Goal: Task Accomplishment & Management: Complete application form

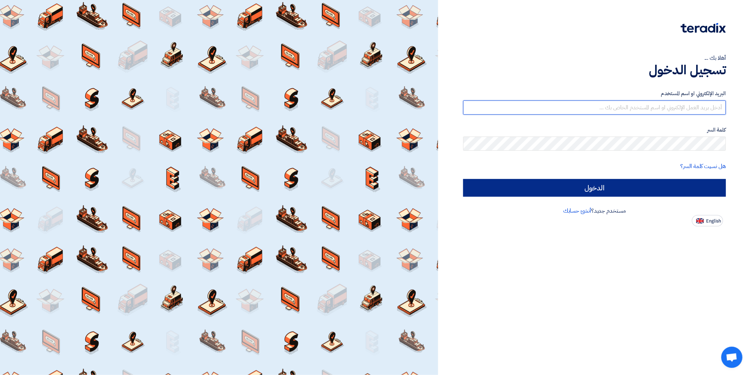
type input "[EMAIL_ADDRESS][DOMAIN_NAME]"
click at [606, 186] on input "الدخول" at bounding box center [594, 188] width 263 height 18
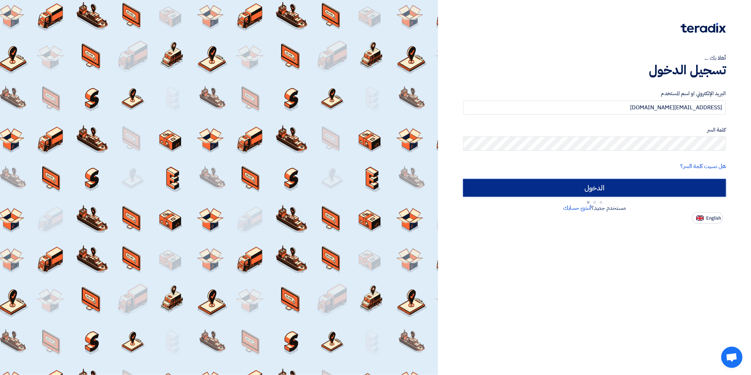
type input "Sign in"
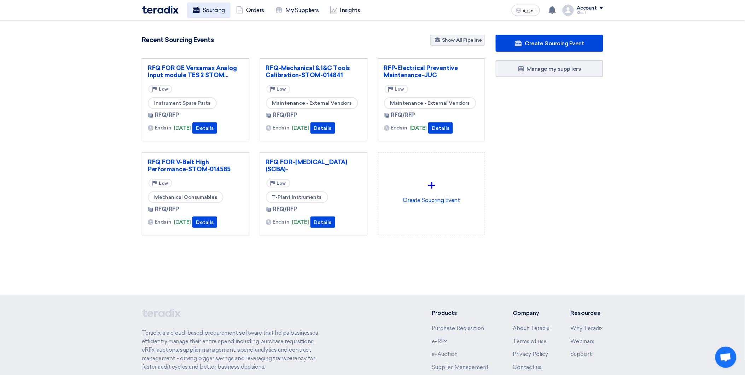
click at [215, 11] on link "Sourcing" at bounding box center [209, 10] width 44 height 16
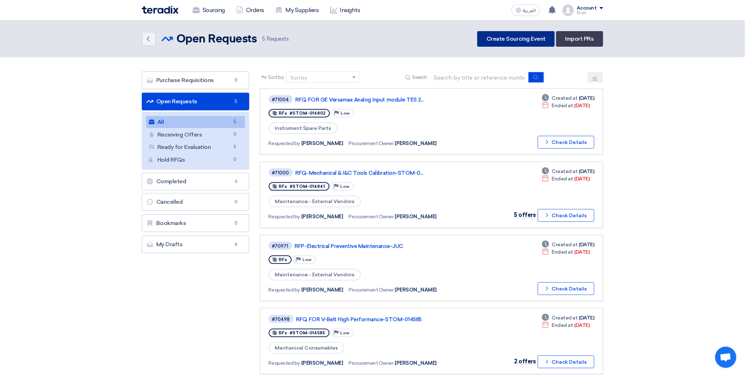
click at [506, 41] on link "Create Sourcing Event" at bounding box center [516, 39] width 77 height 16
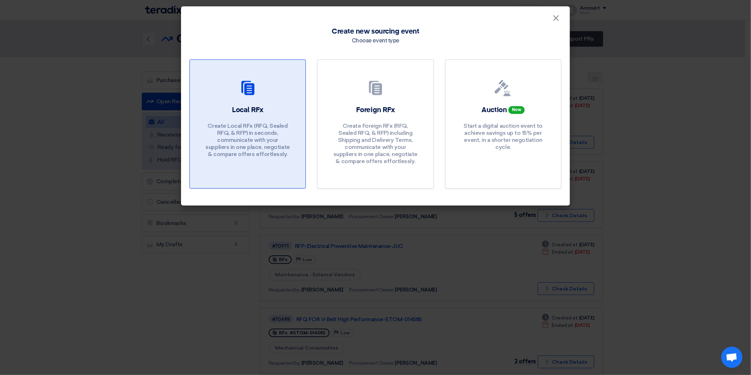
click at [242, 132] on p "Create Local RFx (RFQ, Sealed RFQ, & RFP) in seconds, communicate with your sup…" at bounding box center [248, 139] width 85 height 35
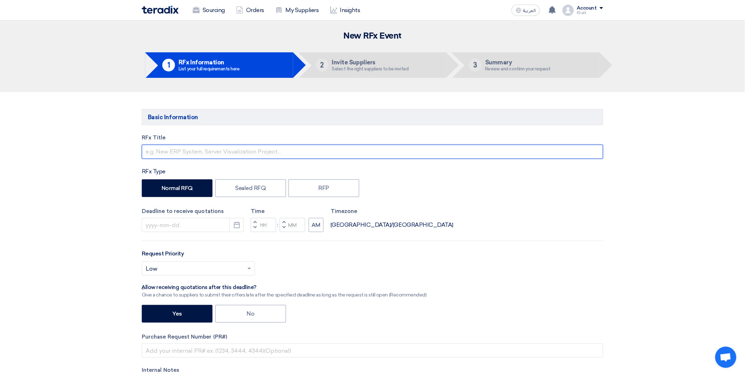
click at [265, 152] on input "text" at bounding box center [373, 152] width 462 height 14
paste input "Consumable I&C-KAFD"
drag, startPoint x: 220, startPoint y: 151, endPoint x: 208, endPoint y: 150, distance: 11.7
click at [208, 150] on input "RFQ FOR Consumable I&C-KAFD" at bounding box center [373, 152] width 462 height 14
click at [256, 154] on input "RFQ FOR Consumable -KAFD" at bounding box center [373, 152] width 462 height 14
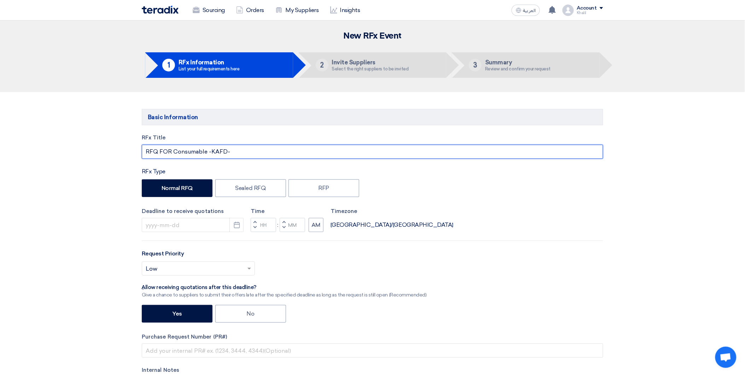
paste input "STOM-014971"
type input "RFQ FOR Consumable -KAFD-STOM-014971"
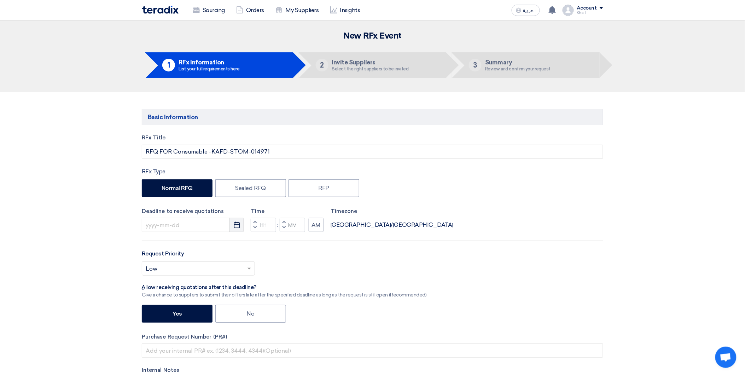
click at [239, 227] on icon "Pick a date" at bounding box center [236, 224] width 7 height 7
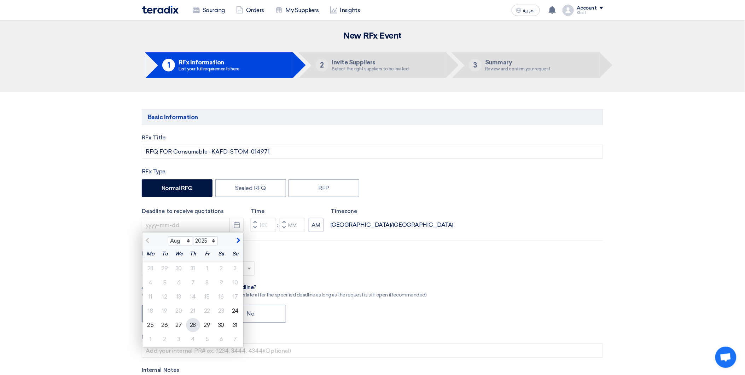
click at [195, 326] on div "28" at bounding box center [193, 325] width 14 height 14
type input "[DATE]"
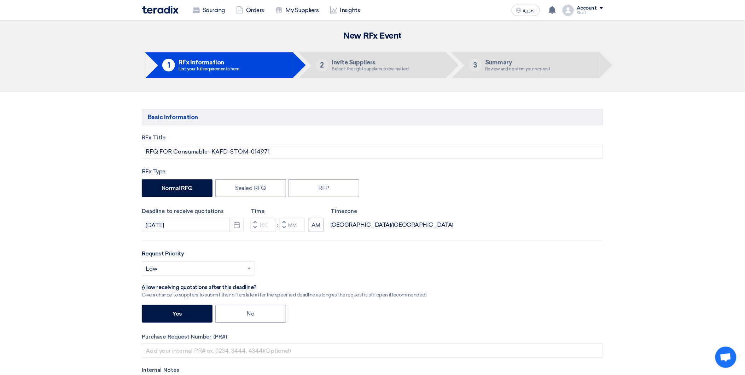
click at [333, 264] on div "Select priority... × Low ×" at bounding box center [373, 271] width 462 height 20
click at [269, 225] on input "Hours" at bounding box center [263, 225] width 25 height 14
drag, startPoint x: 266, startPoint y: 223, endPoint x: 260, endPoint y: 222, distance: 6.8
click at [260, 222] on input "Hours" at bounding box center [263, 225] width 25 height 14
type input "10"
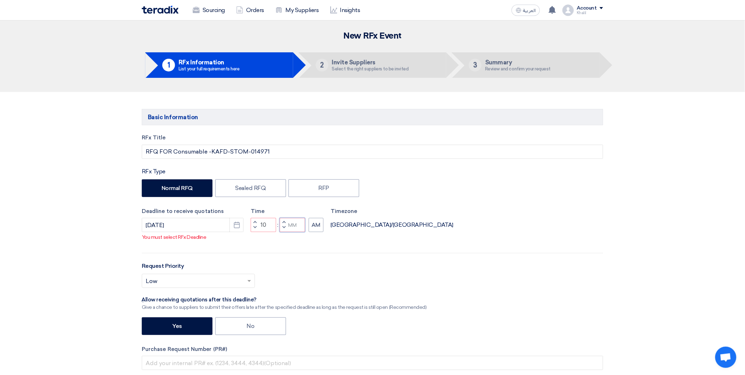
click at [297, 226] on input "Minutes" at bounding box center [292, 225] width 25 height 14
type input "00"
click at [329, 241] on div "RFx Title RFQ FOR Consumable -KAFD-STOM-014971 RFx Type Normal RFQ Sealed RFQ R…" at bounding box center [373, 283] width 472 height 299
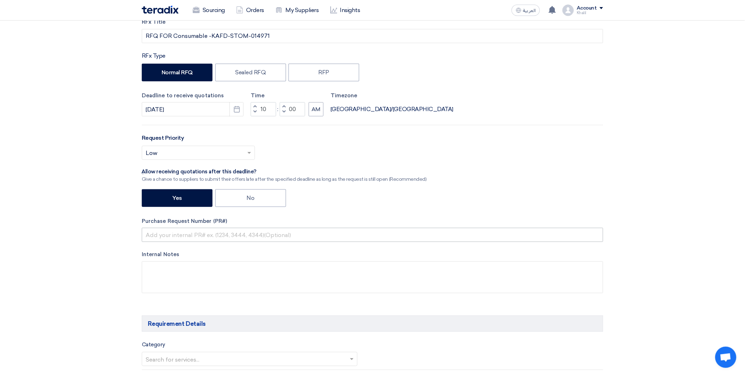
scroll to position [118, 0]
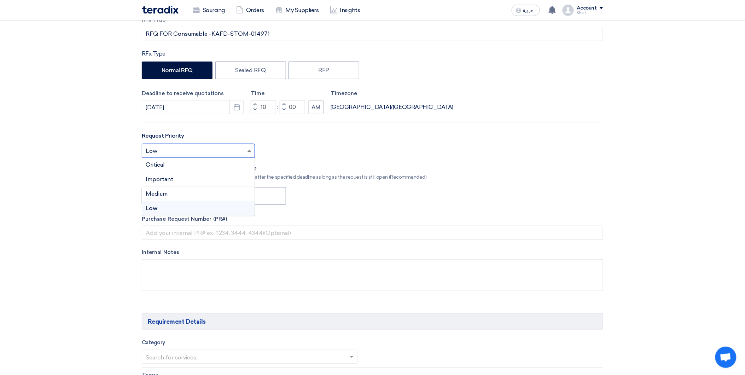
click at [248, 151] on span at bounding box center [250, 151] width 4 height 2
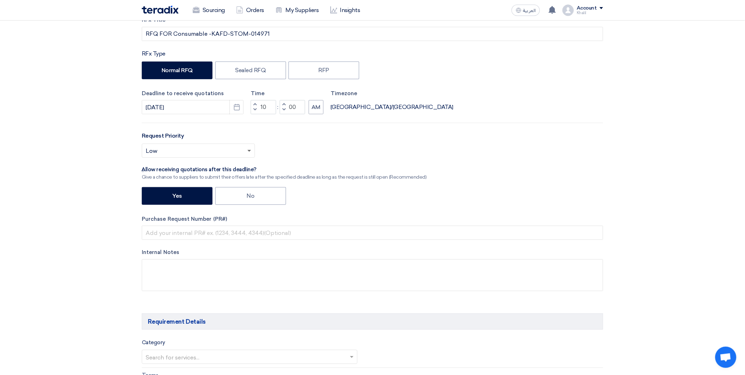
click at [248, 151] on span at bounding box center [250, 151] width 4 height 2
click at [300, 151] on div "Select priority... × Low ×" at bounding box center [373, 154] width 462 height 20
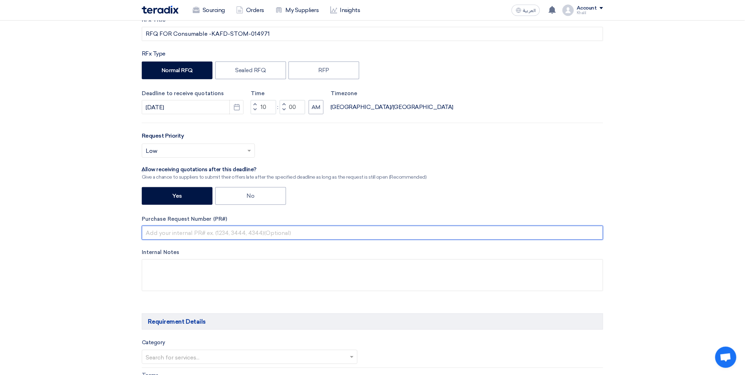
click at [310, 232] on input "text" at bounding box center [373, 233] width 462 height 14
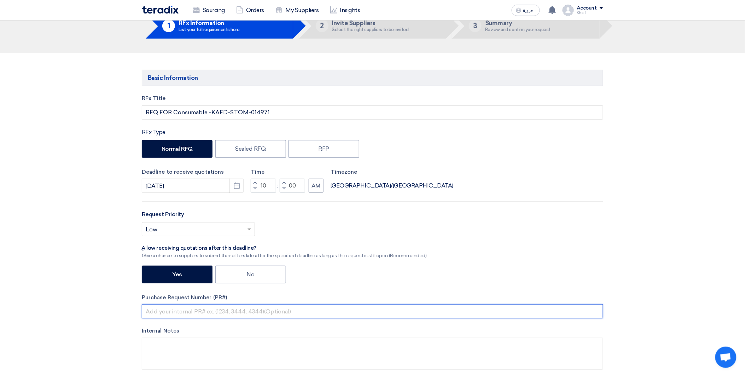
scroll to position [79, 0]
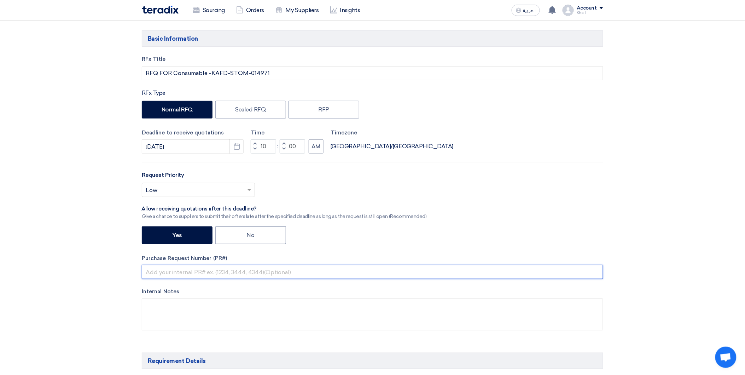
paste input "STOM-014971"
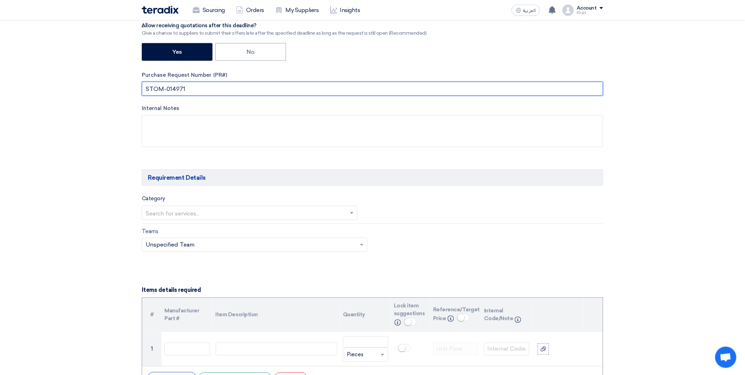
scroll to position [275, 0]
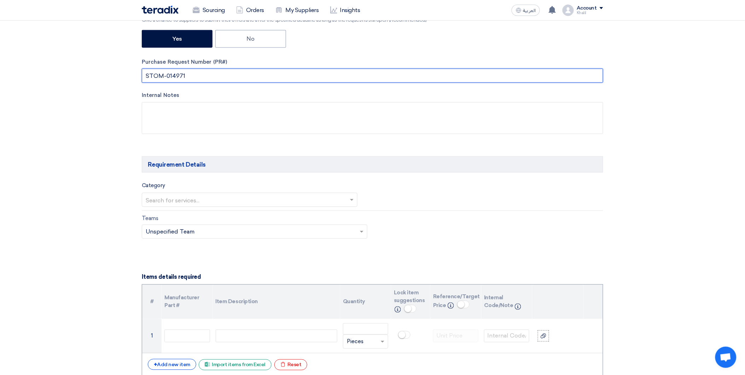
type input "STOM-014971"
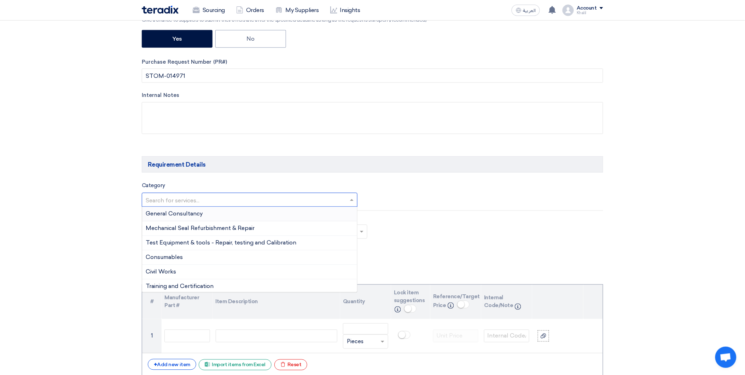
click at [352, 202] on span at bounding box center [352, 200] width 9 height 8
click at [325, 253] on div "Consumables" at bounding box center [249, 257] width 215 height 15
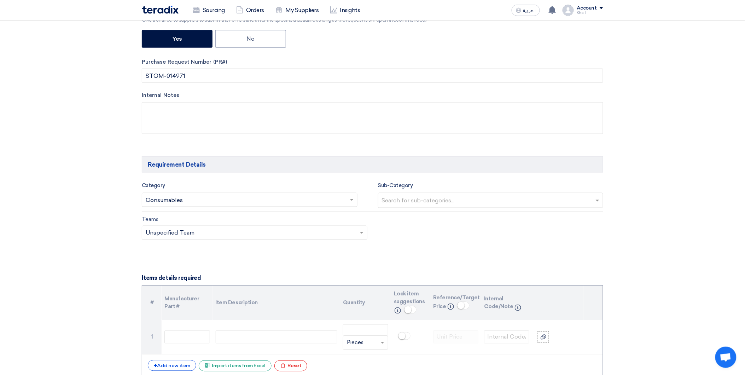
click at [396, 233] on div "Teams Teams.. × Unspecified Team ×" at bounding box center [373, 231] width 472 height 33
click at [416, 201] on input "text" at bounding box center [492, 201] width 220 height 12
click at [544, 231] on div "Teams Teams.. × Unspecified Team ×" at bounding box center [373, 231] width 472 height 33
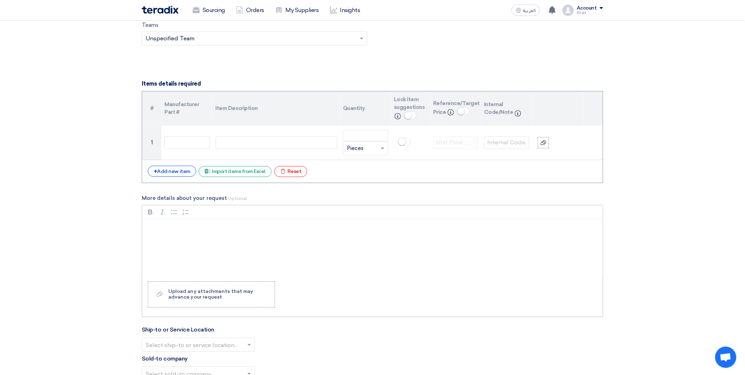
scroll to position [472, 0]
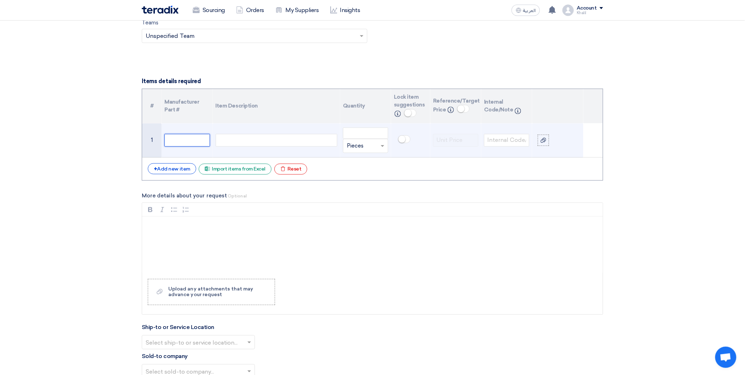
click at [178, 137] on input "text" at bounding box center [186, 140] width 45 height 13
paste input "0206180001"
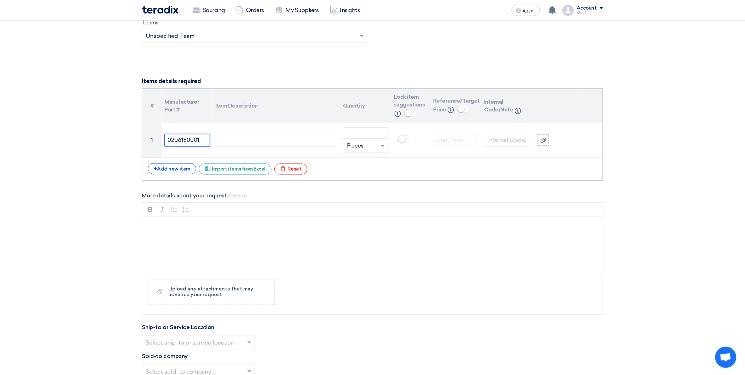
type input "0206180001"
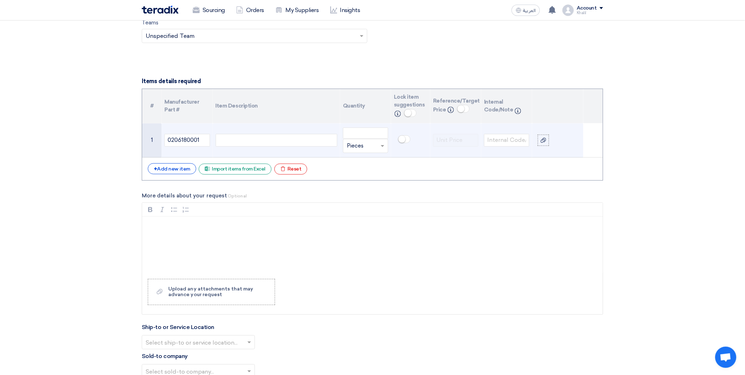
click at [252, 143] on div at bounding box center [277, 140] width 122 height 13
paste div
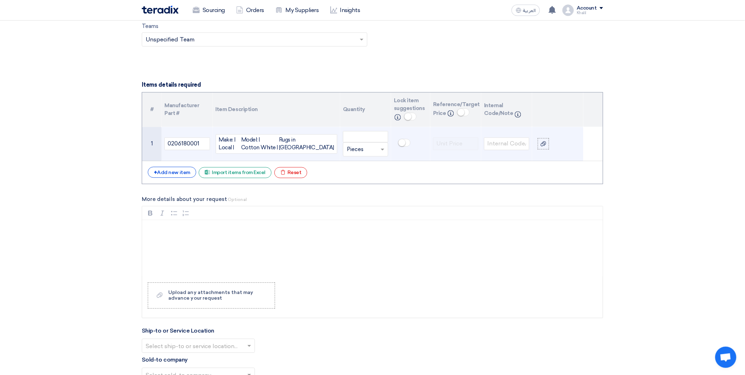
click at [279, 149] on div "Model: | Cotton White |" at bounding box center [260, 144] width 38 height 16
click at [279, 150] on div "Model: | Cotton White |" at bounding box center [260, 144] width 38 height 16
drag, startPoint x: 324, startPoint y: 149, endPoint x: 204, endPoint y: 139, distance: 120.3
click at [204, 139] on tr "1 0206180001 Make: | Local | Model: | Cotton Whi Rugs in [GEOGRAPHIC_DATA] Unit…" at bounding box center [372, 144] width 461 height 34
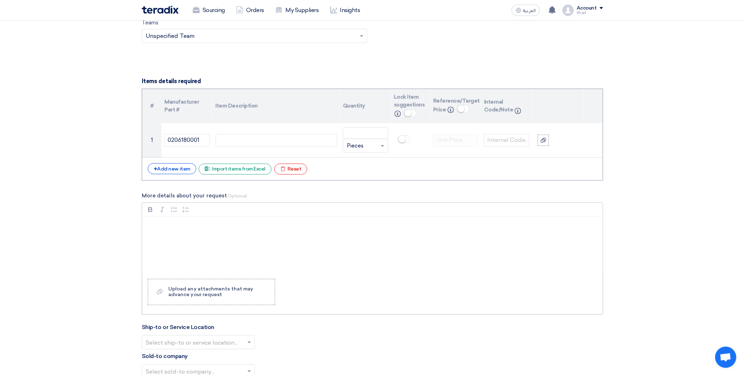
click at [262, 249] on div "Rich Text Editor, main" at bounding box center [372, 245] width 461 height 57
drag, startPoint x: 225, startPoint y: 233, endPoint x: 150, endPoint y: 237, distance: 75.1
click at [150, 237] on div "Make: | Local | Model: | Cotton White | Rugs in Bundle" at bounding box center [372, 245] width 461 height 57
copy p "Model: | Cotton White |"
click at [202, 229] on p "Make: | Local |" at bounding box center [375, 226] width 449 height 8
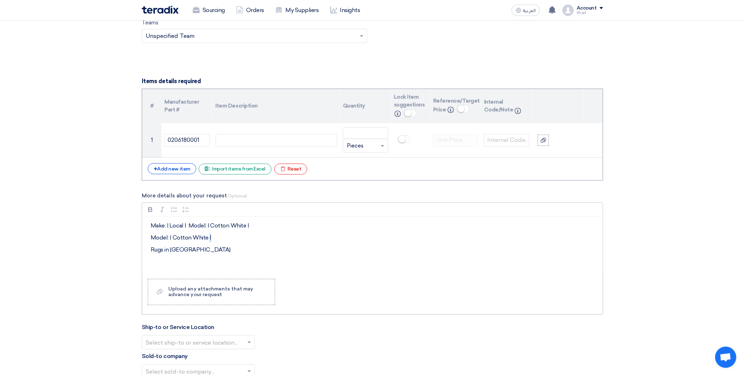
click at [209, 238] on p "Model: | Cotton White |" at bounding box center [375, 238] width 449 height 8
drag, startPoint x: 213, startPoint y: 240, endPoint x: 145, endPoint y: 239, distance: 68.3
click at [145, 239] on div "Make: | Local | Model: | Cotton White | Model: | Cotton White | Rugs in Bundle" at bounding box center [372, 245] width 461 height 57
click at [207, 247] on div "Make: | Local | Model: | Cotton White | Rugs in Bundle" at bounding box center [372, 245] width 461 height 57
drag, startPoint x: 209, startPoint y: 239, endPoint x: 149, endPoint y: 225, distance: 61.4
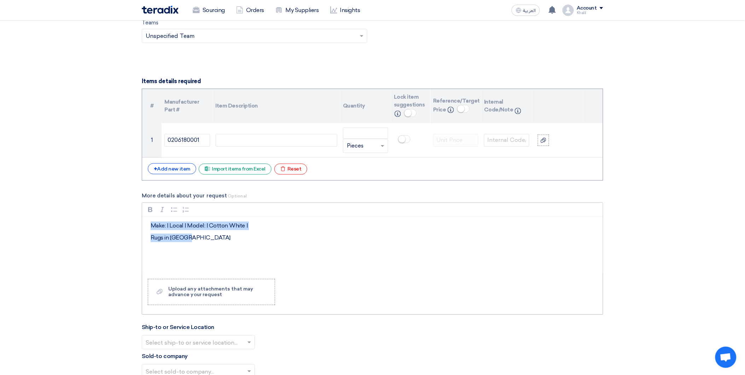
click at [149, 225] on div "Make: | Local | Model: | Cotton White | Rugs in Bundle" at bounding box center [372, 245] width 461 height 57
copy div "Make: | Local | Model: | Cotton White | Rugs in Bundle"
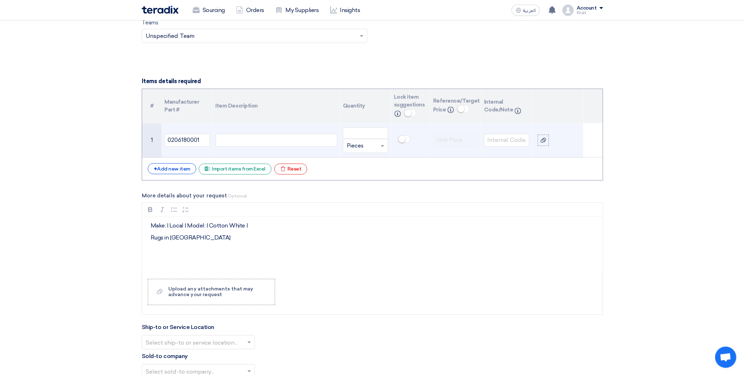
click at [245, 139] on div at bounding box center [277, 140] width 122 height 13
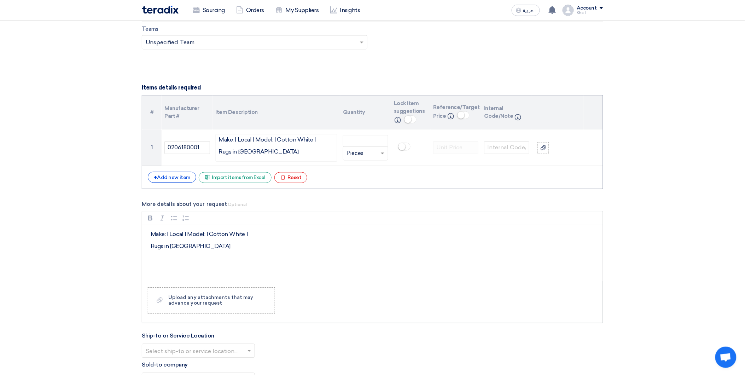
drag, startPoint x: 246, startPoint y: 257, endPoint x: 235, endPoint y: 254, distance: 11.8
click at [246, 257] on div "Make: | Local | Model: | Cotton White | Rugs in Bundle" at bounding box center [372, 253] width 461 height 57
drag, startPoint x: 226, startPoint y: 250, endPoint x: 146, endPoint y: 231, distance: 82.5
click at [146, 231] on div "Make: | Local | Model: | Cotton White | Rugs in Bundle" at bounding box center [372, 253] width 461 height 57
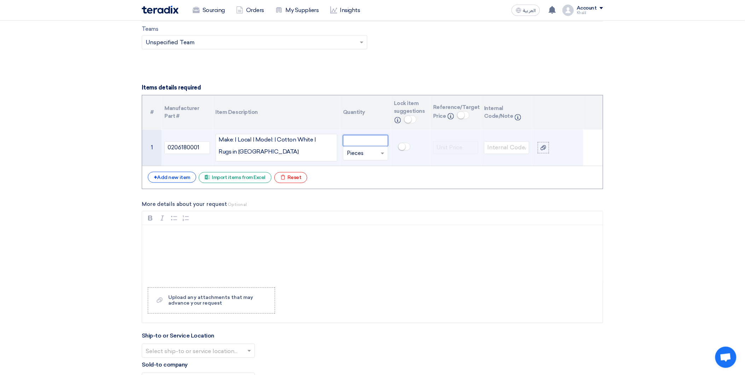
drag, startPoint x: 361, startPoint y: 139, endPoint x: 364, endPoint y: 143, distance: 4.3
click at [362, 140] on input "number" at bounding box center [365, 140] width 45 height 11
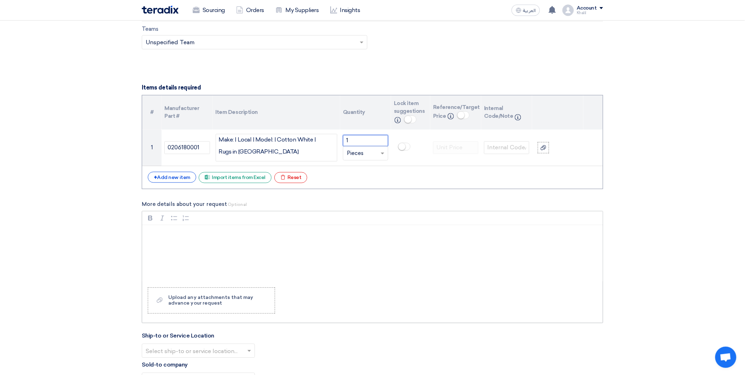
type input "1"
click at [398, 285] on div "Rich Text Editor Bold (CTRL+B) Bold Italic (CTRL+I) Italic Bulleted List Bullet…" at bounding box center [373, 267] width 462 height 112
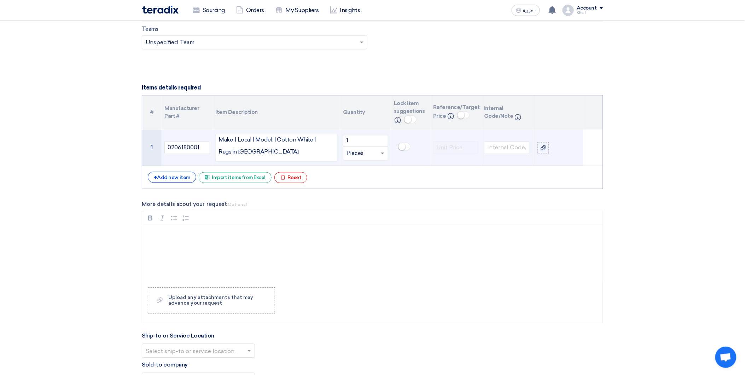
click at [285, 155] on p "Rugs in [GEOGRAPHIC_DATA]" at bounding box center [267, 152] width 97 height 8
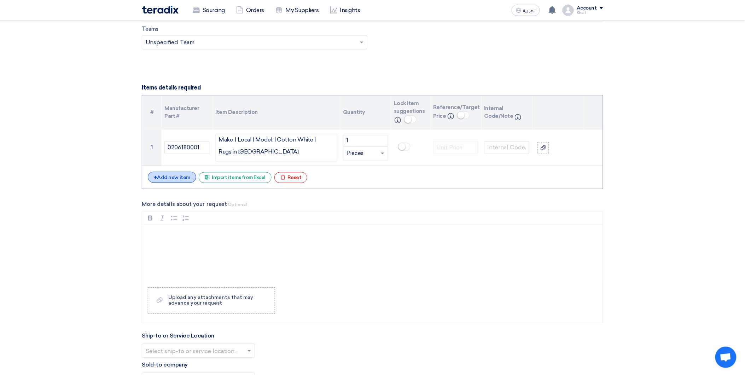
click at [177, 175] on div "+ Add new item" at bounding box center [172, 177] width 48 height 11
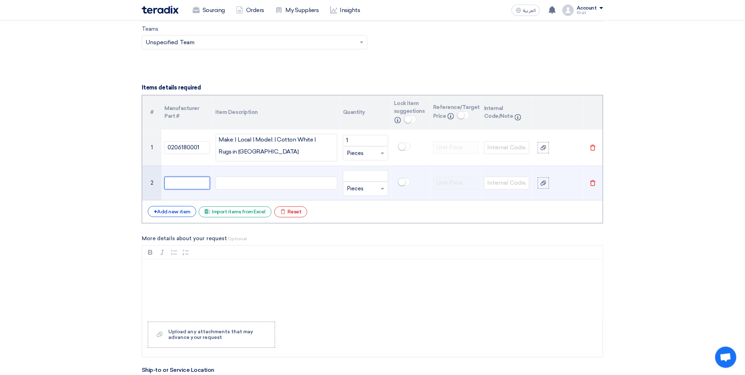
click at [196, 185] on input "text" at bounding box center [186, 183] width 45 height 13
paste input "0206200114"
type input "0206200114"
click at [252, 181] on div at bounding box center [277, 183] width 122 height 13
click at [285, 184] on div at bounding box center [277, 183] width 122 height 13
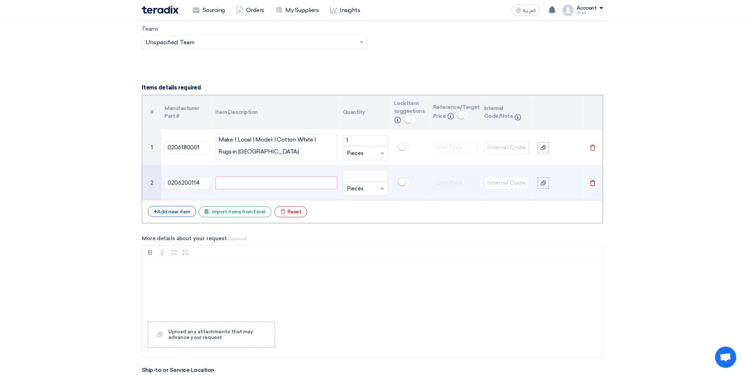
paste div
click at [364, 176] on input "number" at bounding box center [365, 176] width 45 height 11
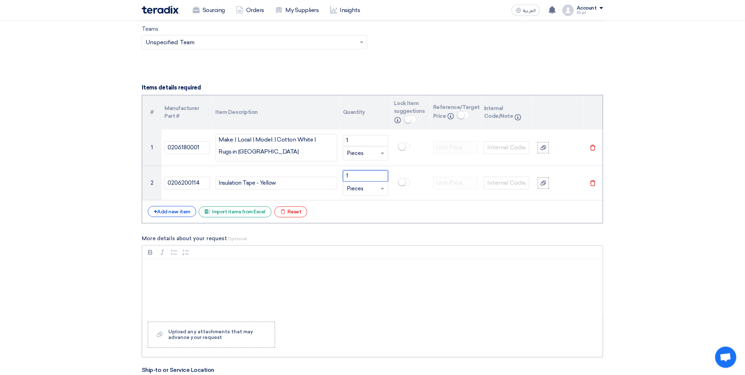
type input "1"
click at [418, 301] on div "Rich Text Editor, main" at bounding box center [372, 288] width 461 height 57
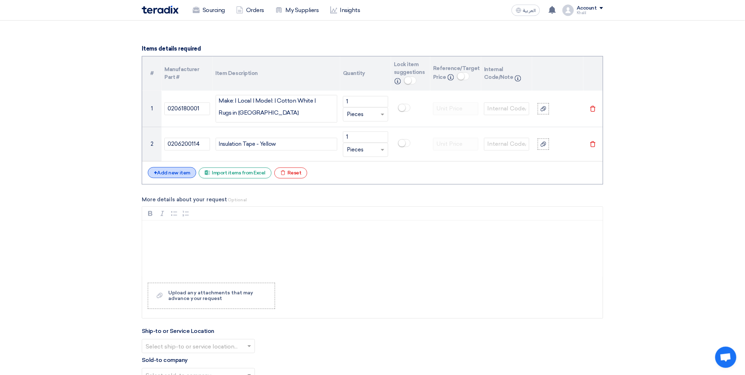
click at [174, 174] on div "+ Add new item" at bounding box center [172, 172] width 48 height 11
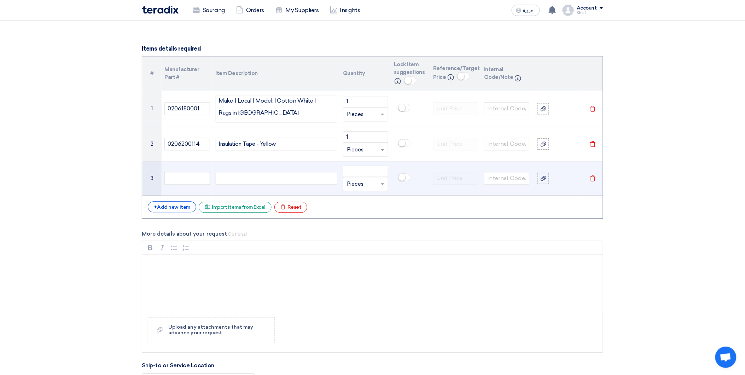
click at [282, 175] on div at bounding box center [277, 178] width 122 height 13
paste div
click at [185, 178] on input "text" at bounding box center [186, 178] width 45 height 13
paste input "0206200132"
type input "0206200132"
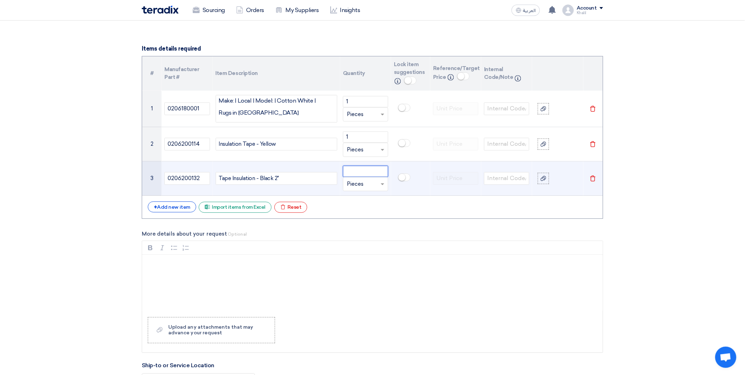
click at [362, 173] on input "number" at bounding box center [365, 171] width 45 height 11
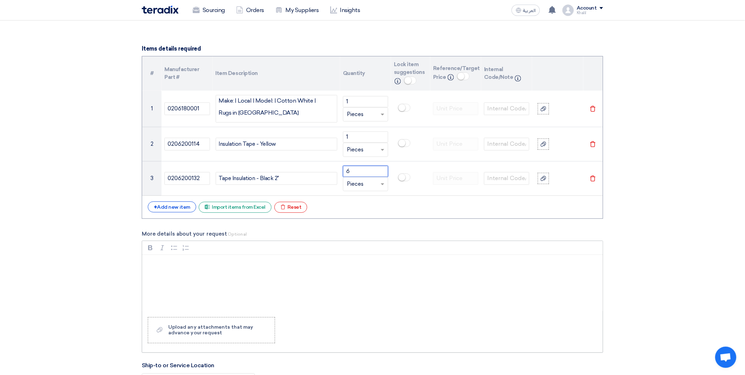
click at [381, 252] on div "Bold (CTRL+B) Bold Italic (CTRL+I) Italic Bulleted List Bulleted List Numbered …" at bounding box center [372, 247] width 461 height 13
type input "6"
click at [181, 206] on div "+ Add new item" at bounding box center [172, 206] width 48 height 11
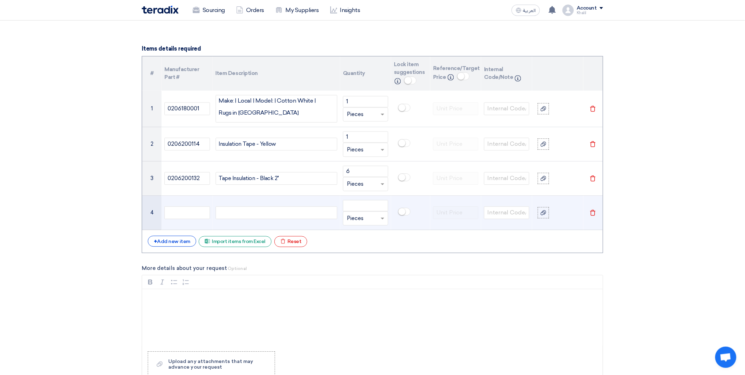
click at [294, 214] on div at bounding box center [277, 212] width 122 height 13
paste div
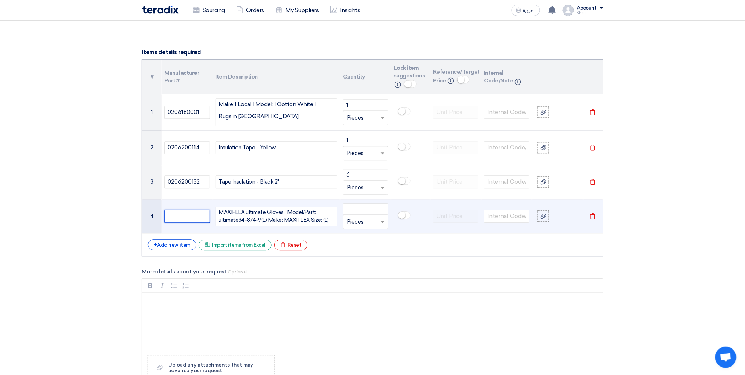
click at [204, 213] on input "text" at bounding box center [186, 216] width 45 height 13
click at [195, 216] on input "text" at bounding box center [186, 216] width 45 height 13
paste input "0204000139"
type input "0204000139"
click at [363, 210] on input "number" at bounding box center [365, 208] width 45 height 11
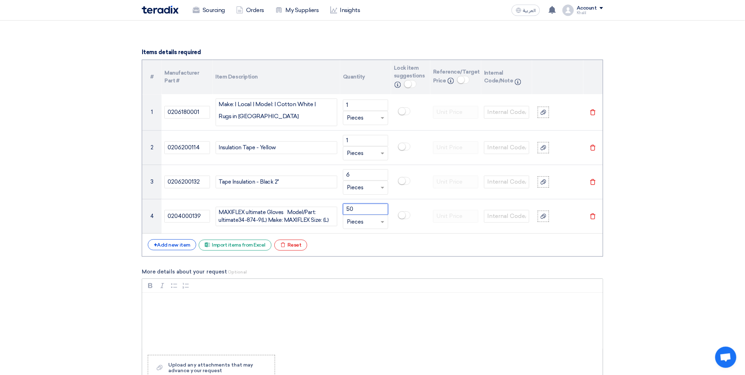
type input "50"
click at [394, 318] on div "Rich Text Editor, main" at bounding box center [372, 321] width 461 height 57
click at [175, 248] on div "+ Add new item" at bounding box center [172, 244] width 48 height 11
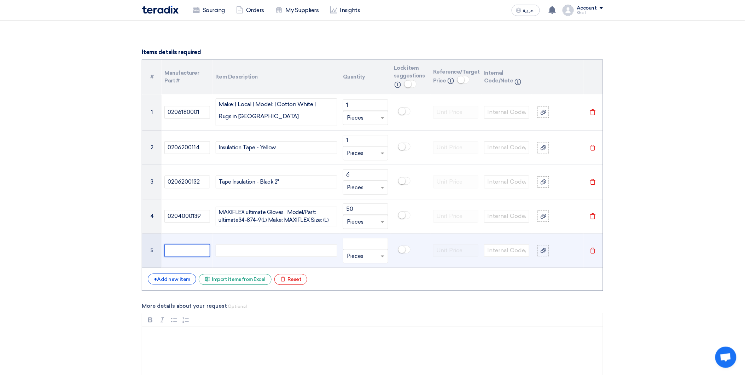
click at [200, 250] on input "text" at bounding box center [186, 250] width 45 height 13
paste input "0206070011"
type input "0206070011"
click at [256, 248] on div at bounding box center [277, 250] width 122 height 13
paste div
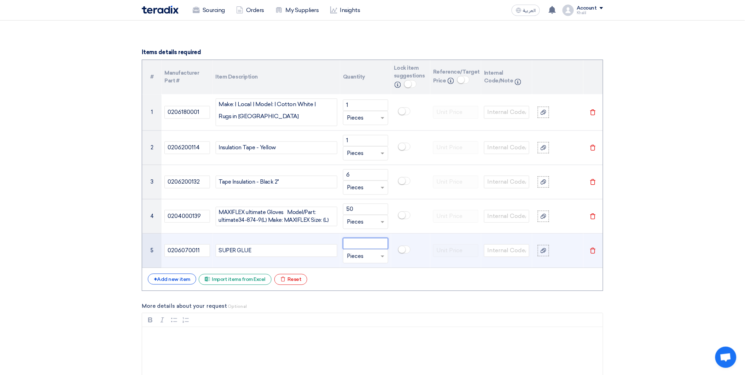
click at [355, 245] on input "number" at bounding box center [365, 243] width 45 height 11
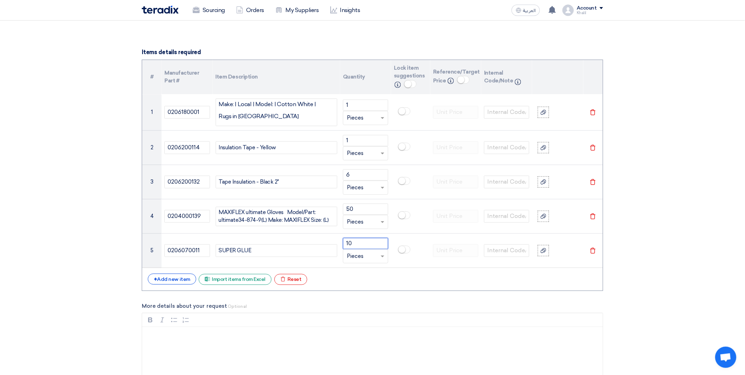
type input "10"
click at [181, 279] on div "+ Add new item" at bounding box center [172, 278] width 48 height 11
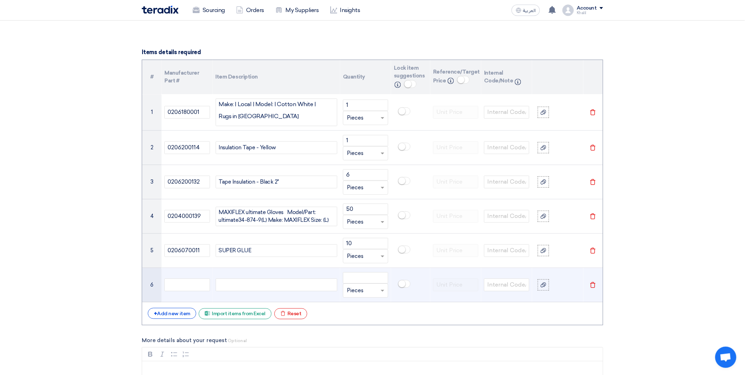
click at [235, 284] on div at bounding box center [277, 284] width 122 height 13
paste div
click at [186, 288] on input "text" at bounding box center [186, 284] width 45 height 13
paste input "0201010024"
type input "0201010024"
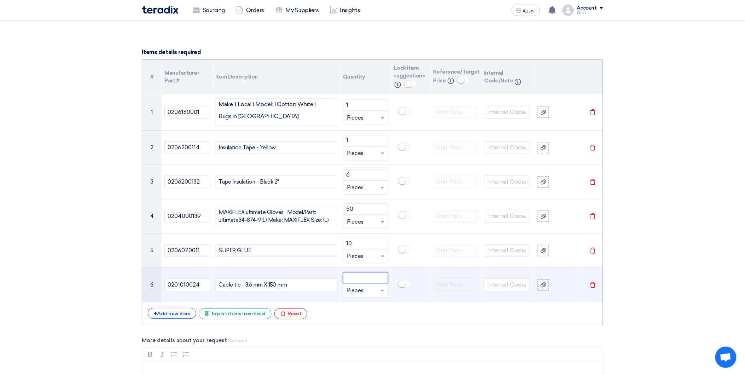
click at [358, 278] on input "number" at bounding box center [365, 277] width 45 height 11
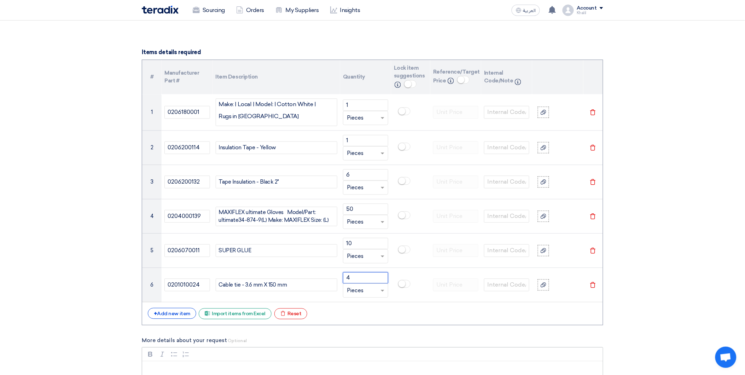
click at [389, 361] on div "Bold (CTRL+B) Bold Italic (CTRL+I) Italic Bulleted List Bulleted List Numbered …" at bounding box center [372, 353] width 461 height 13
type input "4"
click at [178, 310] on div "+ Add new item" at bounding box center [172, 313] width 48 height 11
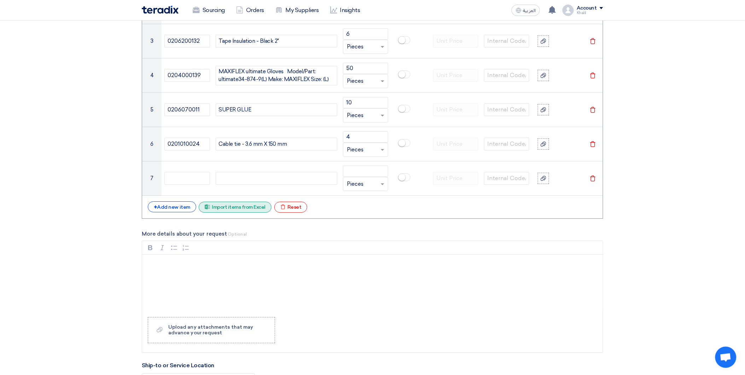
scroll to position [658, 0]
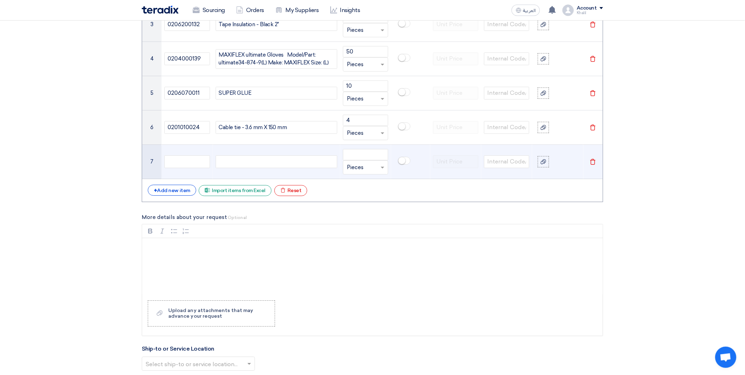
click at [244, 160] on div at bounding box center [277, 161] width 122 height 13
paste div
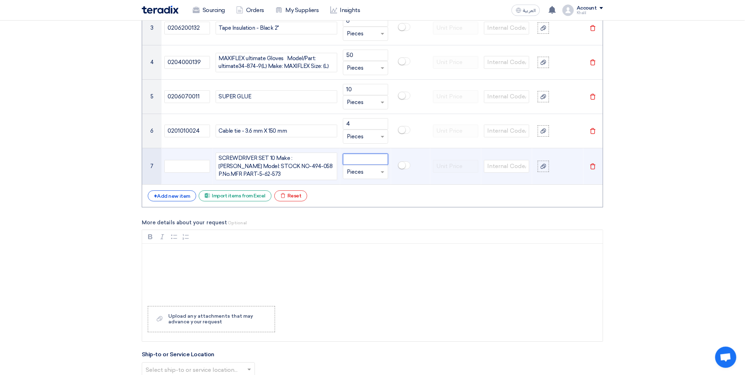
click at [356, 158] on input "number" at bounding box center [365, 159] width 45 height 11
type input "1"
click at [185, 166] on input "text" at bounding box center [186, 166] width 45 height 13
paste input "0501002346"
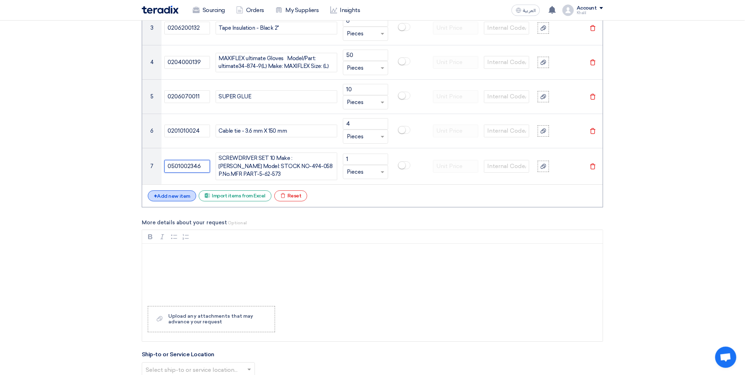
type input "0501002346"
click at [181, 193] on div "+ Add new item" at bounding box center [172, 195] width 48 height 11
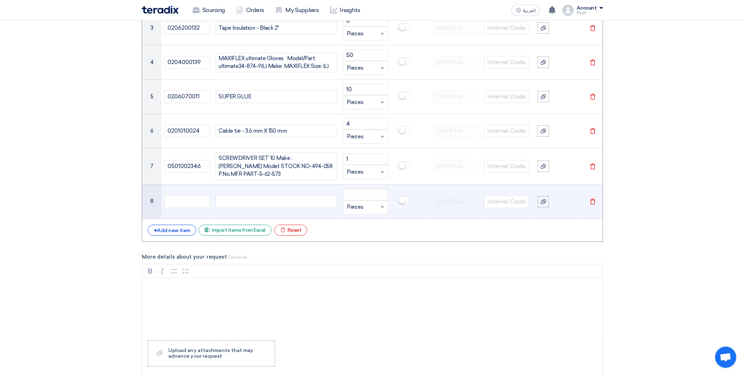
click at [258, 200] on div at bounding box center [277, 201] width 122 height 13
paste div
click at [177, 200] on input "text" at bounding box center [186, 201] width 45 height 13
click at [190, 199] on input "text" at bounding box center [186, 201] width 45 height 13
paste input "0501000541"
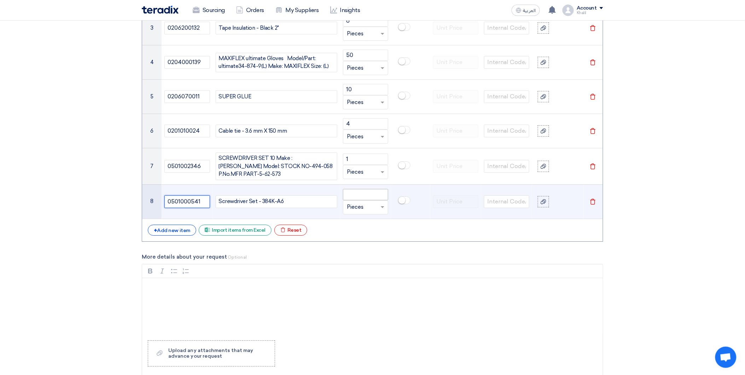
type input "0501000541"
click at [365, 192] on input "number" at bounding box center [365, 194] width 45 height 11
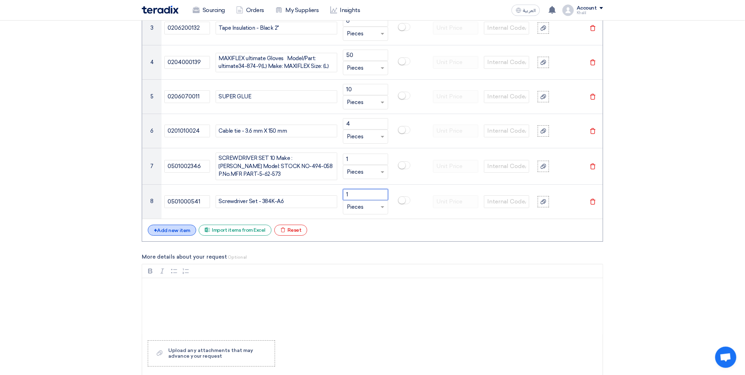
type input "1"
click at [154, 227] on div "+ Add new item" at bounding box center [172, 230] width 48 height 11
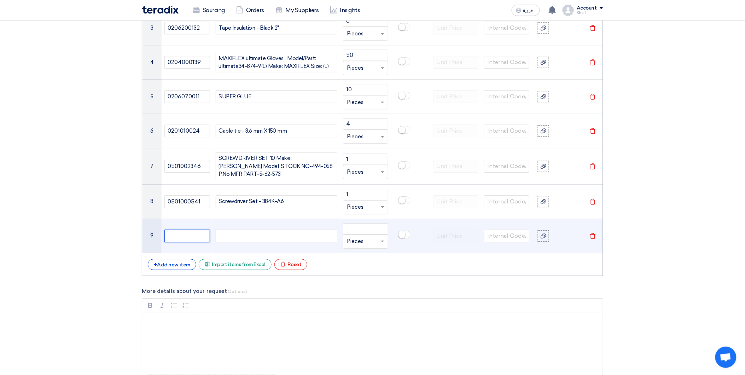
click at [190, 231] on input "text" at bounding box center [186, 236] width 45 height 13
click at [276, 240] on div at bounding box center [277, 236] width 122 height 13
paste div
click at [190, 232] on input "text" at bounding box center [186, 236] width 45 height 13
paste input "0501002178"
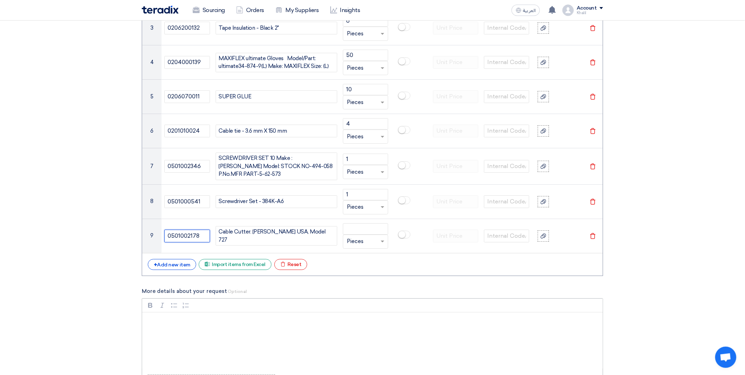
type input "0501002178"
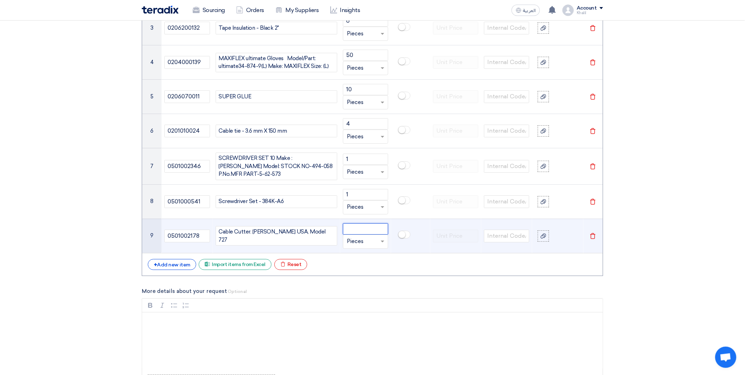
click at [347, 228] on input "number" at bounding box center [365, 228] width 45 height 11
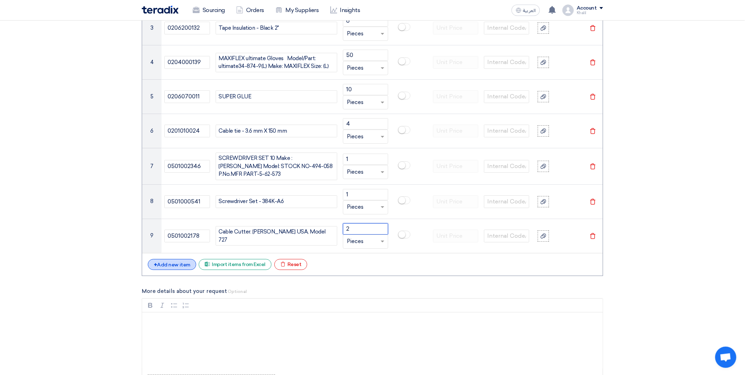
type input "2"
click at [166, 264] on div "+ Add new item" at bounding box center [172, 264] width 48 height 11
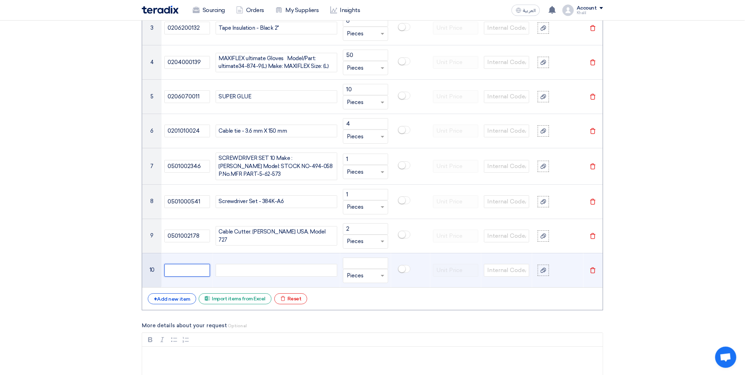
click at [194, 269] on input "text" at bounding box center [186, 270] width 45 height 13
paste input "0501000460"
type input "0501000460"
click at [264, 273] on div at bounding box center [277, 270] width 122 height 13
click at [254, 268] on div at bounding box center [277, 270] width 122 height 13
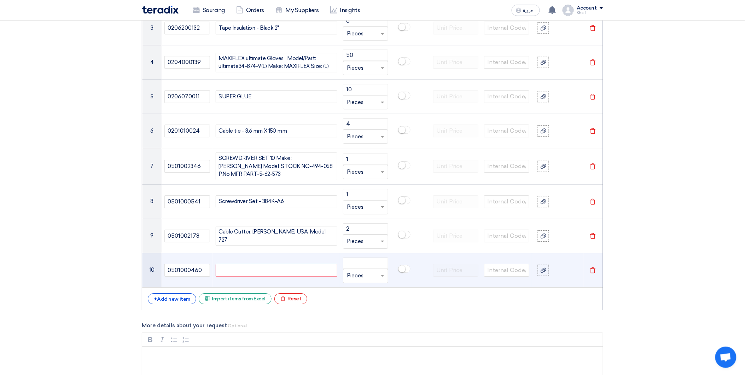
paste div
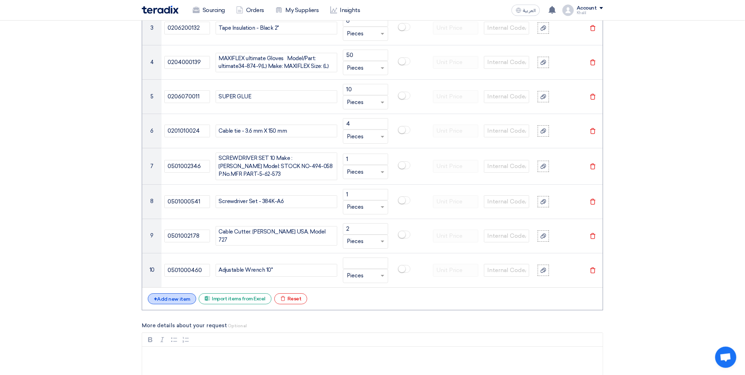
click at [175, 295] on div "+ Add new item" at bounding box center [172, 298] width 48 height 11
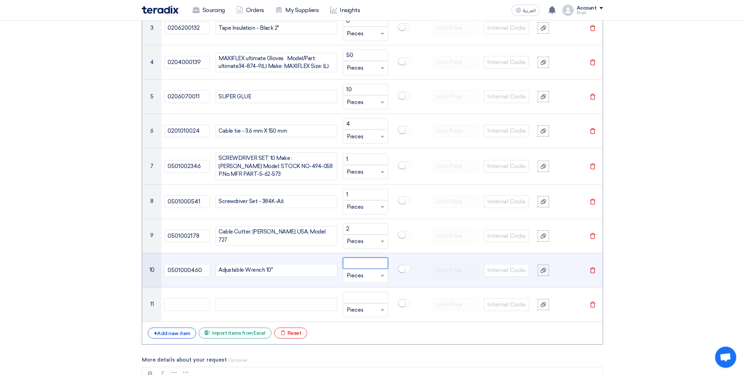
click at [369, 264] on input "number" at bounding box center [365, 263] width 45 height 11
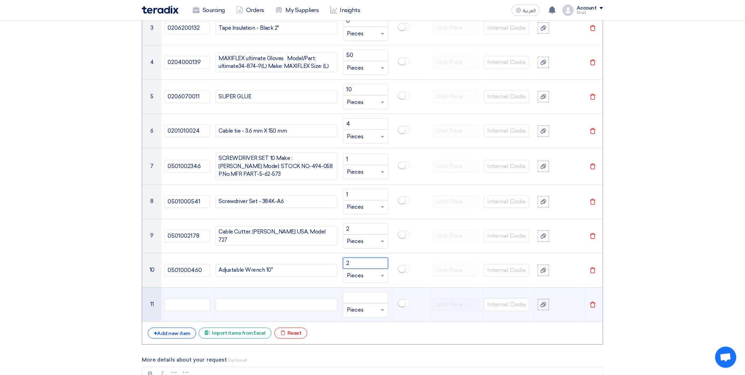
type input "2"
click at [236, 299] on div at bounding box center [277, 304] width 122 height 13
paste div
click at [193, 301] on input "text" at bounding box center [186, 304] width 45 height 13
paste input "0501000462"
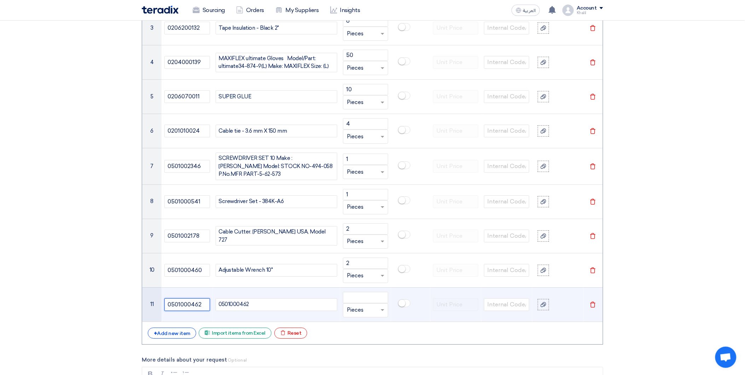
type input "0501000462"
drag, startPoint x: 257, startPoint y: 300, endPoint x: 217, endPoint y: 302, distance: 40.4
click at [217, 302] on div "0501000462" at bounding box center [277, 304] width 122 height 13
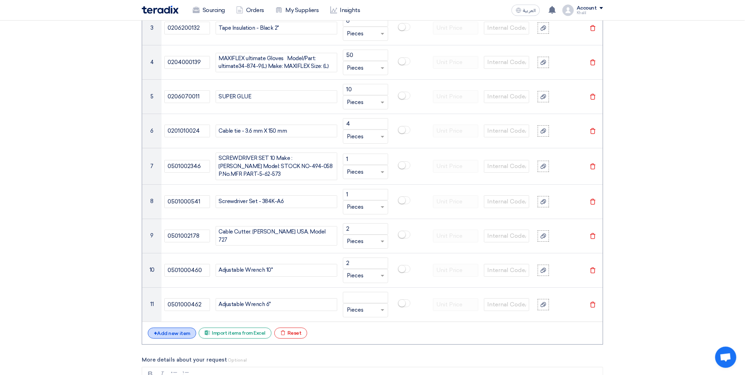
click at [184, 328] on div "+ Add new item" at bounding box center [172, 333] width 48 height 11
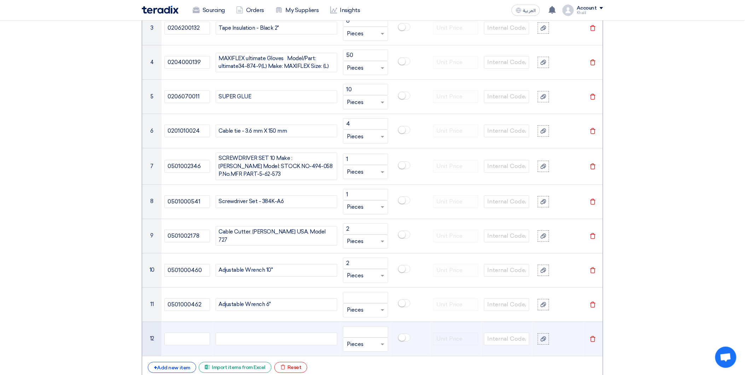
click at [253, 338] on div at bounding box center [277, 339] width 122 height 13
paste div
click at [194, 335] on input "text" at bounding box center [186, 339] width 45 height 13
click at [194, 334] on input "text" at bounding box center [186, 339] width 45 height 13
paste input "0501000463"
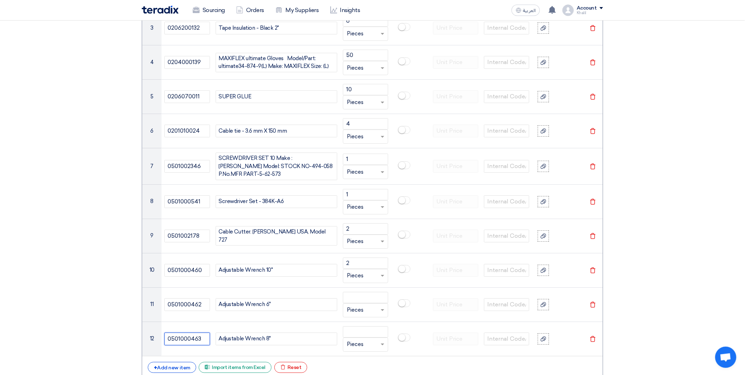
type input "0501000463"
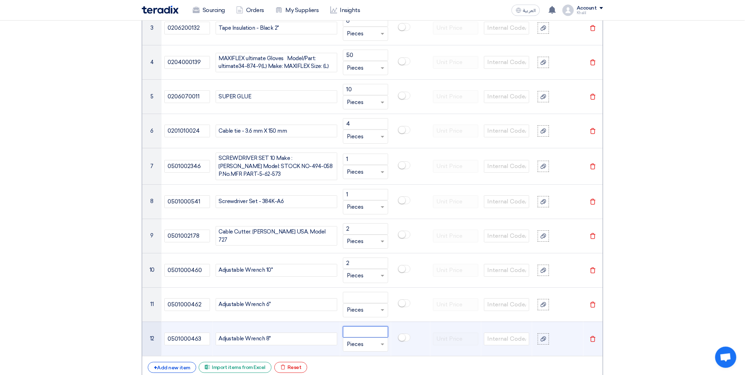
click at [357, 331] on input "number" at bounding box center [365, 331] width 45 height 11
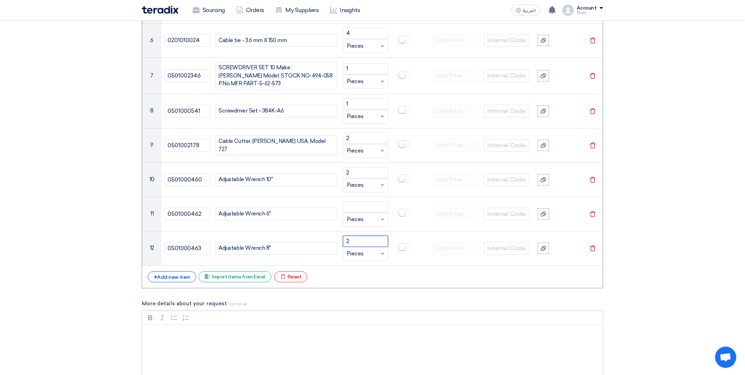
scroll to position [812, 0]
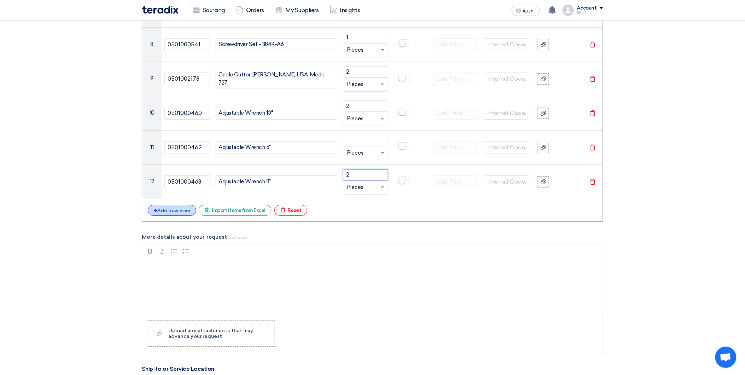
type input "2"
click at [171, 209] on div "+ Add new item" at bounding box center [172, 210] width 48 height 11
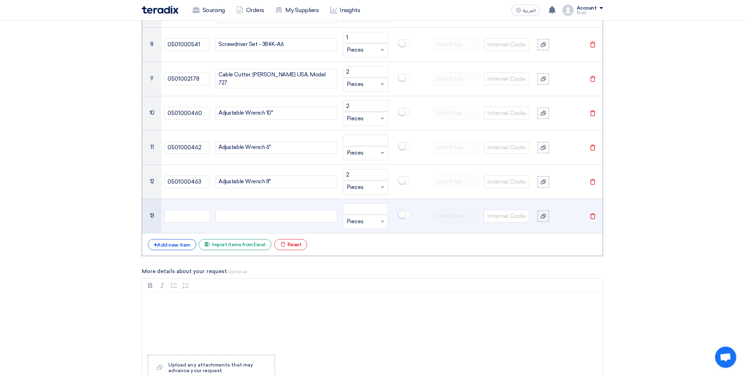
click at [237, 214] on div at bounding box center [277, 216] width 122 height 13
paste div
click at [198, 213] on input "text" at bounding box center [186, 216] width 45 height 13
paste input "0206230245"
type input "0206230245"
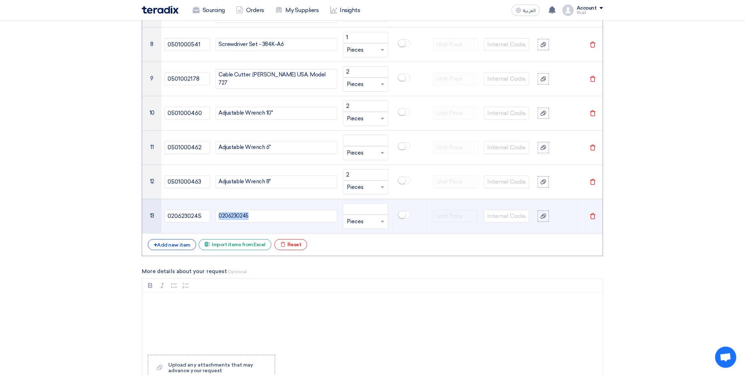
drag, startPoint x: 267, startPoint y: 215, endPoint x: 214, endPoint y: 209, distance: 52.6
click at [214, 209] on td "0206230245" at bounding box center [276, 216] width 127 height 34
click at [287, 215] on div at bounding box center [277, 216] width 122 height 13
click at [373, 205] on input "number" at bounding box center [365, 208] width 45 height 11
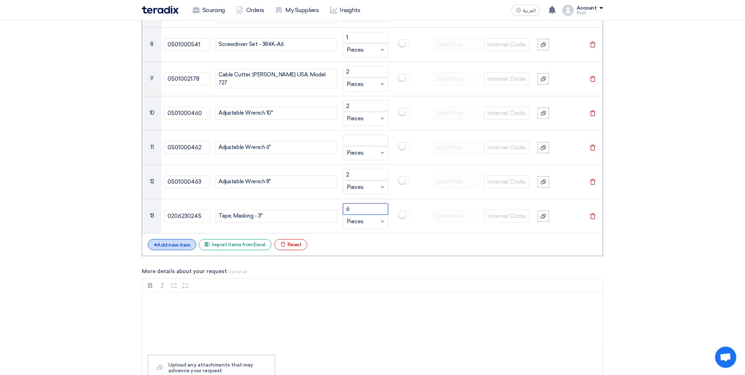
type input "6"
click at [174, 244] on div "+ Add new item" at bounding box center [172, 244] width 48 height 11
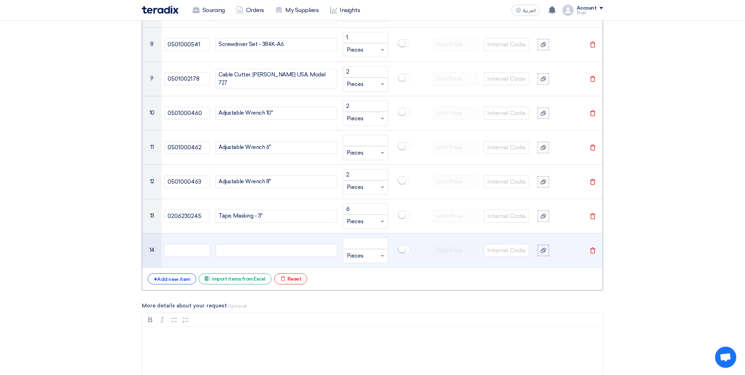
click at [288, 247] on div at bounding box center [277, 250] width 122 height 13
paste div
click at [360, 243] on input "number" at bounding box center [365, 243] width 45 height 11
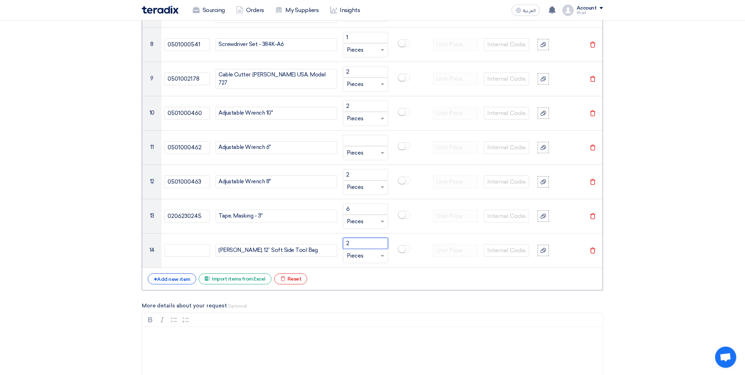
type input "2"
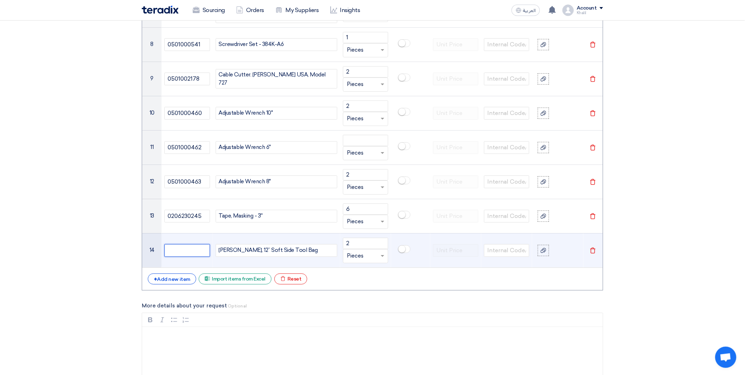
click at [197, 246] on input "text" at bounding box center [186, 250] width 45 height 13
paste input "0206020060"
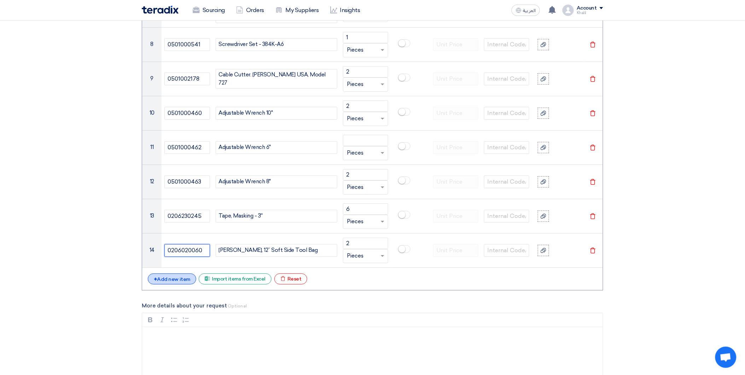
type input "0206020060"
click at [179, 276] on div "+ Add new item" at bounding box center [172, 278] width 48 height 11
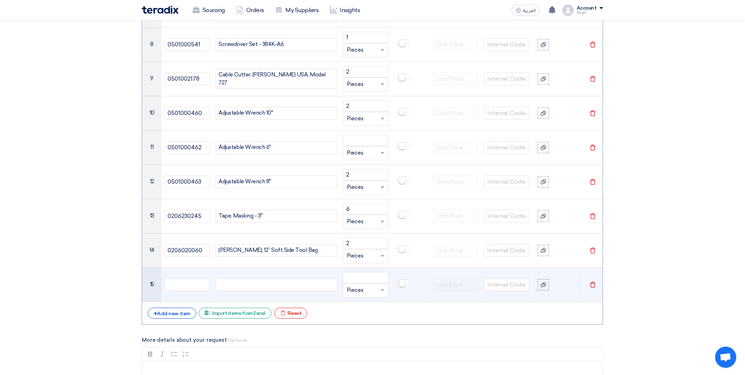
click at [258, 283] on div at bounding box center [277, 284] width 122 height 13
paste div
click at [199, 283] on input "text" at bounding box center [186, 284] width 45 height 13
paste input "0501000472"
type input "0501000472"
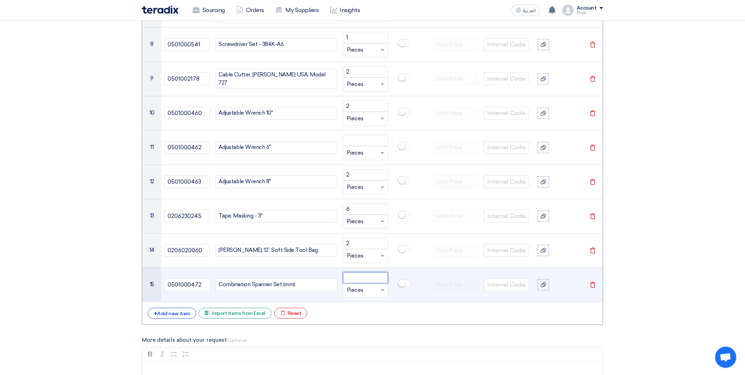
click at [377, 277] on input "number" at bounding box center [365, 277] width 45 height 11
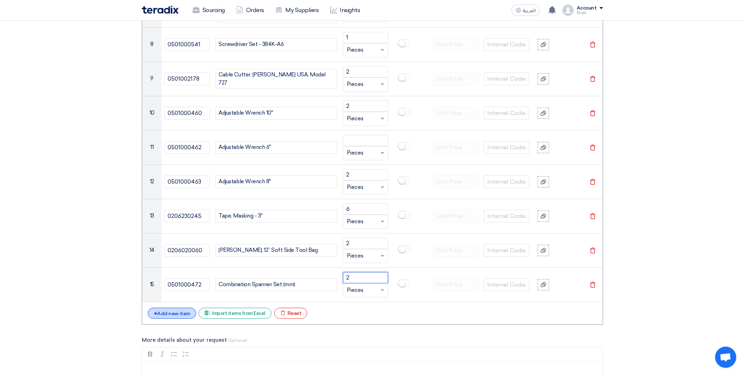
type input "2"
click at [178, 312] on div "+ Add new item" at bounding box center [172, 313] width 48 height 11
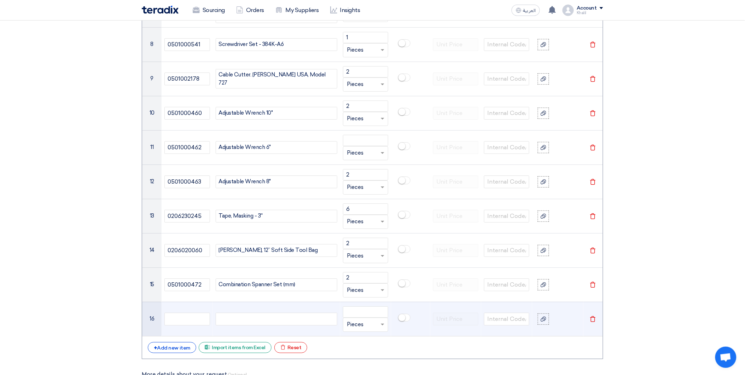
click at [254, 320] on div at bounding box center [277, 319] width 122 height 13
paste div
click at [197, 319] on input "text" at bounding box center [186, 319] width 45 height 13
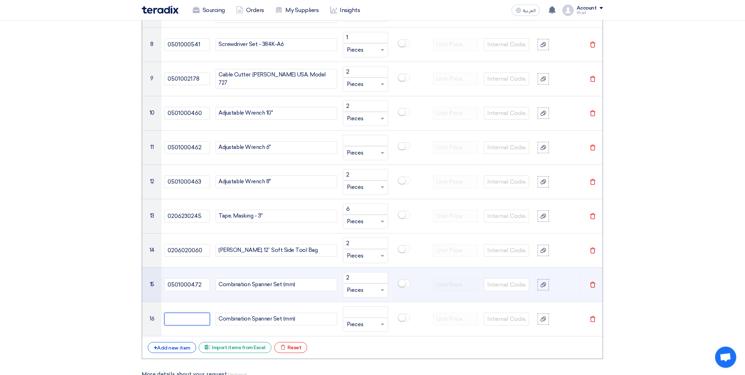
paste input "0501000472"
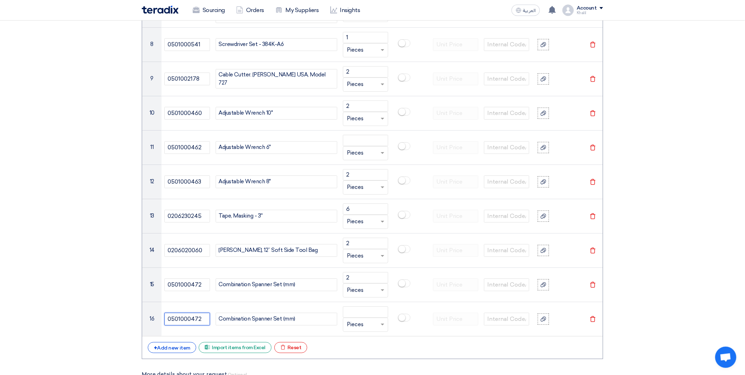
type input "0501000472"
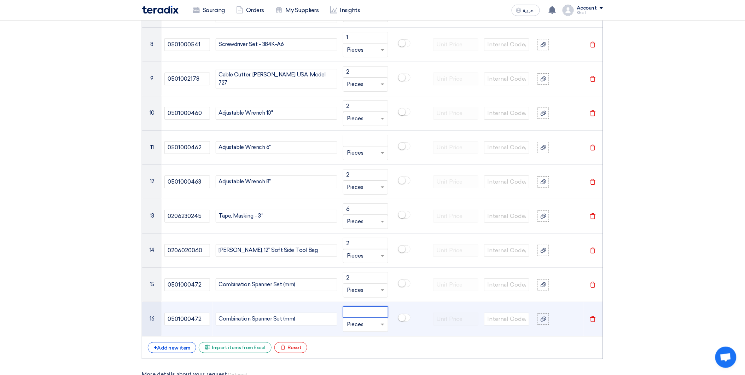
click at [362, 315] on input "number" at bounding box center [365, 311] width 45 height 11
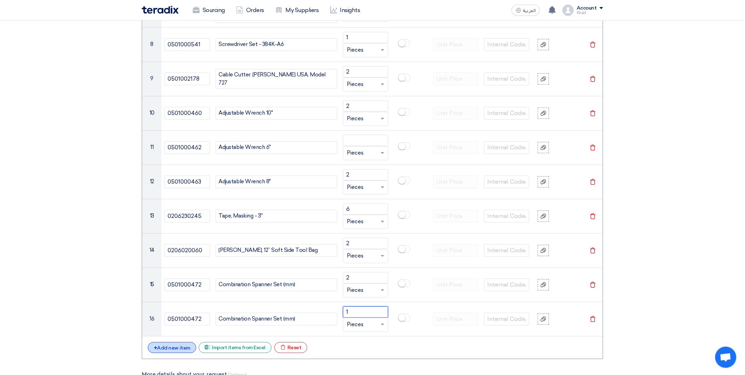
type input "1"
click at [183, 348] on div "+ Add new item" at bounding box center [172, 347] width 48 height 11
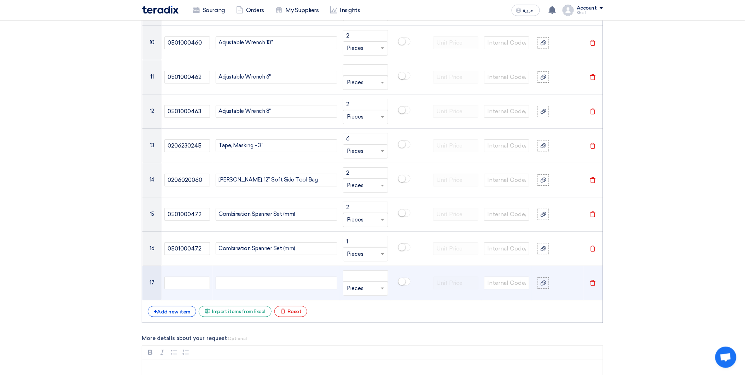
scroll to position [890, 0]
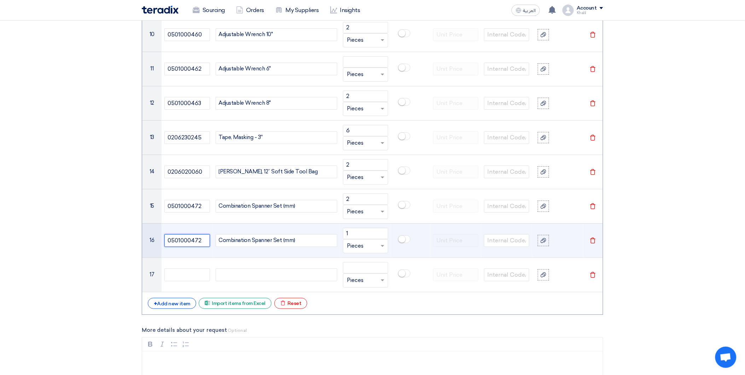
drag, startPoint x: 204, startPoint y: 241, endPoint x: 164, endPoint y: 238, distance: 40.1
click at [164, 238] on input "0501000472" at bounding box center [186, 240] width 45 height 13
paste input "528"
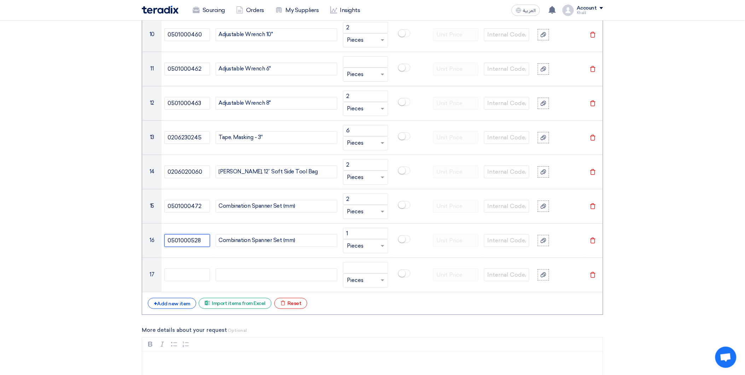
type input "0501000528"
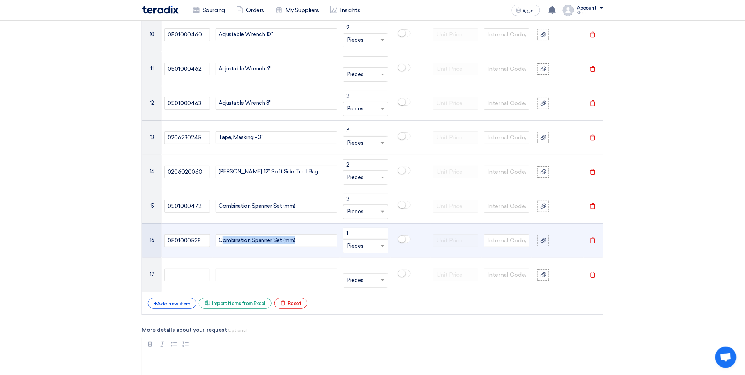
drag, startPoint x: 305, startPoint y: 241, endPoint x: 221, endPoint y: 239, distance: 83.8
click at [221, 239] on div "Combination Spanner Set (mm)" at bounding box center [277, 240] width 122 height 13
drag, startPoint x: 272, startPoint y: 237, endPoint x: 217, endPoint y: 236, distance: 55.5
click at [217, 236] on div "CPlier- Long nose" at bounding box center [277, 240] width 122 height 13
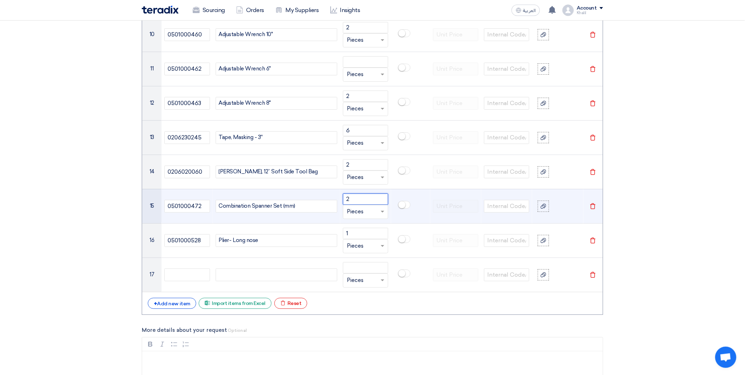
drag, startPoint x: 355, startPoint y: 196, endPoint x: 339, endPoint y: 195, distance: 16.6
click at [339, 195] on tr "15 0501000472 Combination Spanner Set (mm) 2 Unit × Pieces [GEOGRAPHIC_DATA]" at bounding box center [372, 206] width 461 height 34
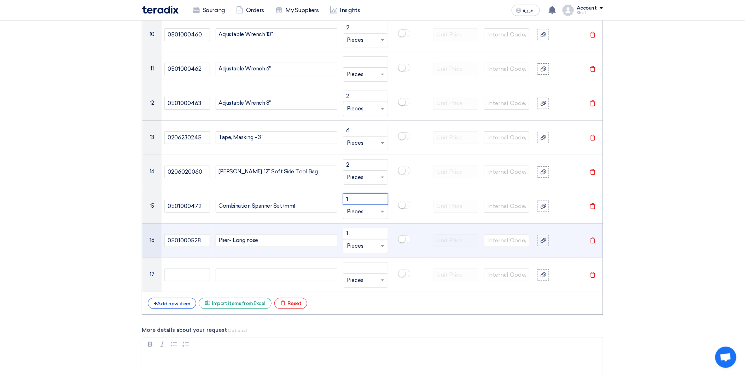
type input "1"
click at [301, 245] on td "Plier- Long nose" at bounding box center [276, 240] width 127 height 34
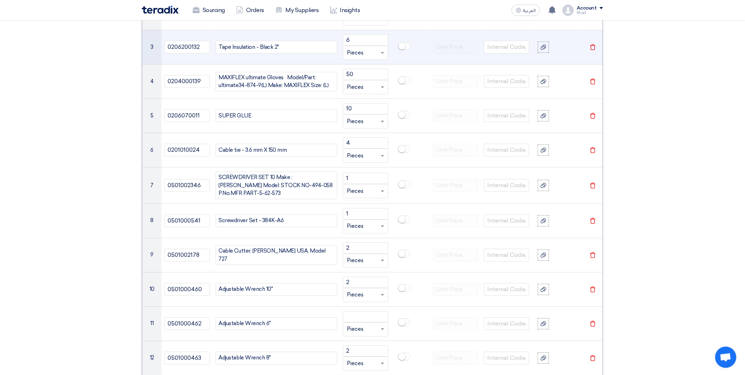
scroll to position [655, 0]
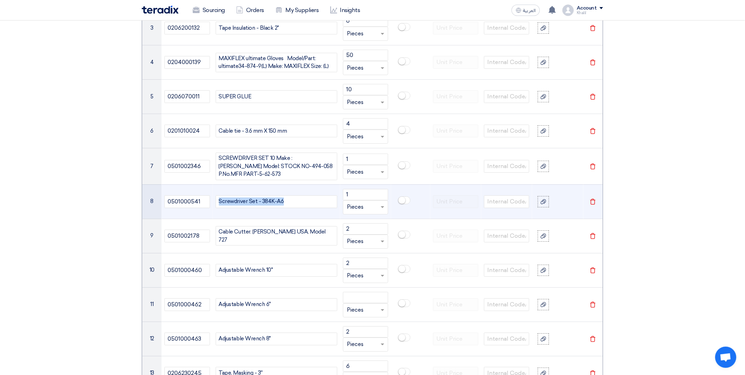
drag, startPoint x: 283, startPoint y: 197, endPoint x: 210, endPoint y: 198, distance: 72.9
click at [210, 198] on tr "8 0501000541 Screwdriver Set - 384K-A6 1 Unit × Pieces [GEOGRAPHIC_DATA]" at bounding box center [372, 201] width 461 height 34
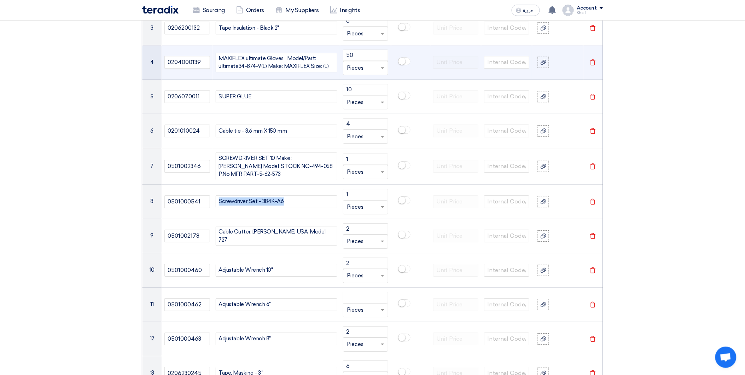
copy div "Screwdriver Set - 384K-A6"
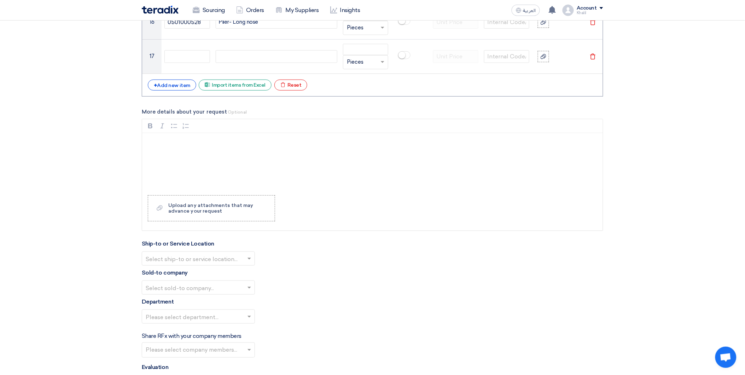
scroll to position [1126, 0]
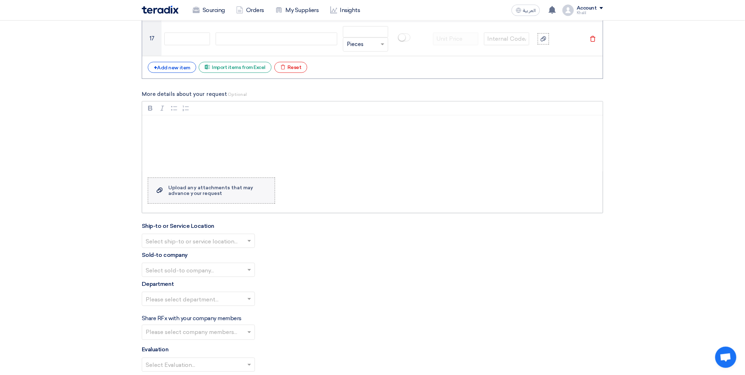
click at [227, 196] on label "Upload a file Upload any attachments that may advance your request" at bounding box center [211, 191] width 127 height 26
click at [0, 0] on input "Upload a file Upload any attachments that may advance your request" at bounding box center [0, 0] width 0 height 0
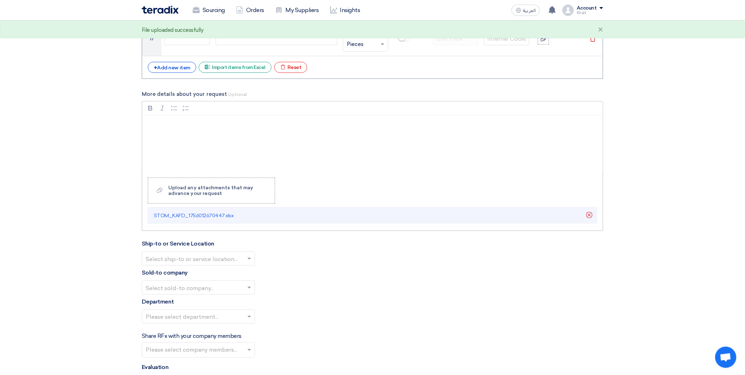
click at [195, 135] on div "Rich Text Editor, main" at bounding box center [372, 143] width 461 height 57
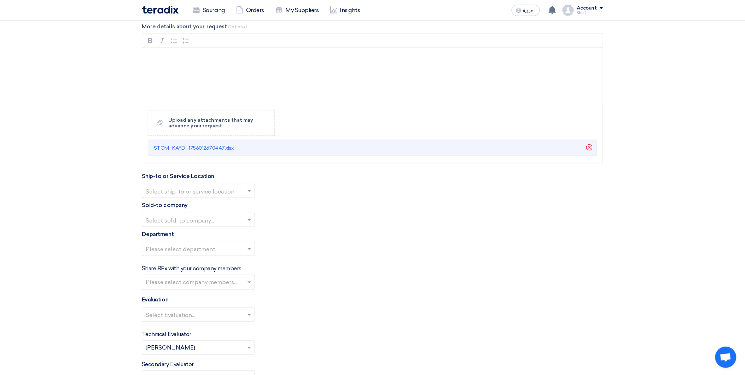
scroll to position [1166, 0]
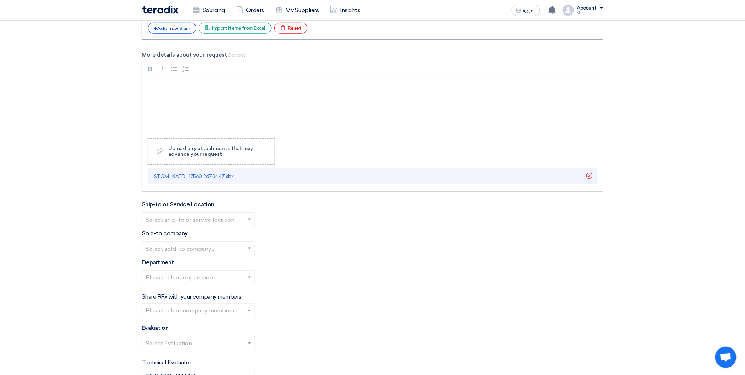
click at [181, 81] on p "Rich Text Editor, main" at bounding box center [375, 85] width 449 height 8
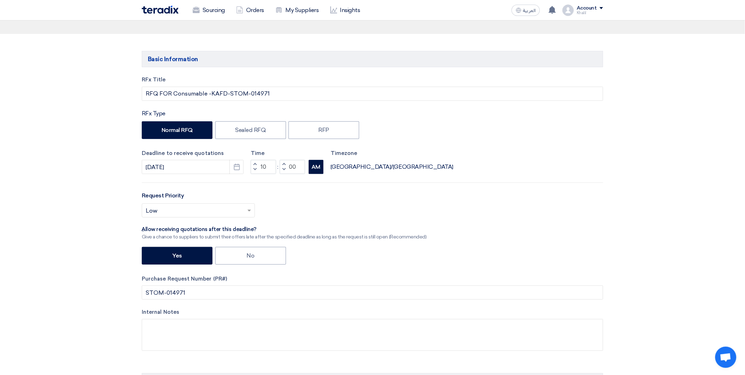
scroll to position [0, 0]
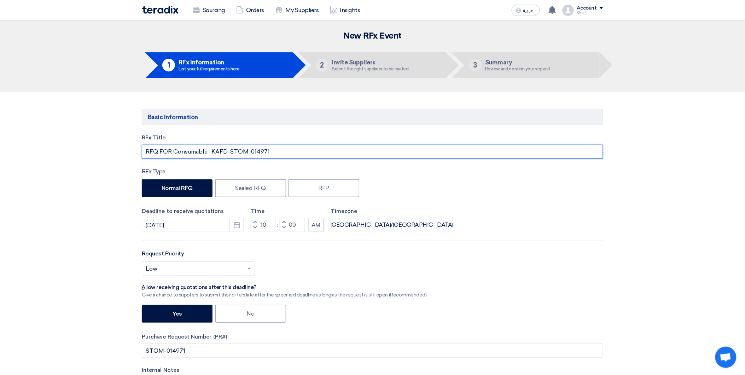
drag, startPoint x: 174, startPoint y: 151, endPoint x: 225, endPoint y: 151, distance: 51.6
click at [225, 151] on input "RFQ FOR Consumable -KAFD-STOM-014971" at bounding box center [373, 152] width 462 height 14
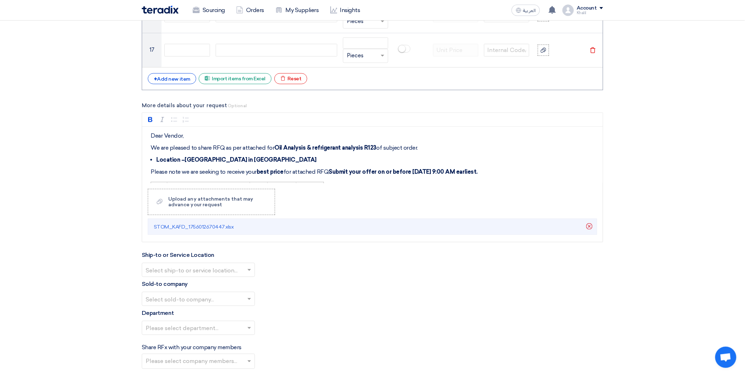
scroll to position [1179, 0]
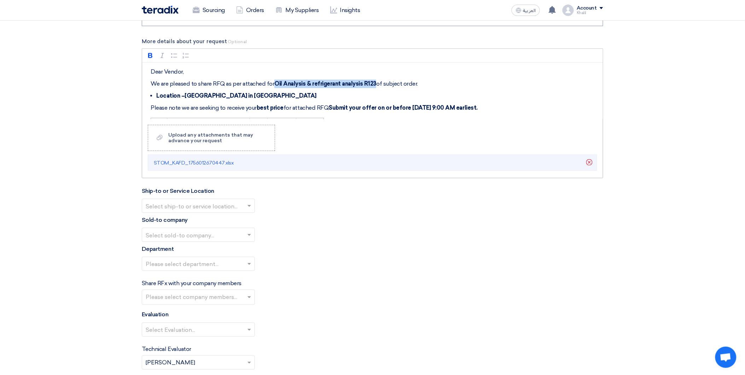
drag, startPoint x: 373, startPoint y: 83, endPoint x: 274, endPoint y: 82, distance: 99.1
click at [274, 82] on p "We are pleased to share RFQ as per attached for Oil Analysis & refrigerant anal…" at bounding box center [375, 84] width 449 height 8
drag, startPoint x: 314, startPoint y: 89, endPoint x: 326, endPoint y: 87, distance: 12.0
click at [315, 89] on div "Dear Vendor, We are pleased to share RFQ as per attached for Consumable -KAFD o…" at bounding box center [372, 91] width 461 height 57
drag, startPoint x: 326, startPoint y: 81, endPoint x: 272, endPoint y: 80, distance: 53.4
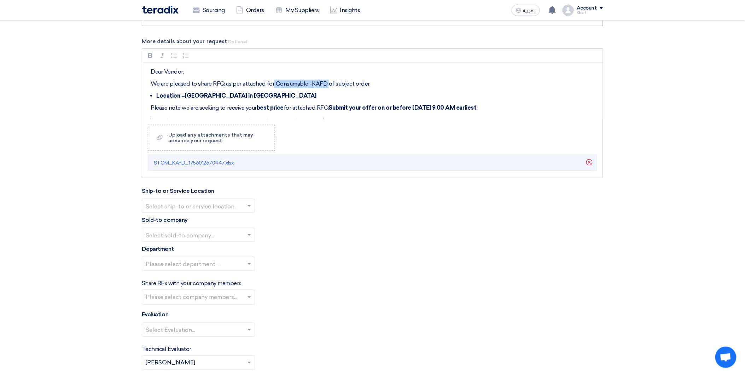
click at [272, 80] on p "We are pleased to share RFQ as per attached for Consumable -KAFD of subject ord…" at bounding box center [375, 84] width 449 height 8
click at [151, 52] on icon "button" at bounding box center [150, 55] width 7 height 7
click at [299, 94] on li "Location –[GEOGRAPHIC_DATA] in [GEOGRAPHIC_DATA]" at bounding box center [377, 96] width 443 height 8
drag, startPoint x: 281, startPoint y: 97, endPoint x: 150, endPoint y: 93, distance: 130.9
click at [156, 93] on li "Location –[GEOGRAPHIC_DATA] in [GEOGRAPHIC_DATA]" at bounding box center [377, 96] width 443 height 8
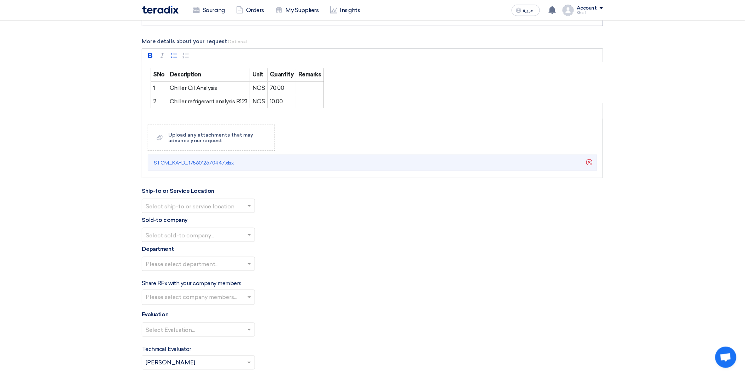
scroll to position [39, 0]
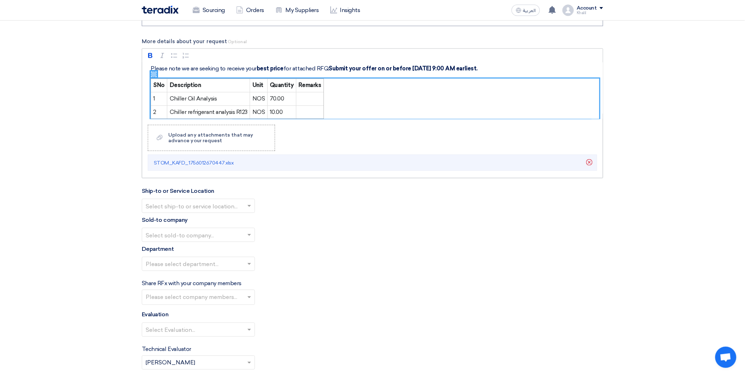
drag, startPoint x: 328, startPoint y: 111, endPoint x: 262, endPoint y: 97, distance: 66.9
click at [262, 97] on figure "SNo Description Unit Quantity Remarks 1 Chiller Oil Analysis NOS 70.00 2 Chille…" at bounding box center [375, 99] width 449 height 40
drag, startPoint x: 271, startPoint y: 103, endPoint x: 261, endPoint y: 102, distance: 10.7
click at [272, 103] on td "70.00" at bounding box center [281, 98] width 29 height 13
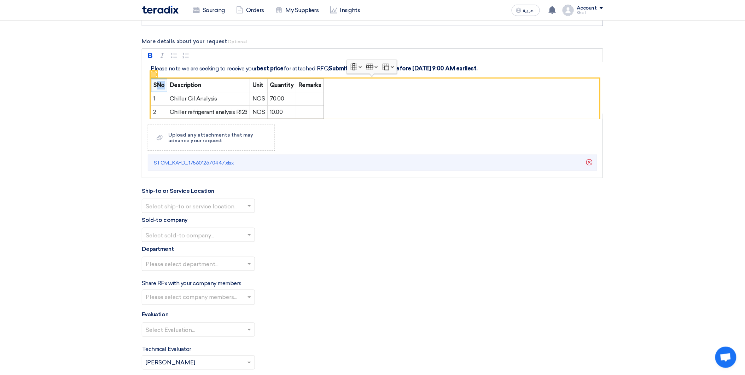
drag, startPoint x: 157, startPoint y: 81, endPoint x: 309, endPoint y: 110, distance: 154.8
click at [309, 110] on tbody "SNo Description Unit Quantity Remarks 1 Chiller Oil Analysis NOS 70.00 2 Chille…" at bounding box center [237, 99] width 173 height 40
drag, startPoint x: 310, startPoint y: 112, endPoint x: 205, endPoint y: 93, distance: 106.7
click at [205, 93] on tbody "SNo Description Unit Quantity Remarks 1 Chiller Oil Analysis NOS 70.00 2 Chille…" at bounding box center [237, 99] width 173 height 40
click at [205, 93] on td "Chiller Oil Analysis" at bounding box center [208, 98] width 83 height 13
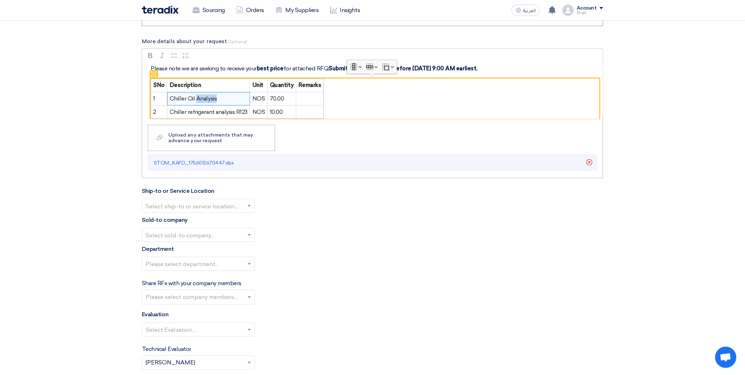
click at [205, 93] on td "Chiller Oil Analysis" at bounding box center [208, 98] width 83 height 13
click at [276, 113] on span "10.00" at bounding box center [276, 112] width 13 height 7
drag, startPoint x: 271, startPoint y: 112, endPoint x: 210, endPoint y: 88, distance: 65.6
click at [210, 88] on tbody "SNo Description Unit Quantity Remarks 1 Chiller Oil Analysis NOS 70.00 2 Chille…" at bounding box center [237, 99] width 173 height 40
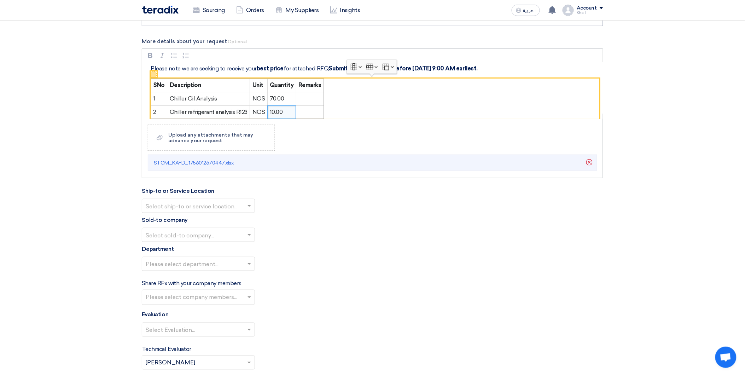
click at [156, 74] on icon "Rich Text Editor, main" at bounding box center [153, 74] width 5 height 5
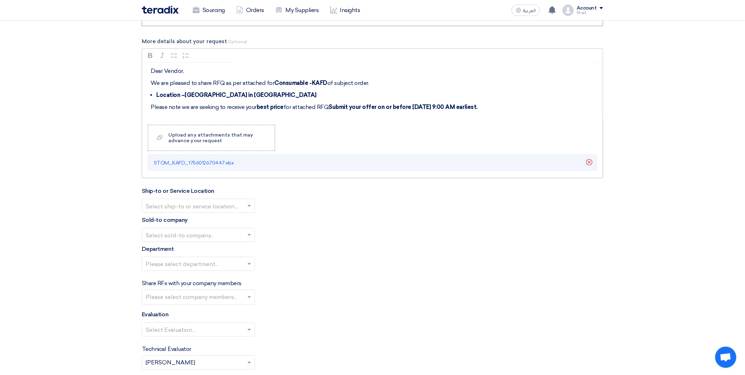
scroll to position [0, 0]
click at [286, 97] on li "Location –[GEOGRAPHIC_DATA] in [GEOGRAPHIC_DATA]" at bounding box center [377, 96] width 443 height 8
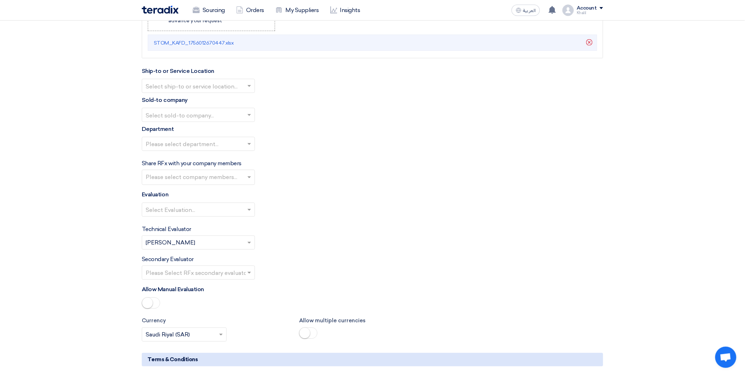
scroll to position [1179, 0]
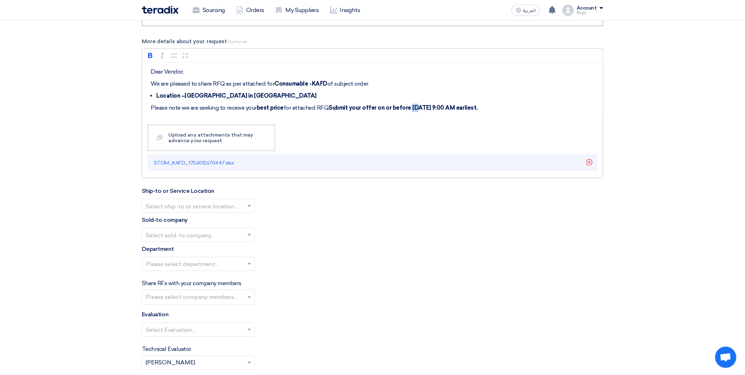
drag, startPoint x: 410, startPoint y: 105, endPoint x: 415, endPoint y: 104, distance: 5.0
click at [415, 104] on strong "Submit your offer on or before [DATE] 9:00 AM earliest." at bounding box center [403, 107] width 149 height 7
click at [451, 105] on strong "Submit your offer on or before [DATE] 9:00 AM earliest." at bounding box center [403, 107] width 149 height 7
click at [391, 120] on div "Rich Text Editor Bold (CTRL+B) Bold Italic (CTRL+I) Italic Bulleted List Bullet…" at bounding box center [373, 113] width 462 height 130
drag, startPoint x: 280, startPoint y: 94, endPoint x: 184, endPoint y: 91, distance: 95.9
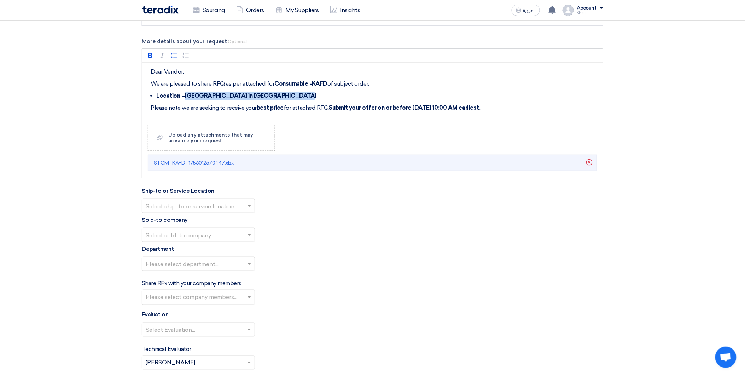
click at [184, 92] on li "Location –[GEOGRAPHIC_DATA] in [GEOGRAPHIC_DATA]" at bounding box center [377, 96] width 443 height 8
drag, startPoint x: 197, startPoint y: 93, endPoint x: 144, endPoint y: 94, distance: 53.4
click at [145, 93] on div "Dear Vendor, We are pleased to share RFQ as per attached for Consumable -KAFD o…" at bounding box center [372, 91] width 461 height 57
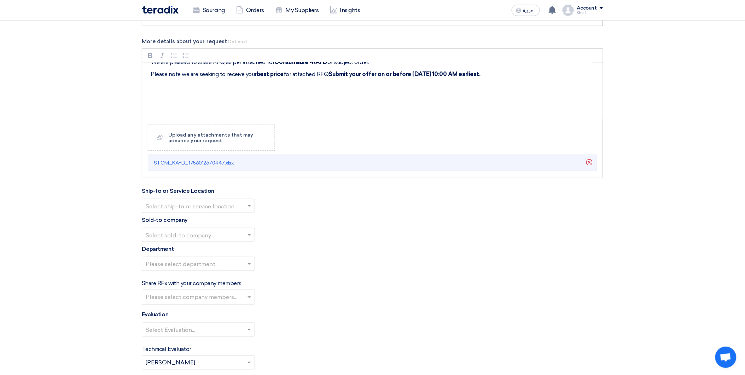
scroll to position [39, 0]
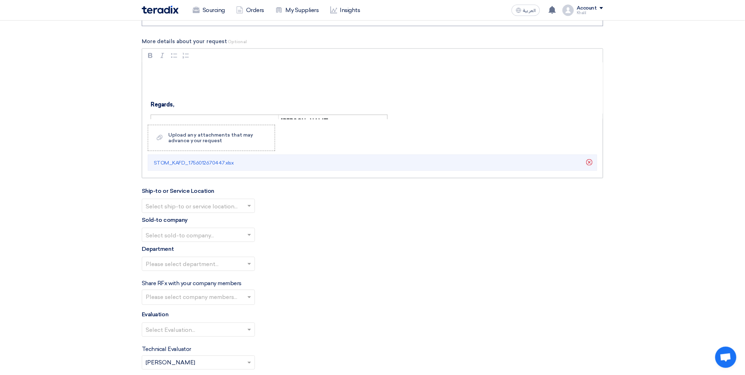
click at [168, 94] on p "Rich Text Editor, main" at bounding box center [375, 92] width 449 height 8
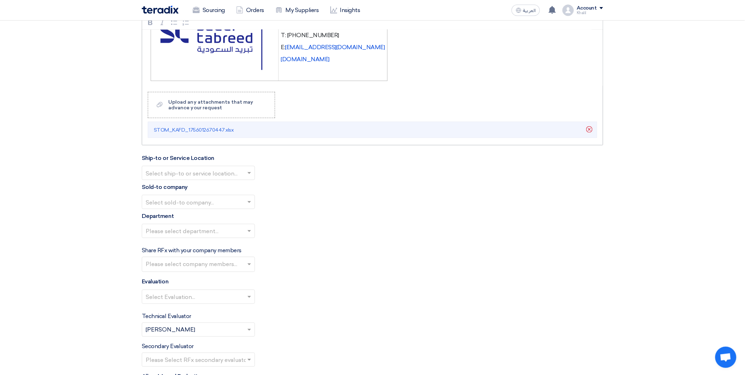
scroll to position [1218, 0]
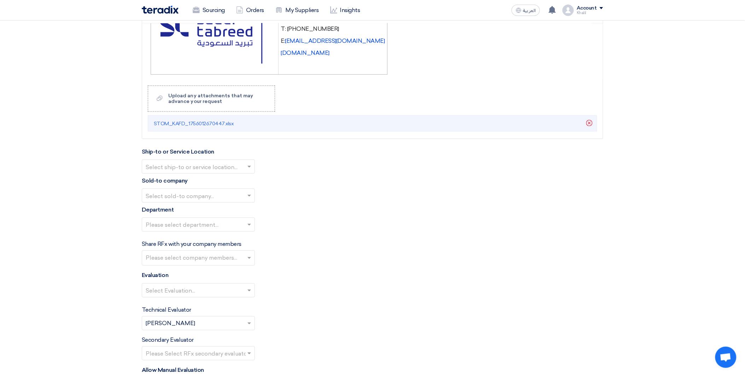
click at [249, 164] on span at bounding box center [250, 166] width 9 height 8
click at [242, 177] on div "STOM Main WH" at bounding box center [198, 181] width 112 height 14
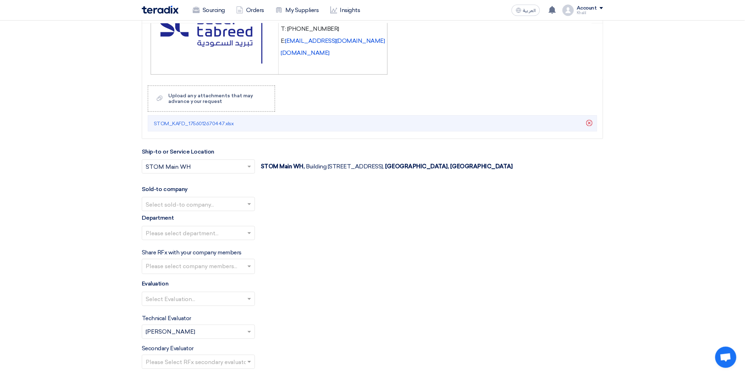
click at [254, 201] on span at bounding box center [250, 204] width 9 height 8
click at [248, 216] on div "STOM" at bounding box center [198, 218] width 112 height 15
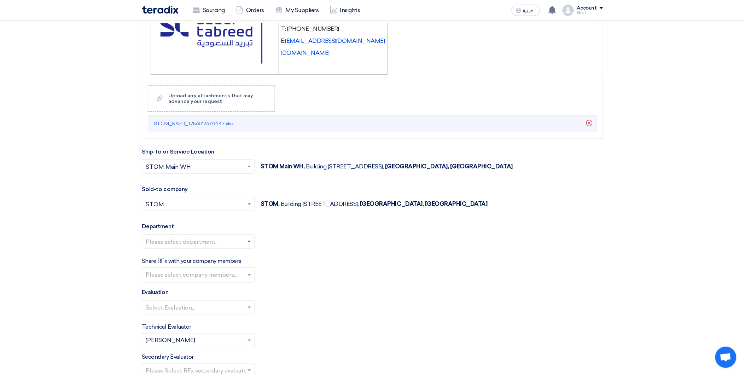
click at [249, 241] on span at bounding box center [250, 242] width 4 height 2
click at [242, 254] on div "General Department" at bounding box center [198, 256] width 112 height 14
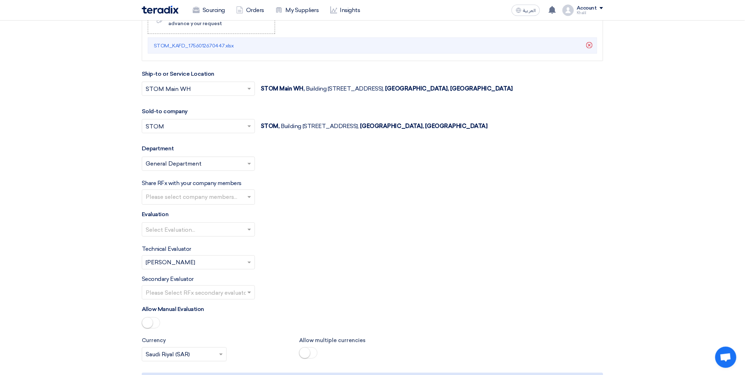
scroll to position [1297, 0]
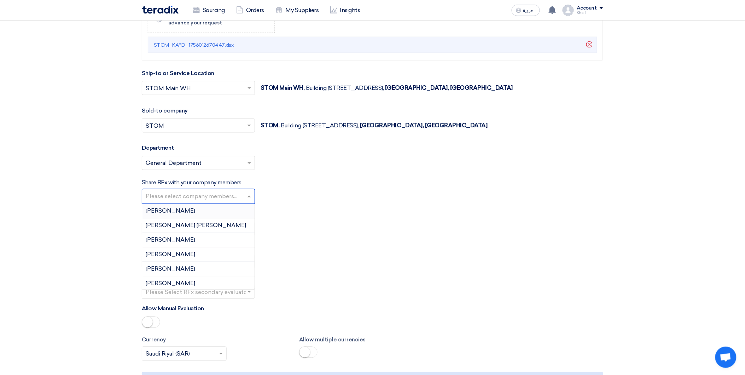
click at [249, 197] on input "text" at bounding box center [199, 197] width 107 height 12
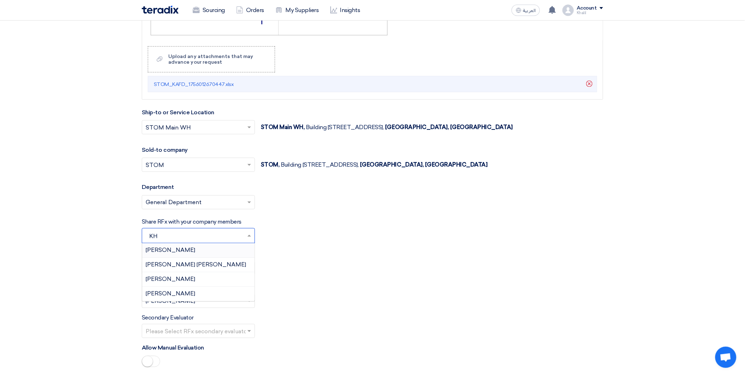
type input "K"
type input "MO"
click at [203, 297] on div "[PERSON_NAME] hajimalang" at bounding box center [198, 294] width 112 height 15
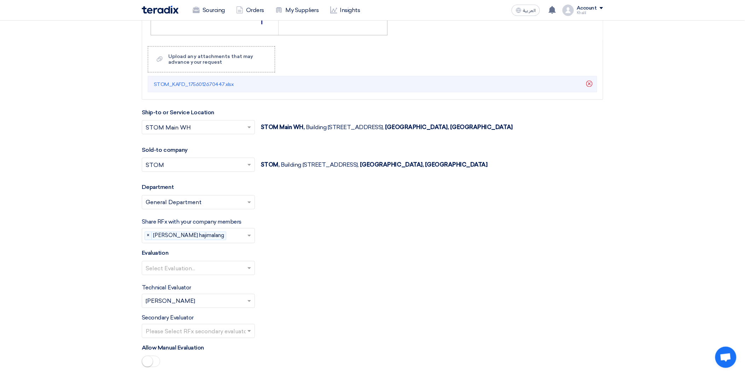
click at [337, 300] on div "Technical Evaluator Please Select RFx evaluator... × [PERSON_NAME] ×" at bounding box center [373, 296] width 462 height 24
click at [209, 266] on input "text" at bounding box center [195, 269] width 98 height 12
click at [211, 280] on div "Standard Criteria" at bounding box center [198, 282] width 112 height 14
drag, startPoint x: 318, startPoint y: 306, endPoint x: 313, endPoint y: 306, distance: 5.0
click at [318, 306] on div "Technical Evaluator Please Select RFx evaluator... × [PERSON_NAME] ×" at bounding box center [373, 296] width 462 height 24
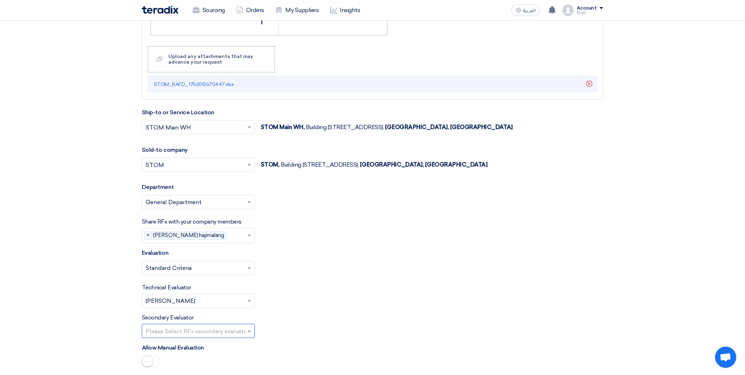
click at [246, 330] on span at bounding box center [250, 331] width 9 height 8
click at [228, 302] on div "[PERSON_NAME] hajimalang" at bounding box center [198, 302] width 112 height 15
click at [314, 287] on div "Technical Evaluator Please Select RFx evaluator... × [PERSON_NAME] ×" at bounding box center [373, 296] width 462 height 24
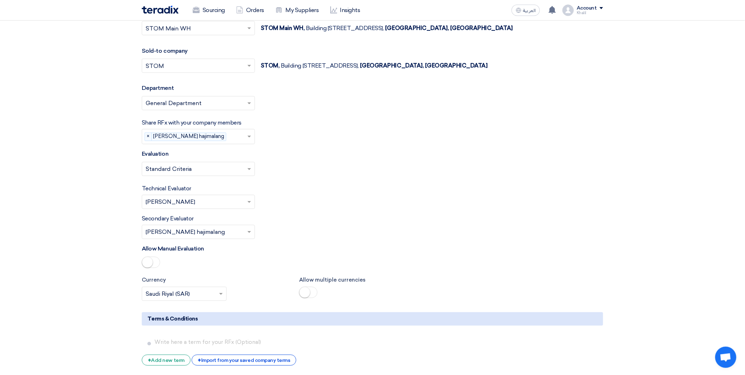
scroll to position [1375, 0]
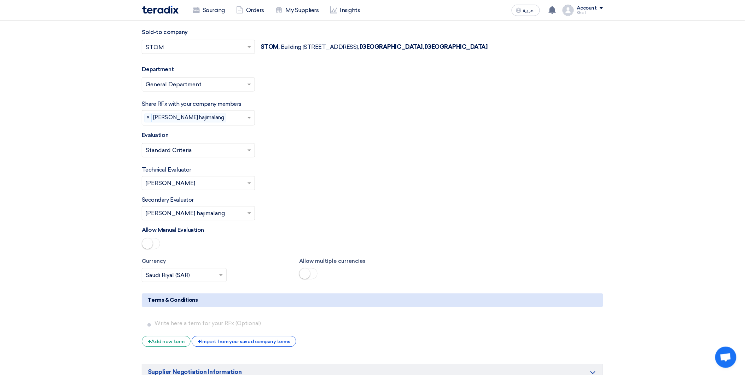
click at [224, 182] on input "text" at bounding box center [195, 184] width 98 height 12
type input "M"
click at [218, 213] on div "[PERSON_NAME] hajimalang" at bounding box center [198, 212] width 112 height 14
click at [216, 211] on input "text" at bounding box center [195, 214] width 98 height 12
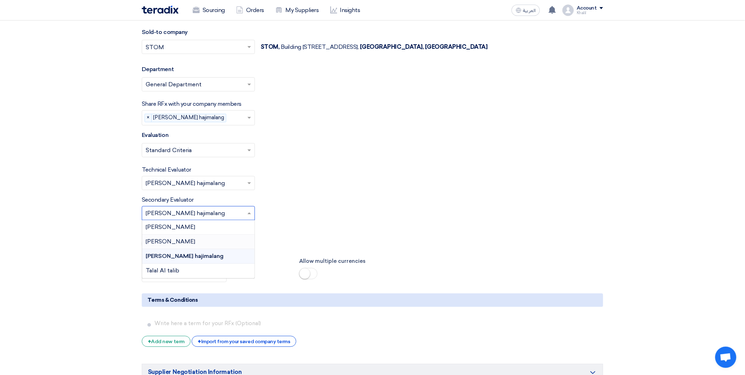
click at [211, 239] on div "[PERSON_NAME]" at bounding box center [198, 242] width 112 height 15
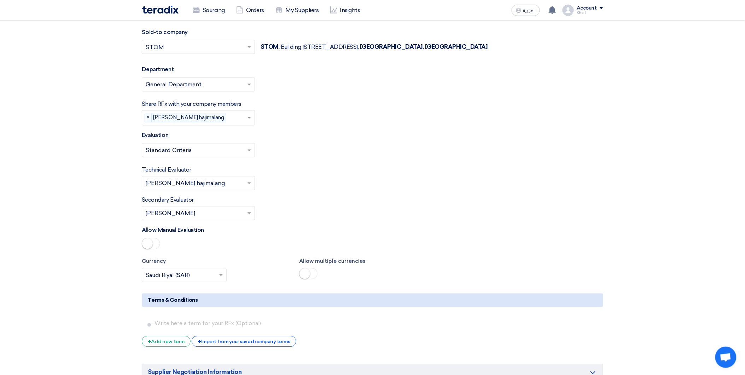
click at [324, 211] on div "Secondary Evaluator Please Select RFx secondary evaluator... × [PERSON_NAME] ×" at bounding box center [373, 208] width 462 height 24
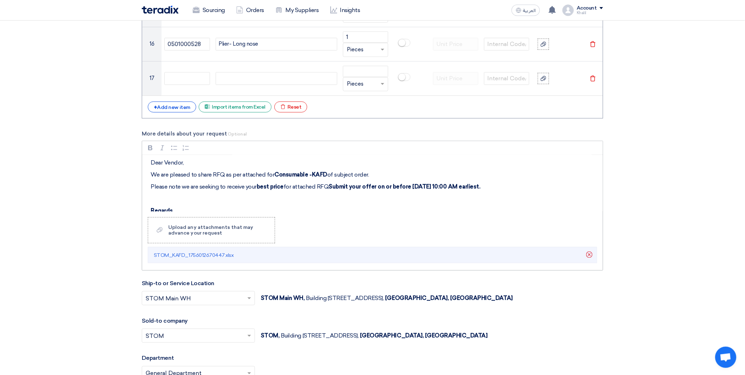
scroll to position [0, 0]
click at [383, 175] on p "We are pleased to share RFQ as per attached for Consumable -KAFD of subject ord…" at bounding box center [375, 176] width 449 height 8
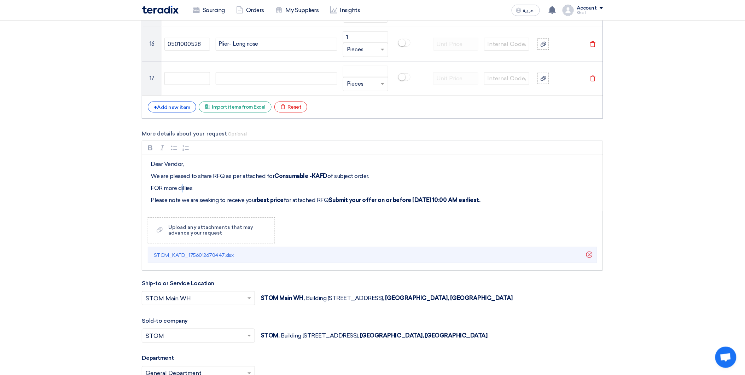
click at [183, 185] on p "FOR more dillies" at bounding box center [375, 188] width 449 height 8
click at [195, 189] on p "FOR more dellies" at bounding box center [375, 188] width 449 height 8
drag, startPoint x: 193, startPoint y: 185, endPoint x: 184, endPoint y: 186, distance: 8.5
click at [181, 186] on p "FOR more dellies" at bounding box center [375, 188] width 449 height 8
drag, startPoint x: 200, startPoint y: 186, endPoint x: 179, endPoint y: 186, distance: 20.2
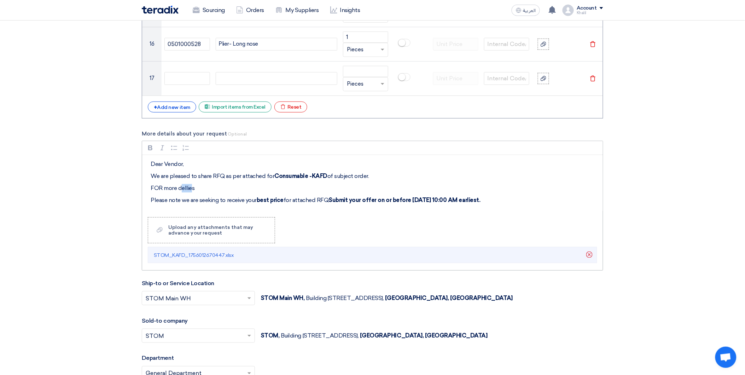
click at [179, 186] on p "FOR more dellies" at bounding box center [375, 188] width 449 height 8
click at [206, 191] on div "Dear Vendor, We are pleased to share RFQ as per attached for Consumable -KAFD o…" at bounding box center [372, 183] width 461 height 57
click at [200, 187] on p "FOR more datils" at bounding box center [375, 188] width 449 height 8
drag, startPoint x: 199, startPoint y: 185, endPoint x: 150, endPoint y: 183, distance: 48.5
click at [151, 184] on p "FOR more datils" at bounding box center [375, 188] width 449 height 8
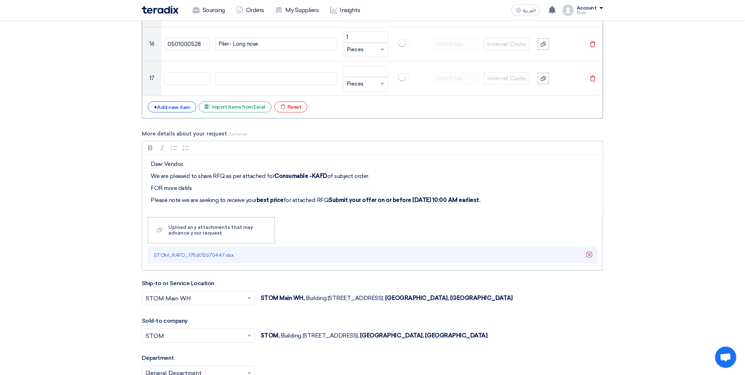
click at [164, 185] on p "FOR more datils" at bounding box center [375, 188] width 449 height 8
drag, startPoint x: 164, startPoint y: 186, endPoint x: 157, endPoint y: 186, distance: 6.7
click at [157, 186] on p "FOR more datils" at bounding box center [375, 188] width 449 height 8
drag, startPoint x: 156, startPoint y: 186, endPoint x: 161, endPoint y: 186, distance: 5.0
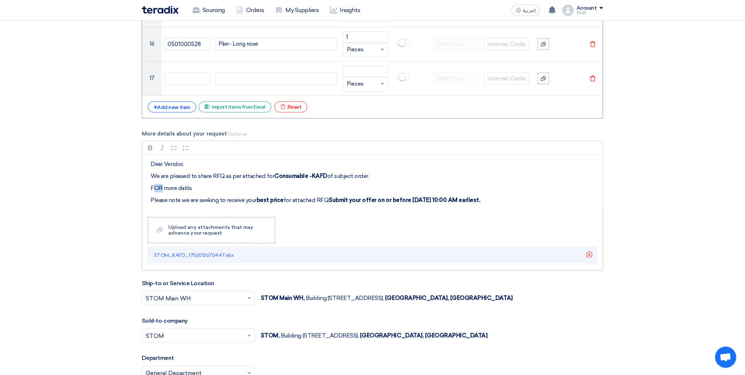
click at [161, 186] on p "FOR more datils" at bounding box center [375, 188] width 449 height 8
drag, startPoint x: 191, startPoint y: 187, endPoint x: 146, endPoint y: 187, distance: 45.6
click at [146, 187] on div "Dear Vendor, We are pleased to share RFQ as per attached for Consumable -KAFD o…" at bounding box center [372, 183] width 461 height 57
copy p "For more datils"
click at [153, 187] on p "for more details please check attachment" at bounding box center [375, 188] width 449 height 8
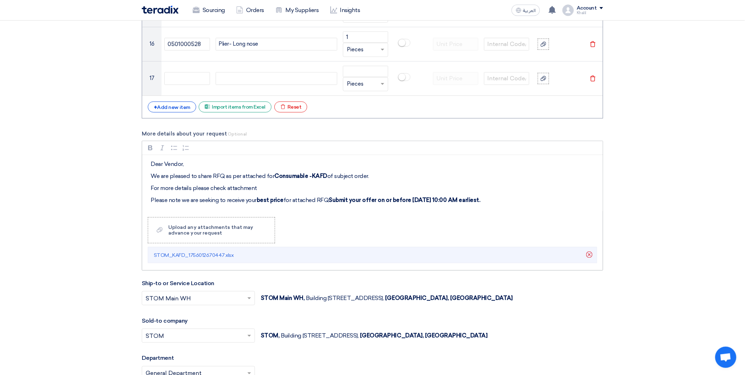
click at [181, 196] on p "Please note we are seeking to receive your best price for attached RFQ Submit y…" at bounding box center [375, 200] width 449 height 8
drag, startPoint x: 332, startPoint y: 212, endPoint x: 338, endPoint y: 214, distance: 6.7
click at [333, 212] on div "Rich Text Editor Bold (CTRL+B) Bold Italic (CTRL+I) Italic Bulleted List Bullet…" at bounding box center [373, 206] width 462 height 130
click at [258, 187] on p "For more details please check attachment" at bounding box center [375, 188] width 449 height 8
click at [229, 196] on p "Please note we are seeking to receive your best price for attached RFQ Submit y…" at bounding box center [375, 200] width 449 height 8
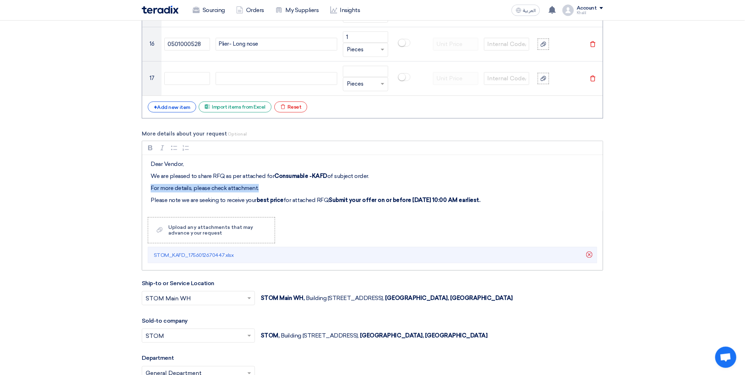
drag, startPoint x: 254, startPoint y: 187, endPoint x: 149, endPoint y: 190, distance: 105.5
click at [149, 190] on div "Dear Vendor, We are pleased to share RFQ as per attached for Consumable -KAFD o…" at bounding box center [372, 183] width 461 height 57
click at [151, 149] on icon "button" at bounding box center [150, 147] width 4 height 5
drag, startPoint x: 292, startPoint y: 204, endPoint x: 301, endPoint y: 207, distance: 10.0
click at [293, 204] on div "Dear Vendor, We are pleased to share RFQ as per attached for Consumable -KAFD o…" at bounding box center [372, 183] width 461 height 57
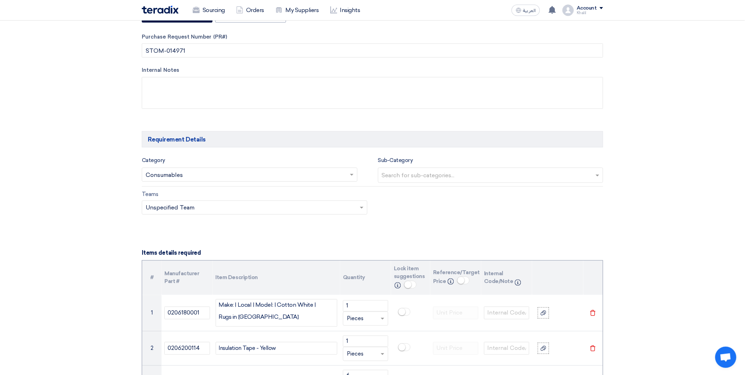
scroll to position [301, 0]
click at [434, 177] on input "text" at bounding box center [492, 175] width 220 height 12
click at [599, 176] on input "text" at bounding box center [492, 175] width 220 height 12
drag, startPoint x: 567, startPoint y: 192, endPoint x: 567, endPoint y: 205, distance: 12.7
click at [566, 202] on app-project-company-services "Category Search for services... × Consumables × Sub-Category Search for sub-cat…" at bounding box center [373, 189] width 462 height 68
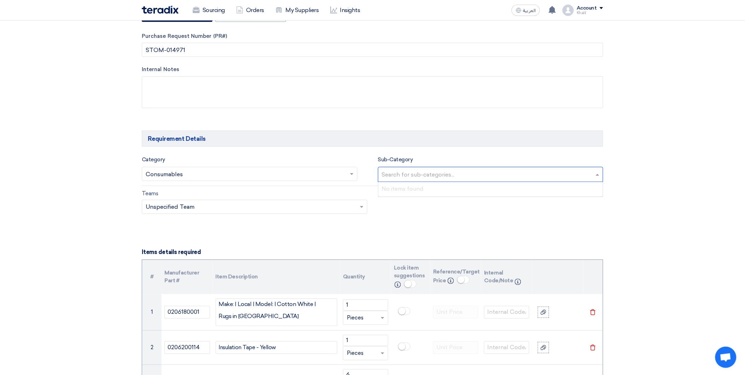
drag, startPoint x: 437, startPoint y: 175, endPoint x: 433, endPoint y: 175, distance: 4.3
click at [435, 175] on input "text" at bounding box center [492, 175] width 220 height 12
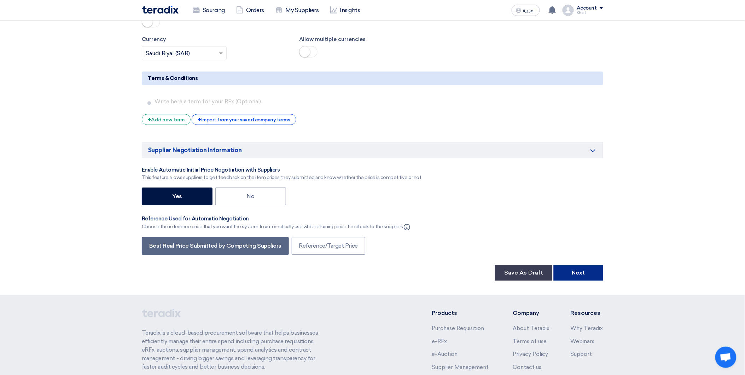
click at [579, 270] on button "Next" at bounding box center [579, 273] width 50 height 16
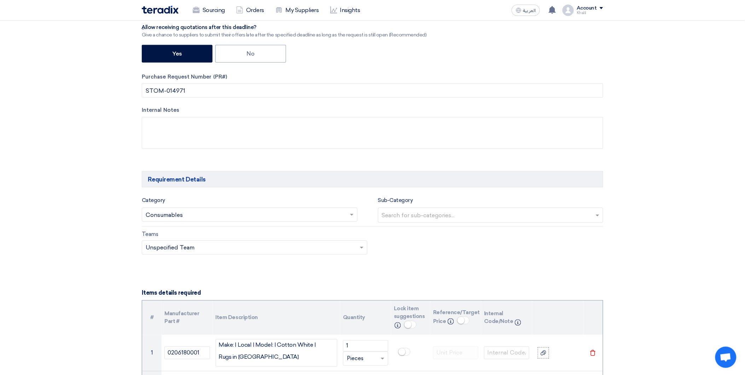
scroll to position [224, 0]
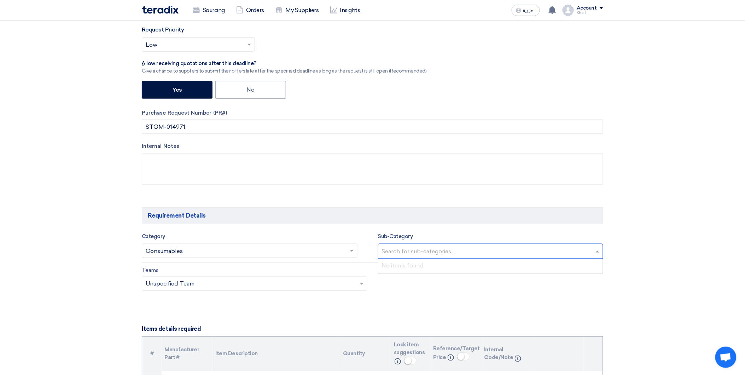
click at [459, 255] on input "text" at bounding box center [492, 252] width 220 height 12
click at [595, 251] on input "text" at bounding box center [492, 252] width 220 height 12
click at [473, 284] on div "Teams Teams.. × Unspecified Team ×" at bounding box center [373, 282] width 472 height 33
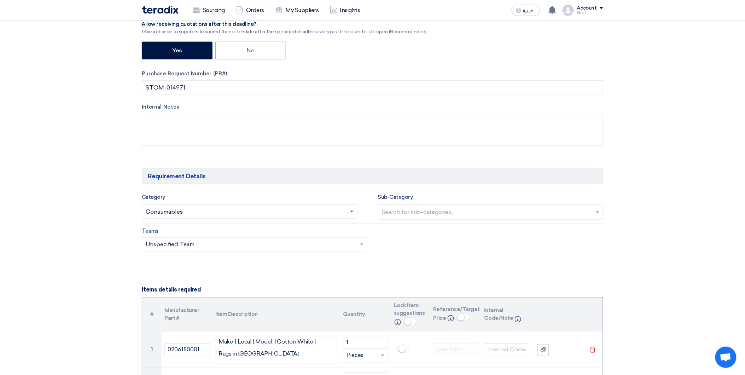
click at [352, 212] on span at bounding box center [352, 212] width 4 height 2
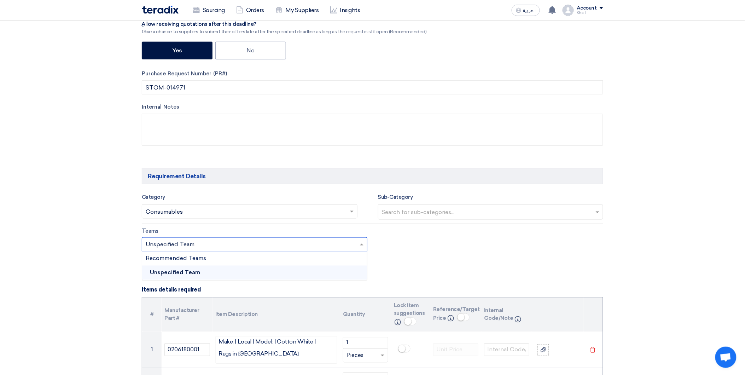
click at [352, 244] on input "text" at bounding box center [251, 245] width 211 height 12
click at [339, 271] on div "Unspecified Team" at bounding box center [254, 273] width 225 height 14
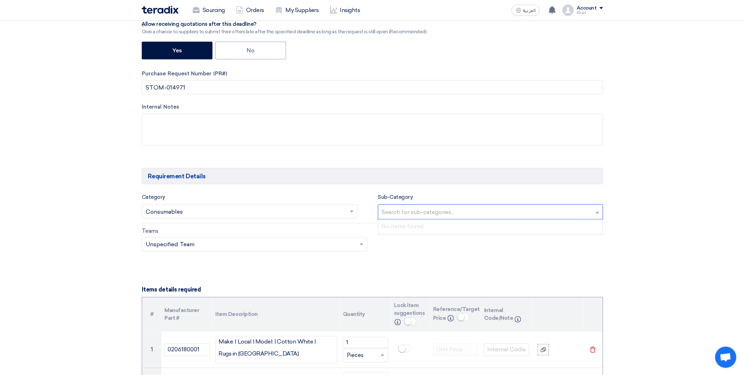
click at [400, 214] on input "text" at bounding box center [492, 213] width 220 height 12
type input "E"
paste input "for more details please check attachment"
drag, startPoint x: 509, startPoint y: 217, endPoint x: 395, endPoint y: 211, distance: 113.7
click at [382, 210] on input "for more details please check attachment" at bounding box center [489, 213] width 214 height 12
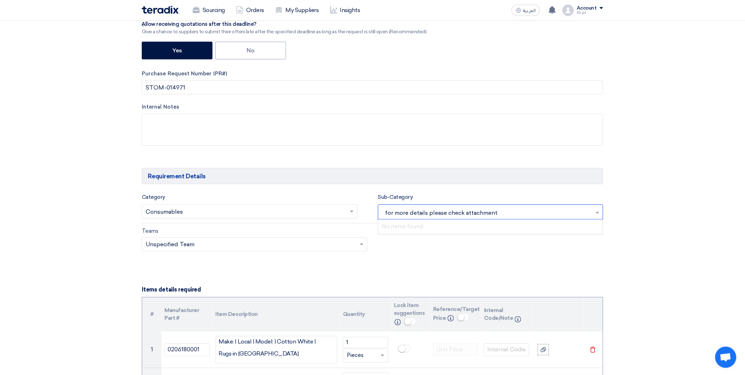
drag, startPoint x: 507, startPoint y: 214, endPoint x: 492, endPoint y: 213, distance: 15.6
click at [492, 213] on input "for more details please check attachment" at bounding box center [489, 213] width 214 height 12
drag, startPoint x: 500, startPoint y: 211, endPoint x: 387, endPoint y: 211, distance: 113.6
click at [387, 211] on input "for more details please check attachment" at bounding box center [489, 213] width 214 height 12
click at [414, 212] on input "for more details please check attachment" at bounding box center [489, 213] width 214 height 12
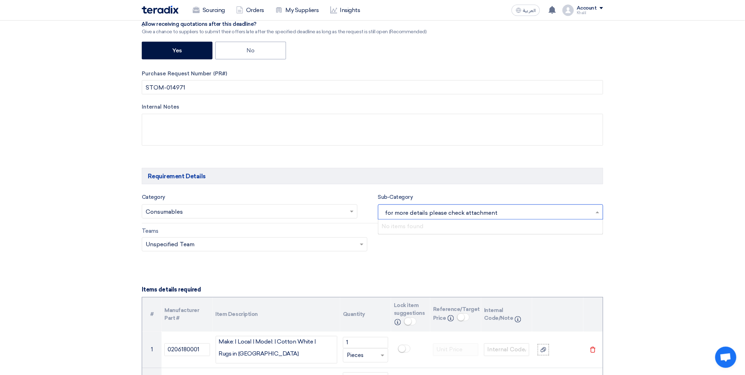
click at [416, 212] on input "for more details please check attachment" at bounding box center [489, 213] width 214 height 12
type input "f"
paste input "General Consumables"
type input "General Consumables"
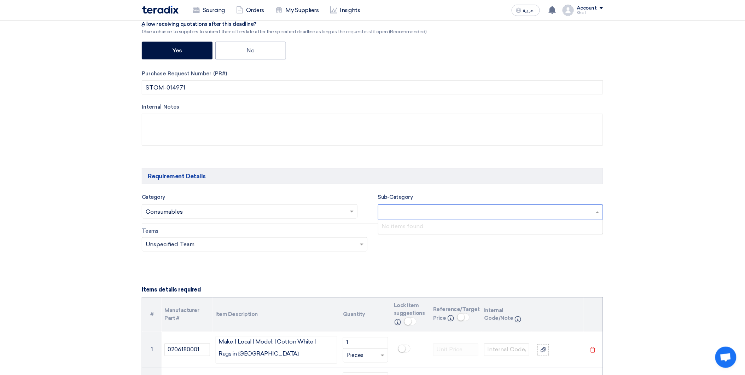
click at [435, 217] on input "text" at bounding box center [492, 213] width 220 height 12
paste input "General Consumables"
type input "General Consumables"
click at [482, 229] on div "No items found" at bounding box center [491, 227] width 225 height 14
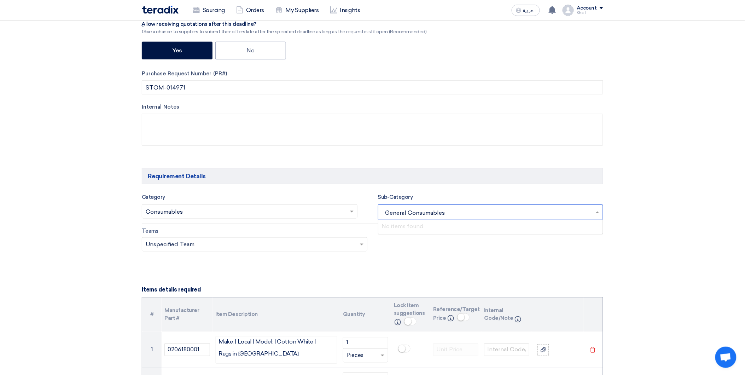
click at [596, 210] on span at bounding box center [598, 212] width 9 height 8
click at [324, 213] on input "text" at bounding box center [246, 213] width 201 height 12
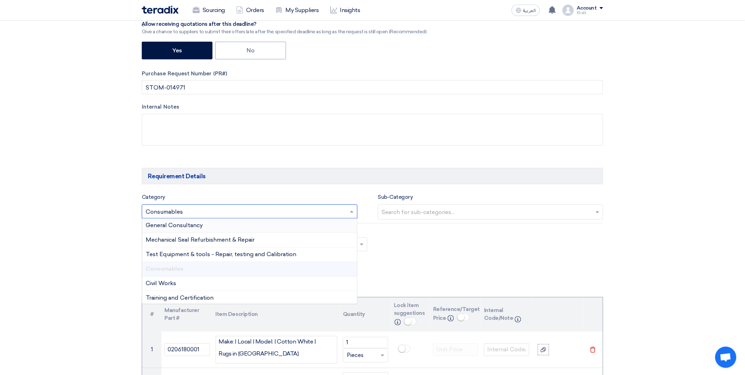
click at [413, 213] on input "text" at bounding box center [492, 213] width 220 height 12
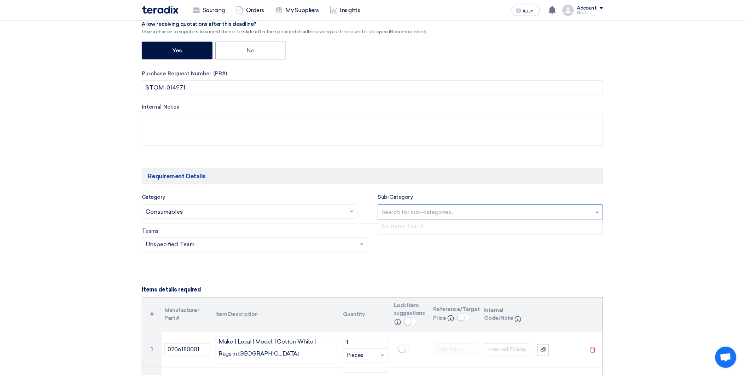
click at [271, 214] on input "text" at bounding box center [246, 213] width 201 height 12
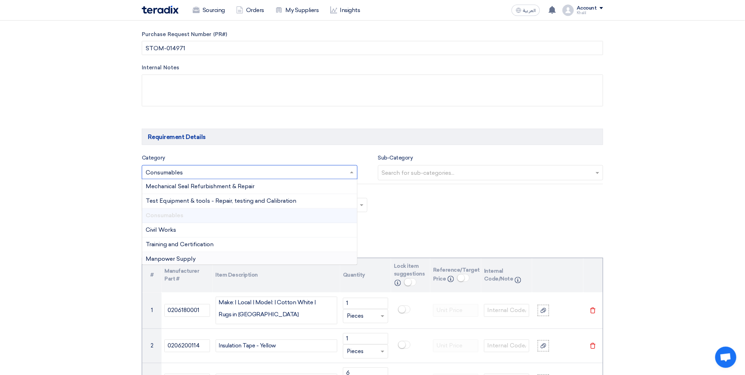
scroll to position [0, 0]
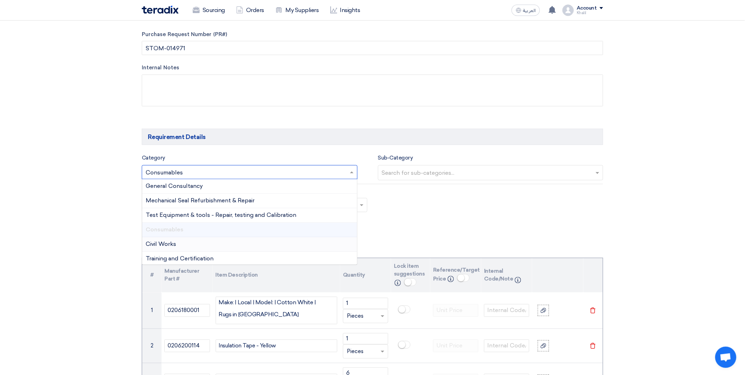
click at [281, 230] on div "Consumables" at bounding box center [249, 230] width 215 height 15
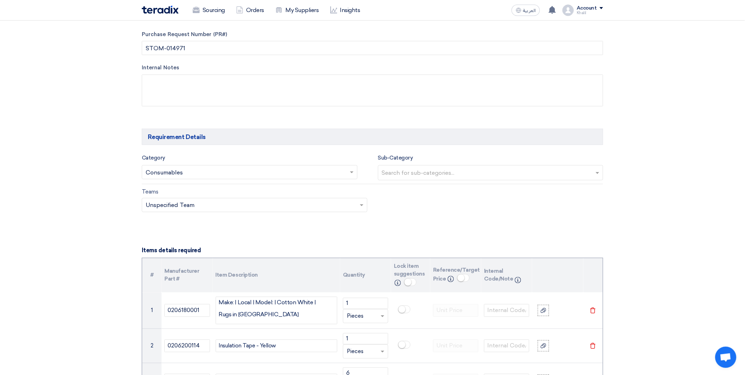
click at [415, 209] on div "Teams Teams.. × Unspecified Team ×" at bounding box center [373, 204] width 472 height 33
click at [419, 175] on input "text" at bounding box center [492, 174] width 220 height 12
click at [419, 188] on div "No items found" at bounding box center [491, 187] width 225 height 14
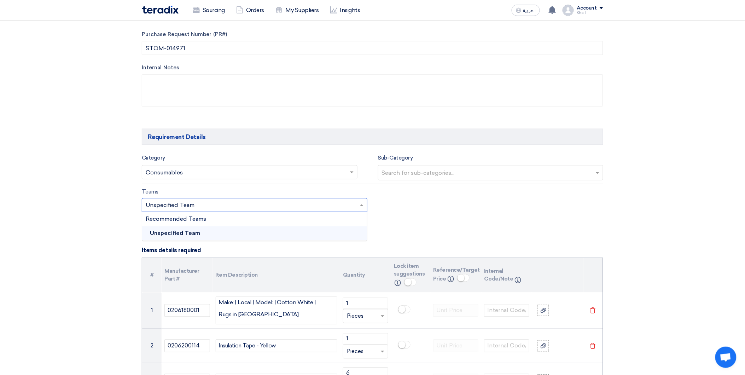
click at [285, 207] on input "text" at bounding box center [251, 206] width 211 height 12
click at [285, 223] on div "Recommended Teams" at bounding box center [254, 219] width 225 height 14
click at [423, 174] on input "text" at bounding box center [492, 174] width 220 height 12
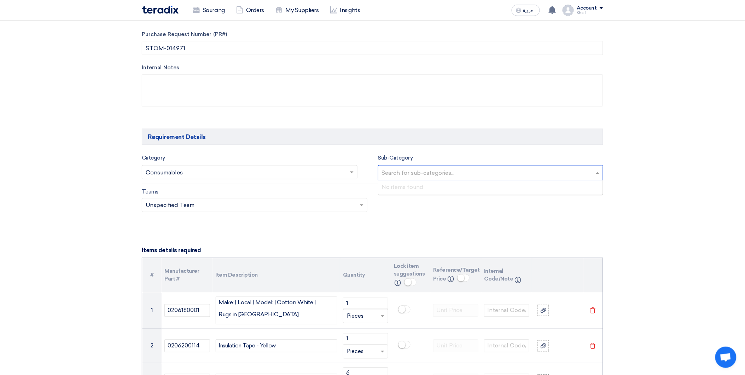
paste input "General Consumables"
type input "General Consumable"
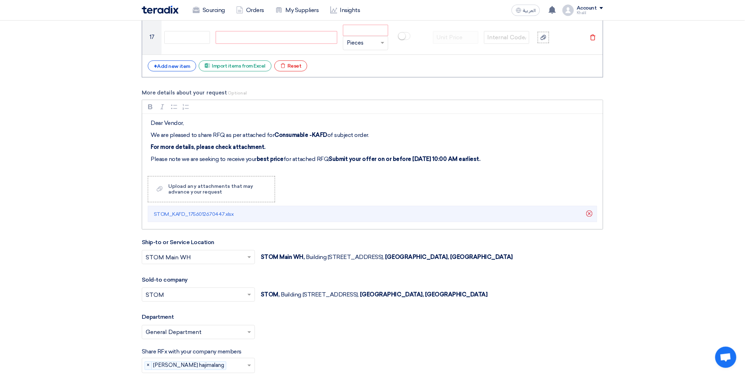
scroll to position [971, 0]
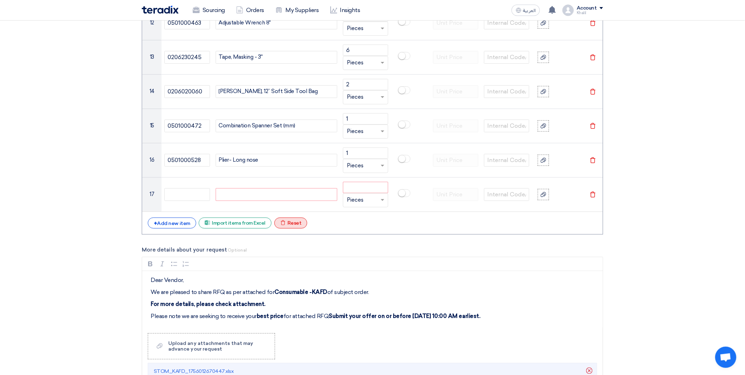
click at [297, 224] on div "Excel file Reset" at bounding box center [291, 223] width 33 height 11
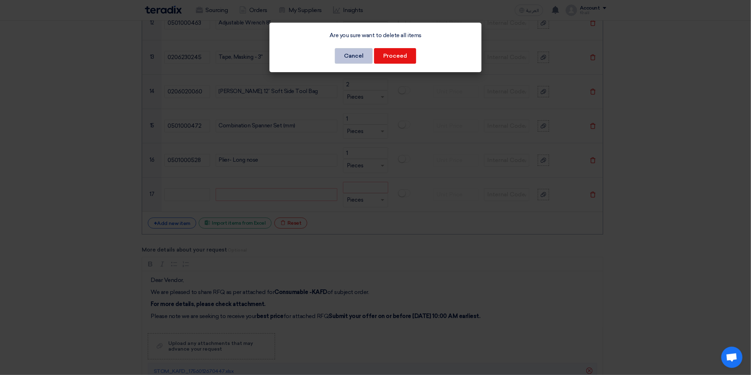
click at [361, 52] on button "Cancel" at bounding box center [354, 56] width 38 height 16
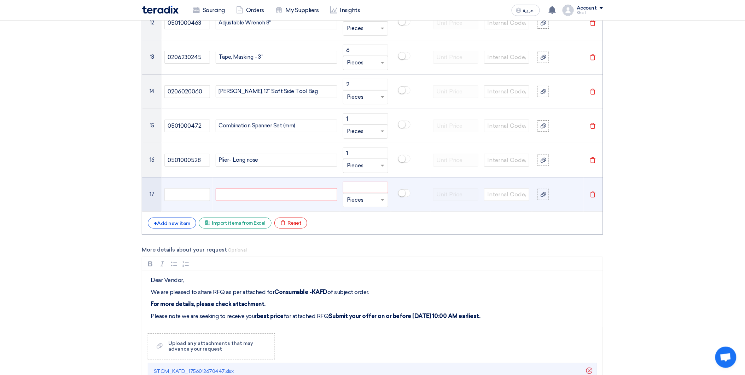
click at [594, 193] on icon "Delete" at bounding box center [593, 194] width 6 height 6
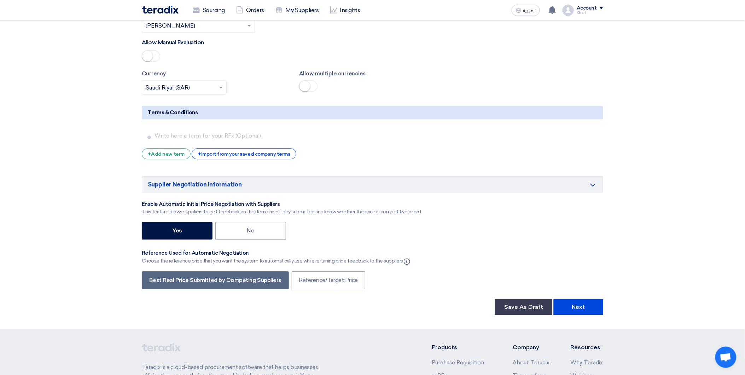
scroll to position [1642, 0]
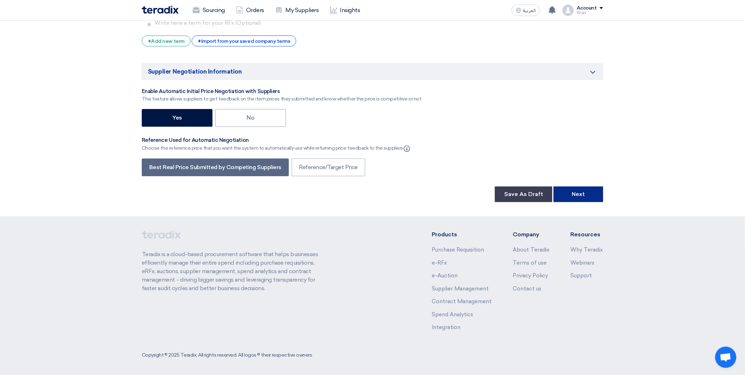
click at [595, 197] on button "Next" at bounding box center [579, 194] width 50 height 16
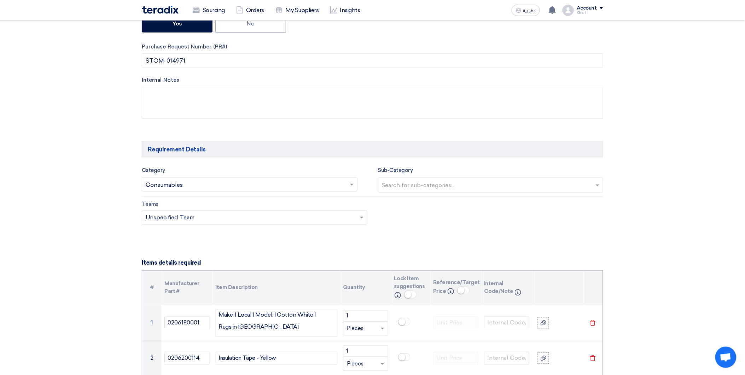
scroll to position [263, 0]
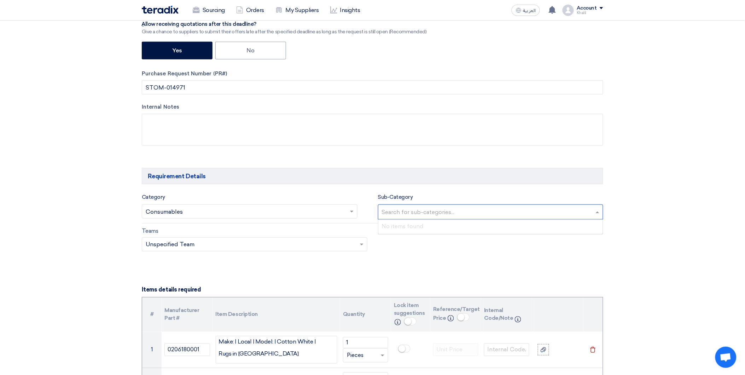
click at [512, 214] on input "text" at bounding box center [492, 213] width 220 height 12
paste input "General Consumables"
type input "General Consumables"
click at [496, 259] on div "Teams Teams.. × Unspecified Team ×" at bounding box center [373, 243] width 472 height 33
click at [423, 218] on div "Search for sub-categories..." at bounding box center [487, 212] width 216 height 15
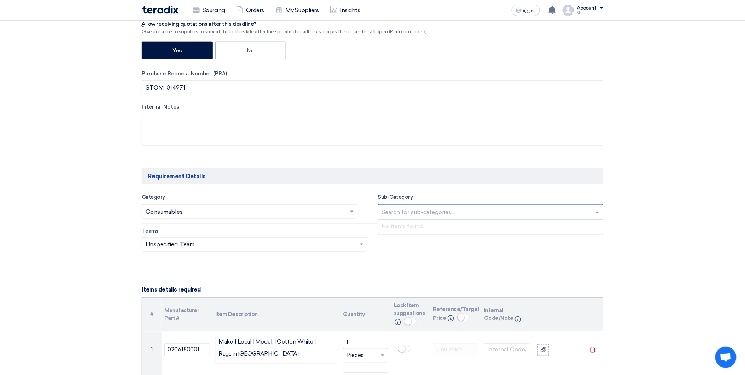
click at [422, 213] on input "text" at bounding box center [492, 213] width 220 height 12
paste input "Electrical Tool"
type input "Electrical Tool"
click at [459, 258] on div "Teams Teams.. × Unspecified Team ×" at bounding box center [373, 243] width 472 height 33
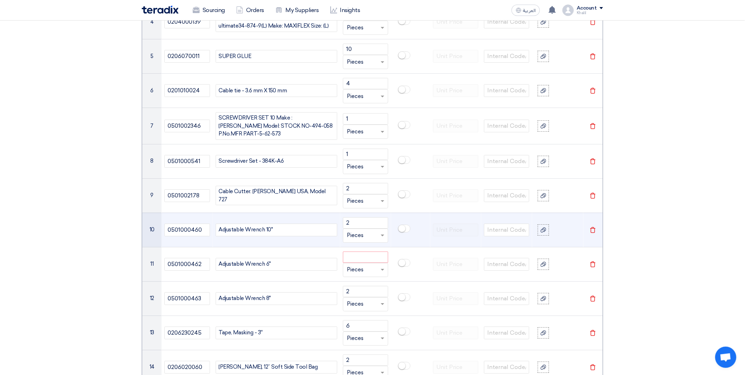
scroll to position [695, 0]
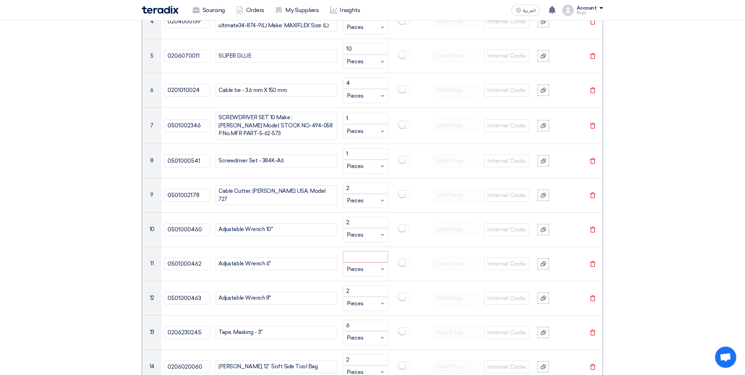
click at [705, 295] on section "Basic Information RFx Title RFQ FOR Consumable -KAFD-STOM-014971 RFx Type Norma…" at bounding box center [372, 280] width 745 height 1766
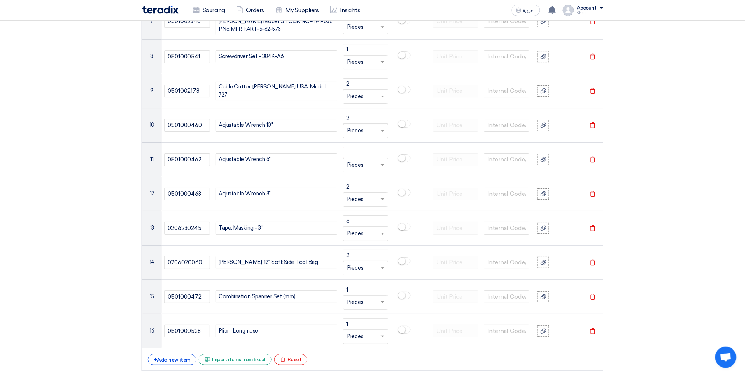
scroll to position [814, 0]
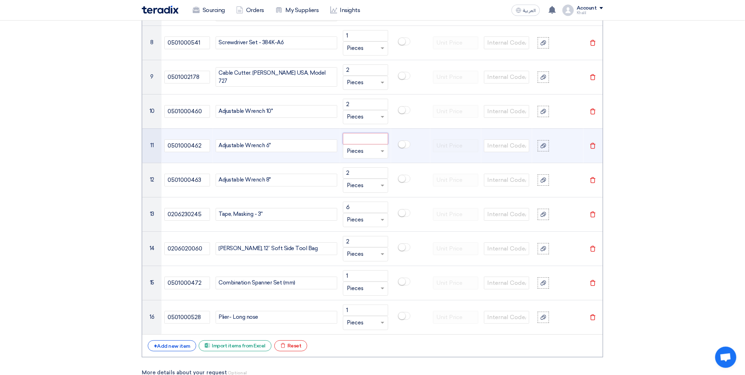
click at [356, 139] on input "number" at bounding box center [365, 138] width 45 height 11
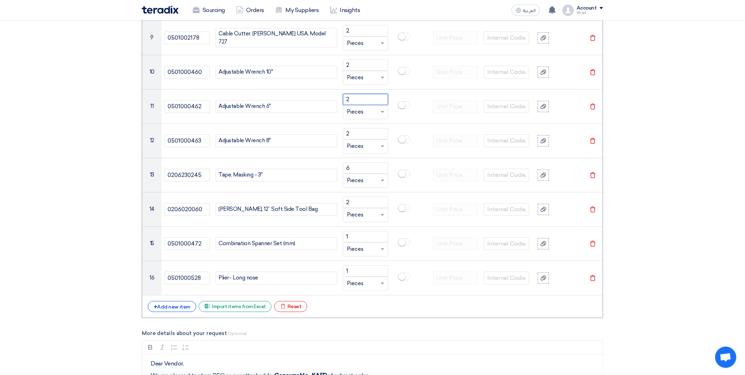
type input "2"
click at [698, 188] on section "Basic Information RFx Title RFQ FOR Consumable -KAFD-STOM-014971 RFx Type Norma…" at bounding box center [372, 122] width 745 height 1766
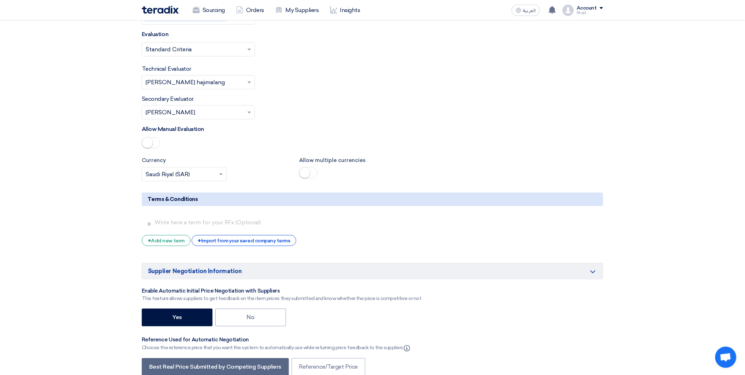
scroll to position [1642, 0]
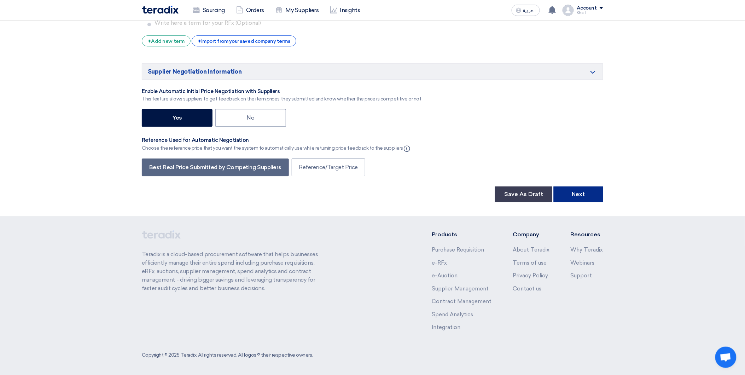
click at [591, 191] on button "Next" at bounding box center [579, 194] width 50 height 16
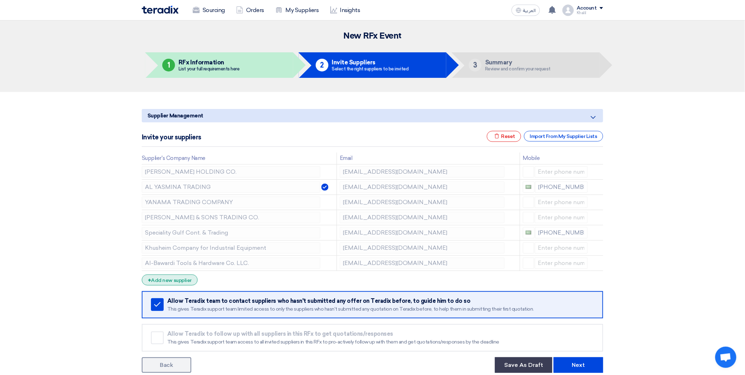
click at [188, 278] on div "+ Add new supplier" at bounding box center [170, 280] width 56 height 11
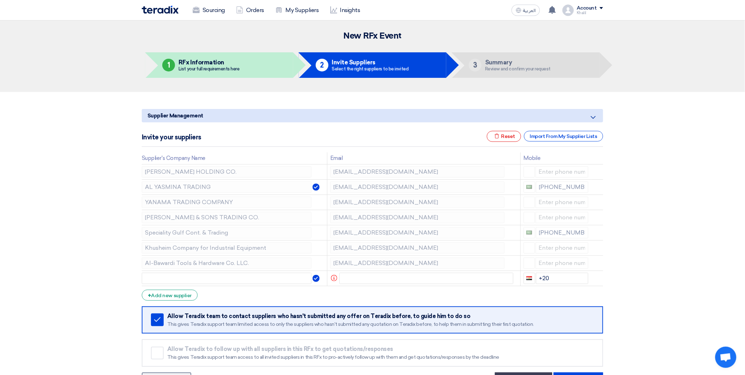
click at [137, 261] on div "Supplier Management Minimize/Maximize Category Invite your suppliers Excel file…" at bounding box center [373, 247] width 472 height 282
click at [263, 279] on input "text" at bounding box center [227, 278] width 170 height 11
paste input "[PERSON_NAME] <[PERSON_NAME][EMAIL_ADDRESS][PERSON_NAME][DOMAIN_NAME]>"
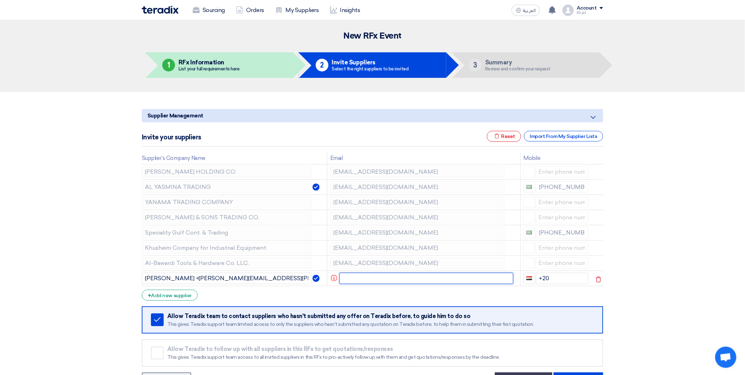
click at [383, 275] on input "text" at bounding box center [427, 278] width 174 height 11
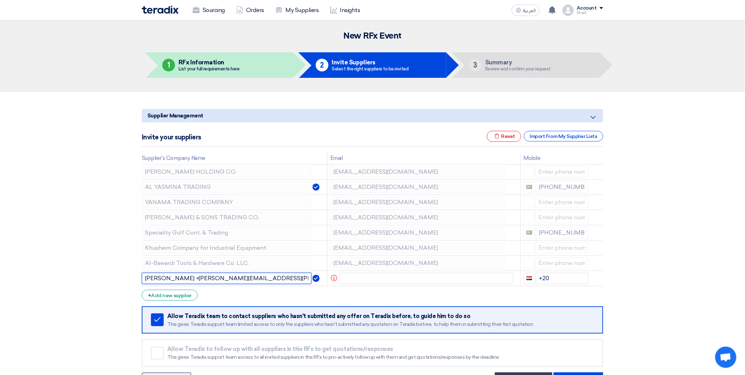
drag, startPoint x: 188, startPoint y: 278, endPoint x: 131, endPoint y: 278, distance: 56.6
click at [131, 278] on section "Supplier Management Minimize/Maximize Category Invite your suppliers Excel file…" at bounding box center [372, 247] width 745 height 310
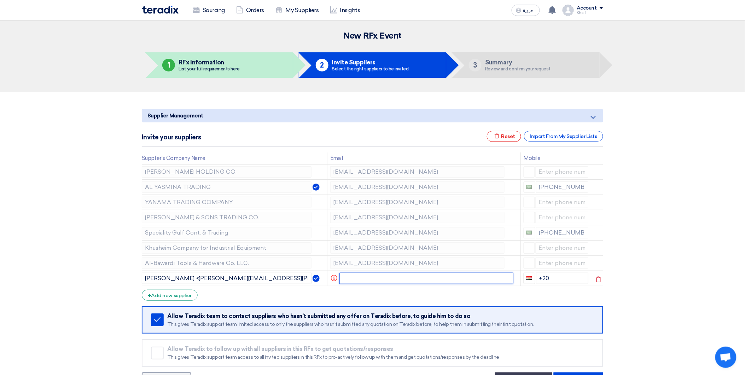
click at [386, 275] on input "text" at bounding box center [427, 278] width 174 height 11
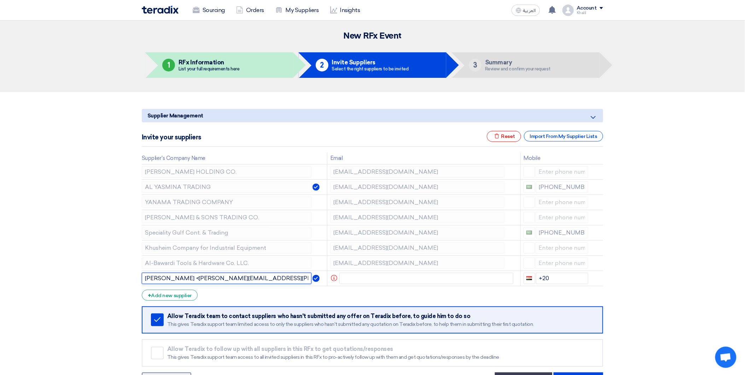
paste input "text"
drag, startPoint x: 292, startPoint y: 277, endPoint x: 141, endPoint y: 273, distance: 151.1
click at [141, 273] on div "Supplier Management Minimize/Maximize Category Invite your suppliers Excel file…" at bounding box center [373, 247] width 472 height 282
type input "[PERSON_NAME]"
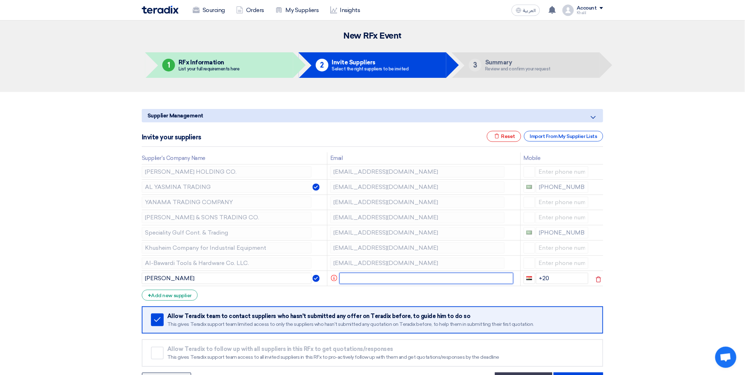
click at [376, 278] on input "text" at bounding box center [427, 278] width 174 height 11
paste input "[PERSON_NAME][EMAIL_ADDRESS][PERSON_NAME][DOMAIN_NAME]"
type input "[PERSON_NAME][EMAIL_ADDRESS][PERSON_NAME][DOMAIN_NAME]"
click at [411, 291] on form "Supplier Management Minimize/Maximize Category Invite your suppliers Excel file…" at bounding box center [373, 248] width 462 height 279
drag, startPoint x: 552, startPoint y: 277, endPoint x: 541, endPoint y: 278, distance: 11.3
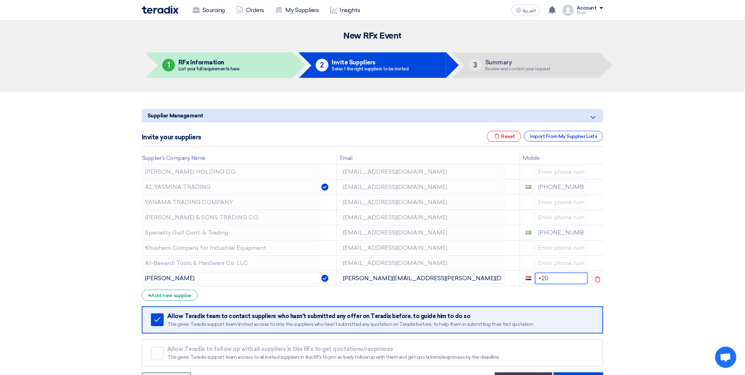
click at [532, 277] on div "+20" at bounding box center [555, 278] width 65 height 11
paste input "5 461 54689"
type input "+20 5461"
click at [625, 296] on section "Supplier Management Minimize/Maximize Category Invite your suppliers Excel file…" at bounding box center [372, 247] width 745 height 310
drag, startPoint x: 568, startPoint y: 278, endPoint x: 529, endPoint y: 278, distance: 38.6
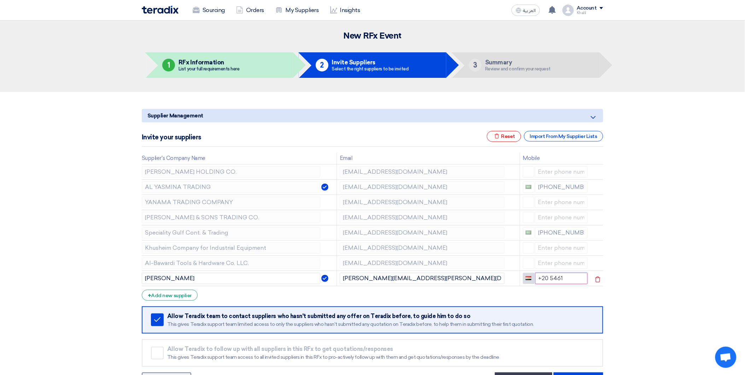
click at [529, 278] on div "+20 5461" at bounding box center [555, 278] width 65 height 11
click at [528, 275] on span "button" at bounding box center [528, 277] width 5 height 5
drag, startPoint x: 691, startPoint y: 272, endPoint x: 684, endPoint y: 273, distance: 6.9
click at [691, 272] on section "Supplier Management Minimize/Maximize Category Invite your suppliers Excel file…" at bounding box center [372, 247] width 745 height 310
click at [554, 279] on input at bounding box center [561, 278] width 53 height 11
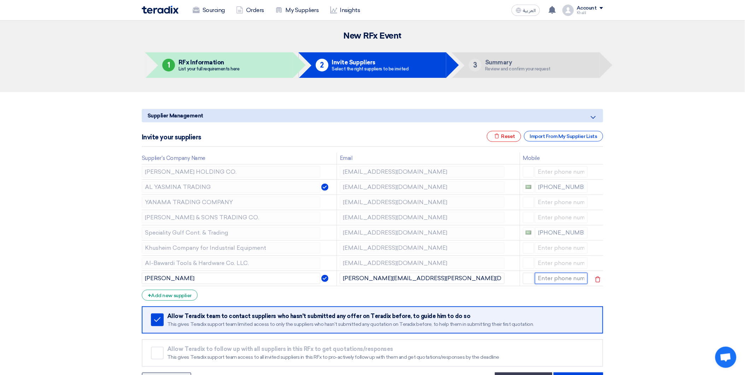
paste input "5 461 54689"
click at [635, 302] on section "Supplier Management Minimize/Maximize Category Invite your suppliers Excel file…" at bounding box center [372, 247] width 745 height 310
drag, startPoint x: 531, startPoint y: 280, endPoint x: 526, endPoint y: 280, distance: 5.3
click at [526, 280] on button "button" at bounding box center [529, 278] width 12 height 11
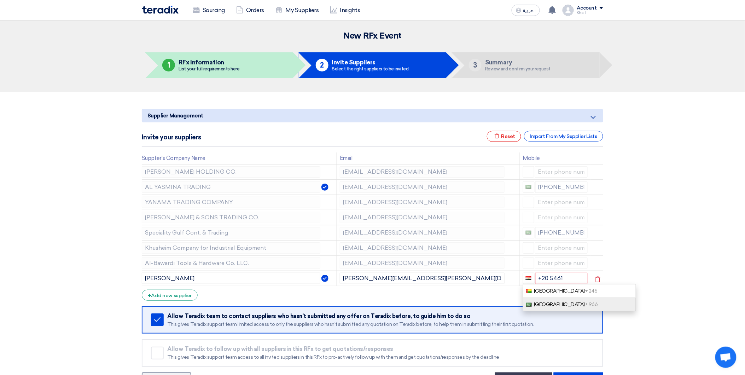
click at [555, 304] on span "[GEOGRAPHIC_DATA] + 966" at bounding box center [566, 304] width 64 height 6
drag, startPoint x: 570, startPoint y: 279, endPoint x: 538, endPoint y: 279, distance: 31.5
click at [538, 279] on input "[PHONE_NUMBER]" at bounding box center [562, 278] width 53 height 11
paste input "5 461 54689"
click at [523, 278] on button "button" at bounding box center [528, 278] width 11 height 11
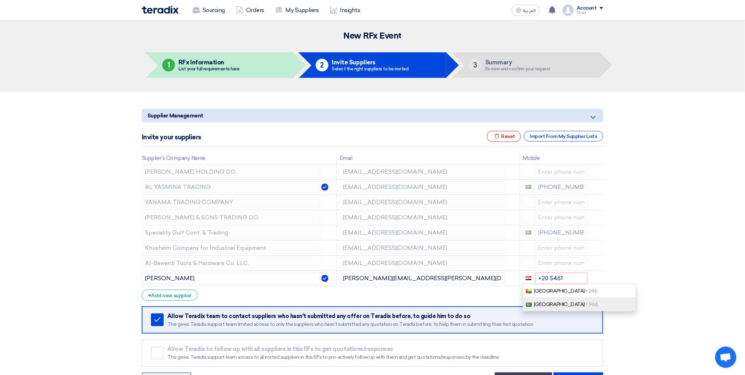
click at [547, 303] on span "[GEOGRAPHIC_DATA] + 966" at bounding box center [566, 304] width 64 height 6
type input "[PHONE_NUMBER]"
drag, startPoint x: 567, startPoint y: 277, endPoint x: 535, endPoint y: 279, distance: 32.3
click at [536, 279] on input "[PHONE_NUMBER]" at bounding box center [562, 278] width 53 height 11
paste input "5 461 54689"
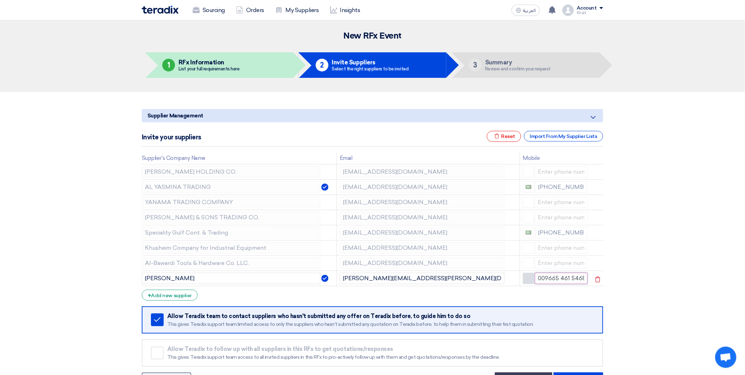
scroll to position [0, 2]
click at [553, 291] on form "Supplier Management Minimize/Maximize Category Invite your suppliers Excel file…" at bounding box center [373, 248] width 462 height 279
click at [531, 278] on span "button" at bounding box center [529, 278] width 6 height 4
click at [555, 293] on span "[GEOGRAPHIC_DATA] + 966" at bounding box center [566, 291] width 64 height 6
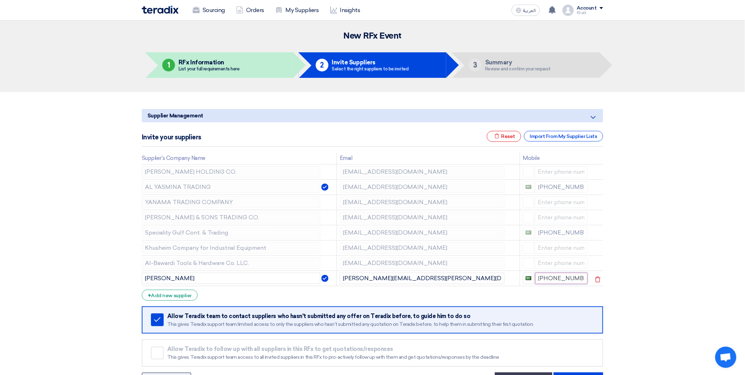
click at [569, 276] on input "[PHONE_NUMBER]" at bounding box center [562, 278] width 53 height 11
drag, startPoint x: 553, startPoint y: 277, endPoint x: 589, endPoint y: 278, distance: 36.1
click at [589, 278] on td "[PHONE_NUMBER]" at bounding box center [555, 278] width 71 height 15
type input "+966"
click at [682, 273] on section "Supplier Management Minimize/Maximize Category Invite your suppliers Excel file…" at bounding box center [372, 247] width 745 height 310
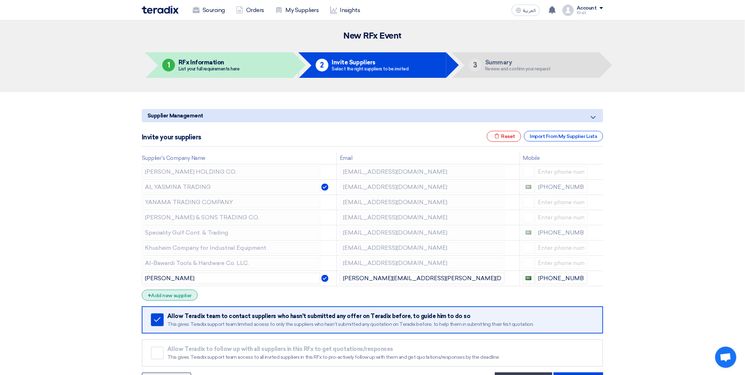
click at [186, 295] on div "+ Add new supplier" at bounding box center [170, 295] width 56 height 11
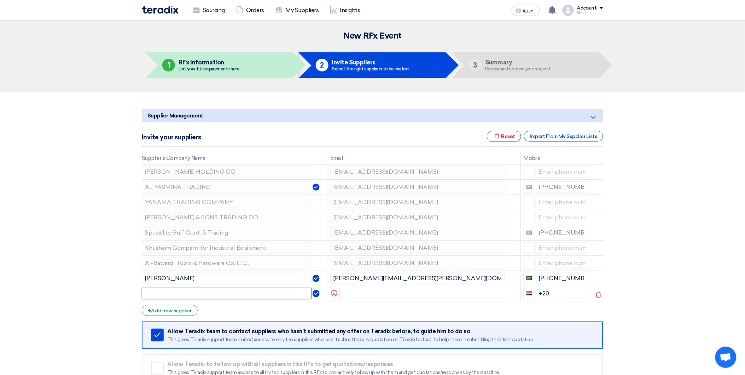
click at [188, 295] on input "text" at bounding box center [227, 293] width 170 height 11
type input "AFA"
drag, startPoint x: 184, startPoint y: 294, endPoint x: 143, endPoint y: 292, distance: 41.1
click at [143, 292] on input "AFA" at bounding box center [227, 293] width 170 height 11
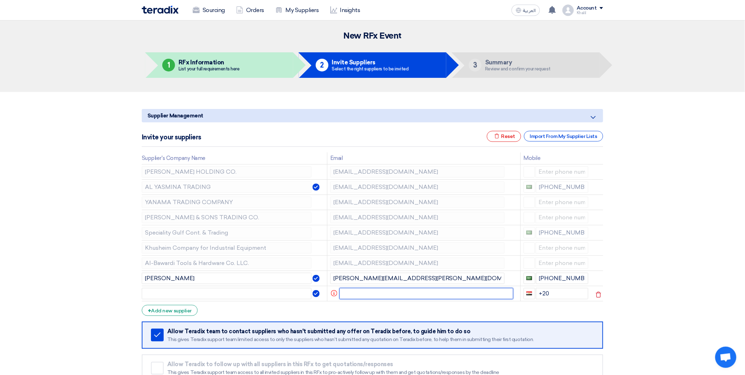
click at [358, 299] on input "text" at bounding box center [427, 293] width 174 height 11
type input "A"
click at [440, 288] on input "text" at bounding box center [427, 293] width 174 height 11
click at [252, 292] on input "text" at bounding box center [227, 293] width 170 height 11
click at [381, 294] on input "text" at bounding box center [427, 293] width 174 height 11
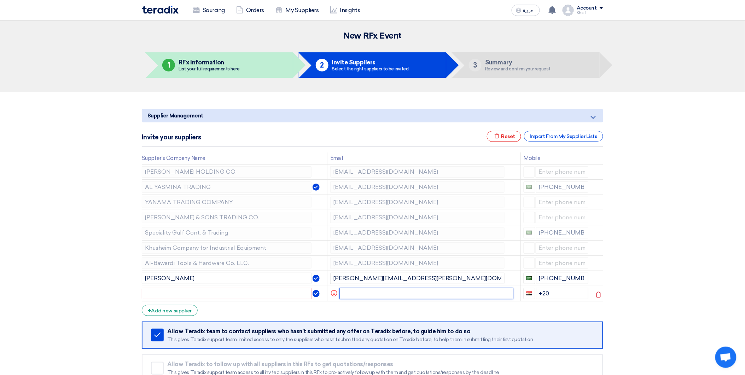
paste input "[EMAIL_ADDRESS][DOMAIN_NAME]"
type input "[EMAIL_ADDRESS][DOMAIN_NAME]"
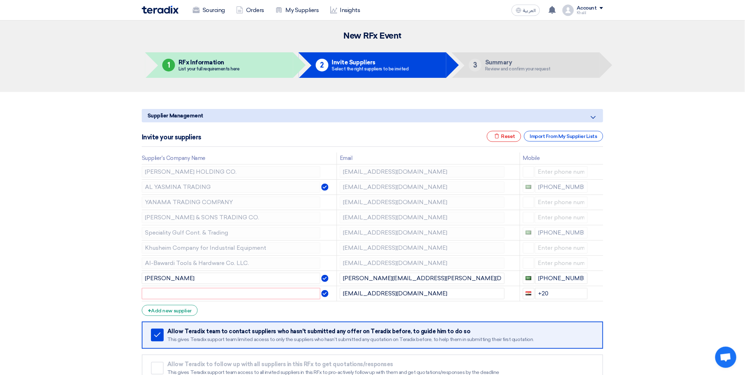
click at [397, 311] on form "Supplier Management Minimize/Maximize Category Invite your suppliers Excel file…" at bounding box center [373, 256] width 462 height 294
drag, startPoint x: 367, startPoint y: 293, endPoint x: 379, endPoint y: 294, distance: 11.4
click at [379, 294] on input "[EMAIL_ADDRESS][DOMAIN_NAME]" at bounding box center [422, 293] width 165 height 11
click at [217, 295] on input "text" at bounding box center [231, 293] width 179 height 11
paste input "afaq"
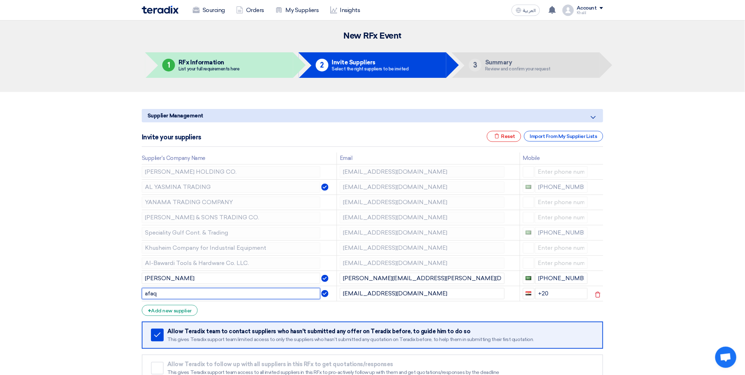
click at [146, 294] on input "afaq" at bounding box center [231, 293] width 179 height 11
type input "Afaq"
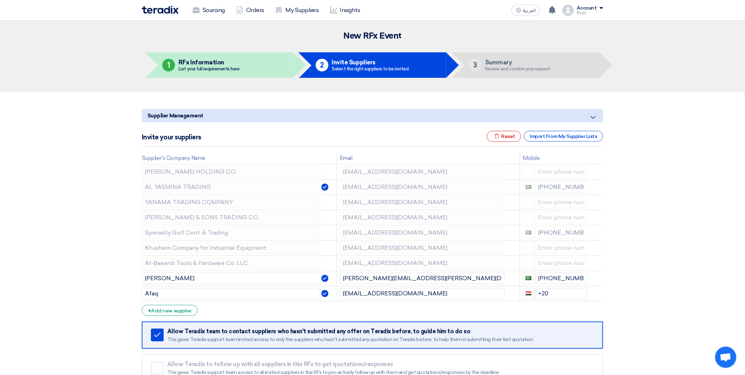
click at [386, 306] on form "Supplier Management Minimize/Maximize Category Invite your suppliers Excel file…" at bounding box center [373, 256] width 462 height 294
click at [177, 312] on div "+ Add new supplier" at bounding box center [170, 310] width 56 height 11
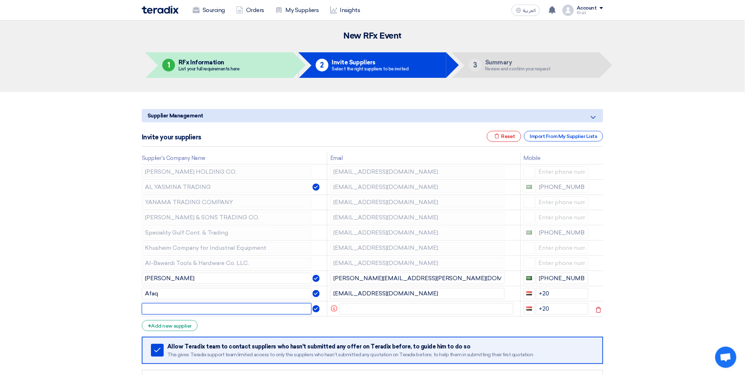
click at [190, 310] on input "text" at bounding box center [227, 308] width 170 height 11
type input "N"
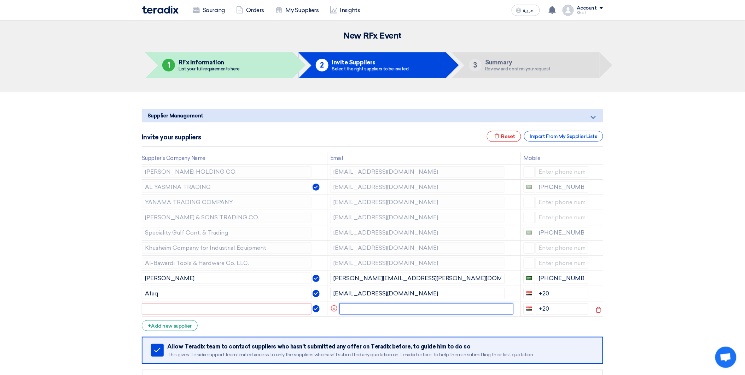
click at [360, 305] on input "text" at bounding box center [427, 308] width 174 height 11
paste input "[EMAIL_ADDRESS][DOMAIN_NAME]"
drag, startPoint x: 361, startPoint y: 308, endPoint x: 343, endPoint y: 307, distance: 18.1
click at [343, 307] on input "[EMAIL_ADDRESS][DOMAIN_NAME]" at bounding box center [422, 308] width 165 height 11
type input "[EMAIL_ADDRESS][DOMAIN_NAME]"
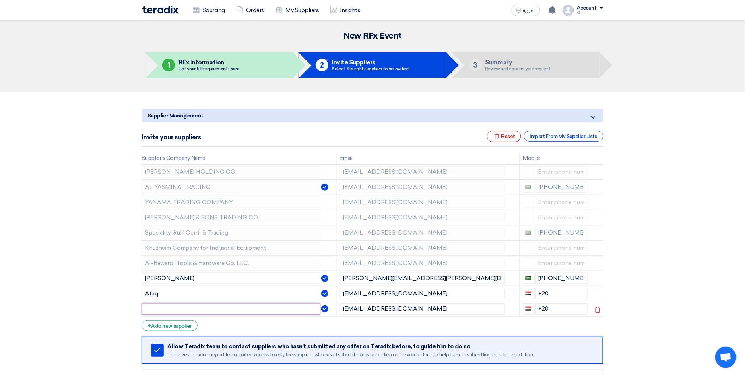
click at [248, 309] on input "text" at bounding box center [231, 308] width 179 height 11
paste input "nishab"
type input "nishab"
click at [547, 292] on input "+20" at bounding box center [562, 293] width 53 height 11
drag, startPoint x: 548, startPoint y: 292, endPoint x: 534, endPoint y: 292, distance: 14.1
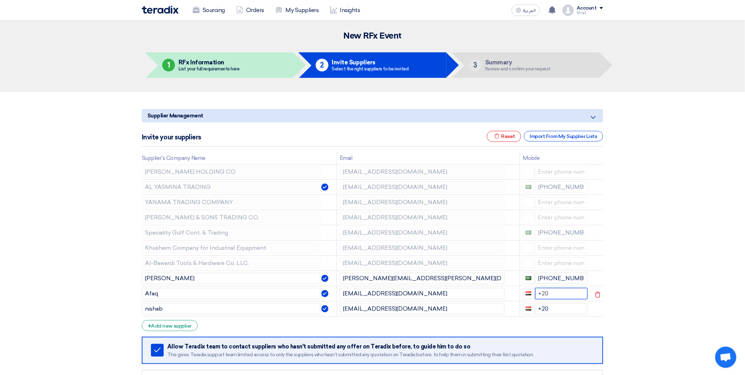
click at [534, 292] on div "+20" at bounding box center [555, 293] width 65 height 11
paste input "053 9191 409"
type input "[PHONE_NUMBER]"
click at [665, 296] on section "Supplier Management Minimize/Maximize Category Invite your suppliers Excel file…" at bounding box center [372, 262] width 745 height 341
click at [529, 293] on span "button" at bounding box center [529, 293] width 6 height 4
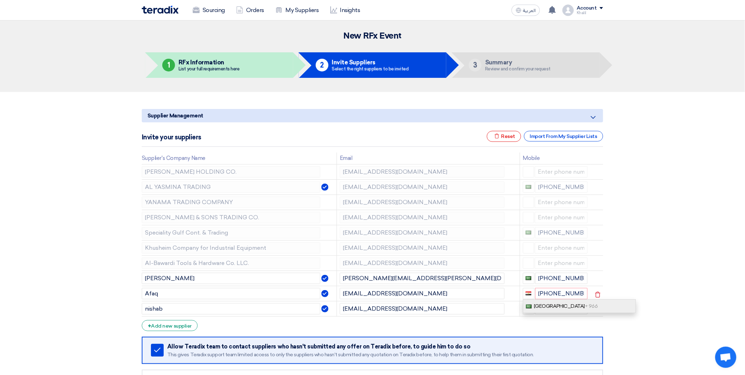
click at [585, 305] on span "+ 966" at bounding box center [591, 306] width 13 height 6
type input "[PHONE_NUMBER]"
click at [570, 329] on form "Supplier Management Minimize/Maximize Category Invite your suppliers Excel file…" at bounding box center [373, 264] width 462 height 310
click at [192, 327] on div "+ Add new supplier" at bounding box center [170, 325] width 56 height 11
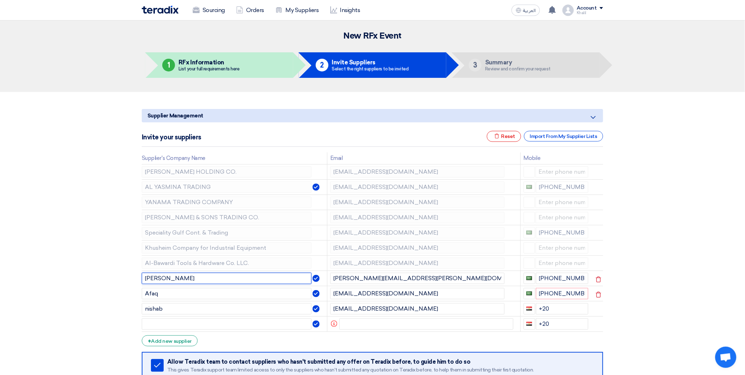
drag, startPoint x: 206, startPoint y: 281, endPoint x: 144, endPoint y: 278, distance: 62.3
click at [144, 278] on input "[PERSON_NAME]" at bounding box center [227, 278] width 170 height 11
drag, startPoint x: 192, startPoint y: 262, endPoint x: 174, endPoint y: 282, distance: 26.1
click at [174, 282] on input "text" at bounding box center [227, 278] width 170 height 11
paste input "Al-Bawardi Tools"
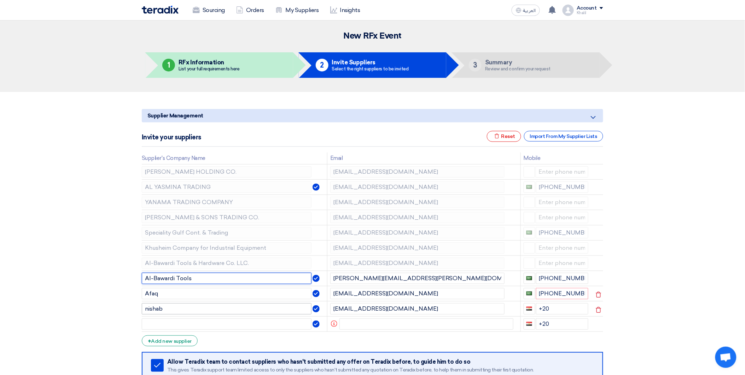
type input "Al-Bawardi Tools"
click at [226, 308] on input "nishab" at bounding box center [227, 308] width 170 height 11
click at [145, 309] on input "nishab" at bounding box center [227, 308] width 170 height 11
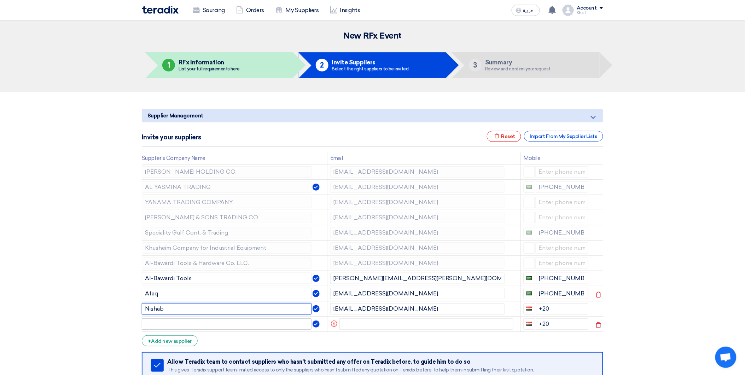
type input "Nishab"
click at [220, 325] on input "text" at bounding box center [227, 323] width 170 height 11
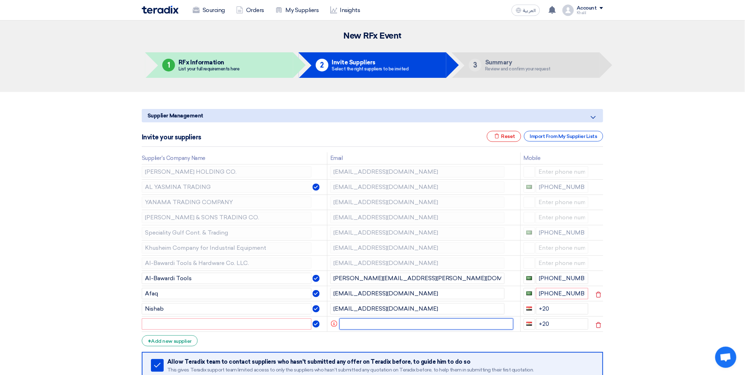
click at [394, 325] on input "text" at bounding box center [427, 323] width 174 height 11
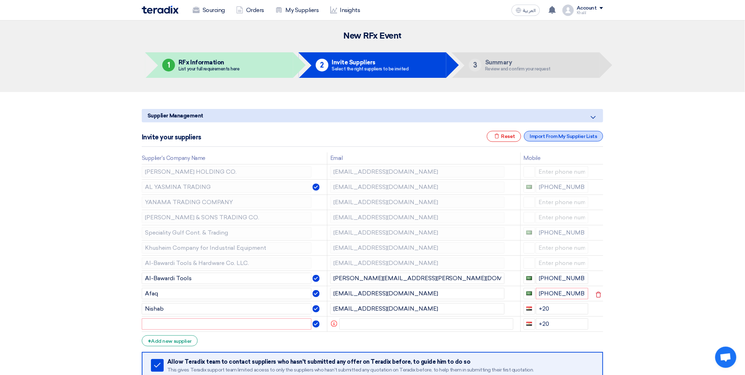
click at [555, 134] on div "Import From My Supplier Lists" at bounding box center [563, 136] width 79 height 11
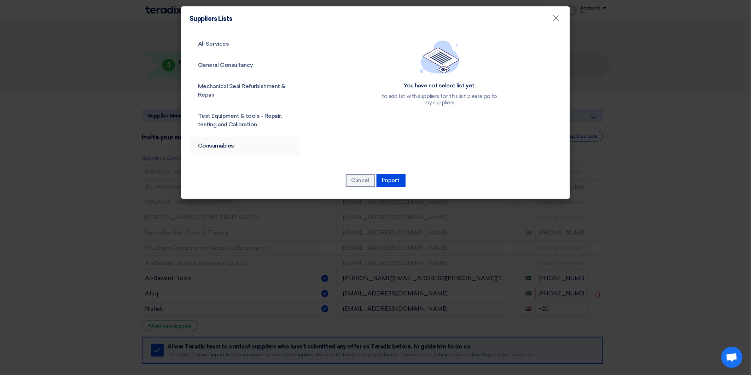
click at [249, 139] on link "Consumables" at bounding box center [245, 146] width 110 height 18
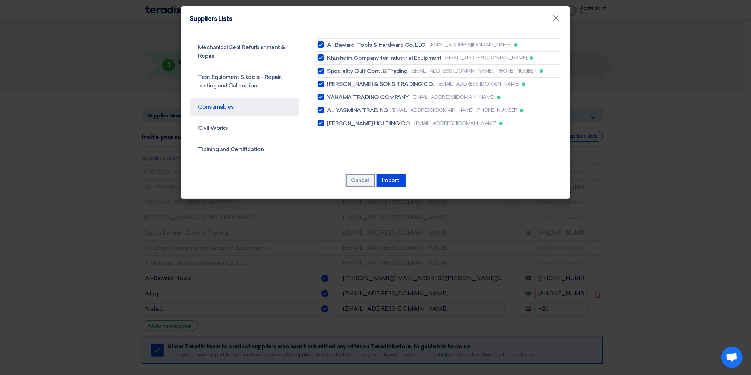
scroll to position [39, 0]
click at [253, 123] on link "Civil Works" at bounding box center [245, 128] width 110 height 18
checkbox input "false"
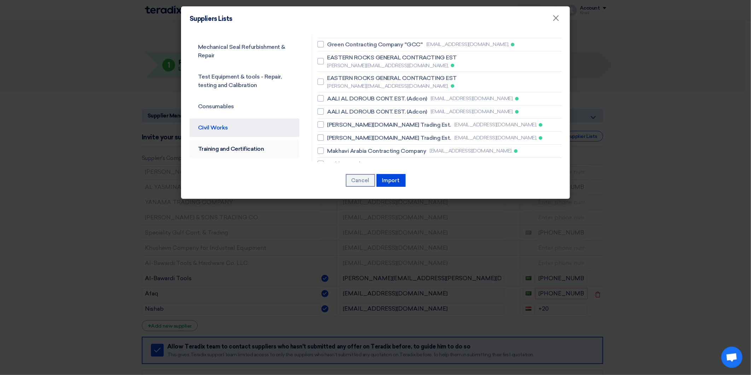
click at [264, 147] on link "Training and Certification" at bounding box center [245, 149] width 110 height 18
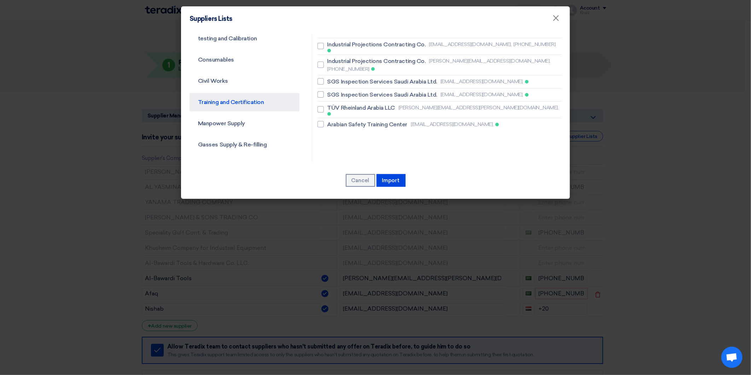
scroll to position [79, 0]
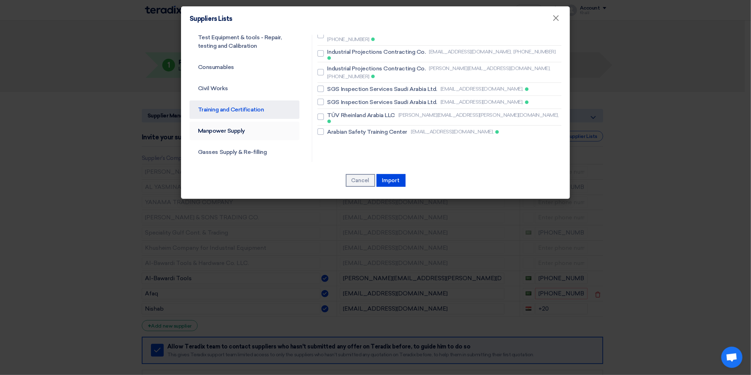
click at [257, 132] on link "Manpower Supply" at bounding box center [245, 131] width 110 height 18
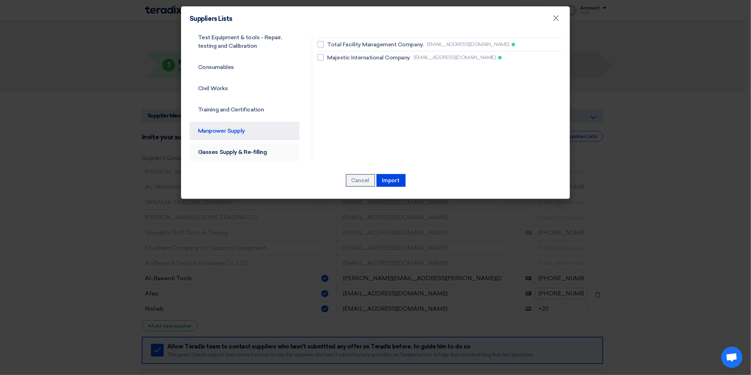
click at [270, 151] on link "Gasses Supply & Re-filling" at bounding box center [245, 152] width 110 height 18
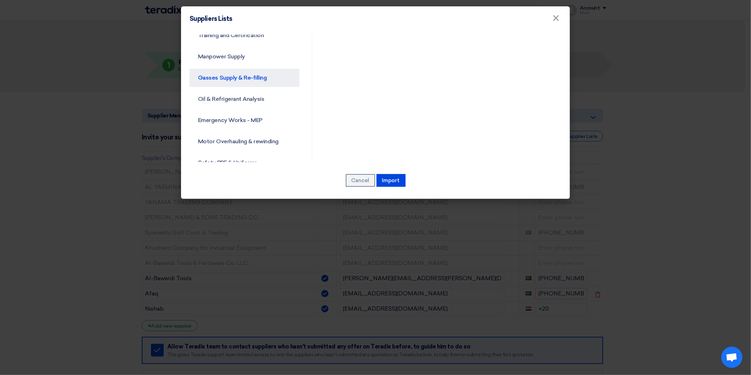
scroll to position [157, 0]
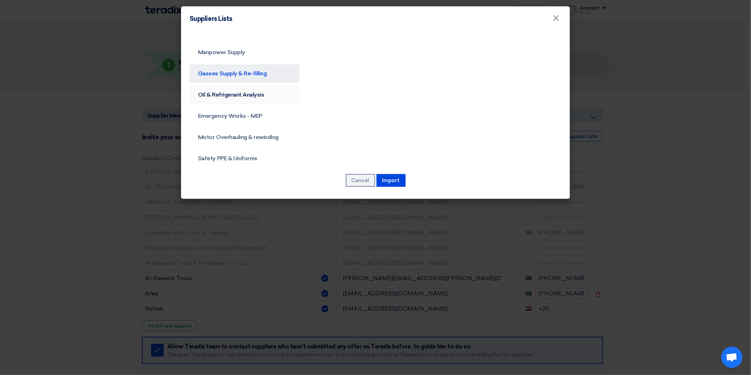
click at [243, 100] on link "Oil & Refrigerant Analysis" at bounding box center [245, 95] width 110 height 18
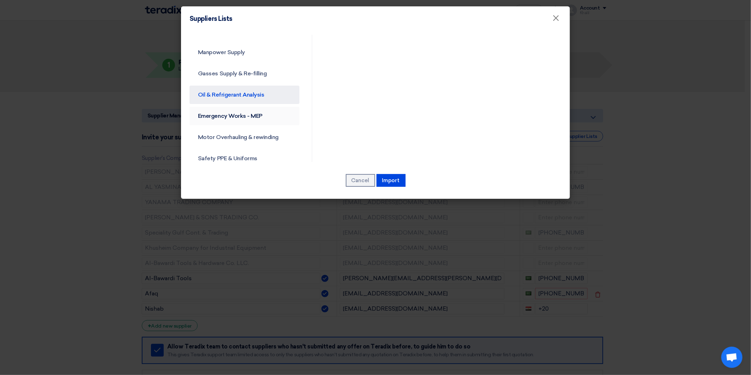
click at [255, 117] on link "Emergency Works - MEP" at bounding box center [245, 116] width 110 height 18
click at [258, 138] on link "Motor Overhauling & rewinding" at bounding box center [245, 137] width 110 height 18
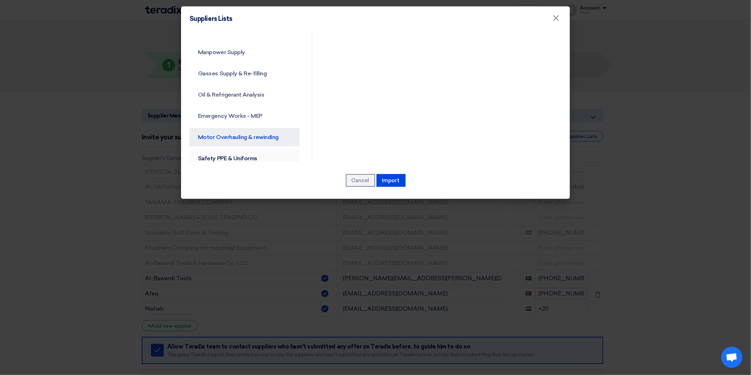
click at [256, 160] on link "Safety PPE & Uniforms" at bounding box center [245, 158] width 110 height 18
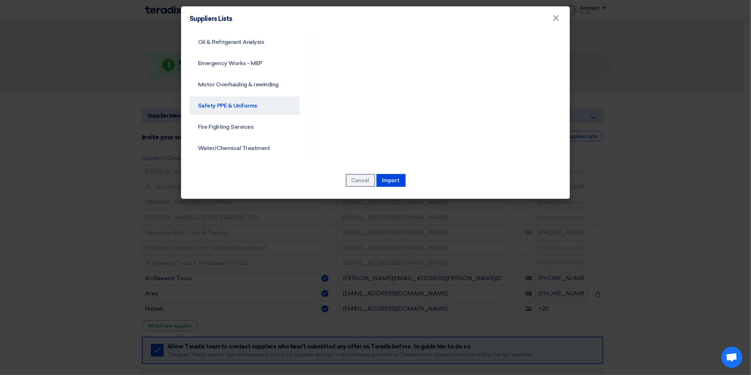
scroll to position [275, 0]
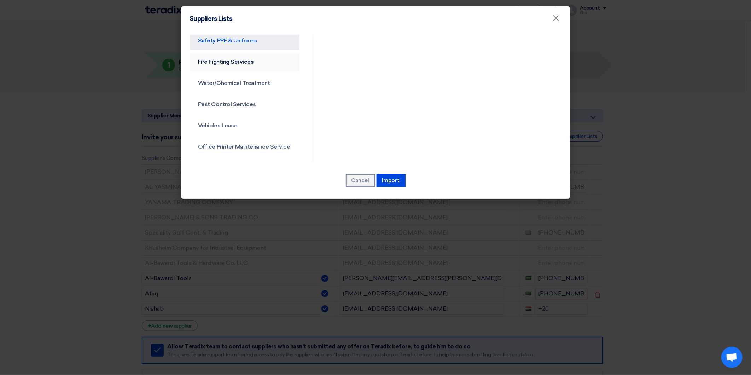
click at [248, 63] on link "Fire Fighting Services" at bounding box center [245, 62] width 110 height 18
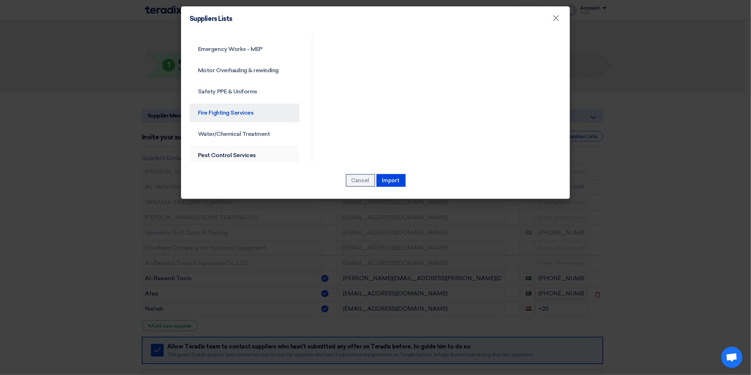
scroll to position [236, 0]
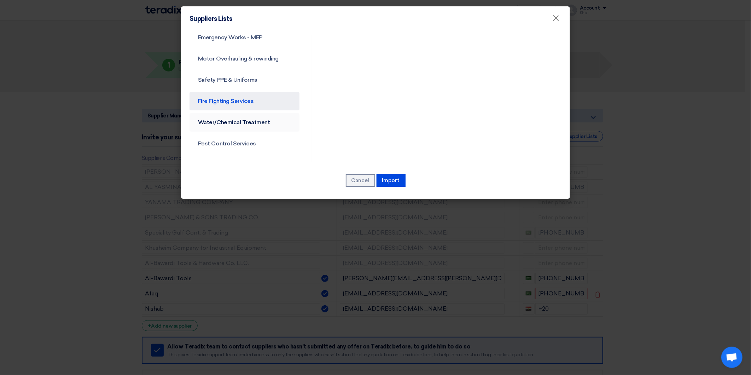
click at [264, 123] on link "Water/Chemical Treatment" at bounding box center [245, 122] width 110 height 18
click at [253, 141] on link "Pest Control Services" at bounding box center [245, 143] width 110 height 18
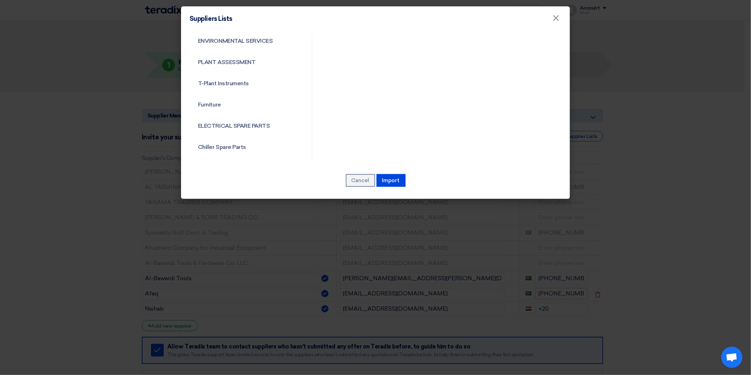
scroll to position [668, 0]
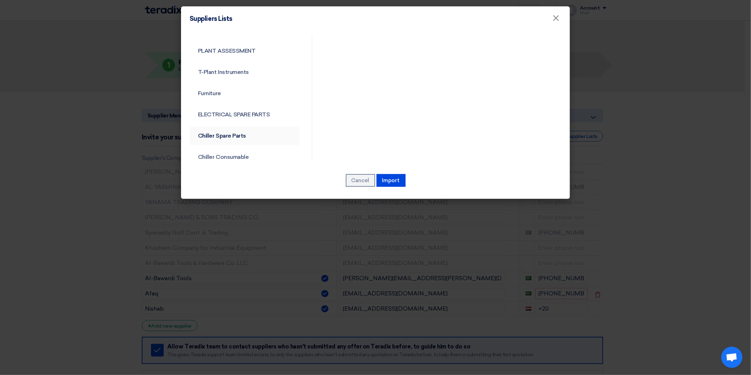
click at [262, 133] on link "Chiller Spare Parts" at bounding box center [245, 136] width 110 height 18
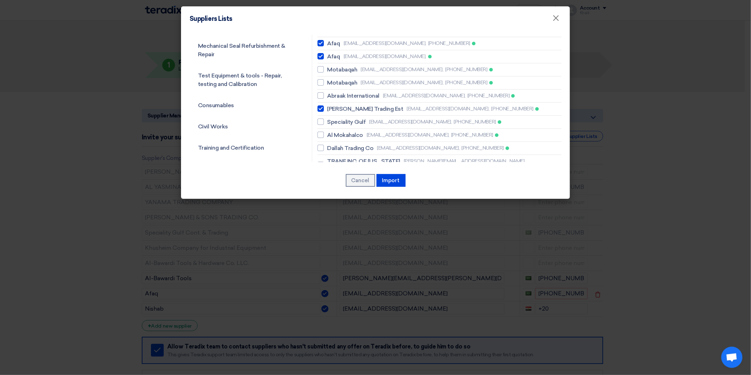
scroll to position [0, 0]
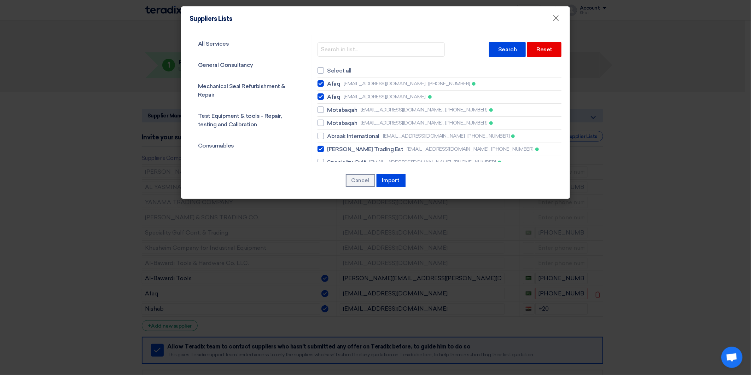
click at [413, 109] on span "[EMAIL_ADDRESS][DOMAIN_NAME]," at bounding box center [402, 109] width 83 height 7
click at [332, 86] on input "Motabaqah [EMAIL_ADDRESS][DOMAIN_NAME], [PHONE_NUMBER]" at bounding box center [330, 83] width 5 height 5
checkbox input "true"
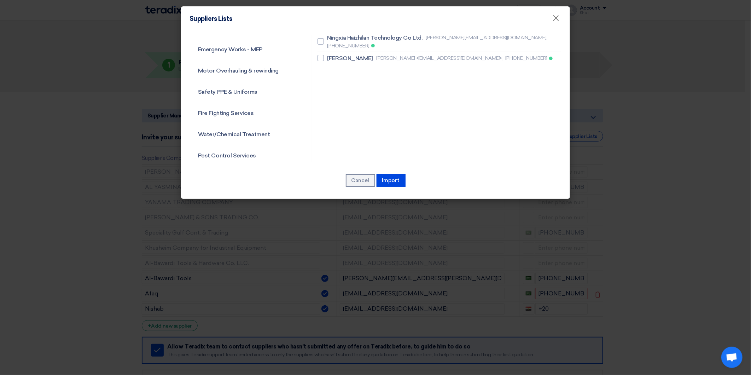
scroll to position [236, 0]
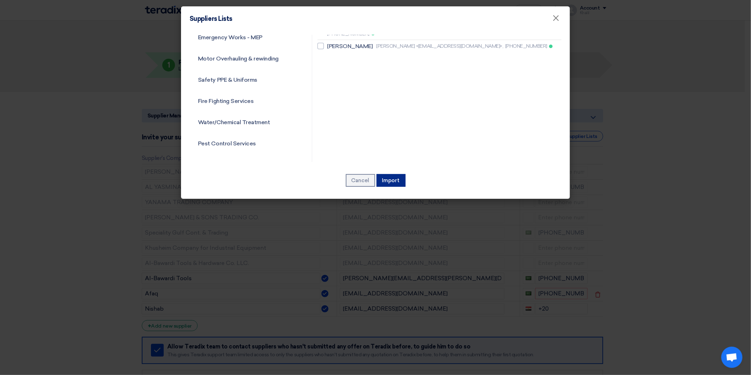
click at [393, 179] on button "Import" at bounding box center [391, 180] width 29 height 13
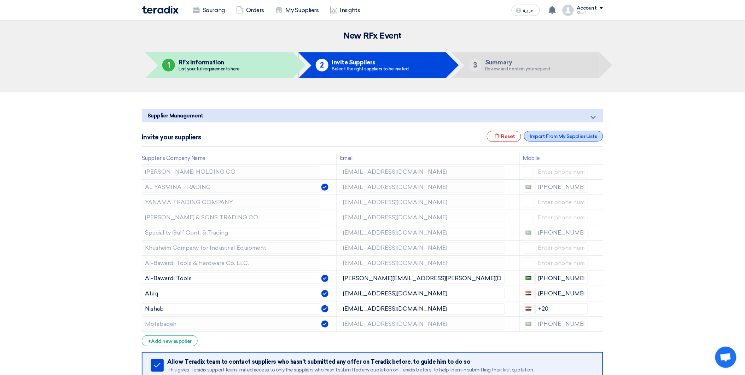
click at [561, 137] on div "Import From My Supplier Lists" at bounding box center [563, 136] width 79 height 11
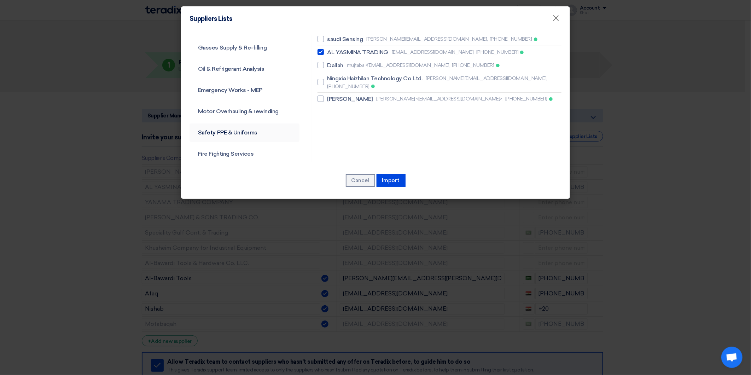
scroll to position [196, 0]
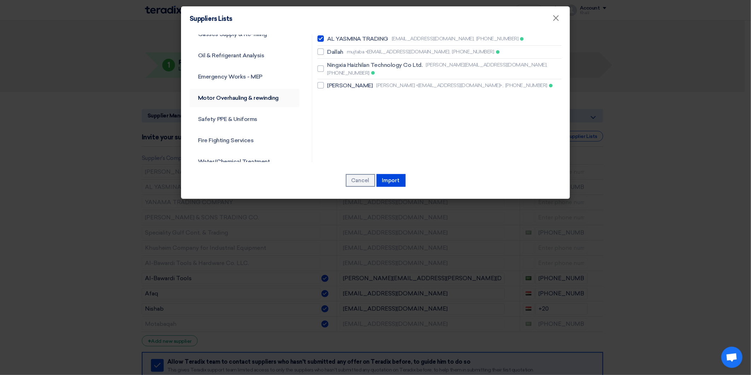
click at [265, 101] on link "Motor Overhauling & rewinding" at bounding box center [245, 98] width 110 height 18
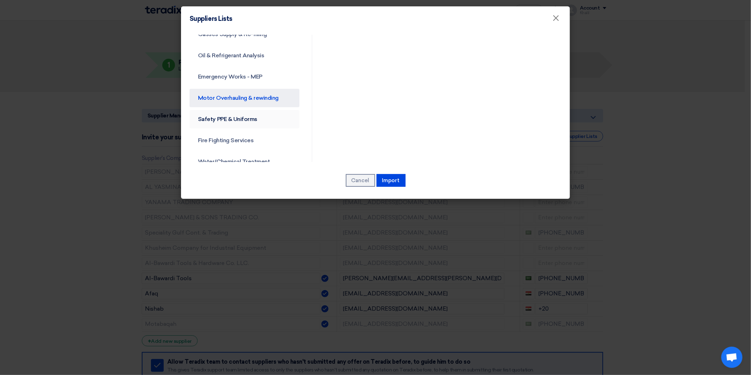
click at [259, 119] on link "Safety PPE & Uniforms" at bounding box center [245, 119] width 110 height 18
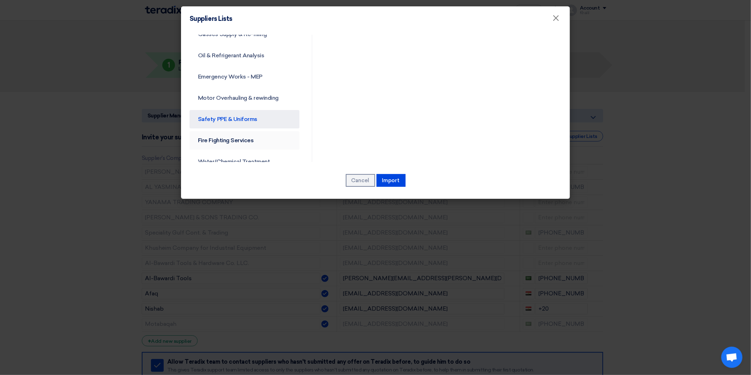
click at [255, 141] on link "Fire Fighting Services" at bounding box center [245, 140] width 110 height 18
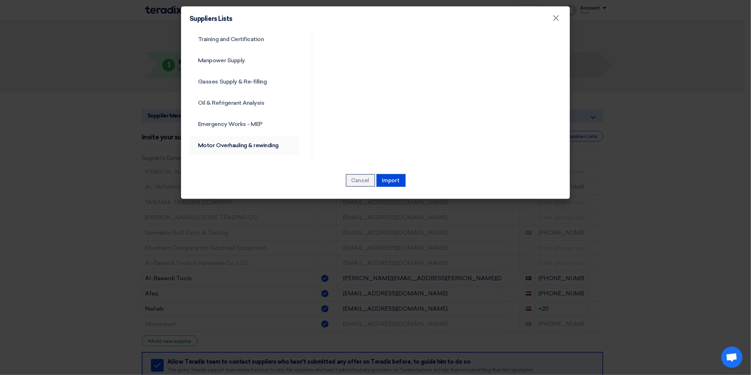
scroll to position [157, 0]
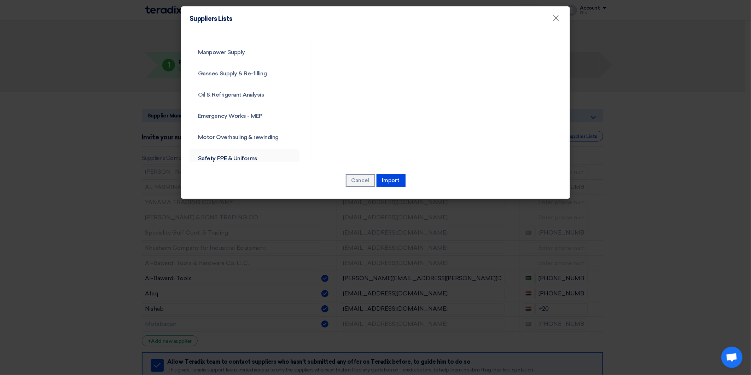
click at [254, 156] on link "Safety PPE & Uniforms" at bounding box center [245, 158] width 110 height 18
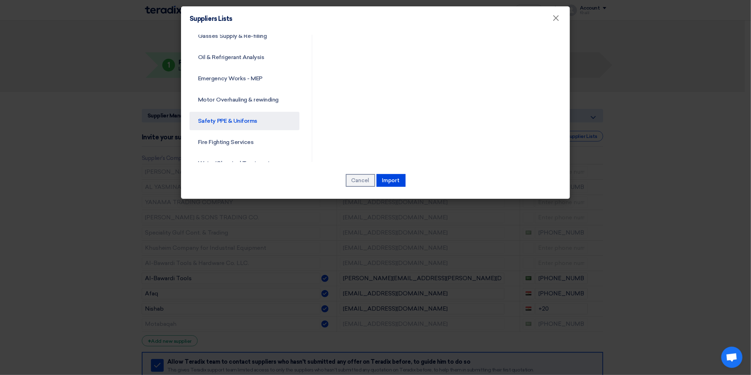
scroll to position [196, 0]
click at [254, 140] on link "Fire Fighting Services" at bounding box center [245, 140] width 110 height 18
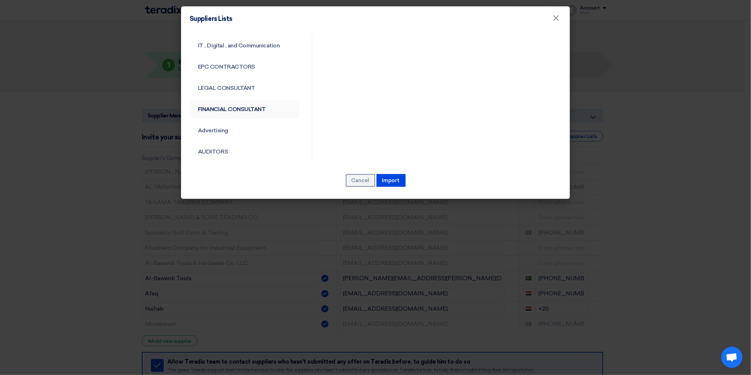
scroll to position [432, 0]
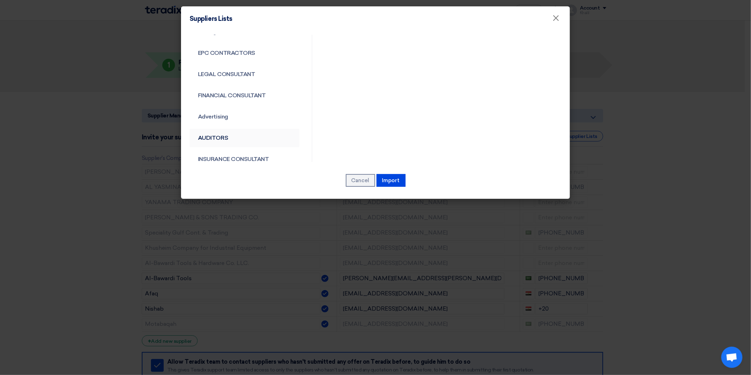
click at [258, 136] on link "AUDITORS" at bounding box center [245, 138] width 110 height 18
click at [267, 158] on link "INSURANCE CONSULTANT" at bounding box center [245, 159] width 110 height 18
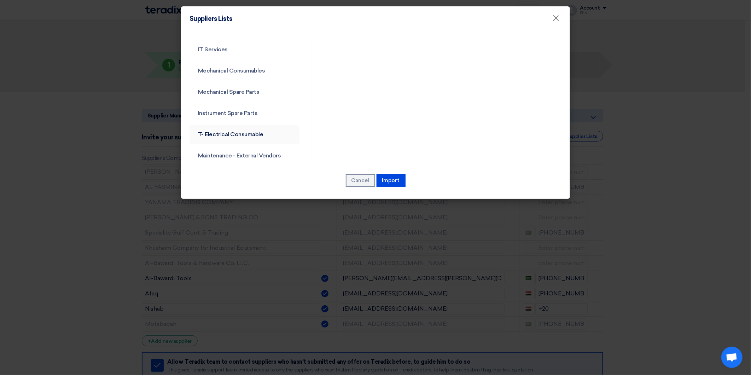
scroll to position [802, 0]
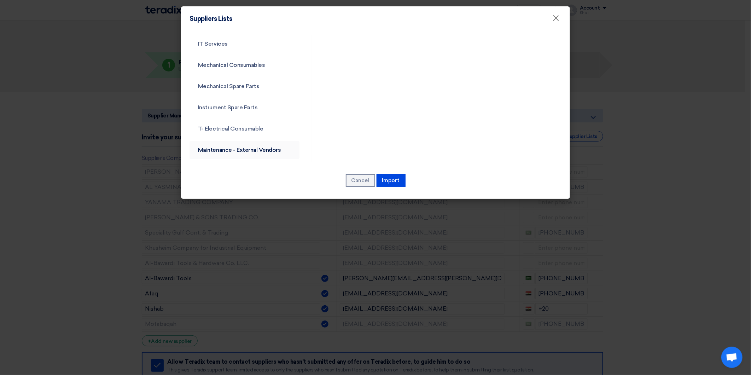
click at [281, 147] on link "Maintenance - External Vendors" at bounding box center [245, 150] width 110 height 18
click at [283, 125] on link "T- Electrical Consumable" at bounding box center [245, 129] width 110 height 18
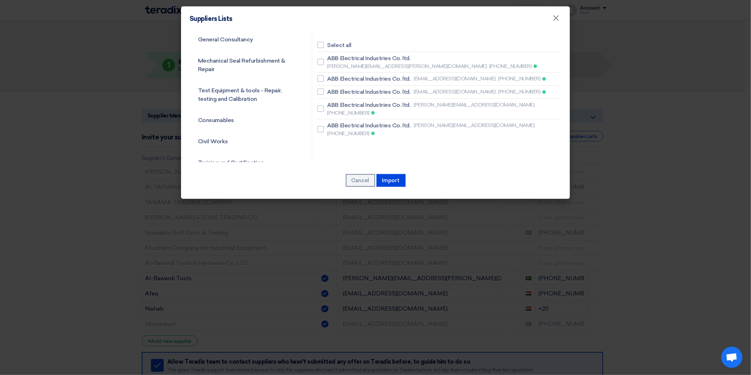
scroll to position [0, 0]
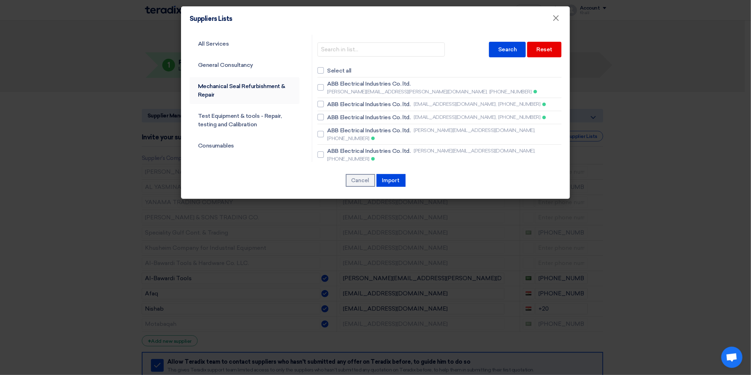
click at [272, 89] on link "Mechanical Seal Refurbishment & Repair" at bounding box center [245, 90] width 110 height 27
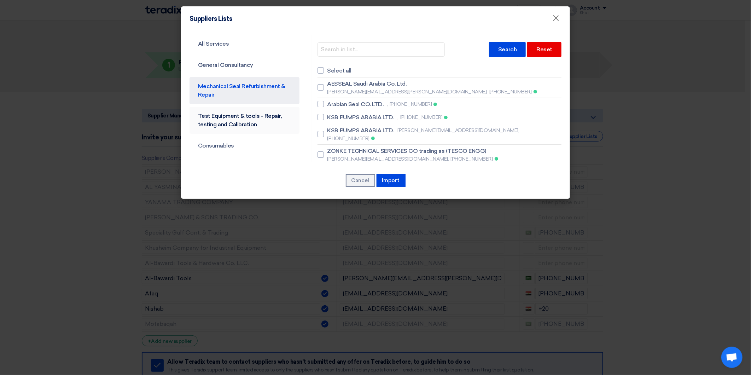
click at [279, 113] on link "Test Equipment & tools - Repair, testing and Calibration" at bounding box center [245, 120] width 110 height 27
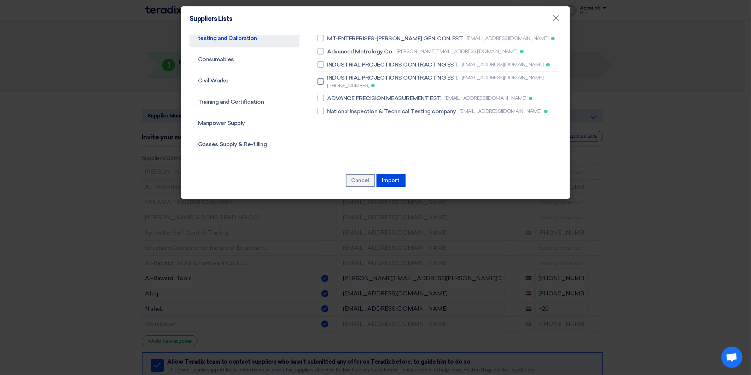
scroll to position [39, 0]
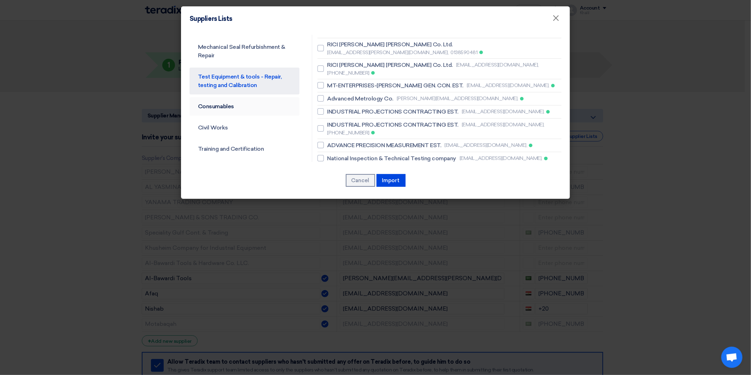
click at [271, 109] on link "Consumables" at bounding box center [245, 106] width 110 height 18
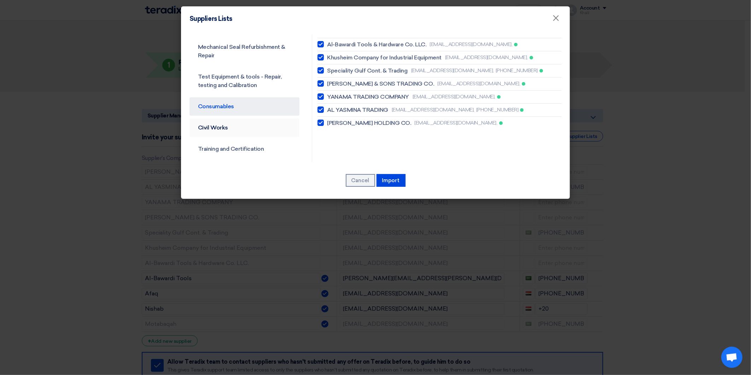
click at [269, 129] on link "Civil Works" at bounding box center [245, 128] width 110 height 18
checkbox input "false"
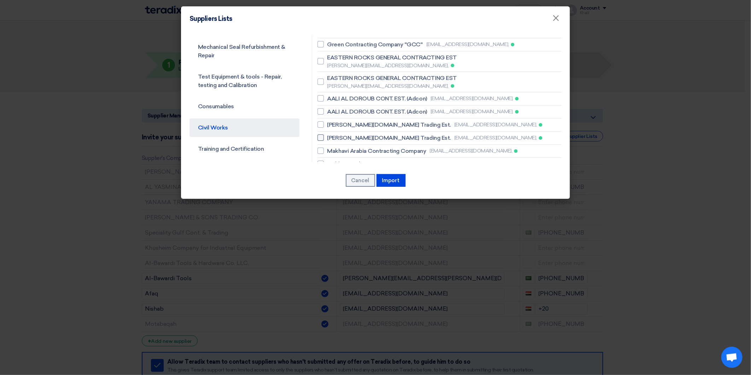
click at [398, 134] on span "[PERSON_NAME][DOMAIN_NAME] Trading Est." at bounding box center [389, 138] width 123 height 8
click at [332, 47] on input "[PERSON_NAME][DOMAIN_NAME] Trading Est. [EMAIL_ADDRESS][DOMAIN_NAME]," at bounding box center [330, 44] width 5 height 5
checkbox input "true"
click at [404, 147] on span "Makhavi Arabia Contracting Company" at bounding box center [377, 151] width 99 height 8
click at [332, 47] on input "Makhavi Arabia Contracting Company [EMAIL_ADDRESS][DOMAIN_NAME]," at bounding box center [330, 44] width 5 height 5
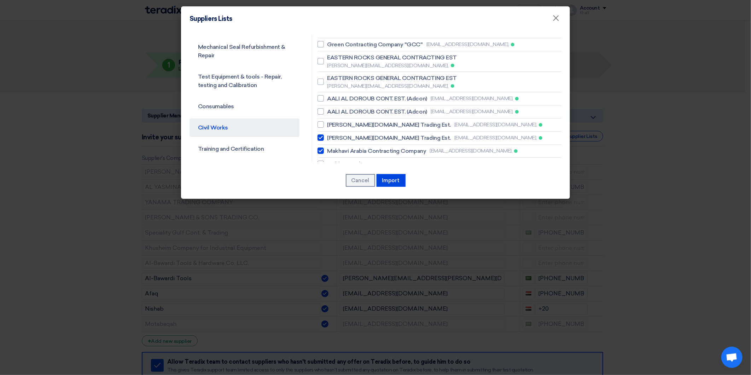
click at [402, 147] on span "Makhavi Arabia Contracting Company" at bounding box center [377, 151] width 99 height 8
click at [332, 47] on input "Makhavi Arabia Contracting Company [EMAIL_ADDRESS][DOMAIN_NAME]," at bounding box center [330, 44] width 5 height 5
checkbox input "false"
click at [393, 179] on button "Import" at bounding box center [391, 180] width 29 height 13
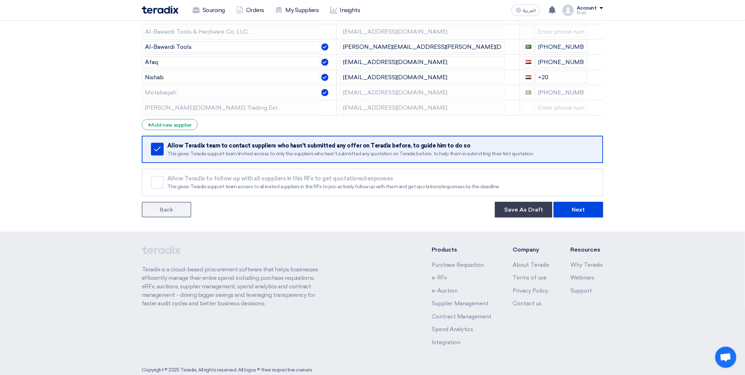
scroll to position [236, 0]
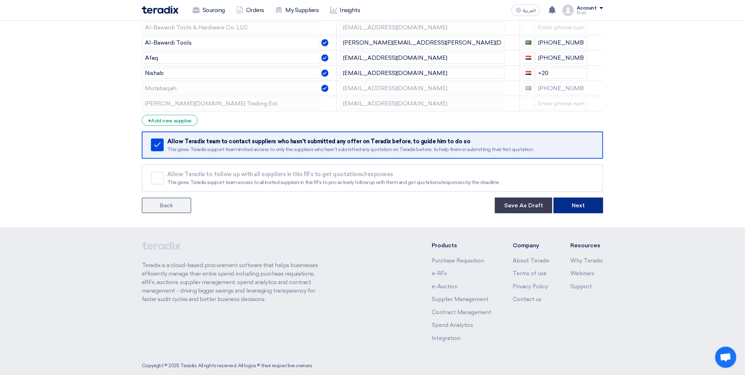
click at [577, 208] on button "Next" at bounding box center [579, 206] width 50 height 16
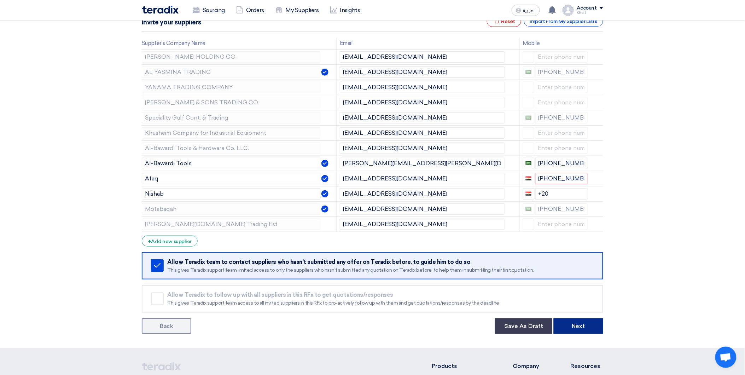
scroll to position [157, 0]
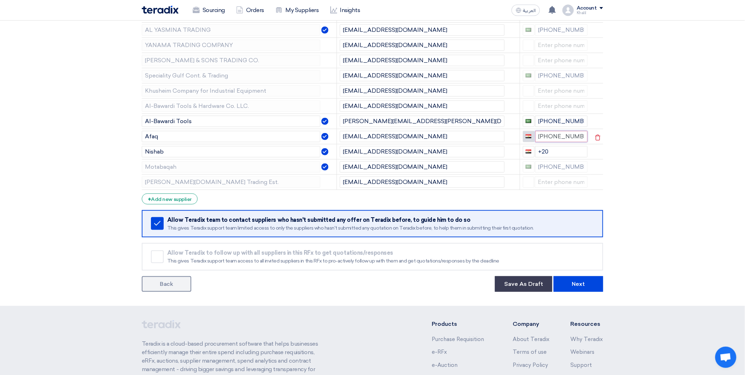
drag, startPoint x: 576, startPoint y: 136, endPoint x: 533, endPoint y: 136, distance: 43.2
click at [533, 136] on div "[PHONE_NUMBER]" at bounding box center [555, 136] width 65 height 11
click at [677, 162] on section "Supplier Management Minimize/Maximize Category Invite your suppliers Excel file…" at bounding box center [372, 120] width 745 height 371
click at [587, 280] on button "Next" at bounding box center [579, 284] width 50 height 16
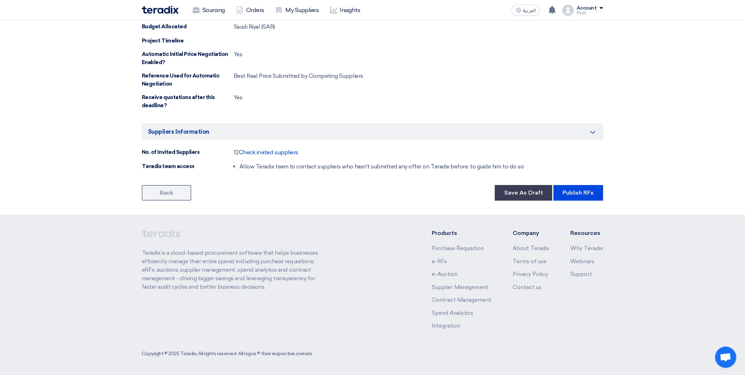
scroll to position [698, 0]
click at [582, 196] on button "Publish RFx" at bounding box center [579, 193] width 50 height 16
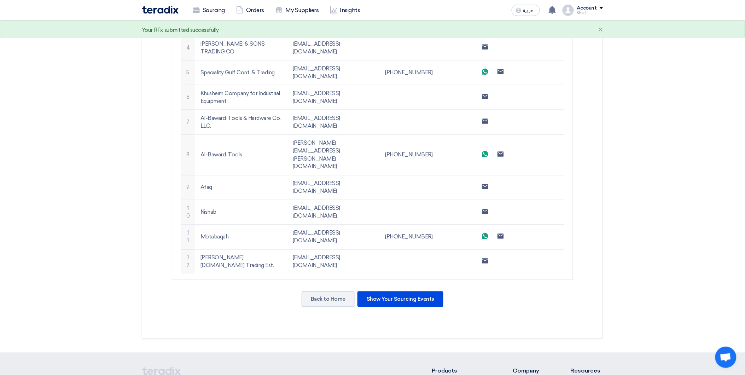
scroll to position [354, 0]
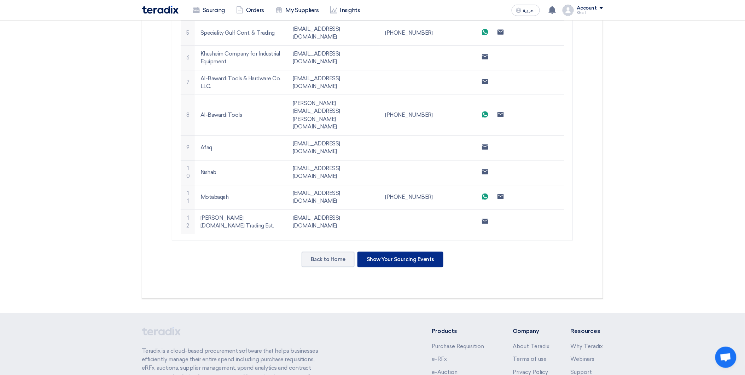
click at [403, 252] on div "Show Your Sourcing Events" at bounding box center [401, 260] width 86 height 16
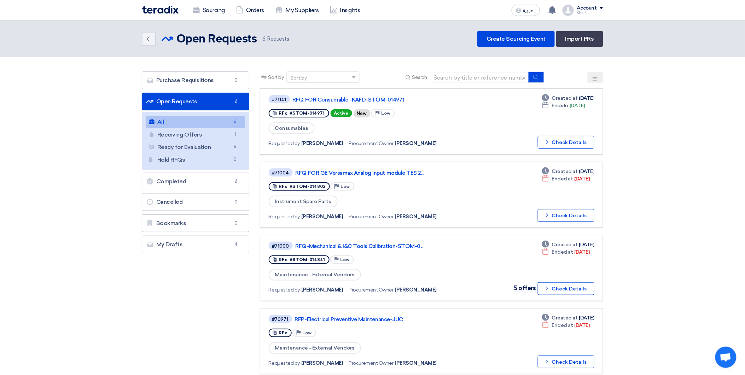
click at [220, 122] on link "All All 6" at bounding box center [195, 122] width 99 height 12
click at [361, 98] on link "RFQ FOR Consumable -KAFD-STOM-014971" at bounding box center [381, 100] width 177 height 6
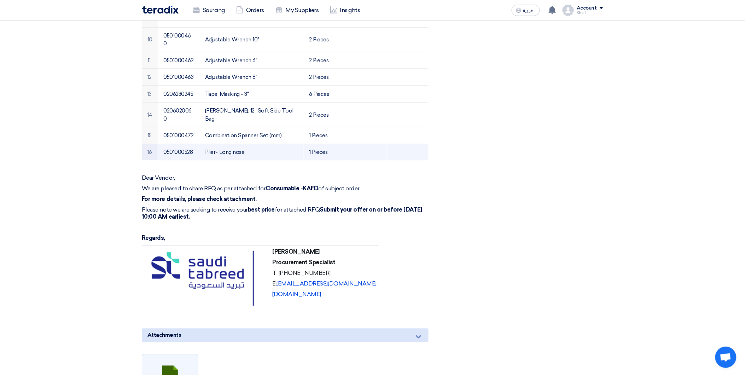
scroll to position [314, 0]
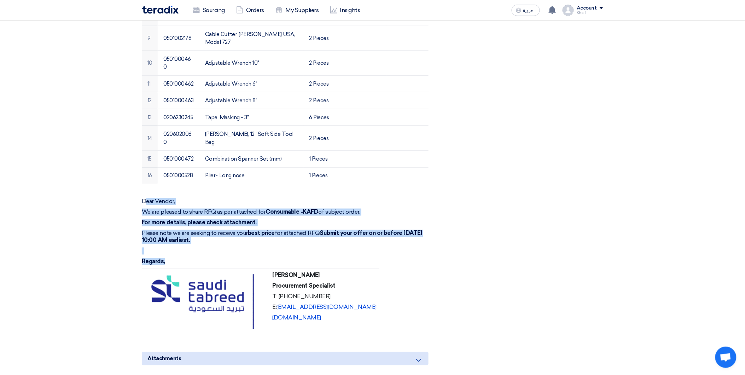
drag, startPoint x: 145, startPoint y: 174, endPoint x: 377, endPoint y: 291, distance: 259.6
click at [376, 291] on div "Dear Vendor, We are pleased to share RFQ as per attached for Consumable -KAFD o…" at bounding box center [285, 268] width 287 height 140
copy div "ear Vendor, We are pleased to share RFQ as per attached for Consumable -KAFD of…"
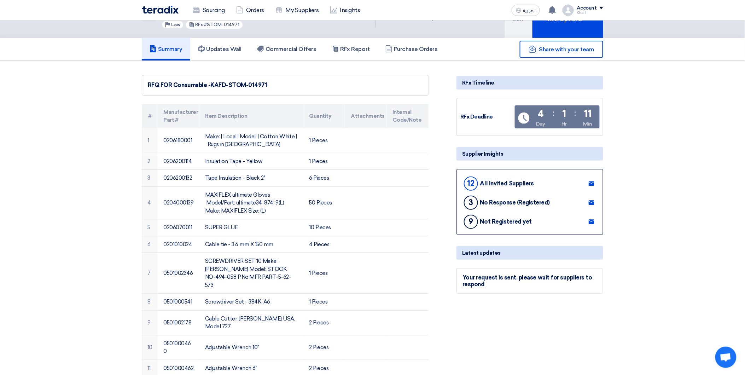
scroll to position [0, 0]
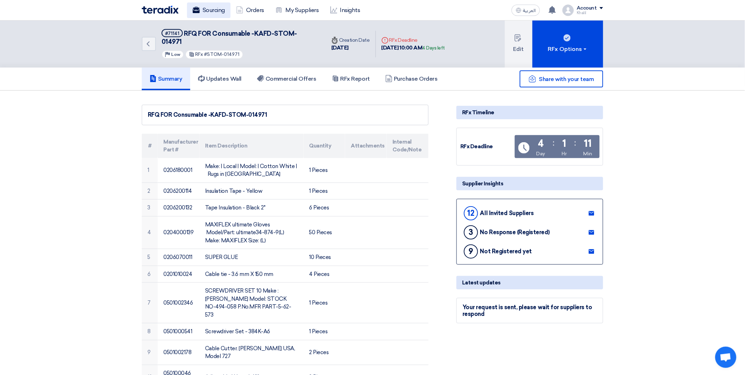
click at [207, 8] on link "Sourcing" at bounding box center [209, 10] width 44 height 16
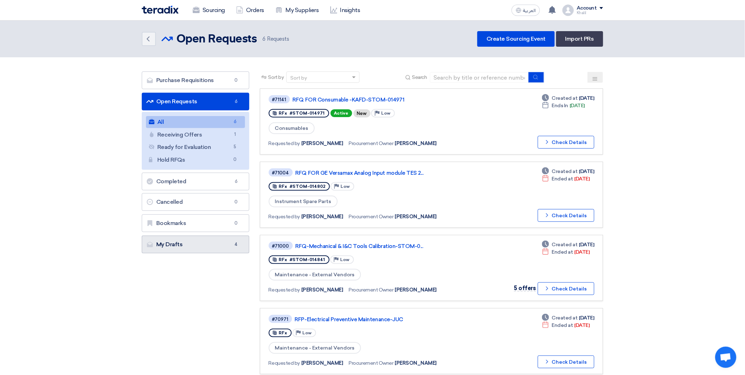
click at [196, 247] on link "My Drafts My Drafts 4" at bounding box center [196, 245] width 108 height 18
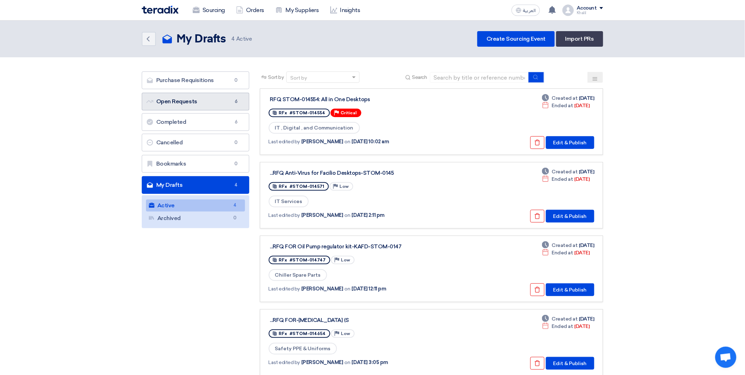
click at [215, 102] on link "Open Requests Open Requests 6" at bounding box center [196, 102] width 108 height 18
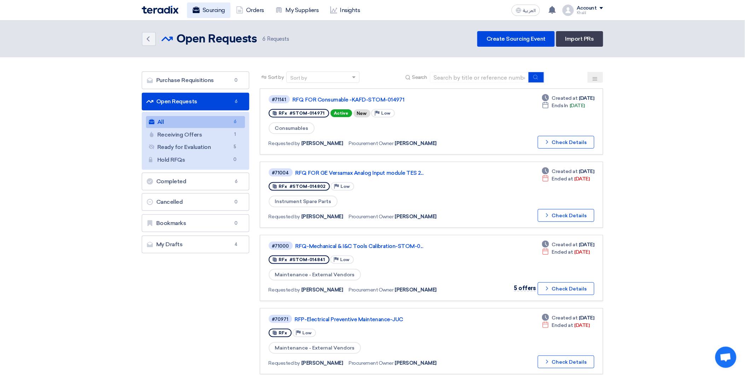
click at [213, 7] on link "Sourcing" at bounding box center [209, 10] width 44 height 16
click at [253, 12] on link "Orders" at bounding box center [250, 10] width 39 height 16
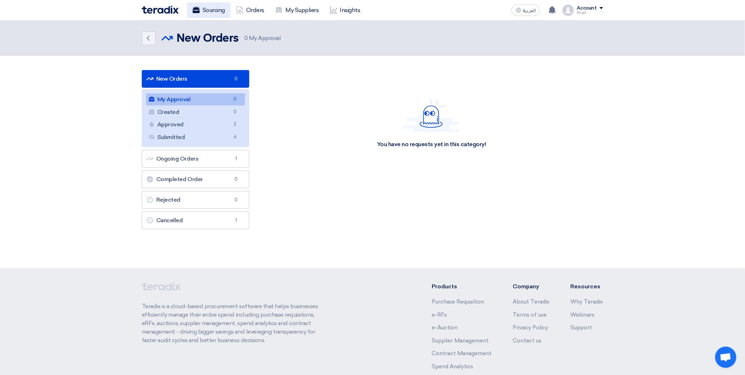
click at [218, 9] on link "Sourcing" at bounding box center [209, 10] width 44 height 16
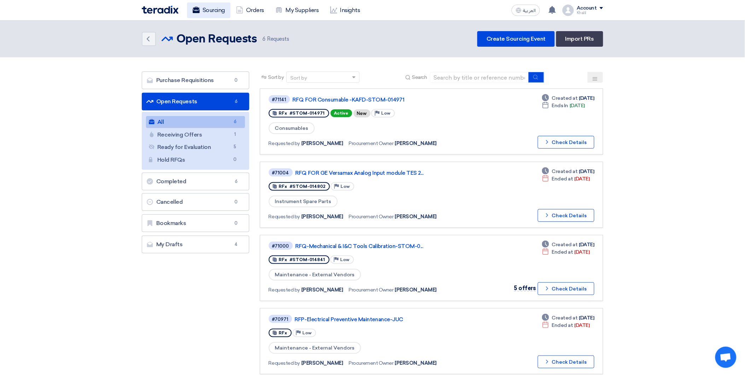
click at [227, 12] on link "Sourcing" at bounding box center [209, 10] width 44 height 16
click at [256, 12] on link "Orders" at bounding box center [250, 10] width 39 height 16
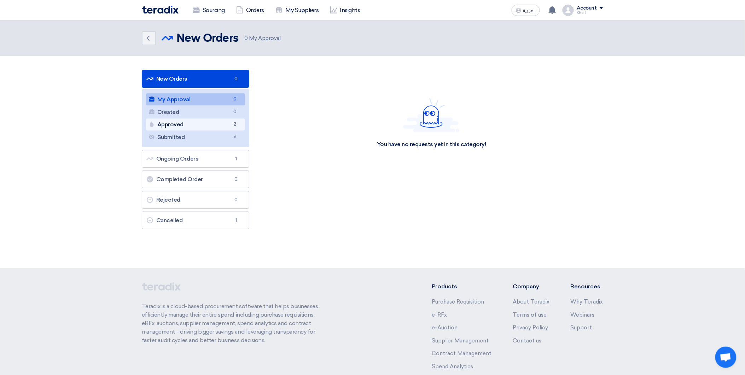
click at [235, 125] on span "2" at bounding box center [235, 124] width 8 height 7
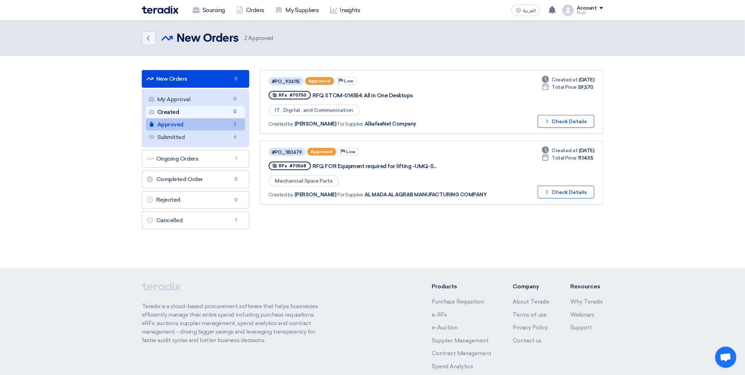
click at [222, 113] on link "Created Created 0" at bounding box center [195, 112] width 99 height 12
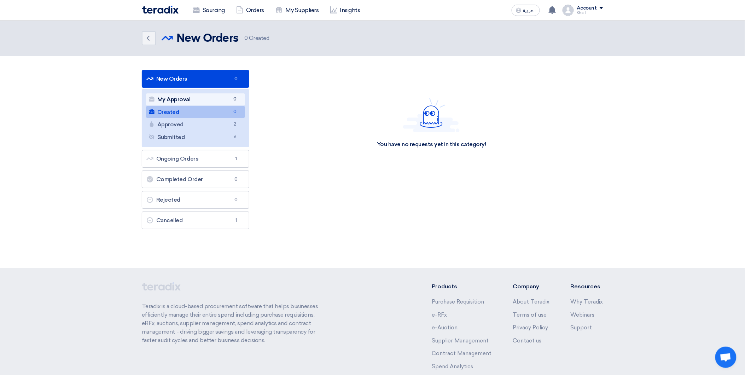
click at [224, 100] on link "My Approval My Approval 0" at bounding box center [195, 99] width 99 height 12
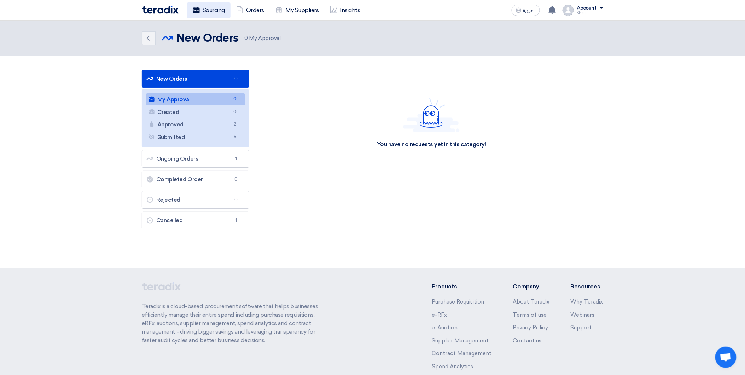
click at [215, 12] on link "Sourcing" at bounding box center [209, 10] width 44 height 16
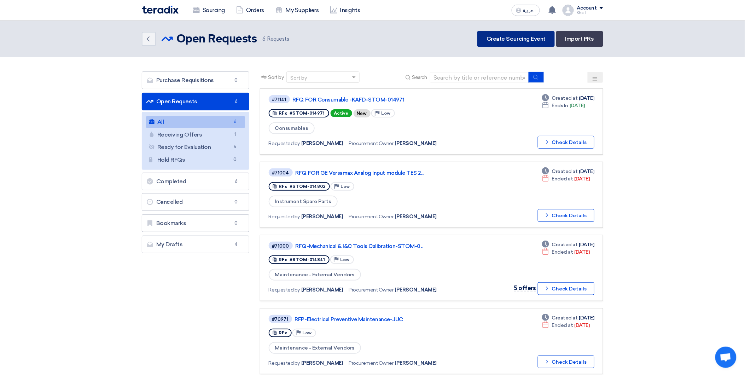
click at [521, 40] on link "Create Sourcing Event" at bounding box center [516, 39] width 77 height 16
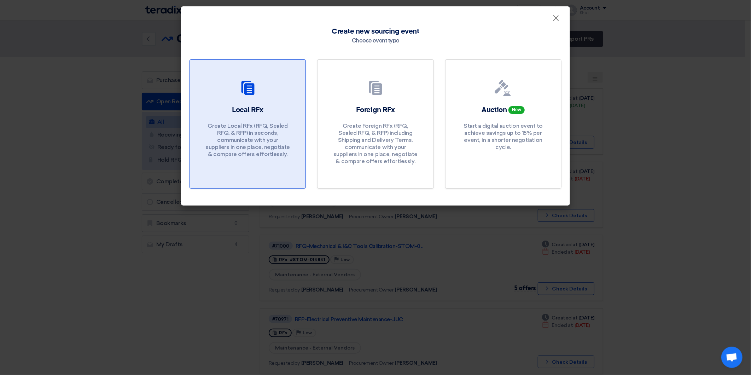
click at [281, 112] on div "Local RFx Create Local RFx (RFQ, Sealed RFQ, & RFP) in seconds, communicate wit…" at bounding box center [247, 133] width 99 height 56
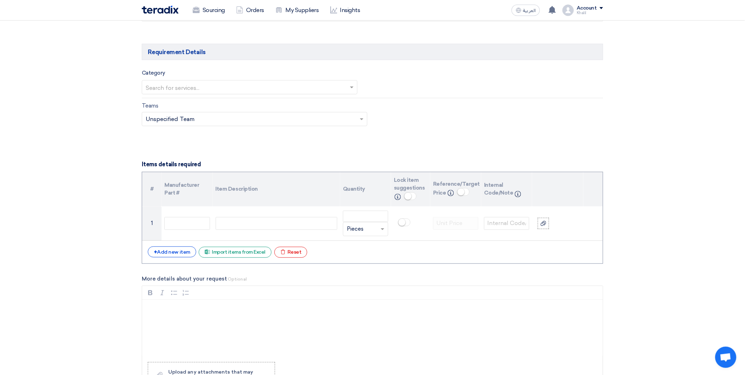
scroll to position [511, 0]
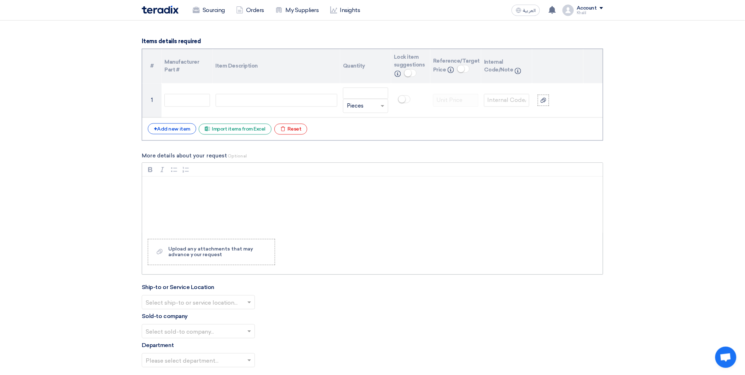
click at [222, 200] on div "Rich Text Editor, main" at bounding box center [372, 205] width 461 height 57
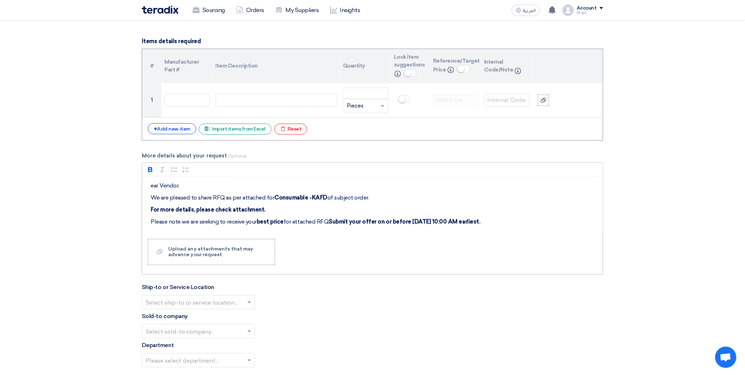
drag, startPoint x: 326, startPoint y: 197, endPoint x: 319, endPoint y: 197, distance: 7.1
click at [319, 197] on strong "Consumable -KAFD" at bounding box center [301, 197] width 53 height 7
drag, startPoint x: 307, startPoint y: 197, endPoint x: 275, endPoint y: 197, distance: 32.2
click at [275, 197] on strong "Consumable -KAFD" at bounding box center [301, 197] width 53 height 7
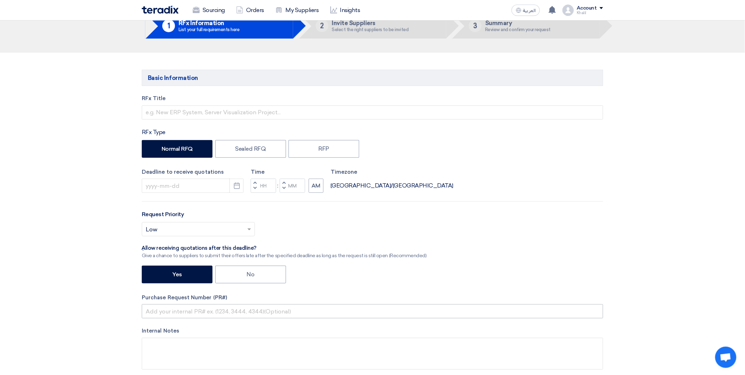
scroll to position [0, 0]
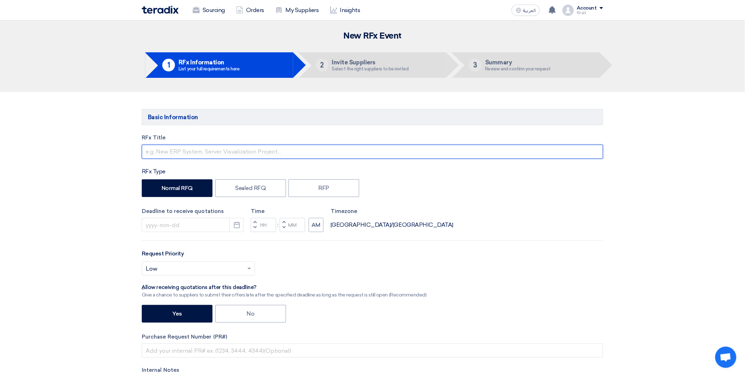
click at [404, 153] on input "text" at bounding box center [373, 152] width 462 height 14
paste input "Electrical"
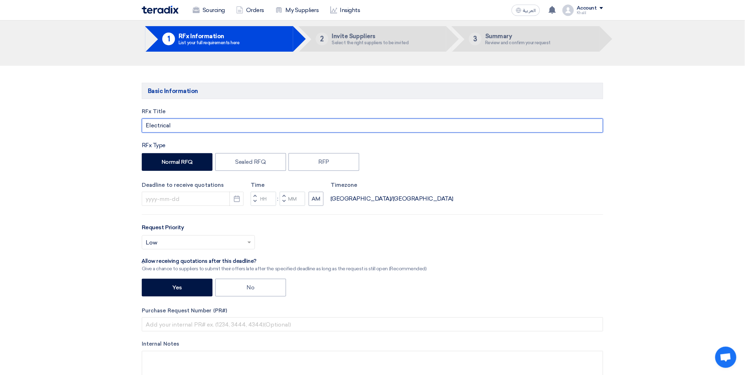
scroll to position [39, 0]
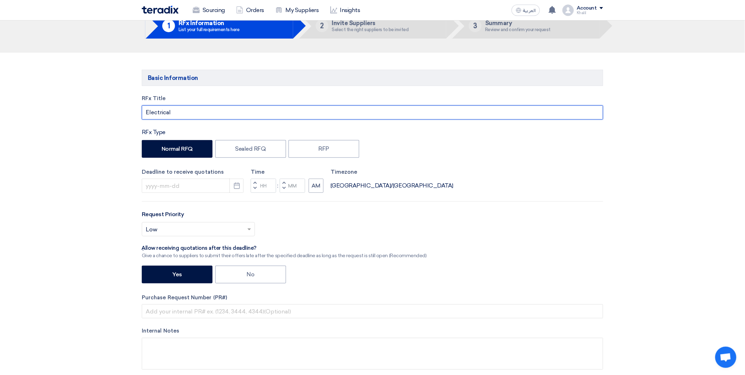
click at [147, 111] on input "Electrical" at bounding box center [373, 112] width 462 height 14
drag, startPoint x: 203, startPoint y: 112, endPoint x: 176, endPoint y: 113, distance: 26.9
click at [176, 113] on input "RFQ FOR Electrical" at bounding box center [373, 112] width 462 height 14
click at [210, 111] on input "RFQ FOR Electrical" at bounding box center [373, 112] width 462 height 14
paste input "[PERSON_NAME] Electric"
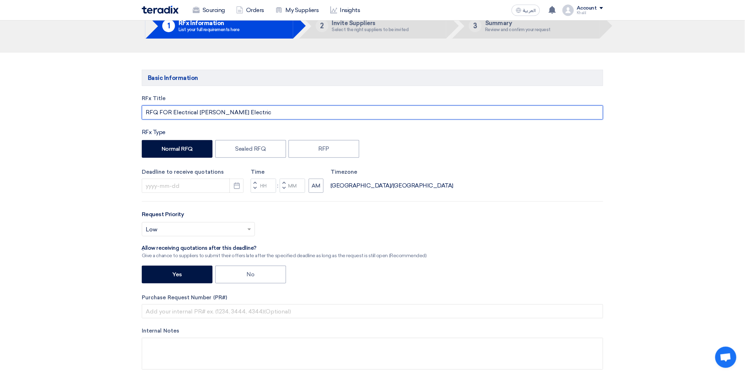
drag, startPoint x: 198, startPoint y: 111, endPoint x: 174, endPoint y: 111, distance: 24.8
click at [174, 111] on input "RFQ FOR Electrical [PERSON_NAME] Electric" at bounding box center [373, 112] width 462 height 14
drag, startPoint x: 232, startPoint y: 111, endPoint x: 203, endPoint y: 114, distance: 29.1
click at [203, 114] on input "RFQ FOR [PERSON_NAME] Electric" at bounding box center [373, 112] width 462 height 14
paste input "al Spare Parts"
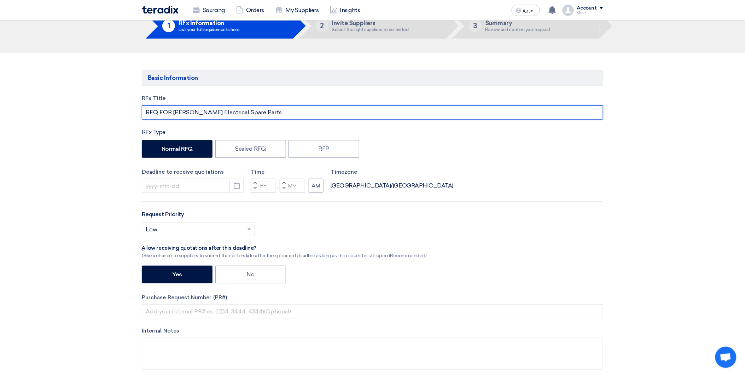
drag, startPoint x: 267, startPoint y: 114, endPoint x: 172, endPoint y: 114, distance: 95.2
click at [172, 114] on input "RFQ FOR [PERSON_NAME] Electrical Spare Parts" at bounding box center [373, 112] width 462 height 14
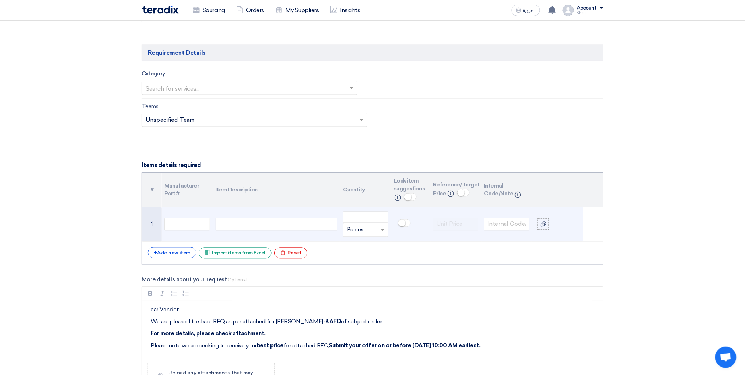
scroll to position [511, 0]
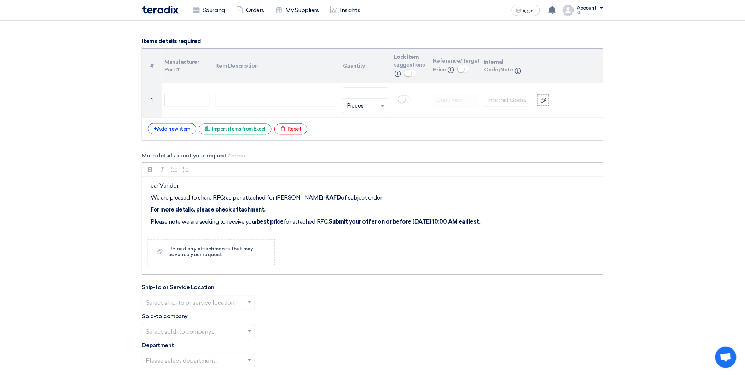
type input "RFQ FOR [PERSON_NAME] Electrical Spare Parts"
click at [288, 198] on p "We are pleased to share RFQ as per attached for [PERSON_NAME] -KAFD of subject …" at bounding box center [375, 197] width 449 height 8
drag, startPoint x: 376, startPoint y: 196, endPoint x: 357, endPoint y: 196, distance: 18.7
click at [357, 196] on p "We are pleased to share RFQ as per attached for [PERSON_NAME] Electrical Spare …" at bounding box center [375, 197] width 449 height 8
click at [352, 220] on strong "Submit your offer on or before [DATE] 10:00 AM earliest." at bounding box center [405, 221] width 152 height 7
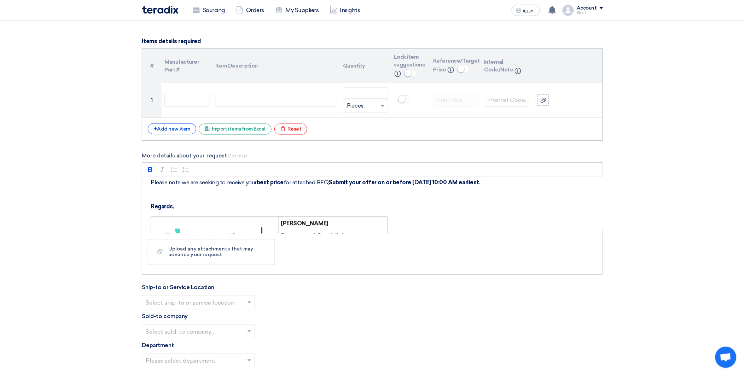
scroll to position [0, 0]
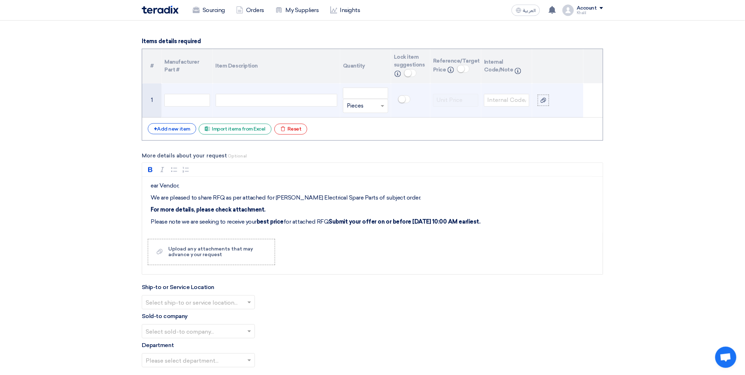
click at [247, 97] on div at bounding box center [277, 100] width 122 height 13
click at [192, 102] on input "text" at bounding box center [186, 100] width 45 height 13
paste input "0101000411"
type input "0101000411"
click at [255, 101] on div at bounding box center [277, 100] width 122 height 13
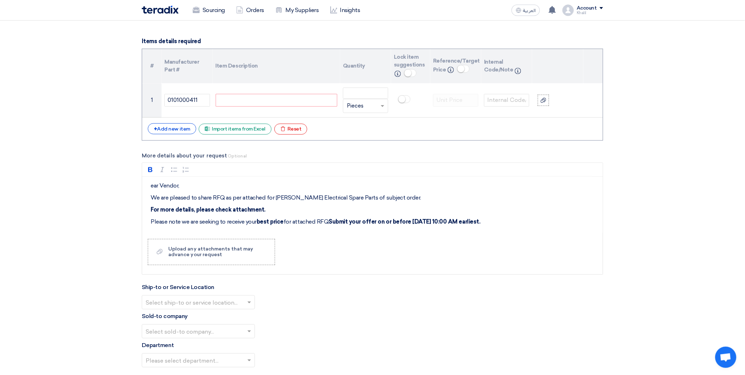
paste div
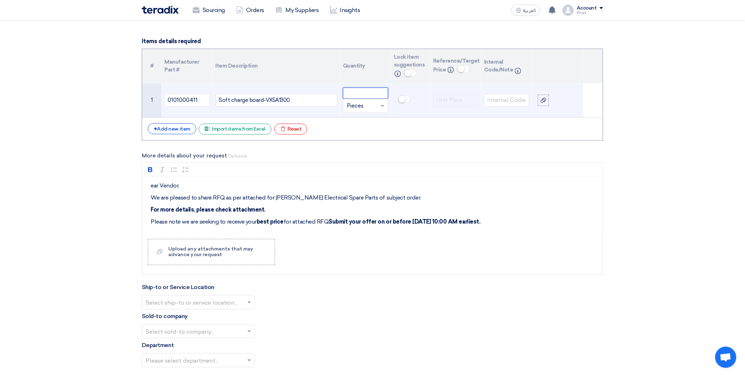
click at [359, 97] on input "number" at bounding box center [365, 92] width 45 height 11
type input "2"
drag, startPoint x: 199, startPoint y: 100, endPoint x: 164, endPoint y: 100, distance: 35.0
click at [164, 100] on td "0101000411" at bounding box center [187, 100] width 51 height 34
click at [507, 102] on input "text" at bounding box center [506, 100] width 45 height 13
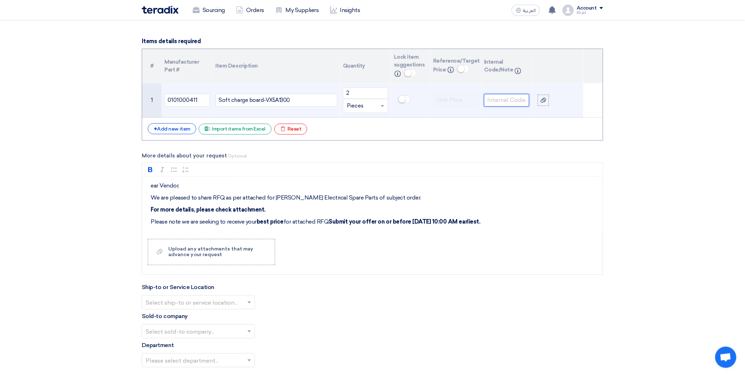
paste input "0101000411"
type input "0101000411"
drag, startPoint x: 190, startPoint y: 100, endPoint x: 161, endPoint y: 98, distance: 29.1
click at [161, 98] on tr "1 0101000411 Soft charge board-VX5A1300 2 Unit × Pieces 0101000411" at bounding box center [372, 100] width 461 height 34
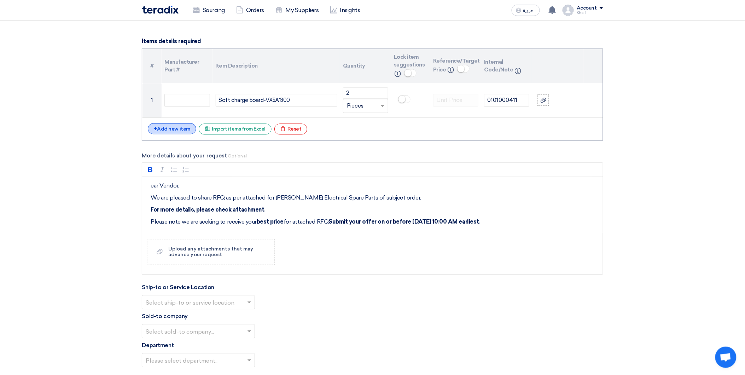
click at [178, 129] on div "+ Add new item" at bounding box center [172, 128] width 48 height 11
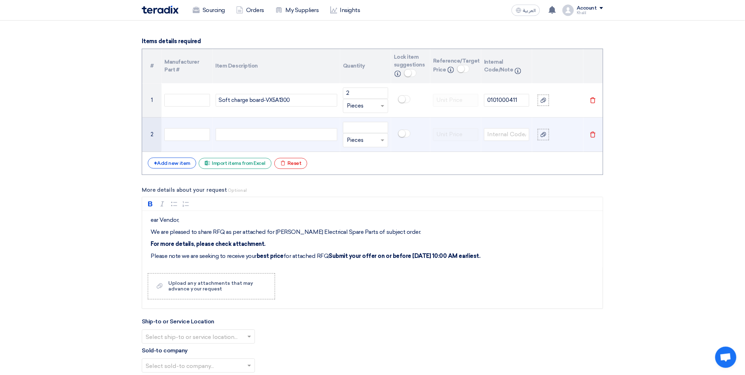
click at [288, 134] on div at bounding box center [277, 134] width 122 height 13
paste div
click at [502, 135] on input "text" at bounding box center [506, 134] width 45 height 13
paste input "0101000411"
type input "0101000411"
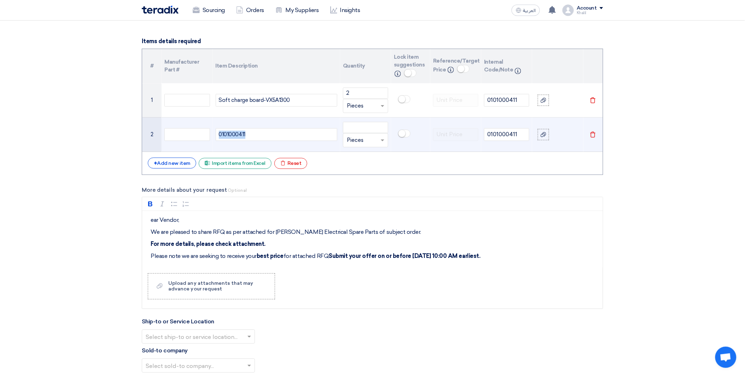
drag, startPoint x: 235, startPoint y: 136, endPoint x: 211, endPoint y: 136, distance: 24.1
click at [211, 136] on tr "2 0101000411 Unit × Pieces 0101000411 [GEOGRAPHIC_DATA]" at bounding box center [372, 134] width 461 height 34
click at [353, 126] on input "number" at bounding box center [365, 127] width 45 height 11
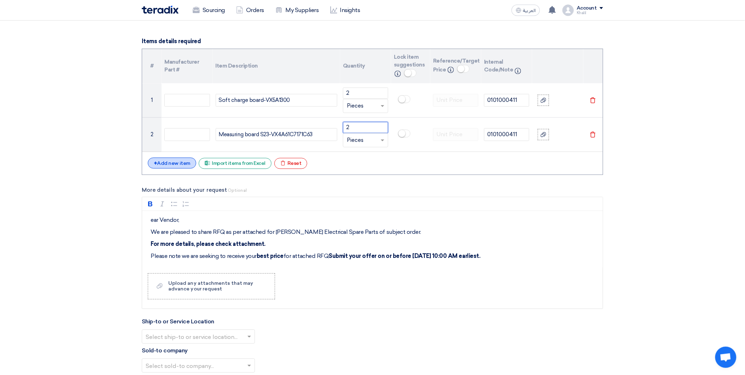
type input "2"
click at [178, 161] on div "+ Add new item" at bounding box center [172, 162] width 48 height 11
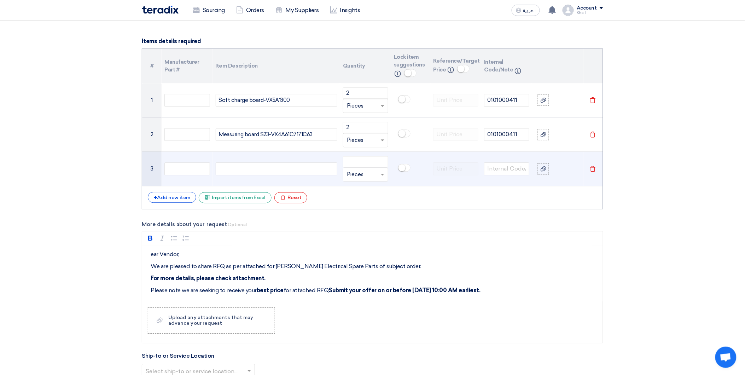
click at [282, 174] on div at bounding box center [277, 168] width 122 height 13
paste div
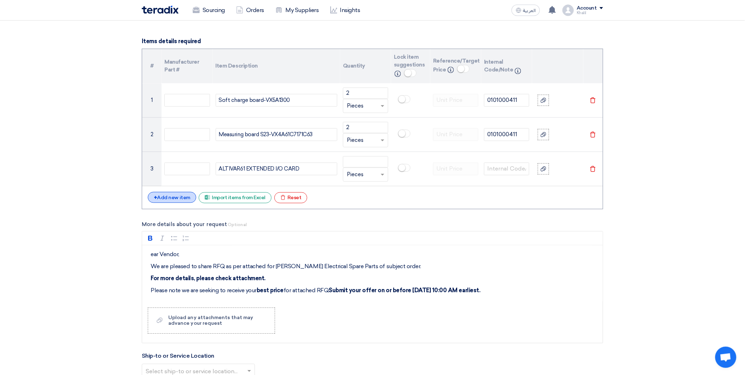
click at [175, 197] on div "+ Add new item" at bounding box center [172, 197] width 48 height 11
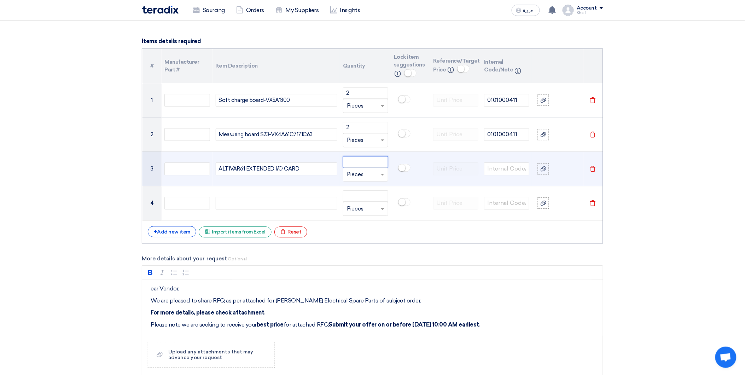
click at [366, 162] on input "number" at bounding box center [365, 161] width 45 height 11
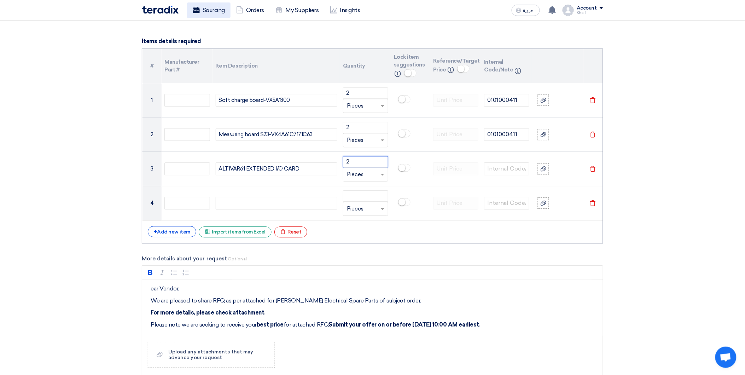
type input "2"
type input "4"
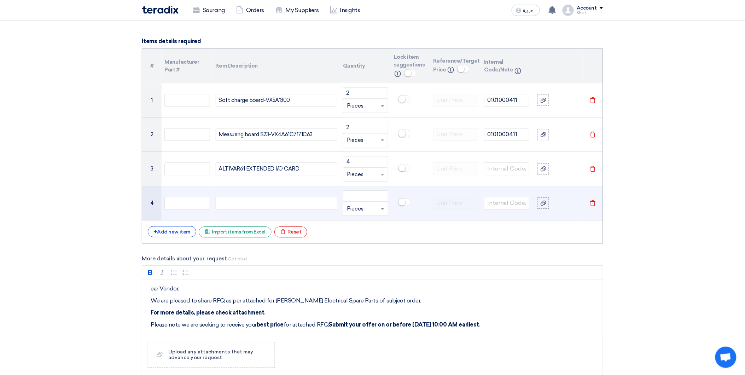
click at [279, 202] on div at bounding box center [277, 203] width 122 height 13
paste div
click at [354, 198] on input "number" at bounding box center [365, 195] width 45 height 11
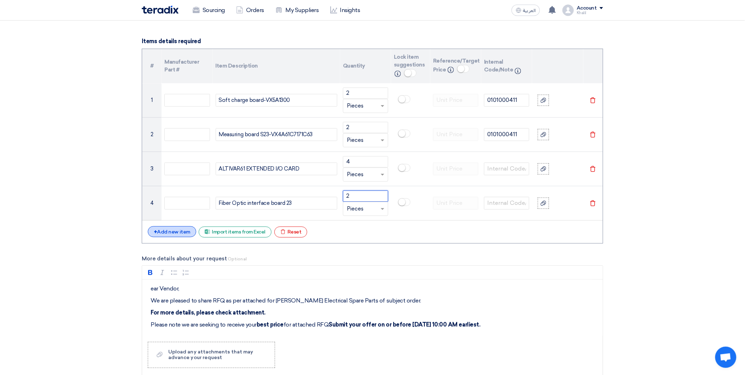
type input "2"
click at [184, 231] on div "+ Add new item" at bounding box center [172, 231] width 48 height 11
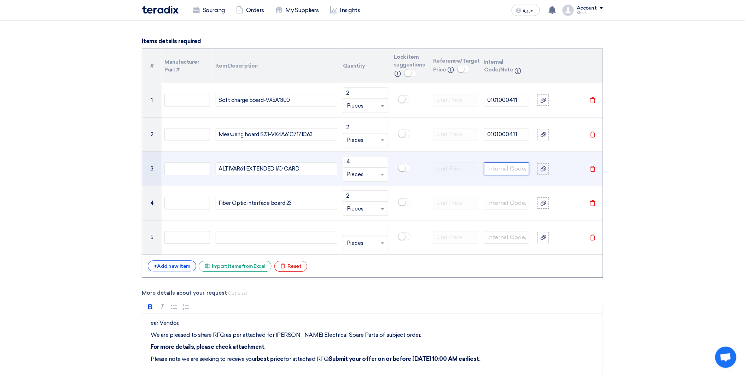
click at [504, 174] on input "text" at bounding box center [506, 168] width 45 height 13
paste input "0101002507"
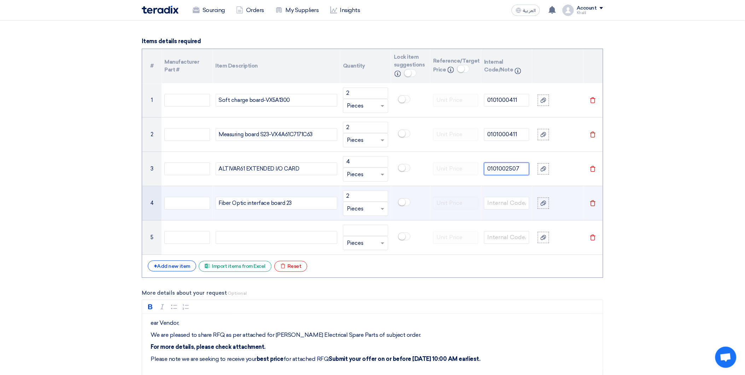
type input "0101002507"
click at [504, 196] on td at bounding box center [506, 203] width 51 height 34
click at [504, 202] on input "text" at bounding box center [506, 203] width 45 height 13
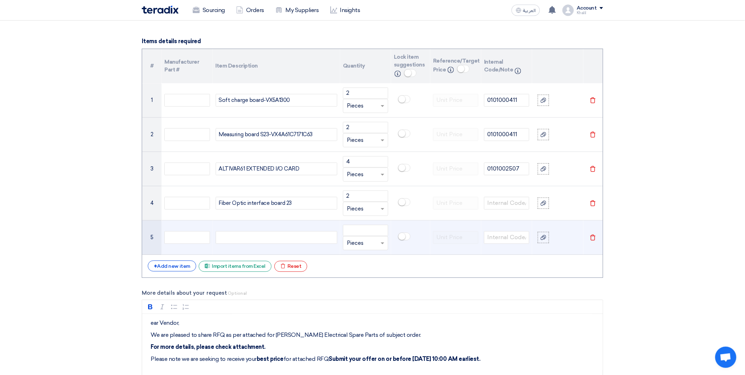
click at [279, 241] on div at bounding box center [277, 237] width 122 height 13
paste div
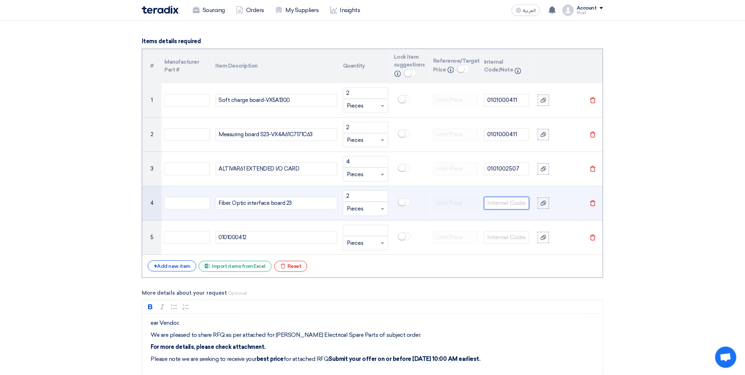
click at [506, 199] on input "text" at bounding box center [506, 203] width 45 height 13
paste input "0101000412"
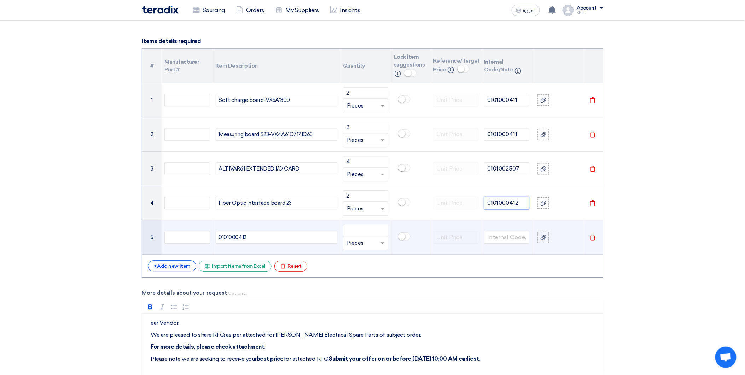
type input "0101000412"
drag, startPoint x: 266, startPoint y: 238, endPoint x: 211, endPoint y: 237, distance: 54.8
click at [211, 237] on tr "5 0101000412 Unit × Pieces [GEOGRAPHIC_DATA]" at bounding box center [372, 237] width 461 height 34
click at [499, 237] on input "text" at bounding box center [506, 237] width 45 height 13
paste input "0101000413"
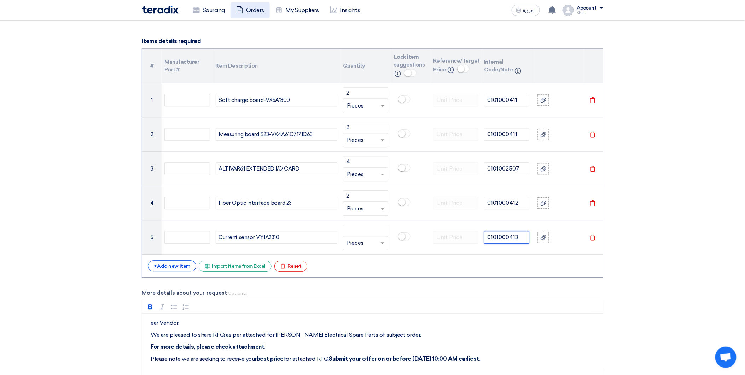
type input "0101000413"
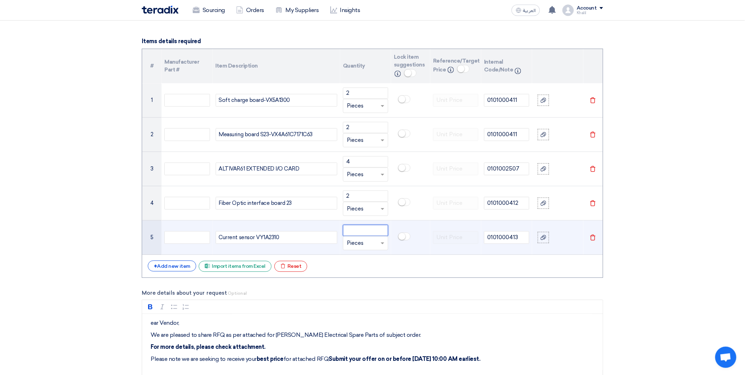
click at [375, 232] on input "number" at bounding box center [365, 230] width 45 height 11
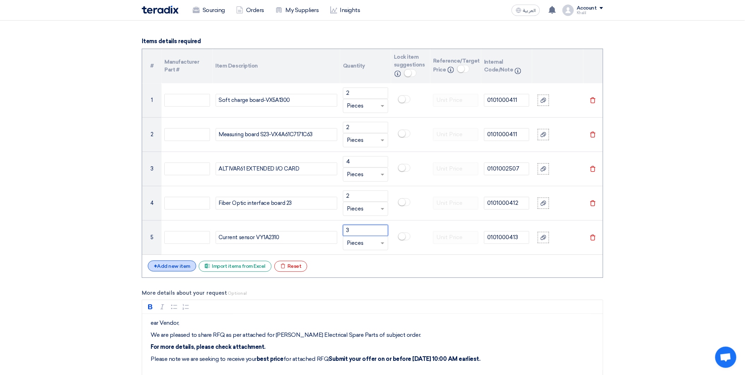
type input "3"
click at [183, 266] on div "+ Add new item" at bounding box center [172, 265] width 48 height 11
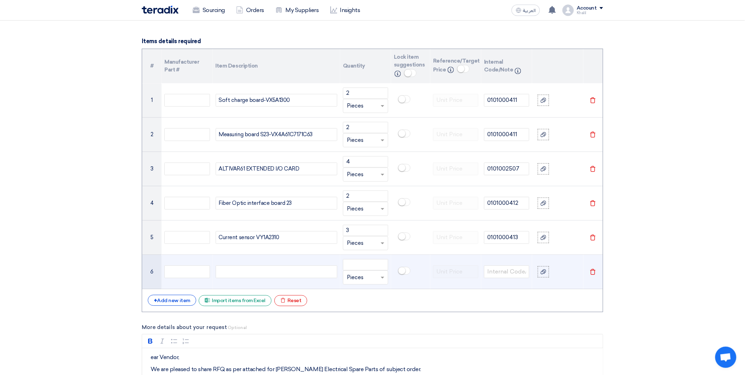
click at [272, 272] on div at bounding box center [277, 271] width 122 height 13
paste div
click at [370, 264] on input "number" at bounding box center [365, 264] width 45 height 11
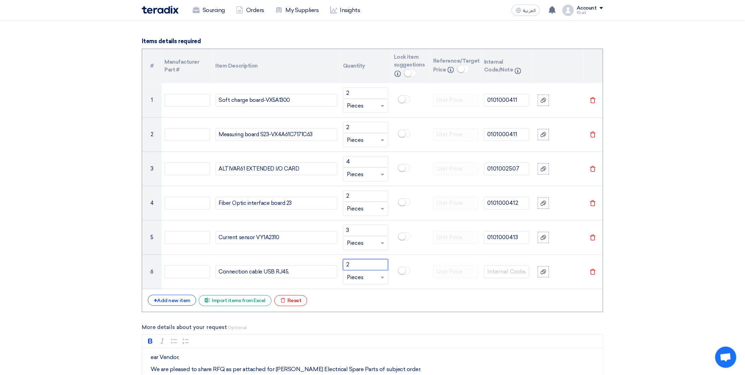
type input "2"
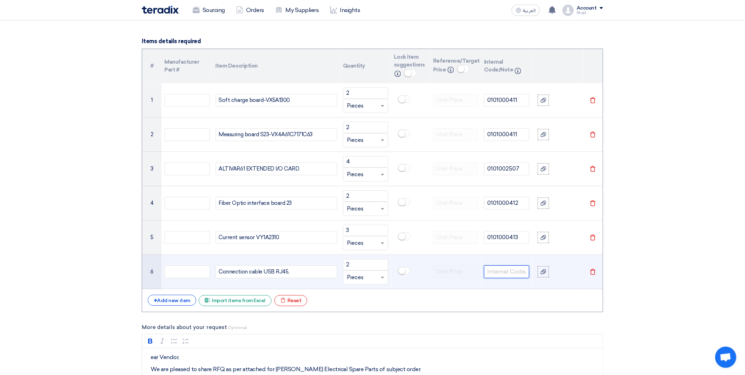
click at [501, 272] on input "text" at bounding box center [506, 271] width 45 height 13
paste input "0201000240"
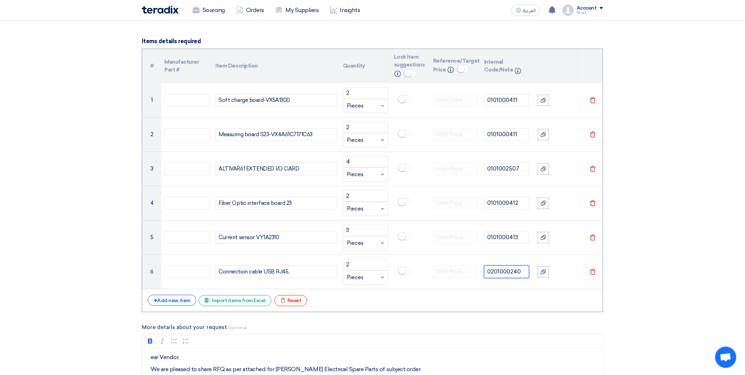
type input "0201000240"
click at [648, 278] on section "Basic Information RFx Title RFQ FOR [PERSON_NAME] Electrical Spare Parts RFx Ty…" at bounding box center [372, 272] width 745 height 1383
click at [183, 301] on div "+ Add new item" at bounding box center [172, 300] width 48 height 11
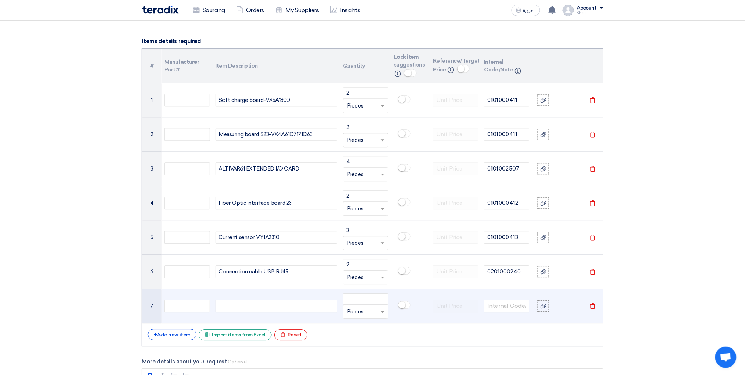
click at [244, 308] on div at bounding box center [277, 306] width 122 height 13
paste div
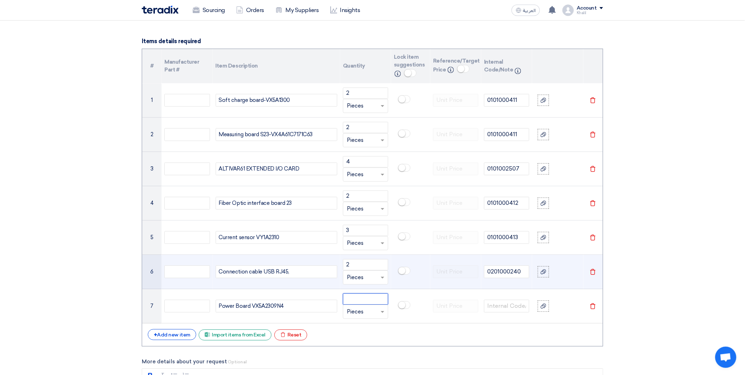
drag, startPoint x: 362, startPoint y: 296, endPoint x: 364, endPoint y: 286, distance: 10.4
click at [363, 296] on input "number" at bounding box center [365, 298] width 45 height 11
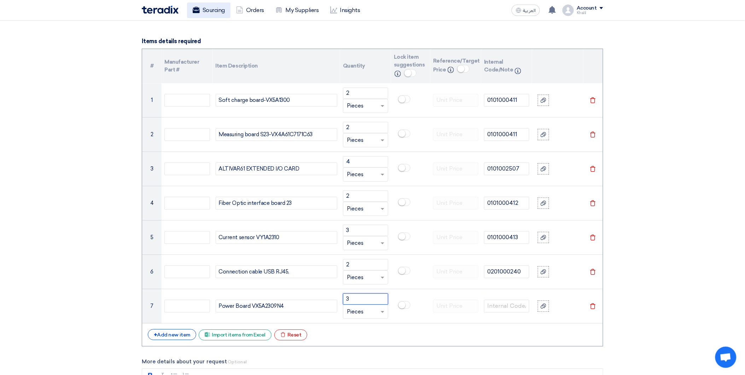
type input "3"
click at [179, 333] on div "+ Add new item" at bounding box center [172, 334] width 48 height 11
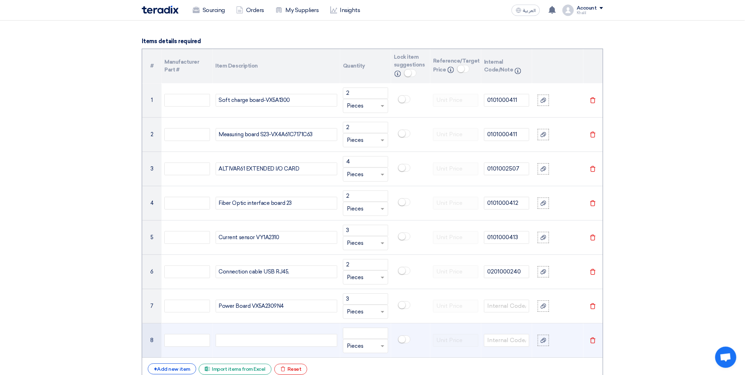
click at [241, 340] on div at bounding box center [277, 340] width 122 height 13
paste div
click at [363, 335] on input "number" at bounding box center [365, 333] width 45 height 11
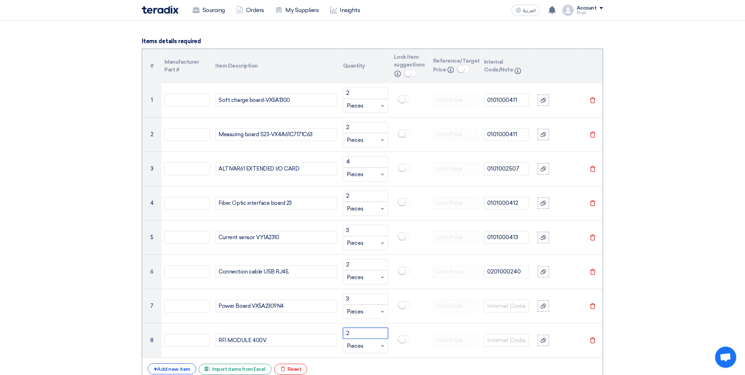
type input "2"
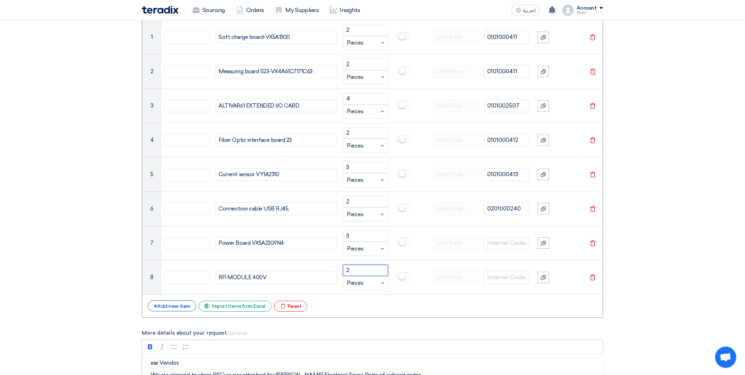
scroll to position [589, 0]
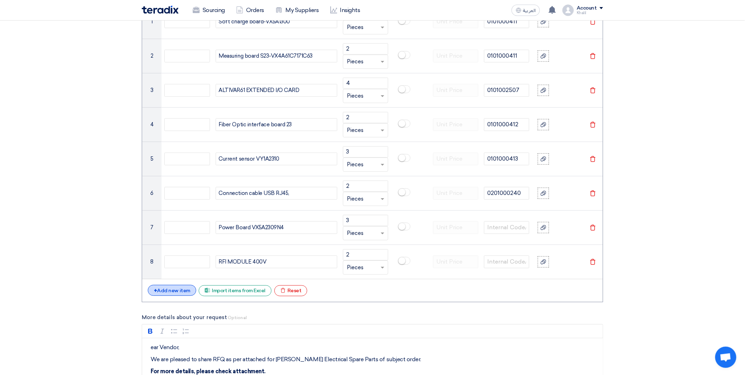
click at [174, 291] on div "+ Add new item" at bounding box center [172, 290] width 48 height 11
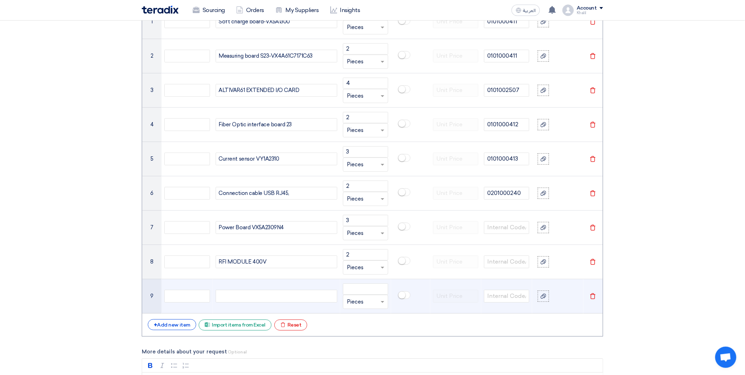
click at [247, 294] on div at bounding box center [277, 296] width 122 height 13
paste div
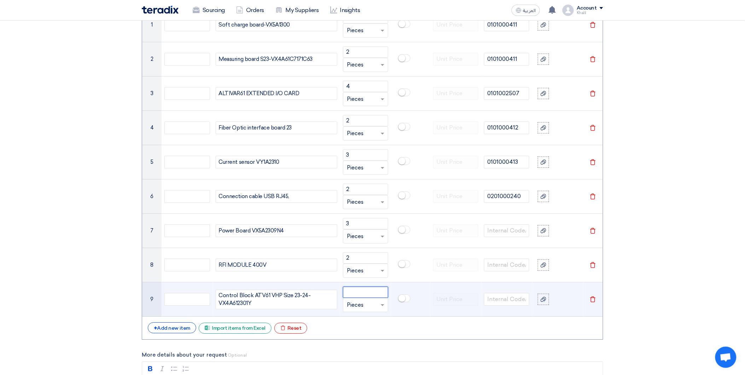
click at [370, 292] on input "number" at bounding box center [365, 292] width 45 height 11
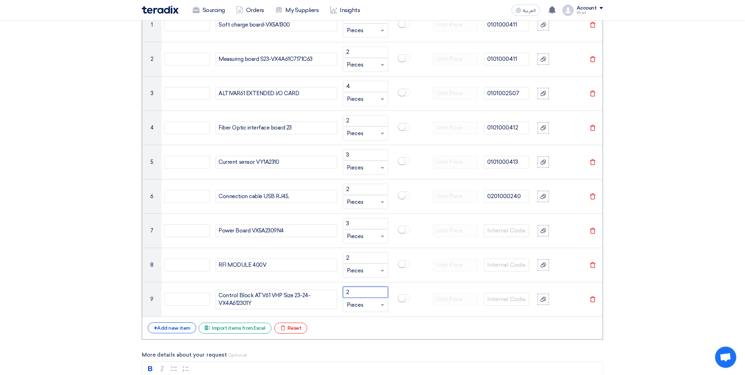
type input "2"
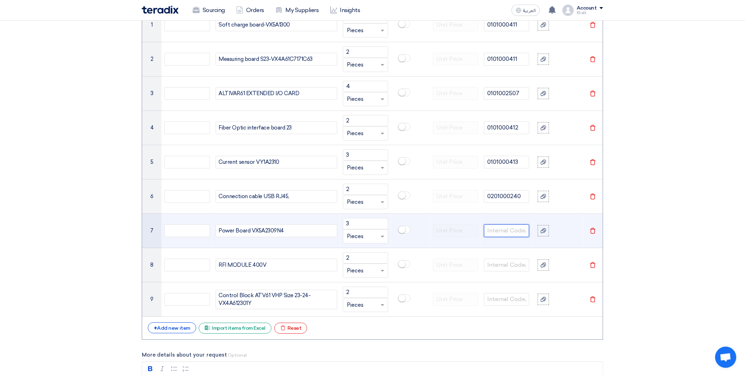
click at [514, 233] on input "text" at bounding box center [506, 230] width 45 height 13
paste input "0101000508"
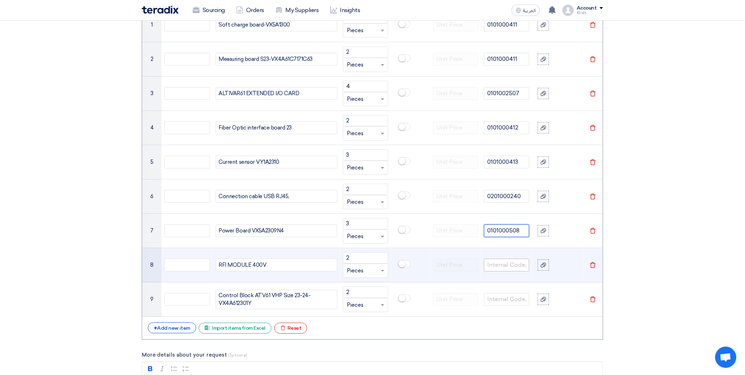
type input "0101000508"
click at [512, 263] on input "text" at bounding box center [506, 265] width 45 height 13
click at [510, 265] on input "text" at bounding box center [506, 265] width 45 height 13
paste input "0101000409"
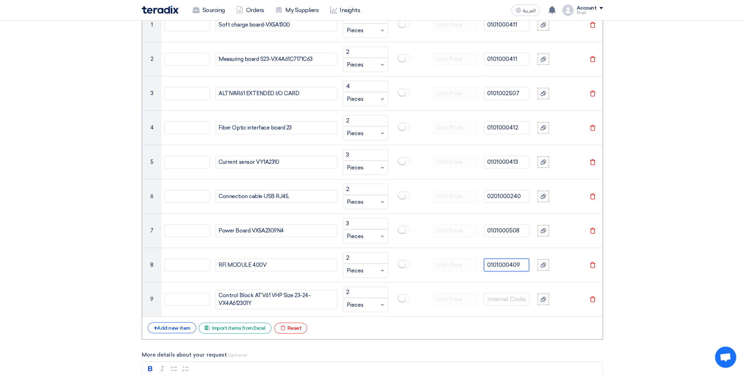
type input "0101000409"
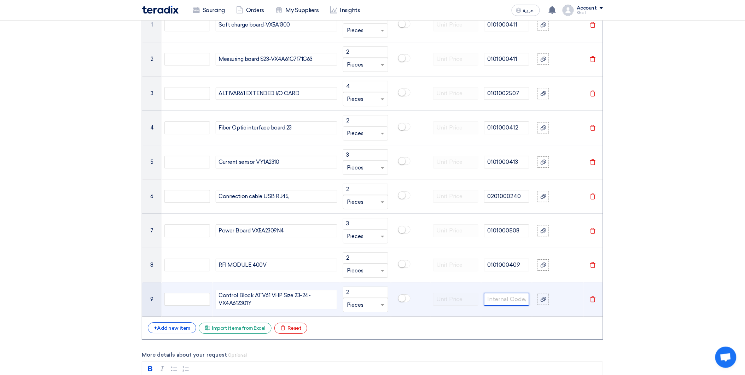
click at [507, 299] on input "text" at bounding box center [506, 299] width 45 height 13
paste input "0101000506"
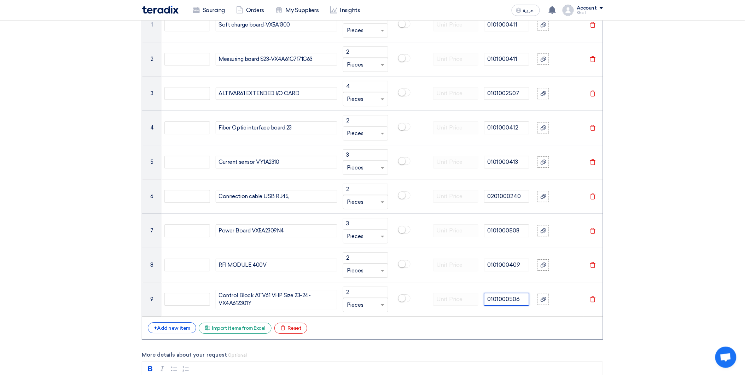
type input "0101000506"
click at [704, 297] on section "Basic Information RFx Title RFQ FOR [PERSON_NAME] Electrical Spare Parts RFx Ty…" at bounding box center [372, 249] width 745 height 1486
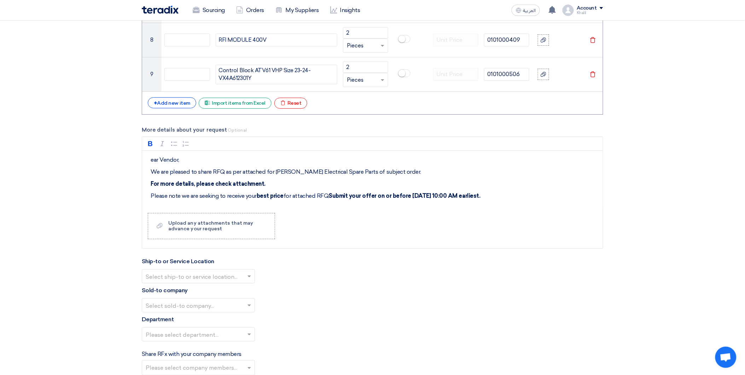
scroll to position [940, 0]
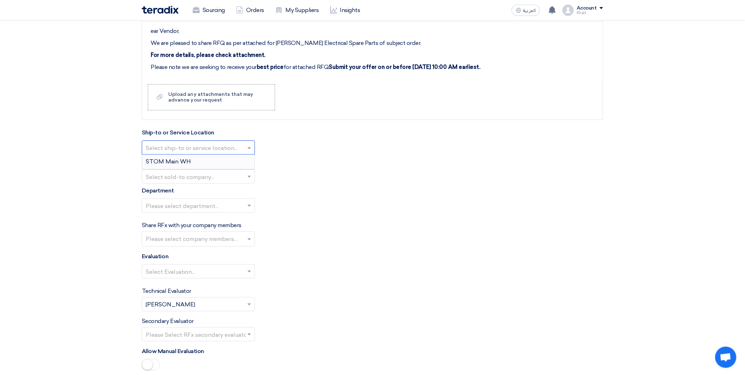
click at [252, 148] on span at bounding box center [250, 147] width 9 height 8
click at [249, 164] on div "STOM Main WH" at bounding box center [198, 162] width 112 height 14
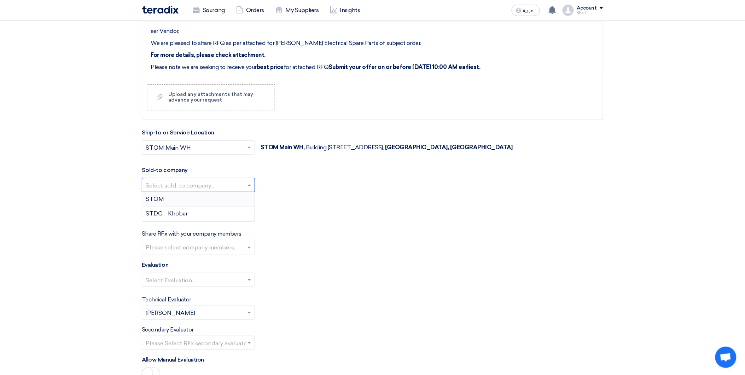
click at [252, 187] on span at bounding box center [250, 185] width 9 height 8
click at [249, 200] on div "STOM" at bounding box center [198, 199] width 112 height 15
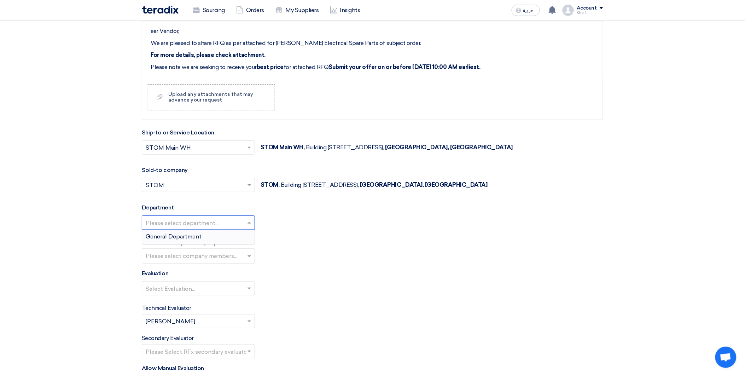
click at [250, 225] on span at bounding box center [250, 222] width 9 height 8
click at [249, 236] on div "General Department" at bounding box center [198, 237] width 112 height 14
click at [249, 253] on input "text" at bounding box center [199, 257] width 107 height 12
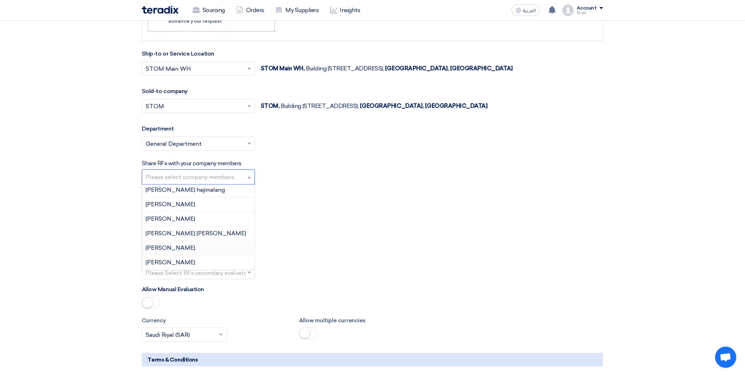
scroll to position [79, 0]
click at [212, 231] on span "[PERSON_NAME] hajimalang" at bounding box center [185, 229] width 79 height 7
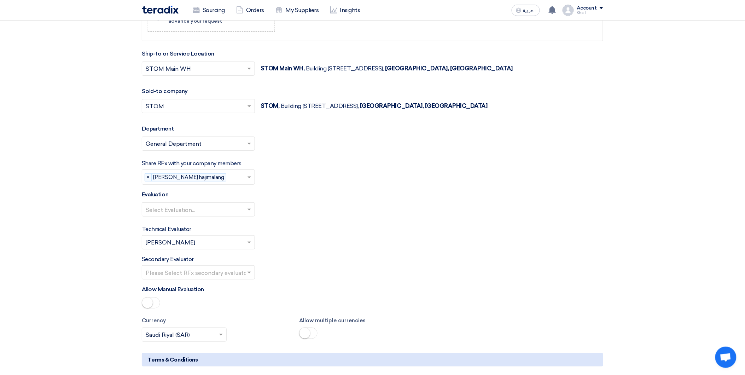
click at [348, 233] on div "Technical Evaluator Please Select RFx evaluator... × [PERSON_NAME] ×" at bounding box center [373, 237] width 462 height 24
click at [216, 212] on input "text" at bounding box center [195, 210] width 98 height 12
click at [223, 224] on div "Standard Criteria" at bounding box center [198, 223] width 112 height 14
click at [301, 242] on div "Technical Evaluator Please Select RFx evaluator... × [PERSON_NAME] ×" at bounding box center [373, 237] width 462 height 24
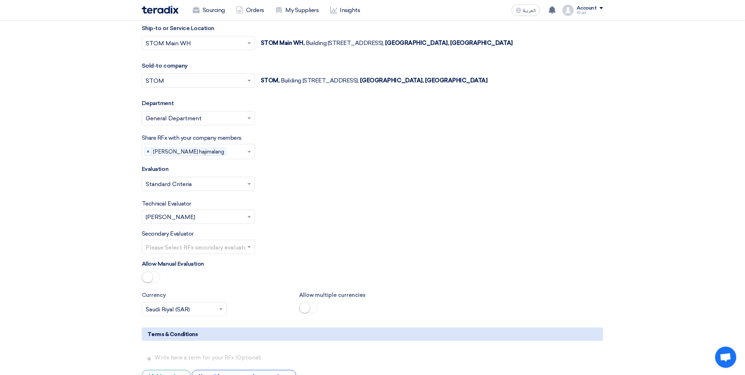
scroll to position [1058, 0]
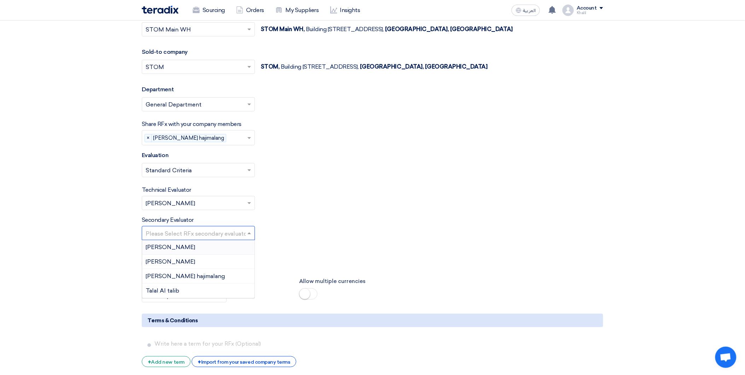
click at [229, 237] on input "text" at bounding box center [195, 234] width 98 height 12
click at [235, 259] on div "[PERSON_NAME]" at bounding box center [198, 262] width 112 height 15
click at [327, 225] on div "Secondary Evaluator Please Select RFx secondary evaluator... × [PERSON_NAME] ×" at bounding box center [373, 228] width 462 height 24
click at [250, 200] on span at bounding box center [250, 203] width 9 height 8
click at [227, 243] on div "[PERSON_NAME] hajimalang" at bounding box center [198, 246] width 112 height 15
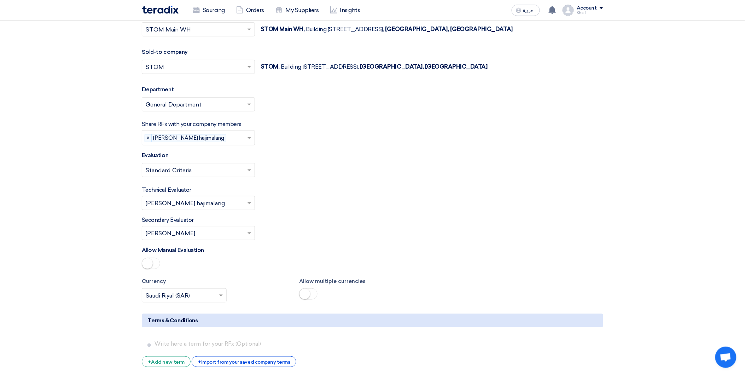
click at [341, 221] on div "Secondary Evaluator Please Select RFx secondary evaluator... × [PERSON_NAME] ×" at bounding box center [373, 228] width 462 height 24
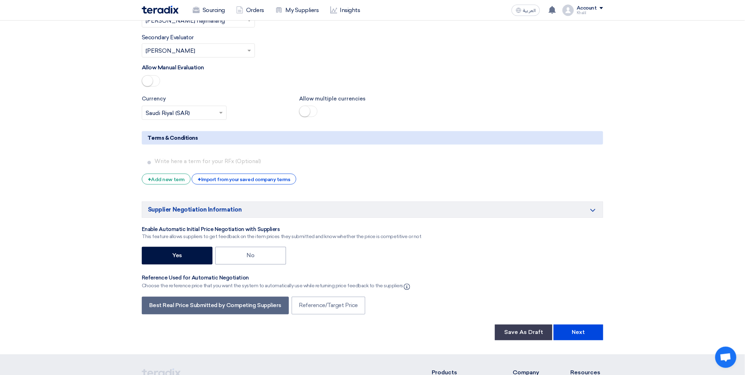
scroll to position [1254, 0]
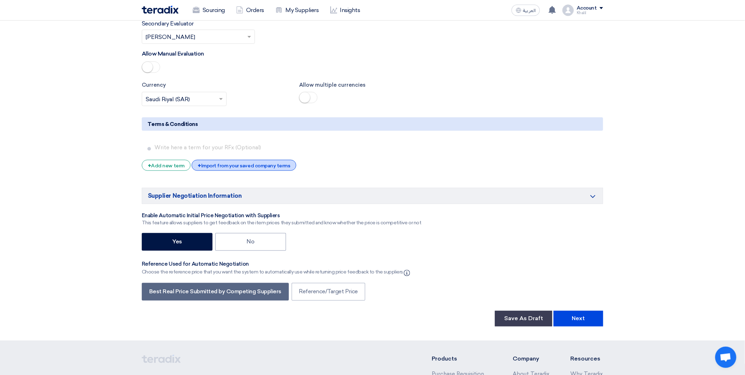
click at [238, 171] on div "+ Import from your saved company terms" at bounding box center [244, 165] width 104 height 11
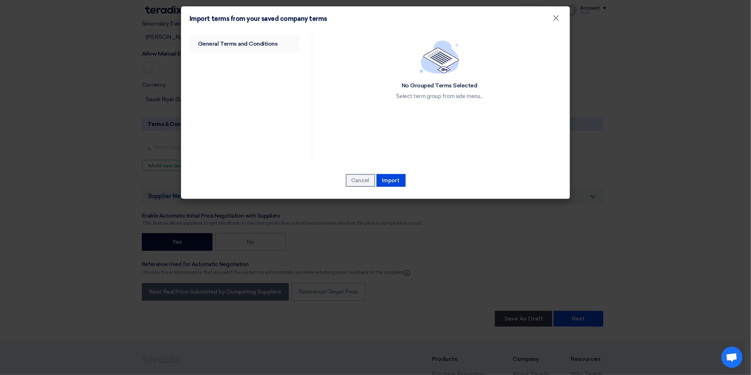
click at [276, 44] on link "General Terms and Conditions" at bounding box center [245, 44] width 110 height 18
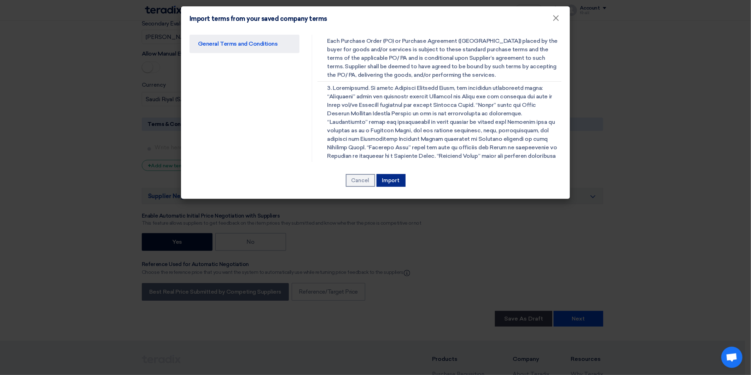
click at [387, 184] on button "Import" at bounding box center [391, 180] width 29 height 13
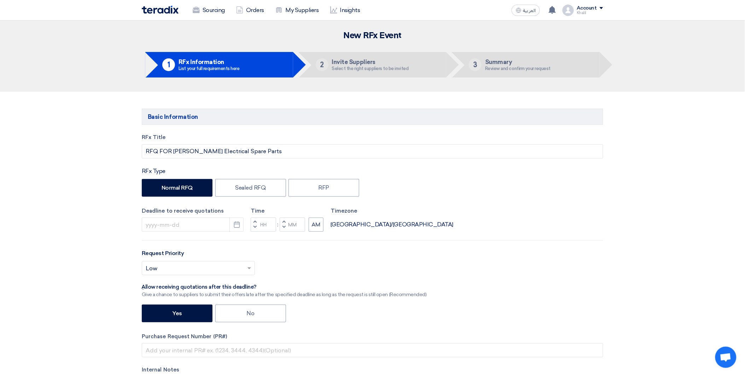
scroll to position [0, 0]
click at [217, 225] on input at bounding box center [193, 225] width 102 height 14
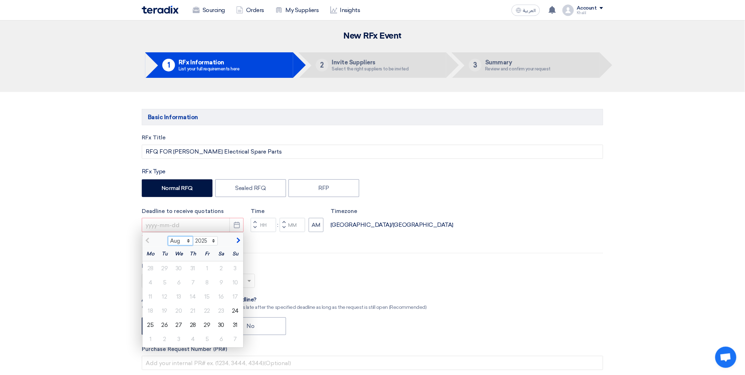
click at [189, 243] on select "Aug Sep Oct Nov Dec" at bounding box center [180, 240] width 25 height 9
click at [168, 237] on select "Aug Sep Oct Nov Dec" at bounding box center [180, 240] width 25 height 9
click at [187, 238] on select "Aug Sep Oct Nov Dec" at bounding box center [180, 240] width 25 height 9
select select "8"
click at [168, 237] on select "Aug Sep Oct Nov Dec" at bounding box center [180, 240] width 25 height 9
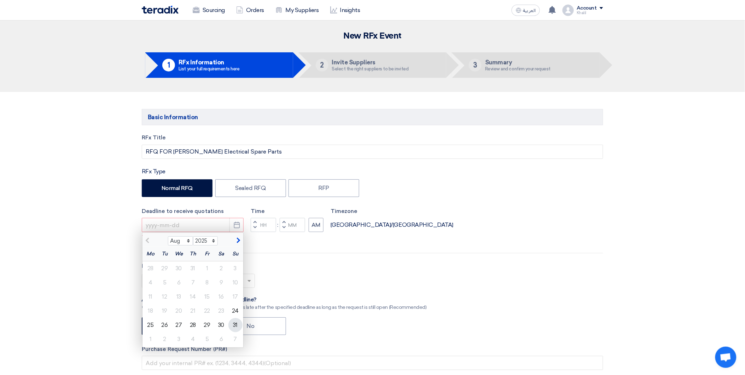
click at [232, 327] on div "31" at bounding box center [236, 325] width 14 height 14
type input "[DATE]"
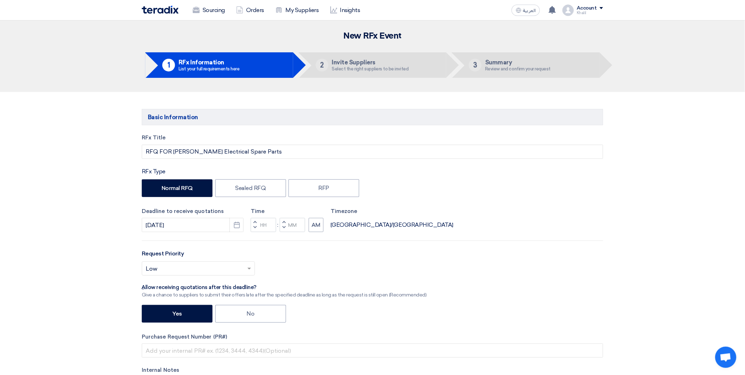
drag, startPoint x: 279, startPoint y: 252, endPoint x: 277, endPoint y: 245, distance: 7.0
click at [278, 248] on div "RFx Title RFQ FOR [PERSON_NAME] Electrical Spare Parts RFx Type Normal RFQ Seal…" at bounding box center [373, 277] width 472 height 286
click at [266, 228] on input "Hours" at bounding box center [263, 225] width 25 height 14
click at [264, 224] on input "Hours" at bounding box center [263, 225] width 25 height 14
click at [261, 225] on input "Hours" at bounding box center [263, 225] width 25 height 14
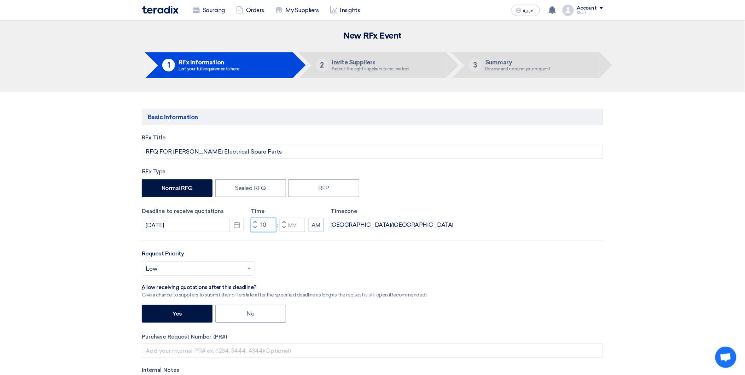
type input "10"
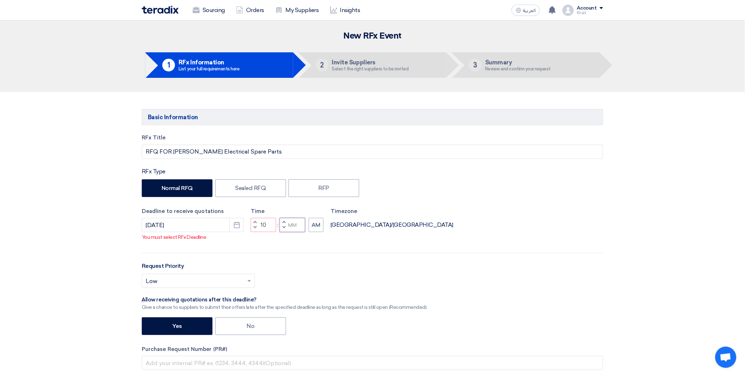
click at [293, 224] on input "Minutes" at bounding box center [292, 225] width 25 height 14
type input "00"
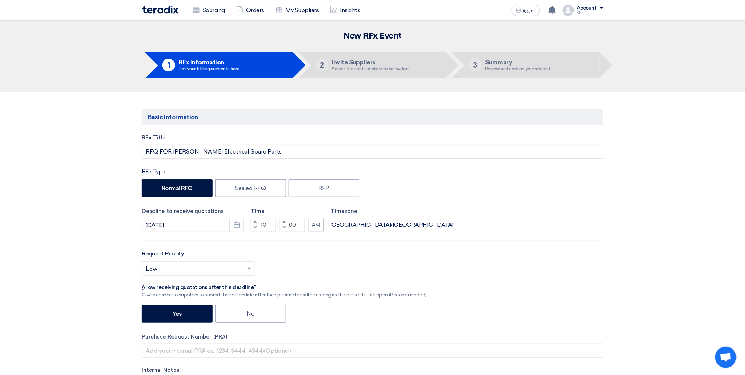
click at [317, 248] on div "RFx Title RFQ FOR [PERSON_NAME] Electrical Spare Parts RFx Type Normal RFQ Seal…" at bounding box center [373, 277] width 472 height 286
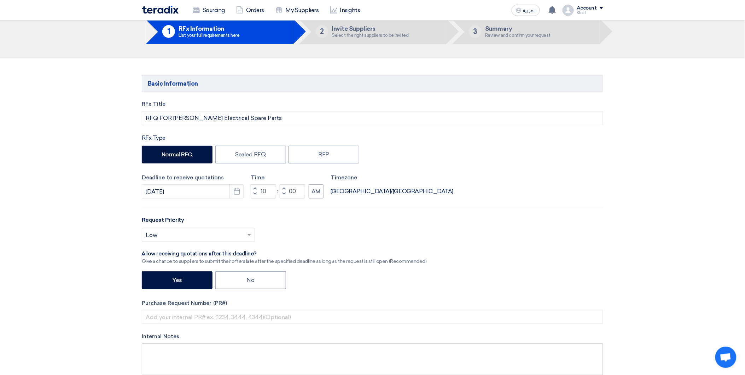
scroll to position [118, 0]
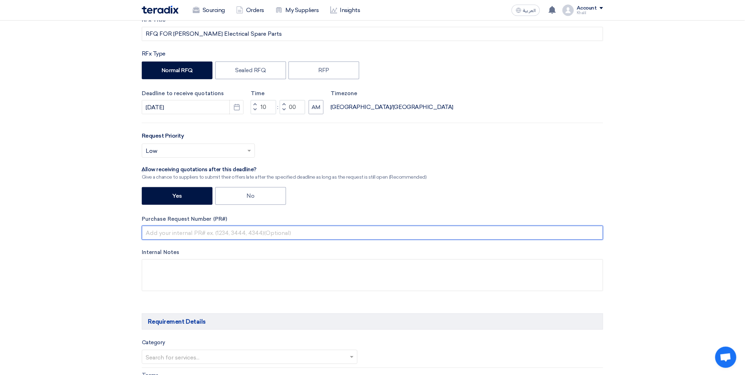
click at [252, 234] on input "text" at bounding box center [373, 233] width 462 height 14
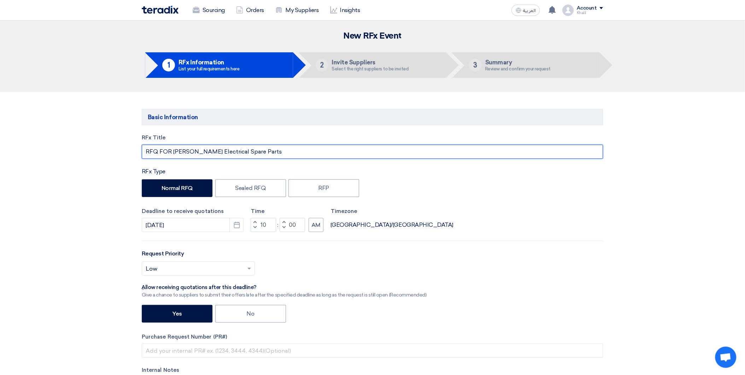
click at [280, 151] on input "RFQ FOR [PERSON_NAME] Electrical Spare Parts" at bounding box center [373, 152] width 462 height 14
paste input "STOM-014963"
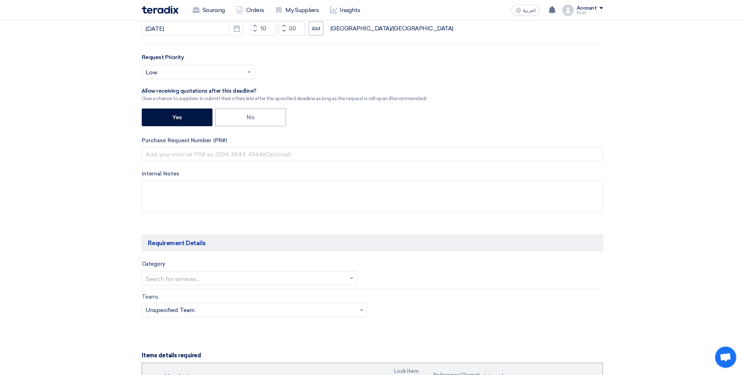
scroll to position [236, 0]
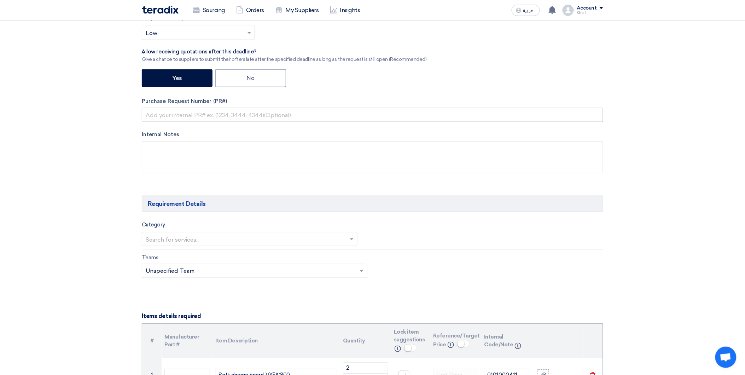
type input "RFQ FOR [PERSON_NAME] Electrical Spare Parts-STOM-014963"
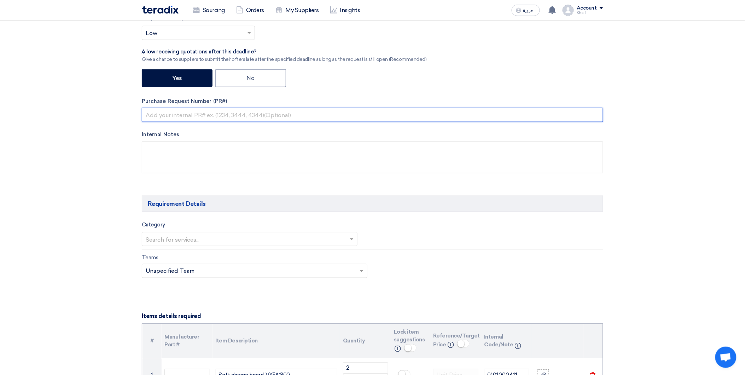
click at [244, 117] on input "text" at bounding box center [373, 115] width 462 height 14
paste input "STOM-014963"
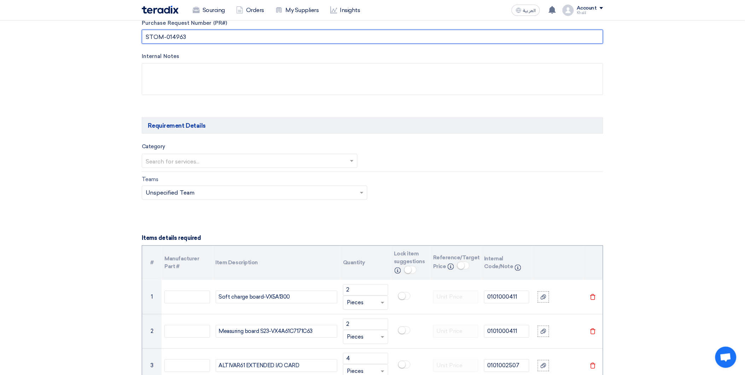
scroll to position [314, 0]
type input "STOM-014963"
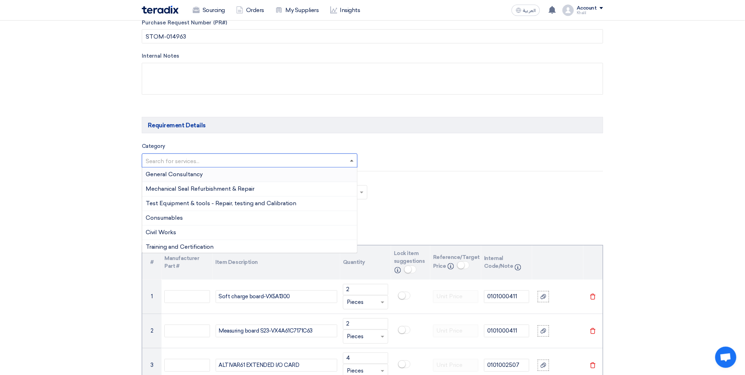
click at [351, 160] on span at bounding box center [352, 161] width 4 height 2
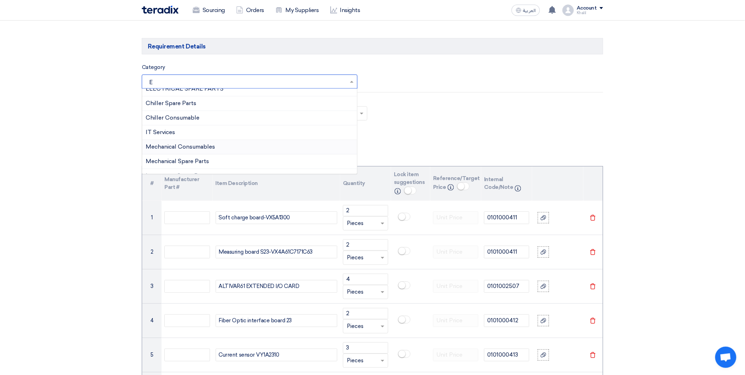
scroll to position [388, 0]
type input "E"
click at [231, 81] on input "E" at bounding box center [246, 83] width 201 height 12
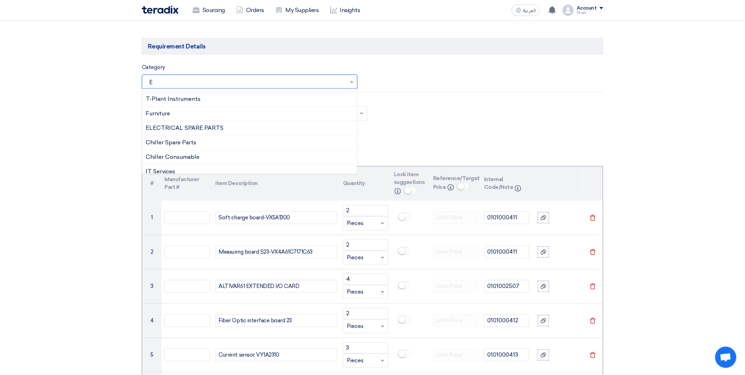
click at [231, 81] on input "E" at bounding box center [246, 83] width 201 height 12
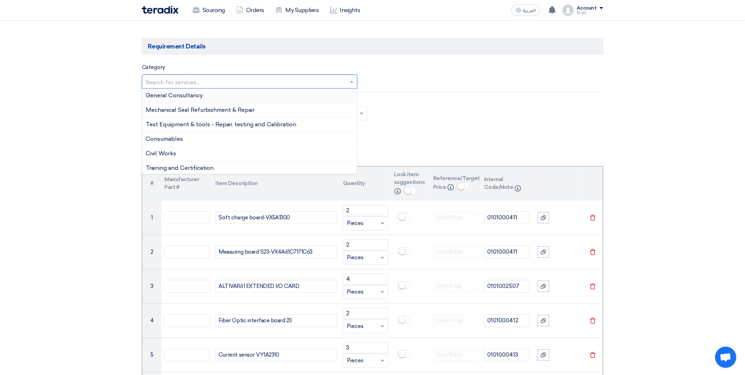
paste input "Electrical Spare Parts"
type input "Electrical Spare Parts"
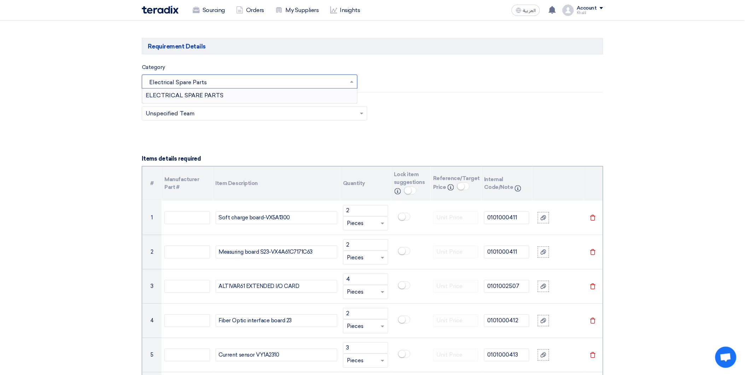
click at [196, 97] on span "ELECTRICAL SPARE PARTS" at bounding box center [185, 95] width 78 height 7
drag, startPoint x: 412, startPoint y: 148, endPoint x: 415, endPoint y: 103, distance: 44.7
click at [418, 84] on input "text" at bounding box center [492, 83] width 220 height 12
drag, startPoint x: 428, startPoint y: 146, endPoint x: 411, endPoint y: 148, distance: 17.4
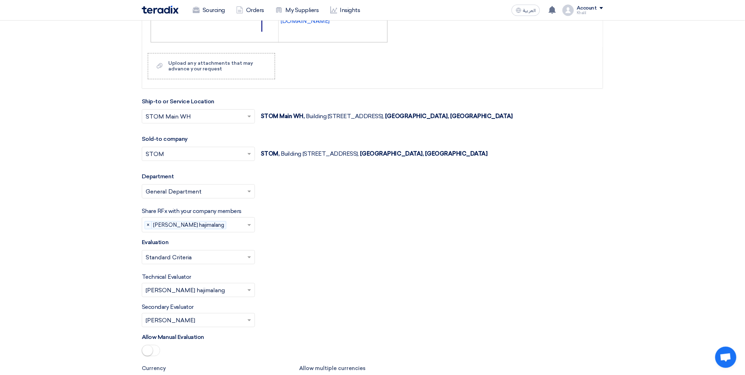
scroll to position [904, 0]
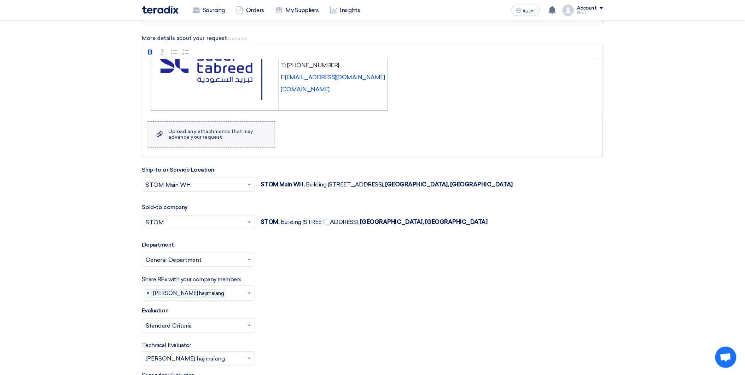
click at [199, 133] on div "Upload any attachments that may advance your request" at bounding box center [217, 134] width 99 height 11
click at [0, 0] on input "Upload a file Upload any attachments that may advance your request" at bounding box center [0, 0] width 0 height 0
click at [216, 137] on div "Upload any attachments that may advance your request" at bounding box center [217, 134] width 99 height 11
click at [0, 0] on input "Upload a file Upload any attachments that may advance your request" at bounding box center [0, 0] width 0 height 0
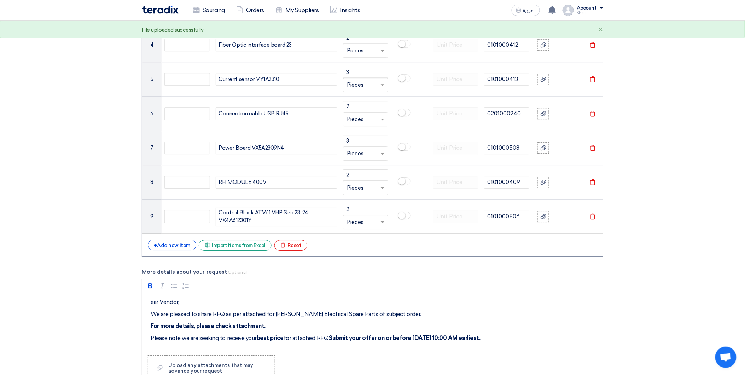
scroll to position [707, 0]
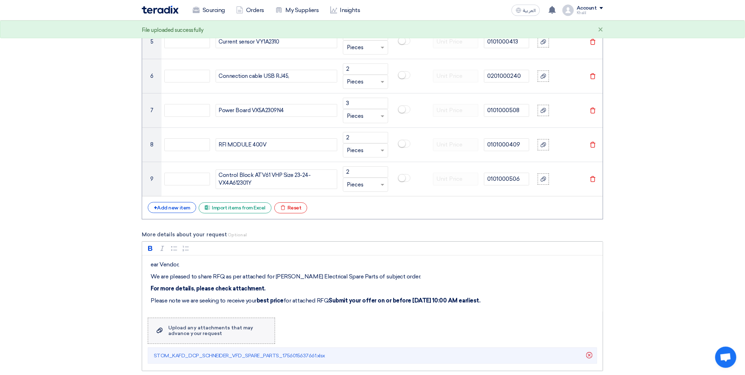
click at [232, 336] on div "Upload any attachments that may advance your request" at bounding box center [217, 330] width 99 height 11
click at [0, 0] on input "Upload a file Upload any attachments that may advance your request" at bounding box center [0, 0] width 0 height 0
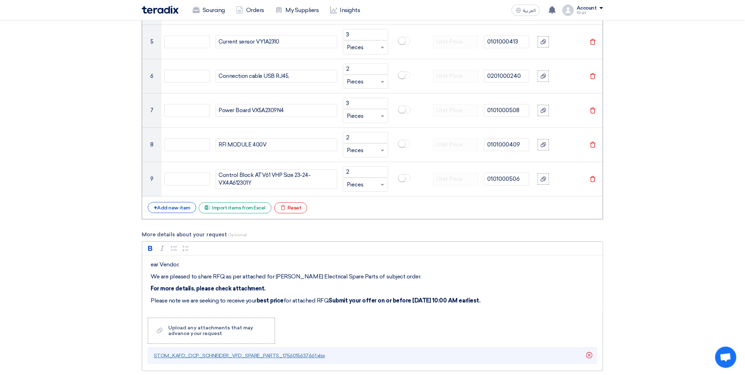
click at [246, 356] on span "STOM_KAFD_DCP_SCHNEIDER_VFD_SPARE_PARTS_1756015637661.xlsx" at bounding box center [239, 356] width 171 height 6
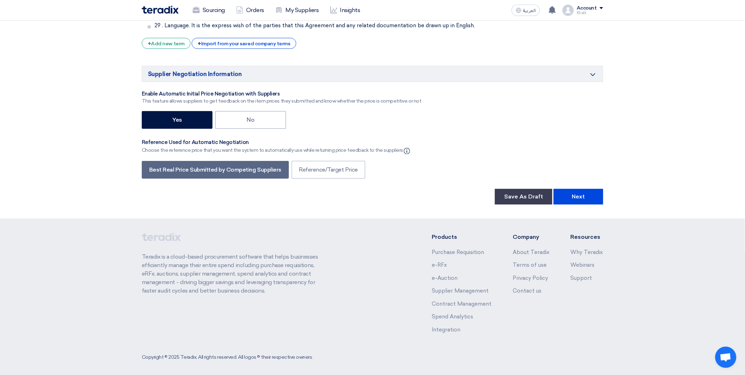
scroll to position [1908, 0]
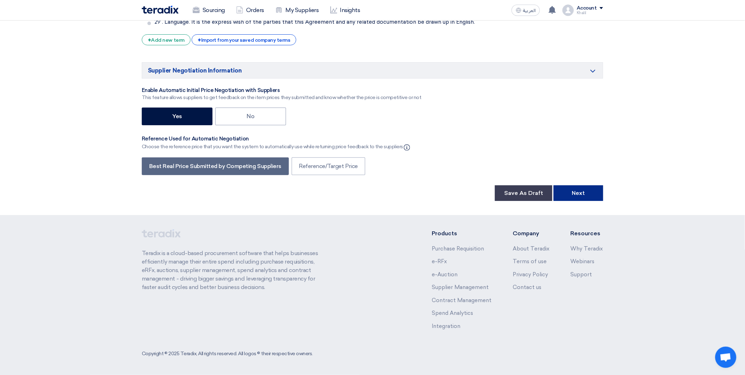
click at [571, 192] on button "Next" at bounding box center [579, 193] width 50 height 16
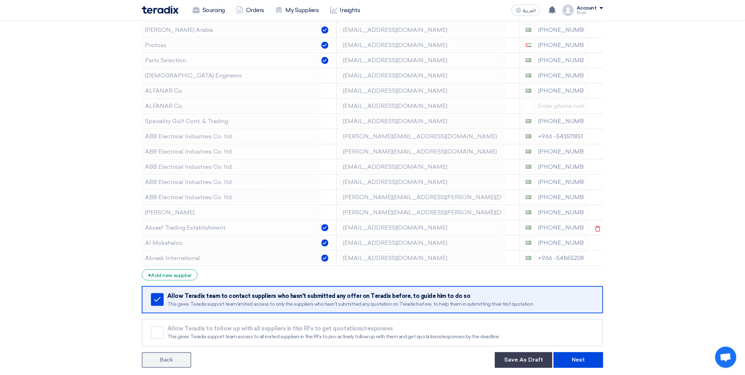
scroll to position [118, 0]
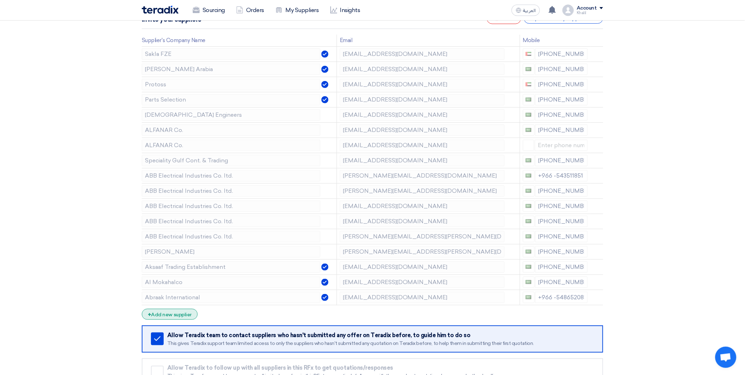
click at [175, 318] on div "+ Add new supplier" at bounding box center [170, 314] width 56 height 11
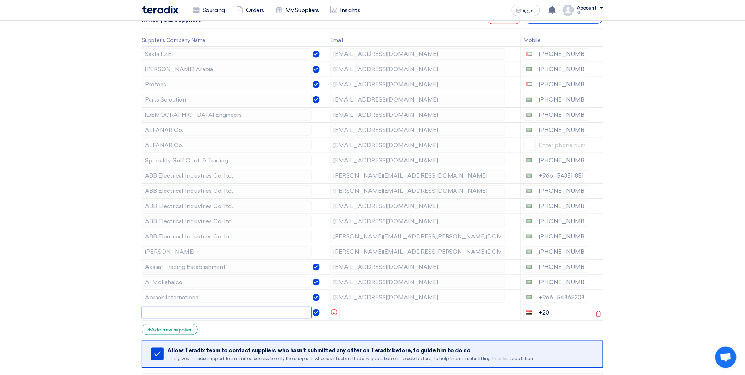
click at [227, 313] on input "text" at bounding box center [227, 312] width 170 height 11
click at [182, 331] on div "+ Add new supplier" at bounding box center [170, 329] width 56 height 11
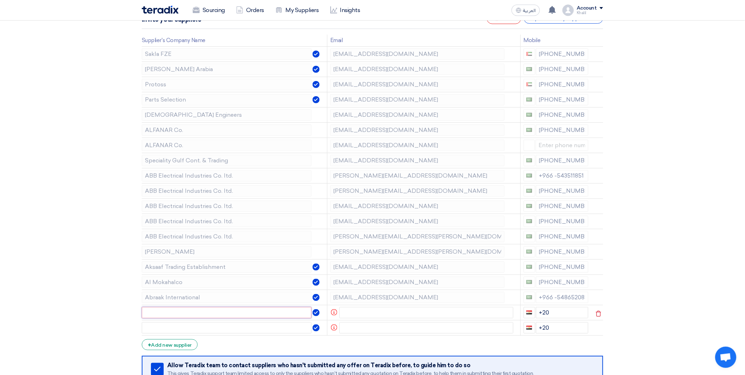
click at [200, 312] on input "text" at bounding box center [227, 312] width 170 height 11
paste input "[PERSON_NAME][EMAIL_ADDRESS][DOMAIN_NAME]"
type input "[PERSON_NAME][EMAIL_ADDRESS][DOMAIN_NAME]"
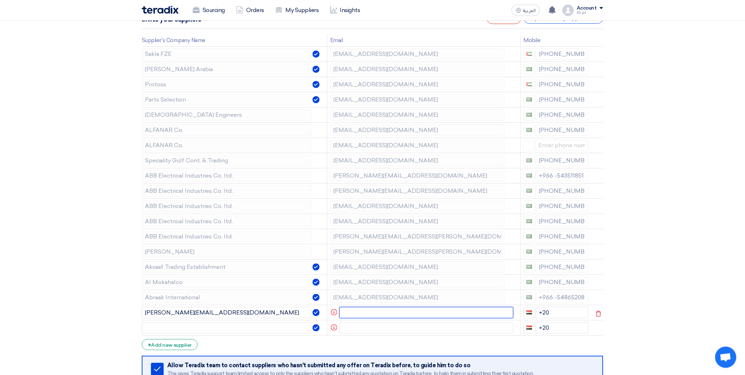
click at [373, 313] on input "text" at bounding box center [427, 312] width 174 height 11
click at [379, 313] on input "text" at bounding box center [427, 312] width 174 height 11
paste input "[PERSON_NAME][EMAIL_ADDRESS][DOMAIN_NAME]"
type input "[PERSON_NAME][EMAIL_ADDRESS][DOMAIN_NAME]"
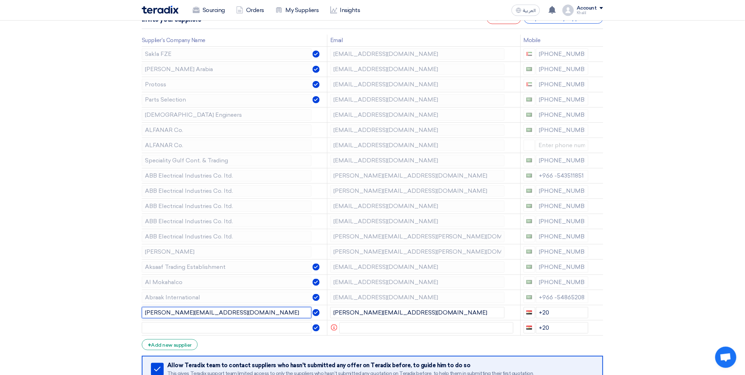
drag, startPoint x: 250, startPoint y: 317, endPoint x: 116, endPoint y: 310, distance: 134.3
click at [116, 310] on section "Supplier Management Minimize/Maximize Category Invite your suppliers Excel file…" at bounding box center [372, 213] width 745 height 478
click at [140, 253] on div "Supplier Management Minimize/Maximize Category Invite your suppliers Excel file…" at bounding box center [373, 212] width 472 height 449
drag, startPoint x: 140, startPoint y: 253, endPoint x: 177, endPoint y: 311, distance: 69.0
click at [177, 311] on input "text" at bounding box center [227, 312] width 170 height 11
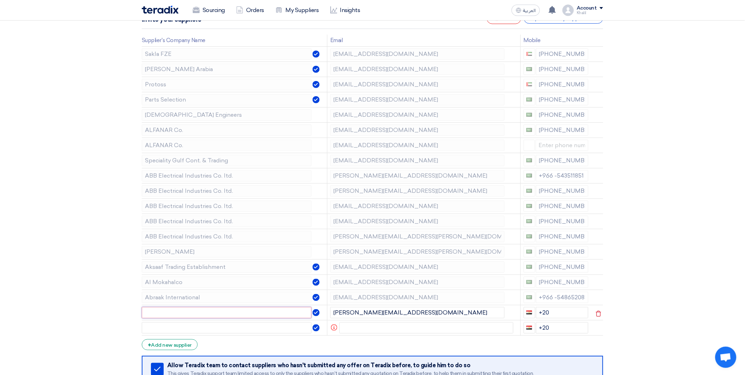
paste input "[PERSON_NAME]"
type input "[PERSON_NAME]"
click at [418, 327] on input "text" at bounding box center [427, 327] width 174 height 11
click at [253, 330] on input "text" at bounding box center [227, 327] width 170 height 11
click at [362, 325] on input "text" at bounding box center [427, 327] width 174 height 11
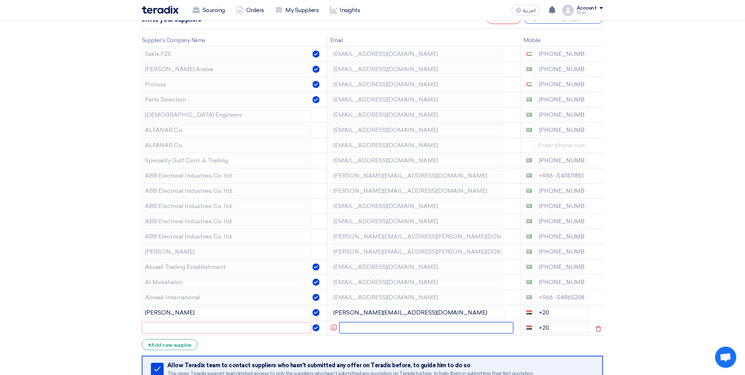
paste input "[EMAIL_ADDRESS][DOMAIN_NAME]"
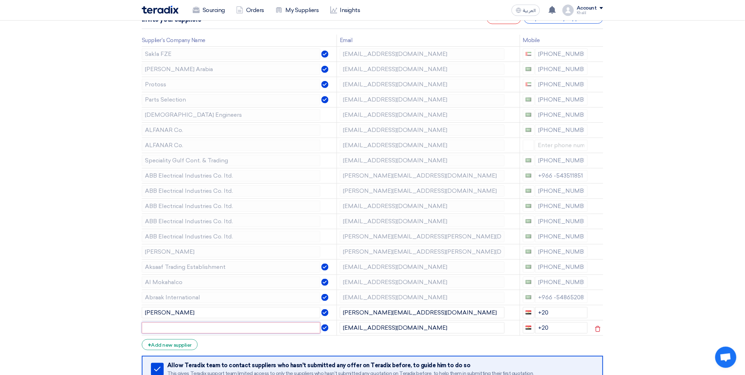
click at [272, 327] on input "text" at bounding box center [231, 327] width 179 height 11
drag, startPoint x: 394, startPoint y: 328, endPoint x: 338, endPoint y: 328, distance: 56.2
click at [338, 328] on td "[EMAIL_ADDRESS][DOMAIN_NAME]" at bounding box center [428, 327] width 183 height 15
paste input "text"
type input "[EMAIL_ADDRESS][DOMAIN_NAME]"
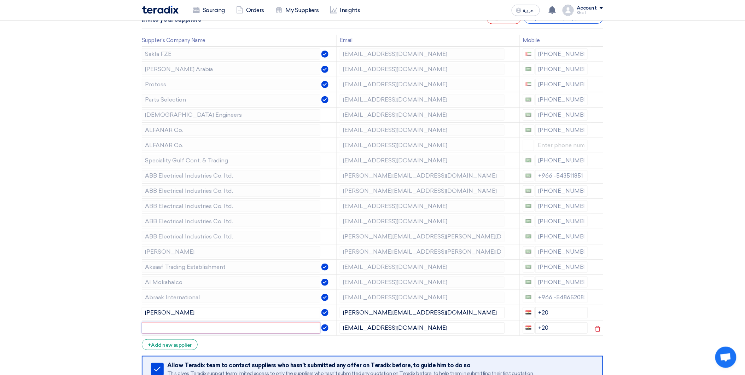
click at [285, 327] on input "text" at bounding box center [231, 327] width 179 height 11
drag, startPoint x: 178, startPoint y: 312, endPoint x: 143, endPoint y: 312, distance: 34.7
click at [143, 312] on input "[PERSON_NAME]" at bounding box center [231, 312] width 179 height 11
paste input "[EMAIL_ADDRESS][DOMAIN_NAME]"
drag, startPoint x: 202, startPoint y: 315, endPoint x: 147, endPoint y: 286, distance: 62.5
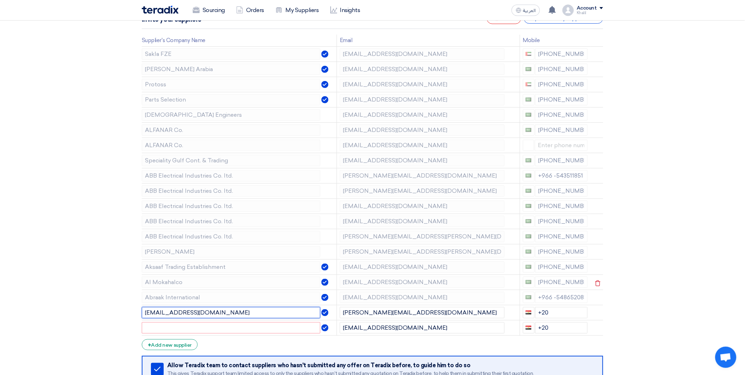
click at [135, 309] on section "Supplier Management Minimize/Maximize Category Invite your suppliers Excel file…" at bounding box center [372, 213] width 745 height 478
click at [138, 252] on div "Supplier Management Minimize/Maximize Category Invite your suppliers Excel file…" at bounding box center [373, 212] width 472 height 449
click at [171, 314] on input "[EMAIL_ADDRESS][DOMAIN_NAME]" at bounding box center [231, 312] width 179 height 11
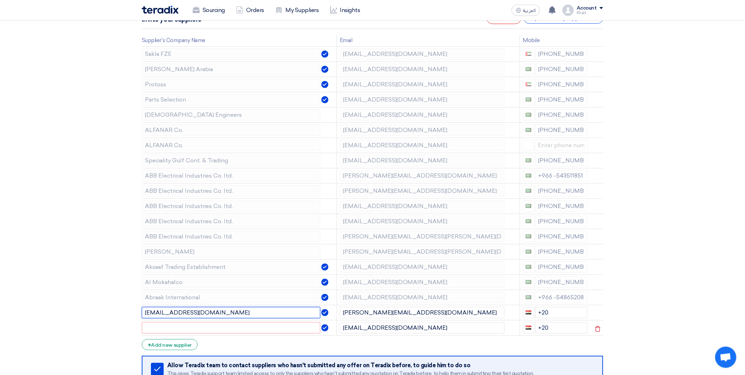
paste input "[PERSON_NAME]"
type input "[PERSON_NAME]"
click at [169, 328] on input "text" at bounding box center [231, 327] width 179 height 11
paste input "[PERSON_NAME]"
type input "[PERSON_NAME]"
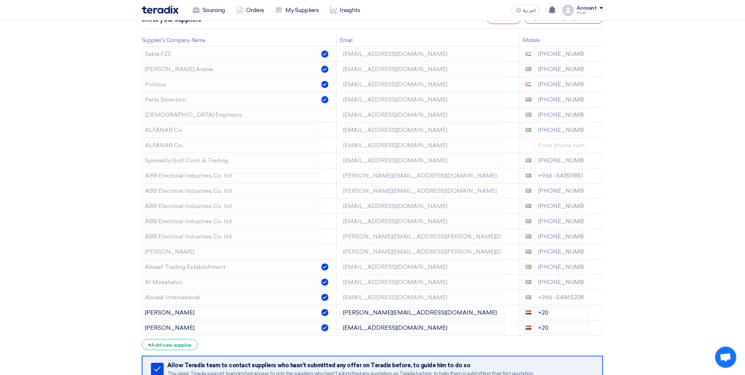
click at [650, 317] on section "Supplier Management Minimize/Maximize Category Invite your suppliers Excel file…" at bounding box center [372, 213] width 745 height 478
drag, startPoint x: 549, startPoint y: 312, endPoint x: 527, endPoint y: 312, distance: 22.3
click at [527, 312] on div "+20" at bounding box center [555, 312] width 65 height 11
click at [667, 328] on section "Supplier Management Minimize/Maximize Category Invite your suppliers Excel file…" at bounding box center [372, 213] width 745 height 478
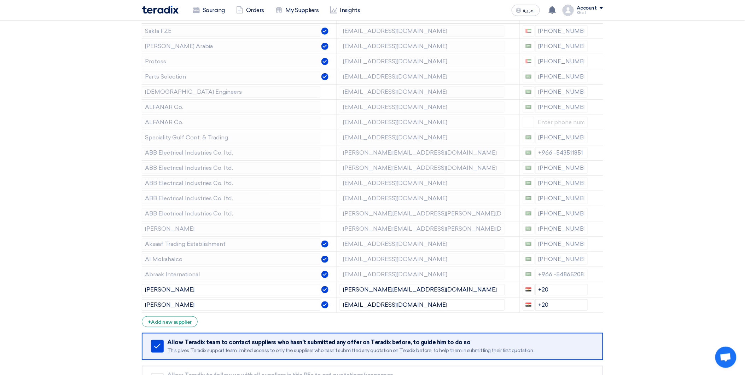
scroll to position [157, 0]
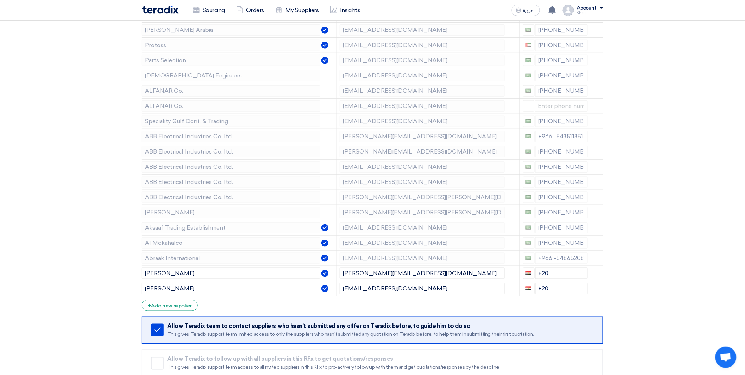
click at [617, 298] on section "Supplier Management Minimize/Maximize Category Invite your suppliers Excel file…" at bounding box center [372, 174] width 745 height 478
drag, startPoint x: 550, startPoint y: 288, endPoint x: 537, endPoint y: 288, distance: 13.4
click at [537, 288] on input "+20" at bounding box center [562, 288] width 53 height 11
drag, startPoint x: 554, startPoint y: 274, endPoint x: 533, endPoint y: 273, distance: 21.6
click at [533, 273] on div "+20" at bounding box center [555, 273] width 65 height 11
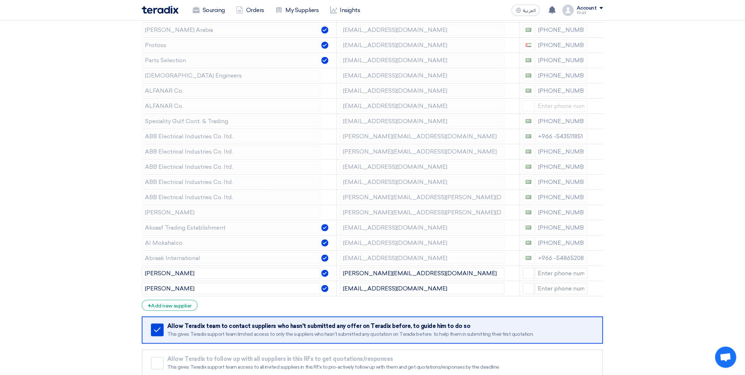
drag, startPoint x: 576, startPoint y: 310, endPoint x: 568, endPoint y: 312, distance: 8.2
click at [575, 311] on form "Supplier Management Minimize/Maximize Category Invite your suppliers Excel file…" at bounding box center [373, 175] width 462 height 446
click at [567, 288] on input at bounding box center [561, 288] width 53 height 11
paste input "966 534300284"
type input "[PHONE_NUMBER]"
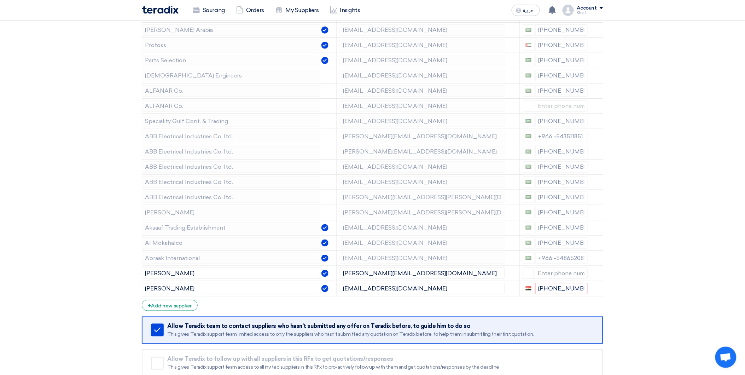
click at [673, 282] on section "Supplier Management Minimize/Maximize Category Invite your suppliers Excel file…" at bounding box center [372, 174] width 745 height 478
drag, startPoint x: 532, startPoint y: 290, endPoint x: 522, endPoint y: 289, distance: 10.0
click at [523, 289] on button "button" at bounding box center [529, 288] width 12 height 11
click at [577, 292] on input "[PHONE_NUMBER]" at bounding box center [562, 288] width 53 height 11
click at [565, 291] on input "[PHONE_NUMBER]" at bounding box center [562, 288] width 53 height 11
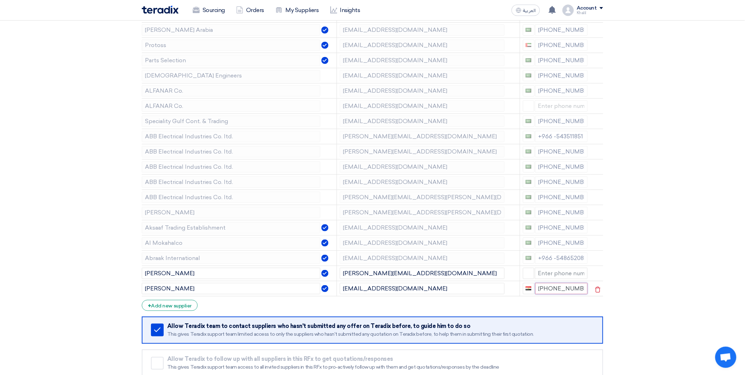
click at [564, 290] on input "[PHONE_NUMBER]" at bounding box center [562, 288] width 53 height 11
click at [532, 289] on button "button" at bounding box center [528, 288] width 11 height 11
click at [595, 310] on form "Supplier Management Minimize/Maximize Category Invite your suppliers Excel file…" at bounding box center [373, 175] width 462 height 446
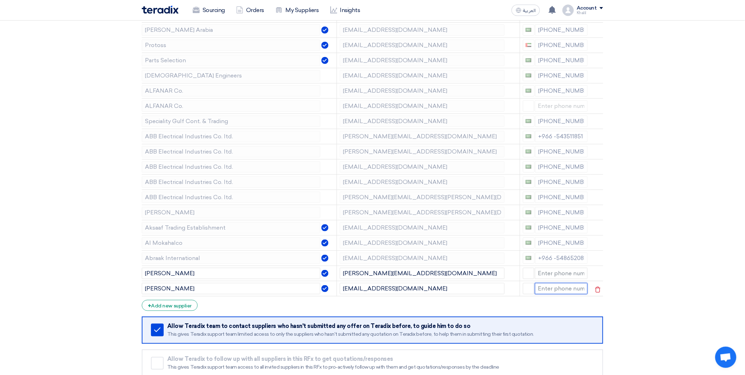
click at [544, 285] on input at bounding box center [561, 288] width 53 height 11
click at [527, 291] on button "button" at bounding box center [528, 288] width 11 height 11
click at [543, 299] on span "[GEOGRAPHIC_DATA] + 966" at bounding box center [566, 301] width 64 height 6
click at [553, 289] on input "+966" at bounding box center [562, 288] width 53 height 11
paste input "966 534300284"
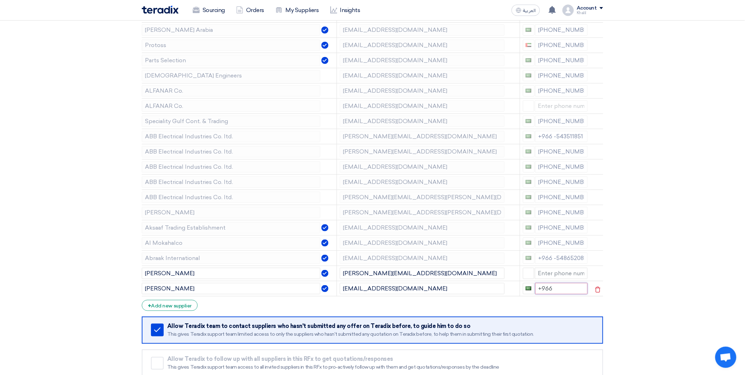
type input "[PHONE_NUMBER]"
drag, startPoint x: 553, startPoint y: 289, endPoint x: 530, endPoint y: 288, distance: 23.0
click at [530, 288] on div "[PHONE_NUMBER]" at bounding box center [555, 288] width 65 height 11
click at [556, 289] on input "[PHONE_NUMBER]" at bounding box center [562, 288] width 53 height 11
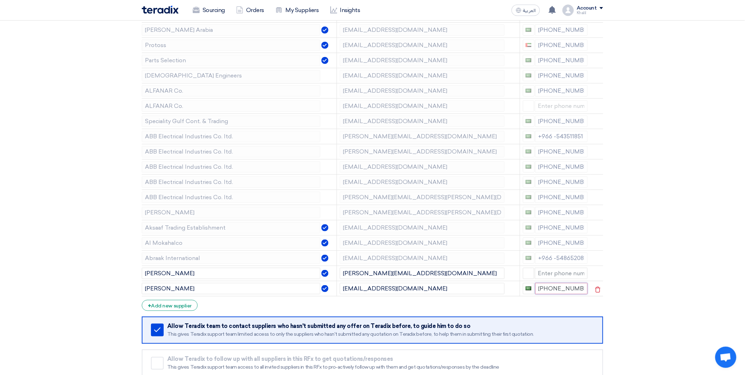
click at [561, 289] on input "[PHONE_NUMBER]" at bounding box center [562, 288] width 53 height 11
drag, startPoint x: 561, startPoint y: 288, endPoint x: 551, endPoint y: 288, distance: 10.3
click at [551, 288] on input "[PHONE_NUMBER]" at bounding box center [562, 288] width 53 height 11
click at [666, 322] on section "Supplier Management Minimize/Maximize Category Invite your suppliers Excel file…" at bounding box center [372, 174] width 745 height 478
click at [183, 305] on div "+ Add new supplier" at bounding box center [170, 305] width 56 height 11
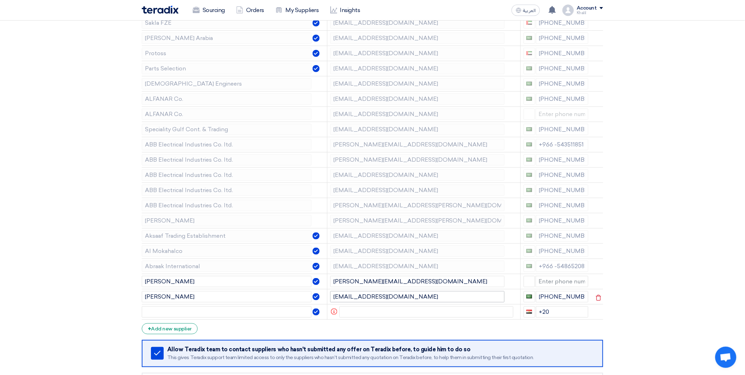
scroll to position [157, 0]
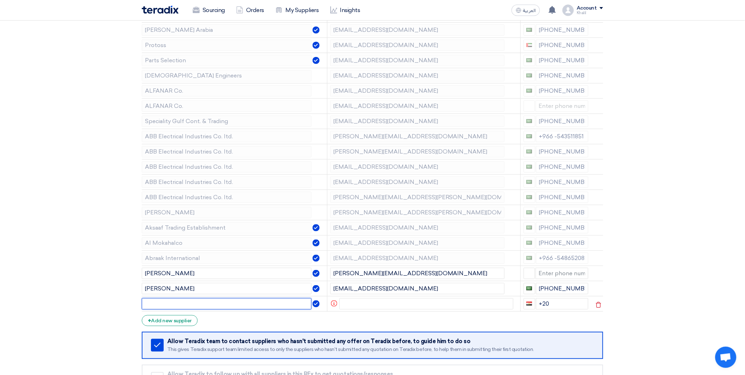
click at [245, 302] on input "text" at bounding box center [227, 303] width 170 height 11
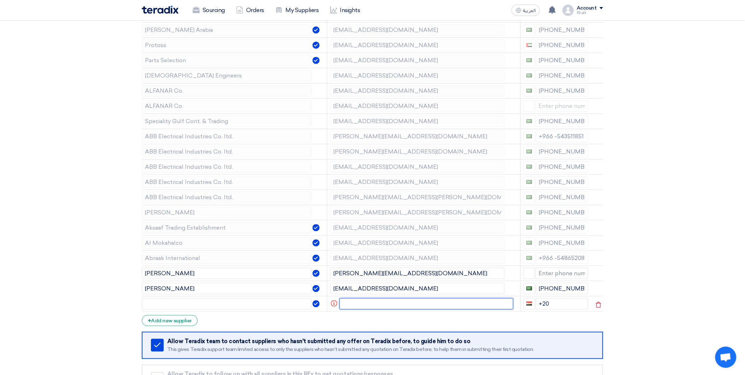
click at [364, 304] on input "text" at bounding box center [427, 303] width 174 height 11
paste input "Oday | [DEMOGRAPHIC_DATA] Engineers <[EMAIL_ADDRESS][DOMAIN_NAME]>"
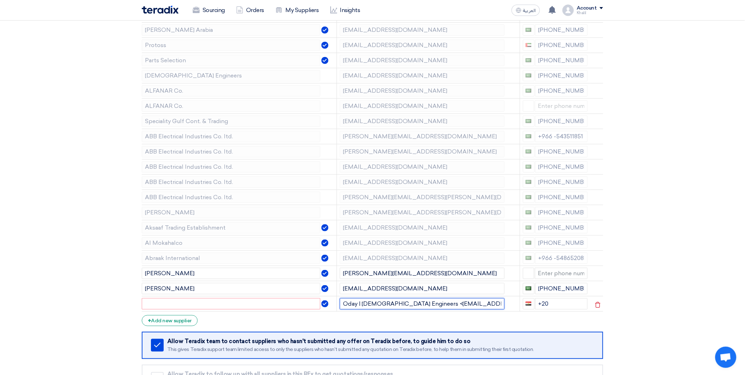
drag, startPoint x: 404, startPoint y: 303, endPoint x: 363, endPoint y: 302, distance: 41.7
click at [363, 302] on input "Oday | [DEMOGRAPHIC_DATA] Engineers <[EMAIL_ADDRESS][DOMAIN_NAME]>" at bounding box center [422, 303] width 165 height 11
type input "Oday | [DEMOGRAPHIC_DATA] Engineers <[EMAIL_ADDRESS][DOMAIN_NAME]>"
click at [261, 301] on input "text" at bounding box center [231, 303] width 179 height 11
paste input "[DEMOGRAPHIC_DATA] Engineers"
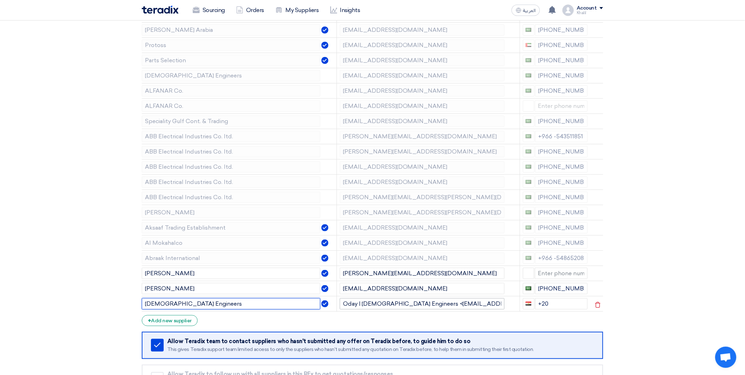
type input "[DEMOGRAPHIC_DATA] Engineers"
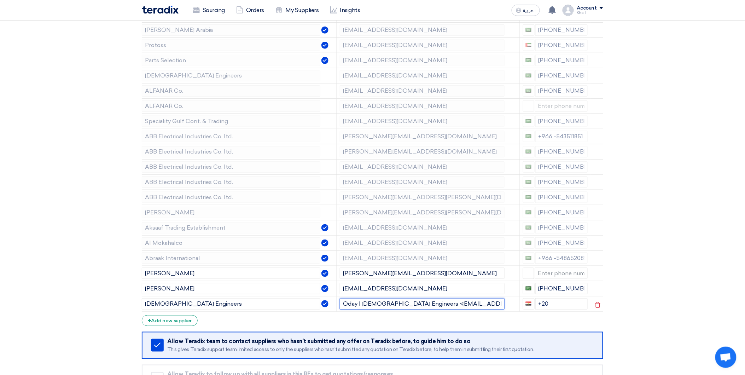
drag, startPoint x: 408, startPoint y: 304, endPoint x: 324, endPoint y: 303, distance: 83.5
click at [324, 303] on tr "[DEMOGRAPHIC_DATA] Engineers Oday | [DEMOGRAPHIC_DATA] Engineers <[EMAIL_ADDRES…" at bounding box center [373, 303] width 462 height 15
drag, startPoint x: 450, startPoint y: 302, endPoint x: 446, endPoint y: 302, distance: 3.9
click at [446, 302] on input "[EMAIL_ADDRESS][DOMAIN_NAME]>" at bounding box center [422, 303] width 165 height 11
type input "[EMAIL_ADDRESS][DOMAIN_NAME]"
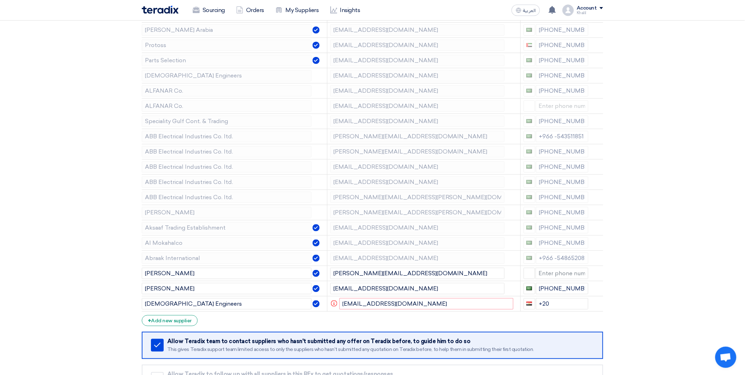
click at [682, 317] on section "Supplier Management Minimize/Maximize Category Invite your suppliers Excel file…" at bounding box center [372, 181] width 745 height 493
click at [563, 304] on input "+20" at bounding box center [562, 303] width 53 height 11
type input "+"
click at [535, 327] on form "Supplier Management Minimize/Maximize Category Invite your suppliers Excel file…" at bounding box center [373, 183] width 462 height 462
click at [372, 305] on input "[EMAIL_ADDRESS][DOMAIN_NAME]" at bounding box center [427, 303] width 174 height 11
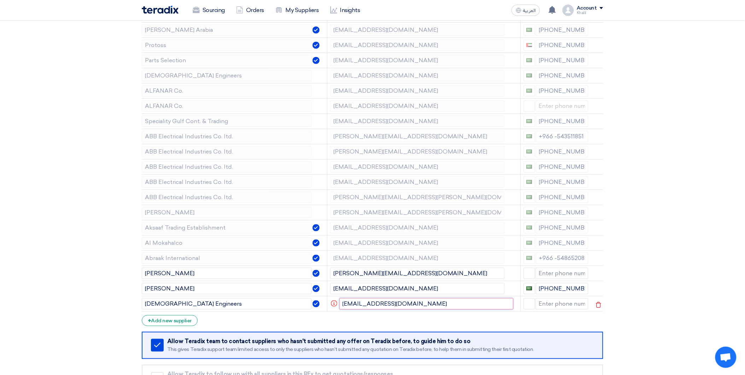
click at [412, 304] on input "[EMAIL_ADDRESS][DOMAIN_NAME]" at bounding box center [427, 303] width 174 height 11
click at [543, 78] on div "[PHONE_NUMBER]" at bounding box center [556, 75] width 65 height 11
click at [404, 310] on td "Info [EMAIL_ADDRESS][DOMAIN_NAME]" at bounding box center [423, 303] width 193 height 15
drag, startPoint x: 400, startPoint y: 305, endPoint x: 339, endPoint y: 305, distance: 61.2
click at [340, 305] on input "[EMAIL_ADDRESS][DOMAIN_NAME]" at bounding box center [427, 303] width 174 height 11
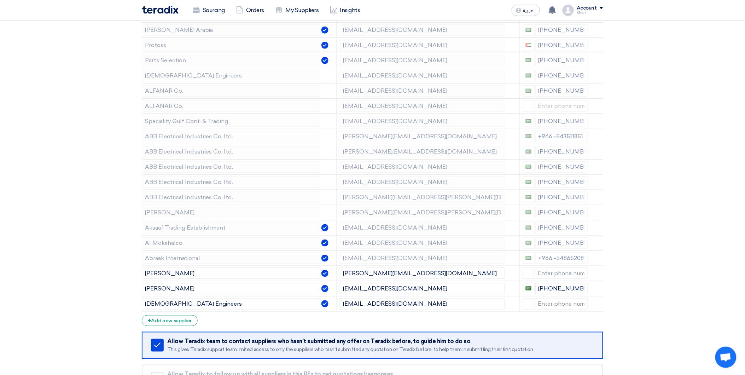
click at [661, 309] on section "Supplier Management Minimize/Maximize Category Invite your suppliers Excel file…" at bounding box center [372, 181] width 745 height 493
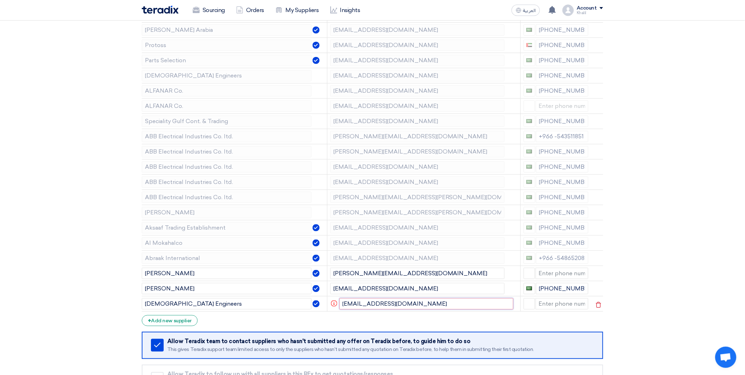
click at [421, 305] on input "[EMAIL_ADDRESS][DOMAIN_NAME]" at bounding box center [427, 303] width 174 height 11
click at [640, 320] on section "Supplier Management Minimize/Maximize Category Invite your suppliers Excel file…" at bounding box center [372, 181] width 745 height 493
click at [334, 303] on icon "Info" at bounding box center [334, 303] width 6 height 6
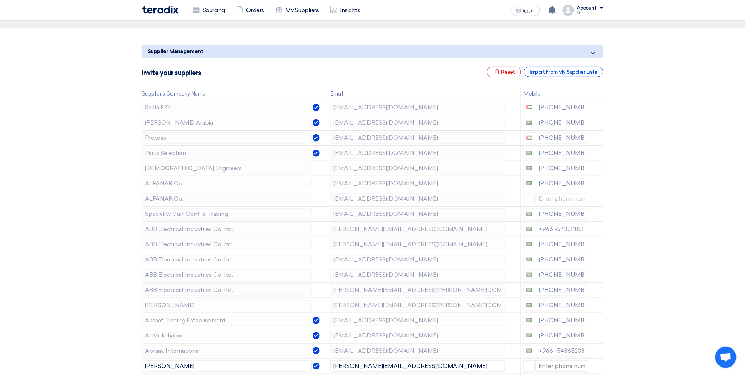
scroll to position [196, 0]
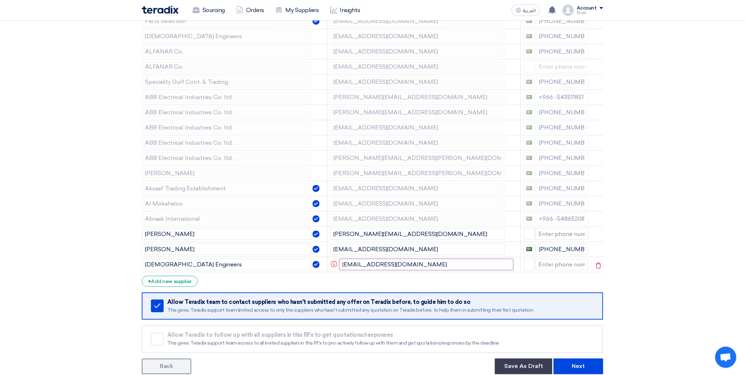
click at [399, 264] on input "[EMAIL_ADDRESS][DOMAIN_NAME]" at bounding box center [427, 264] width 174 height 11
click at [604, 266] on div "Supplier Management Minimize/Maximize Category Invite your suppliers Excel file…" at bounding box center [373, 142] width 472 height 464
click at [252, 266] on input "[DEMOGRAPHIC_DATA] Engineers" at bounding box center [227, 264] width 170 height 11
click at [601, 264] on icon at bounding box center [599, 266] width 12 height 12
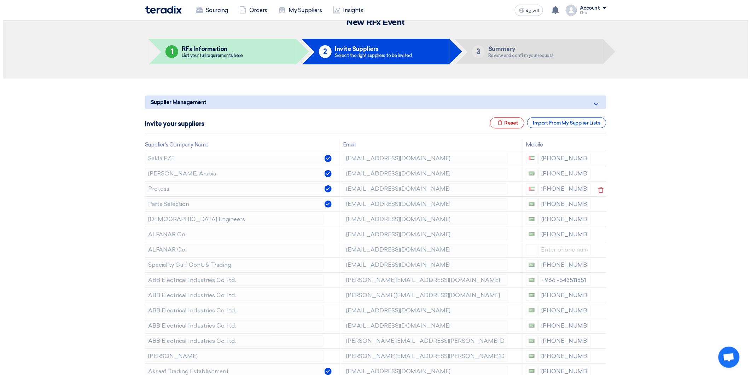
scroll to position [0, 0]
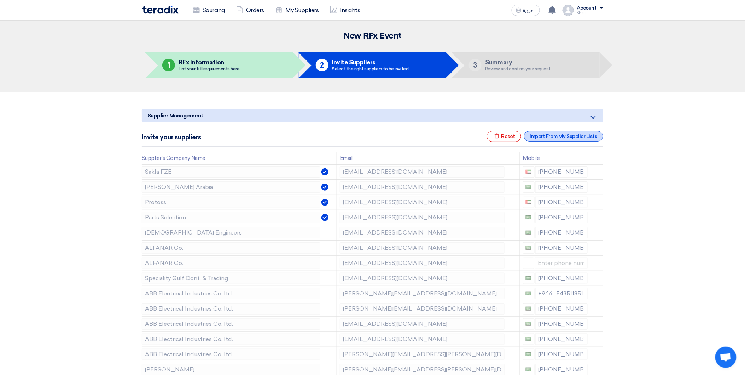
click at [580, 133] on div "Import From My Supplier Lists" at bounding box center [563, 136] width 79 height 11
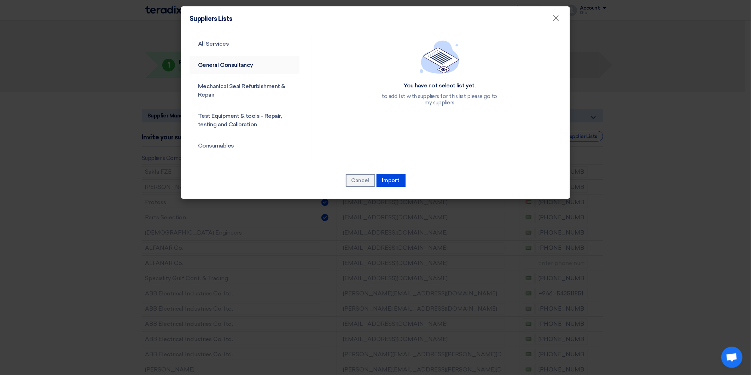
click at [246, 59] on link "General Consultancy" at bounding box center [245, 65] width 110 height 18
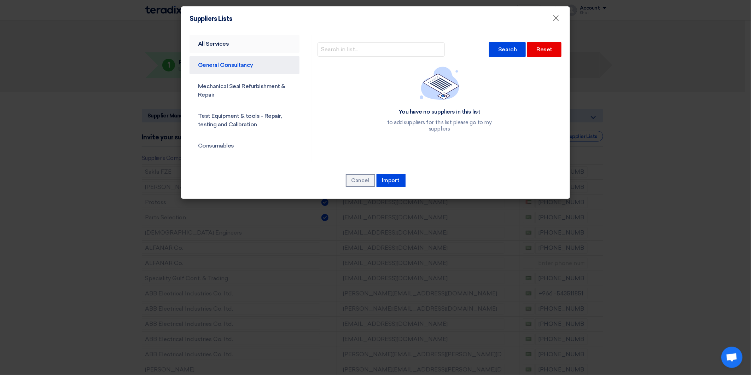
click at [239, 42] on link "All Services" at bounding box center [245, 44] width 110 height 18
click at [244, 86] on link "Mechanical Seal Refurbishment & Repair" at bounding box center [245, 90] width 110 height 27
click at [242, 123] on link "Test Equipment & tools - Repair, testing and Calibration" at bounding box center [245, 120] width 110 height 27
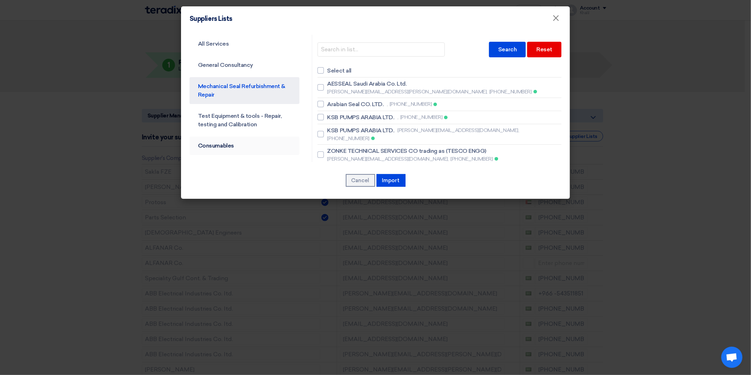
click at [237, 144] on link "Consumables" at bounding box center [245, 146] width 110 height 18
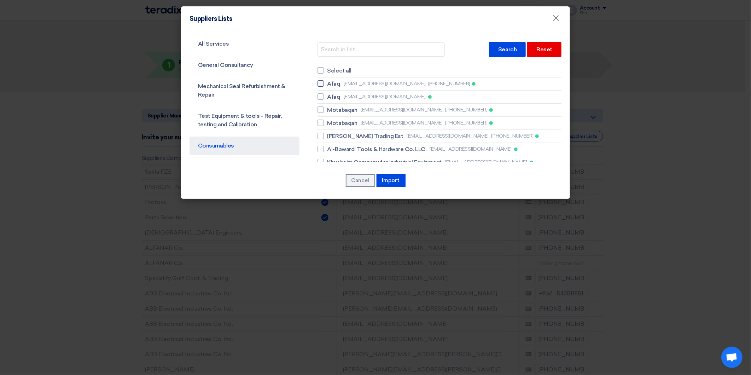
click at [428, 84] on span "[PHONE_NUMBER]" at bounding box center [449, 83] width 42 height 7
click at [332, 84] on input "Afaq [EMAIL_ADDRESS][DOMAIN_NAME], [PHONE_NUMBER]" at bounding box center [330, 83] width 5 height 5
checkbox input "true"
click at [412, 93] on label "Afaq [EMAIL_ADDRESS][DOMAIN_NAME]," at bounding box center [440, 97] width 244 height 8
click at [332, 94] on input "Afaq [EMAIL_ADDRESS][DOMAIN_NAME]," at bounding box center [330, 96] width 5 height 5
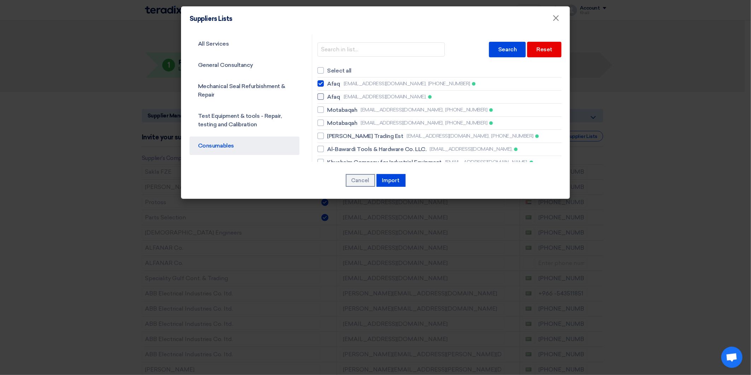
checkbox input "true"
click at [412, 104] on li "Motabaqah [EMAIL_ADDRESS][DOMAIN_NAME], [PHONE_NUMBER]" at bounding box center [440, 110] width 244 height 13
click at [413, 109] on span "[EMAIL_ADDRESS][DOMAIN_NAME]," at bounding box center [402, 109] width 83 height 7
click at [332, 86] on input "Motabaqah [EMAIL_ADDRESS][DOMAIN_NAME], [PHONE_NUMBER]" at bounding box center [330, 83] width 5 height 5
checkbox input "true"
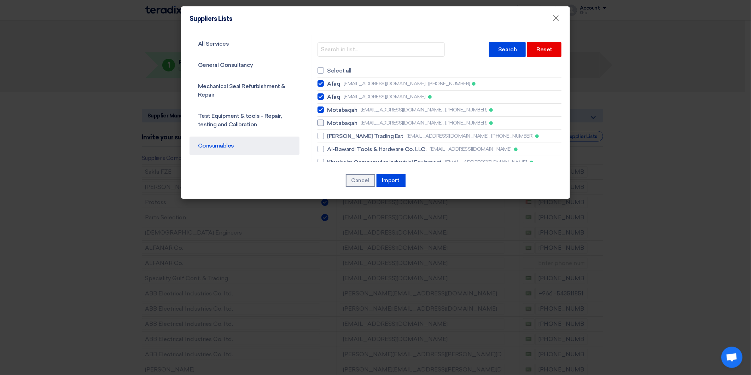
click at [445, 123] on span "[PHONE_NUMBER]" at bounding box center [466, 122] width 42 height 7
click at [332, 86] on input "Motabaqah [EMAIL_ADDRESS][DOMAIN_NAME], [PHONE_NUMBER]" at bounding box center [330, 83] width 5 height 5
checkbox input "true"
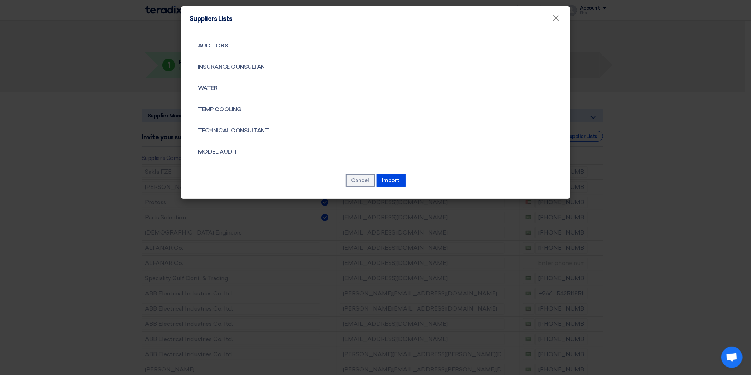
scroll to position [550, 0]
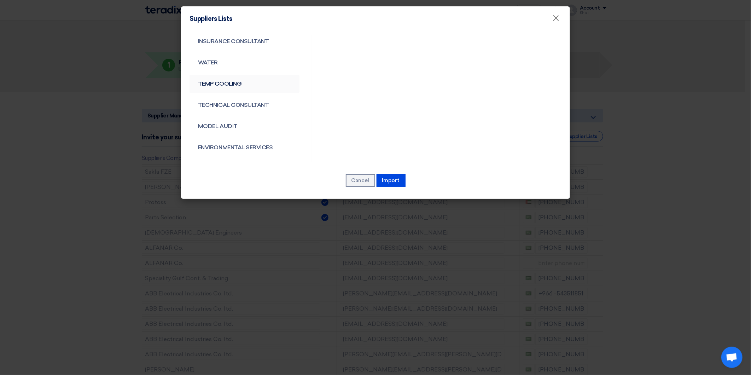
click at [264, 87] on link "TEMP COOLING" at bounding box center [245, 84] width 110 height 18
click at [260, 107] on link "TECHNICAL CONSULTANT" at bounding box center [245, 105] width 110 height 18
click at [256, 126] on link "MODEL AUDIT" at bounding box center [245, 126] width 110 height 18
click at [261, 148] on link "ENVIRONMENTAL SERVICES" at bounding box center [245, 147] width 110 height 18
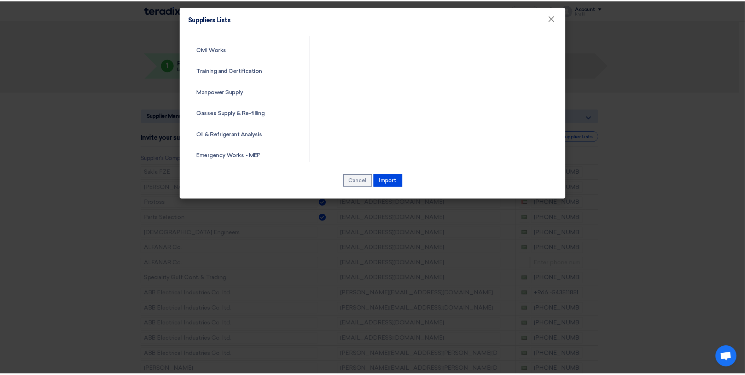
scroll to position [0, 0]
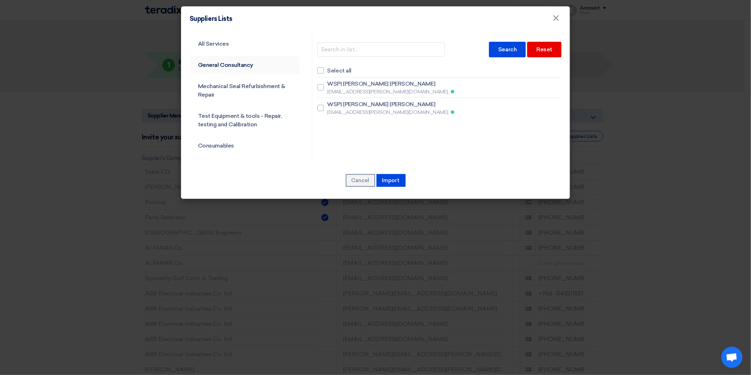
click at [245, 64] on link "General Consultancy" at bounding box center [245, 65] width 110 height 18
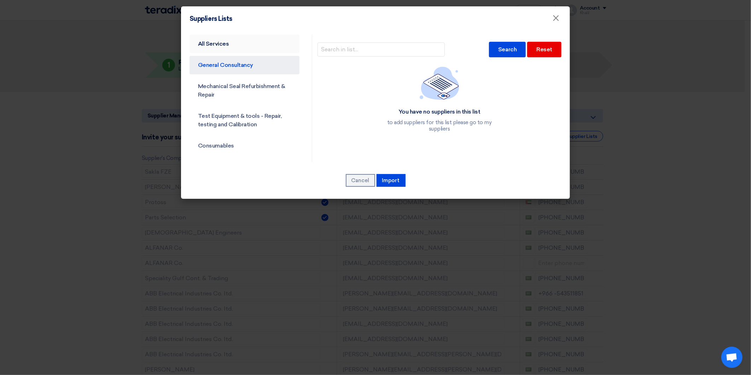
click at [238, 45] on link "All Services" at bounding box center [245, 44] width 110 height 18
click at [391, 178] on button "Import" at bounding box center [391, 180] width 29 height 13
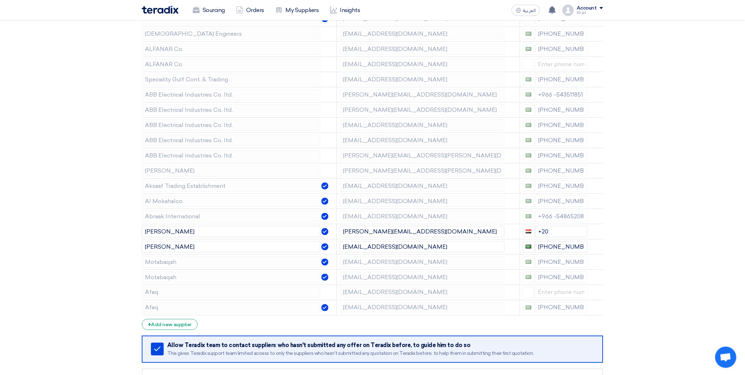
scroll to position [414, 0]
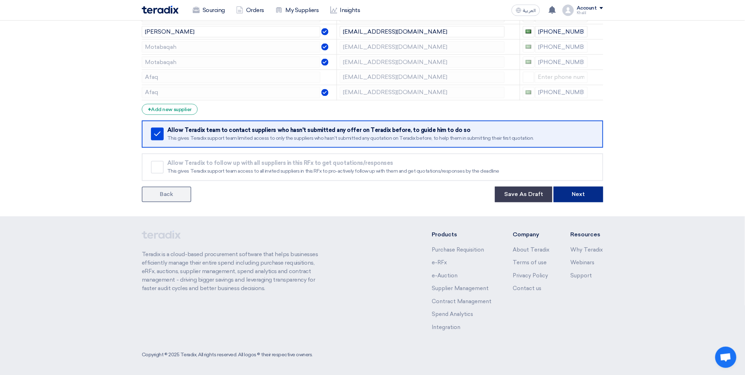
click at [575, 195] on button "Next" at bounding box center [579, 195] width 50 height 16
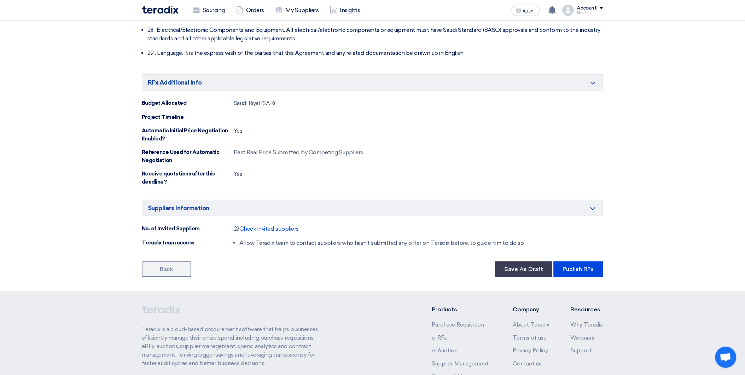
scroll to position [1993, 0]
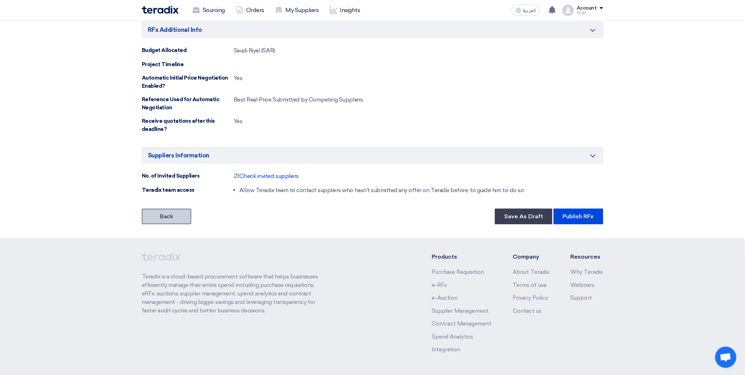
click at [172, 209] on link "Back" at bounding box center [167, 217] width 50 height 16
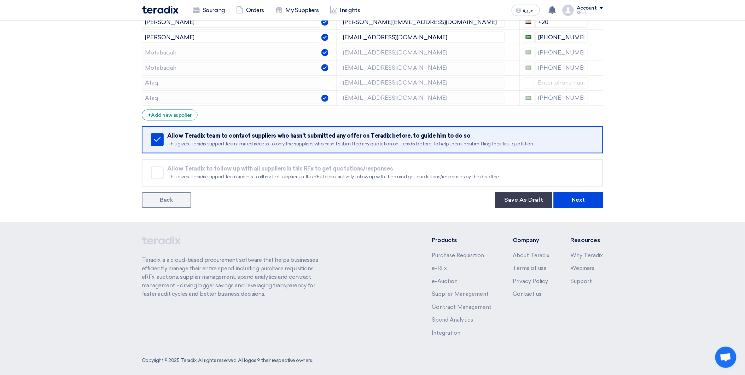
scroll to position [414, 0]
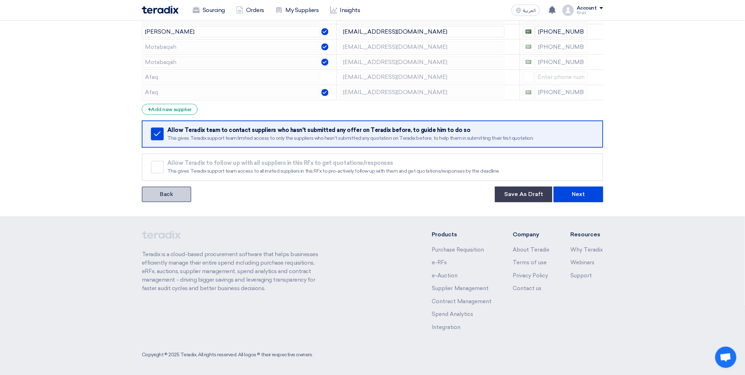
click at [158, 191] on link "Back" at bounding box center [167, 195] width 50 height 16
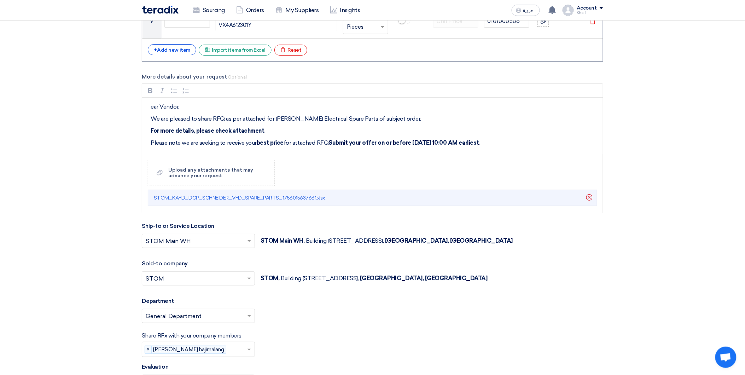
scroll to position [865, 0]
click at [416, 144] on strong "Submit your offer on or before [DATE] 10:00 AM earliest." at bounding box center [405, 143] width 152 height 7
drag, startPoint x: 410, startPoint y: 143, endPoint x: 415, endPoint y: 143, distance: 5.7
click at [415, 143] on strong "Submit your offer on or before [DATE] 10:00 AM earliest." at bounding box center [405, 143] width 152 height 7
click at [416, 141] on strong "Submit your offer on or before [DATE] 10:00 AM earliest." at bounding box center [405, 143] width 152 height 7
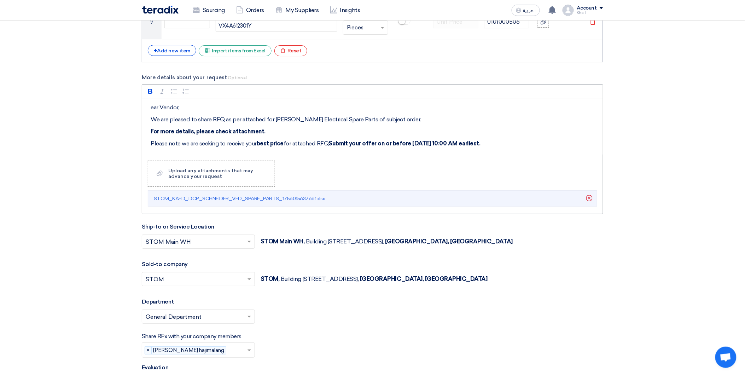
click at [430, 163] on div "Rich Text Editor Bold (CTRL+B) Bold Italic (CTRL+I) Italic Bulleted List Bullet…" at bounding box center [373, 149] width 462 height 130
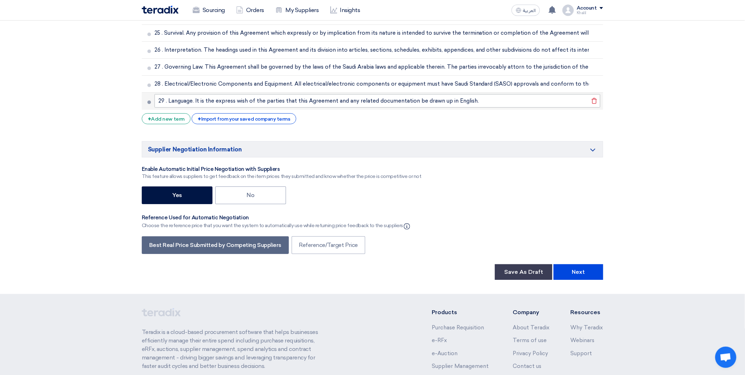
scroll to position [1908, 0]
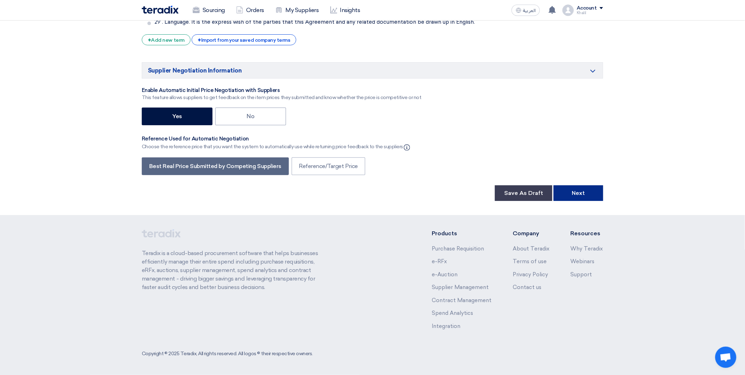
click at [584, 193] on button "Next" at bounding box center [579, 193] width 50 height 16
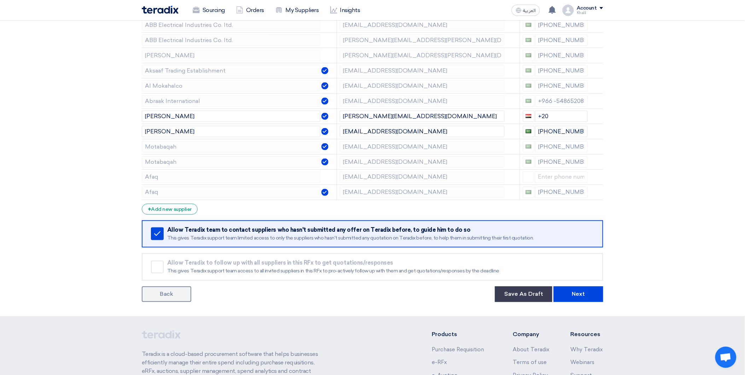
scroll to position [414, 0]
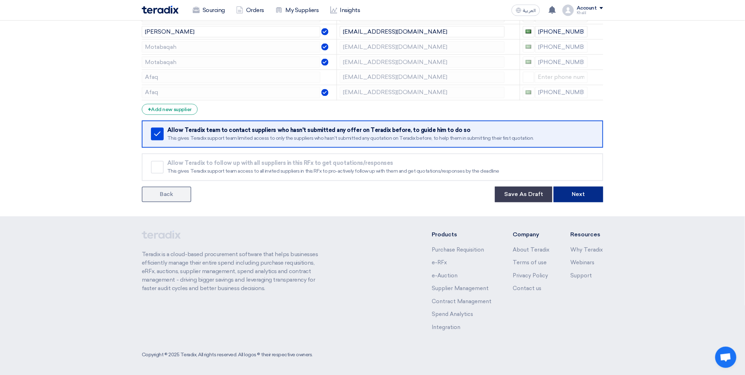
click at [584, 196] on button "Next" at bounding box center [579, 195] width 50 height 16
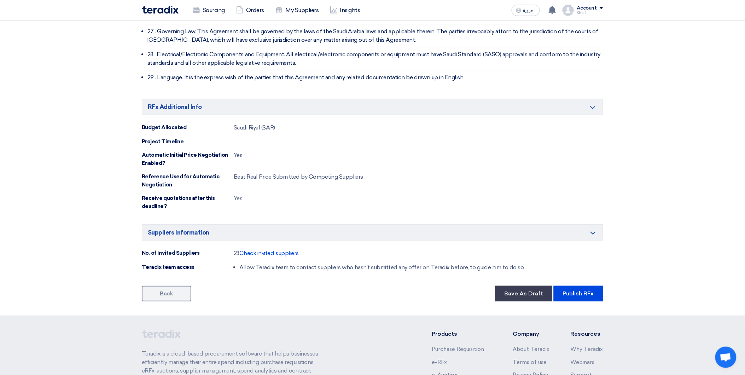
scroll to position [1993, 0]
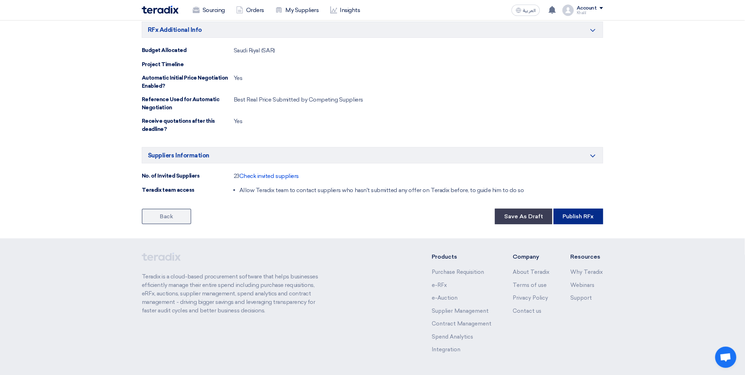
click at [574, 209] on button "Publish RFx" at bounding box center [579, 217] width 50 height 16
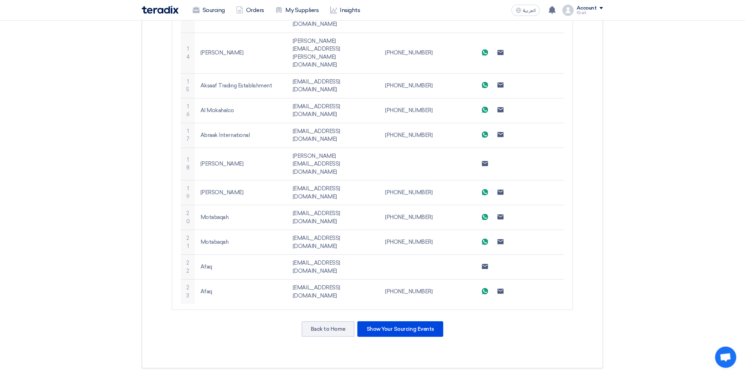
scroll to position [637, 0]
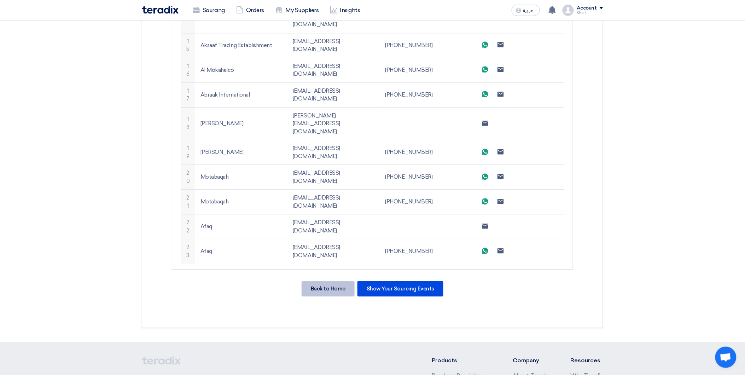
click at [340, 281] on div "Back to Home" at bounding box center [328, 289] width 53 height 16
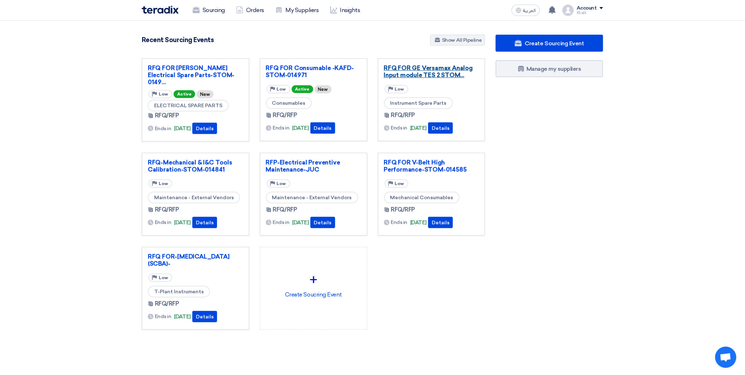
click at [441, 73] on link "RFQ FOR GE Versamax Analog Input module TES 2 STOM..." at bounding box center [432, 71] width 96 height 14
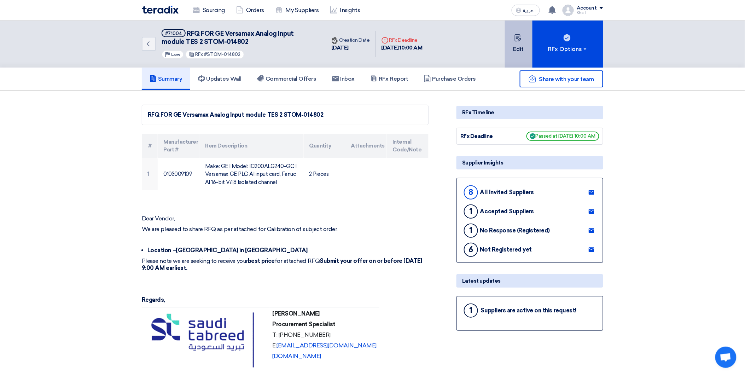
click at [519, 48] on button "Edit" at bounding box center [519, 44] width 28 height 47
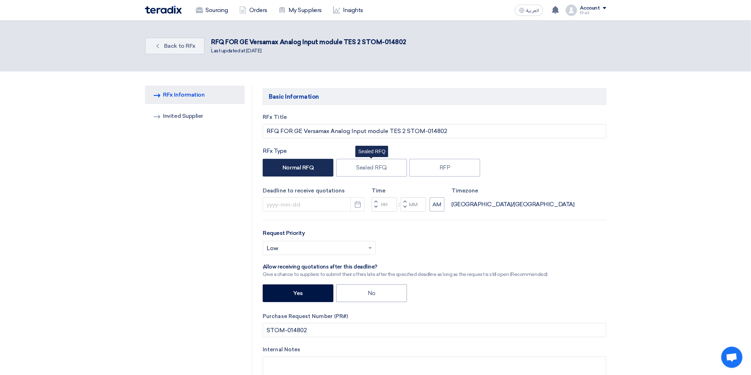
type input "[DATE]"
type input "10"
type input "00"
click at [198, 117] on link "Invited Suppliers Invited Supplier" at bounding box center [192, 116] width 100 height 18
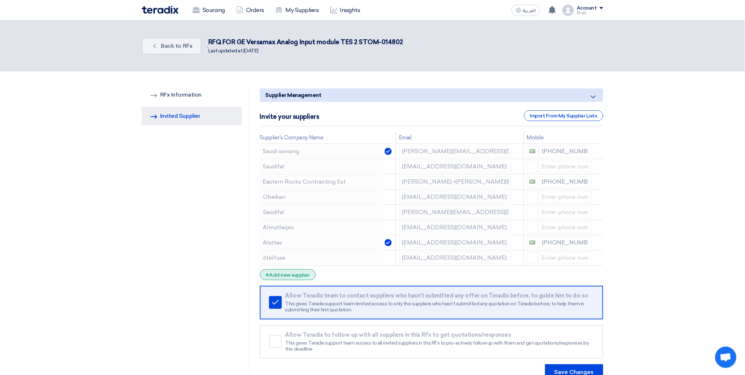
click at [298, 276] on div "+ Add new supplier" at bounding box center [288, 274] width 56 height 11
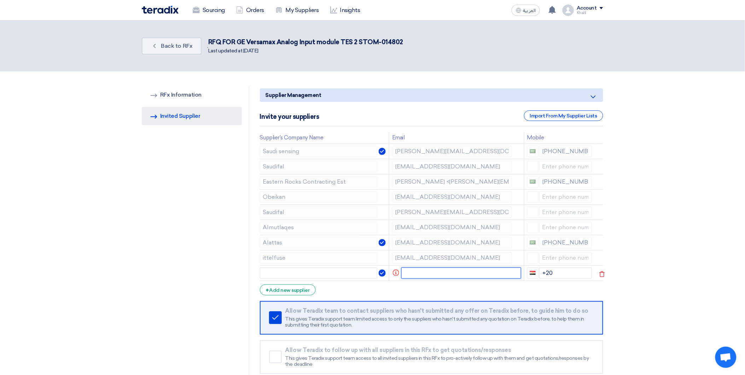
click at [410, 272] on input "text" at bounding box center [461, 272] width 120 height 11
paste input "[PERSON_NAME] [SFCD/JUB/FRG] <[PERSON_NAME][EMAIL_ADDRESS][DOMAIN_NAME]>"
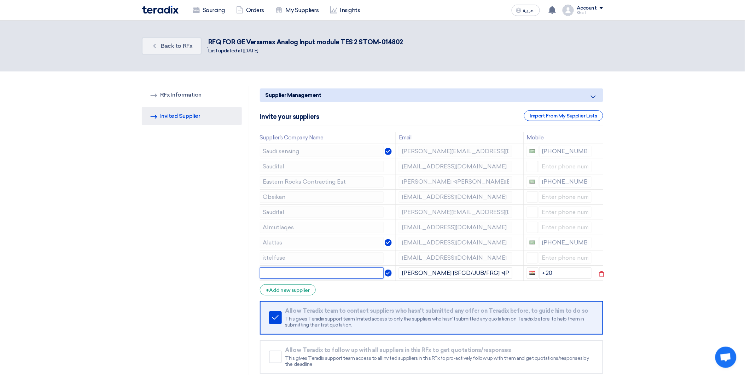
click at [342, 271] on input "text" at bounding box center [322, 272] width 124 height 11
drag, startPoint x: 502, startPoint y: 271, endPoint x: 403, endPoint y: 272, distance: 99.1
click at [355, 271] on tr "[PERSON_NAME] [SFCD/JUB/FRG] <[PERSON_NAME][EMAIL_ADDRESS][DOMAIN_NAME]> +20" at bounding box center [431, 272] width 343 height 15
click at [453, 272] on input "[PERSON_NAME] [SFCD/JUB/FRG] <[PERSON_NAME][EMAIL_ADDRESS][DOMAIN_NAME]>" at bounding box center [455, 272] width 113 height 11
drag, startPoint x: 452, startPoint y: 272, endPoint x: 501, endPoint y: 272, distance: 48.5
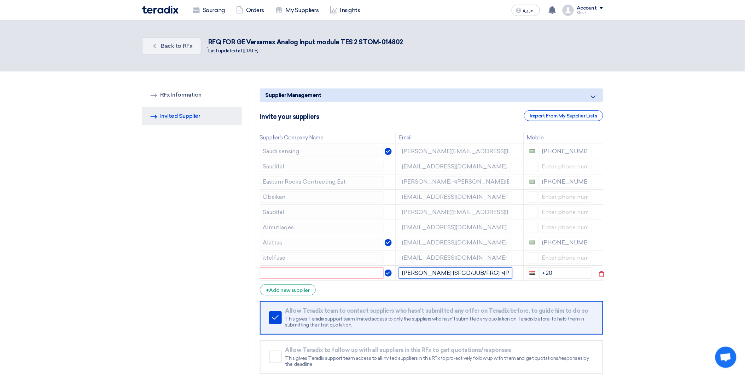
click at [501, 272] on input "[PERSON_NAME] [SFCD/JUB/FRG] <[PERSON_NAME][EMAIL_ADDRESS][DOMAIN_NAME]>" at bounding box center [455, 272] width 113 height 11
drag, startPoint x: 459, startPoint y: 273, endPoint x: 395, endPoint y: 271, distance: 64.0
click at [395, 271] on tr "[PERSON_NAME] [[PERSON_NAME][EMAIL_ADDRESS][DOMAIN_NAME]> +20" at bounding box center [431, 272] width 343 height 15
click at [472, 272] on input "[EMAIL_ADDRESS][DOMAIN_NAME]>" at bounding box center [455, 272] width 113 height 11
type input "[EMAIL_ADDRESS][DOMAIN_NAME]"
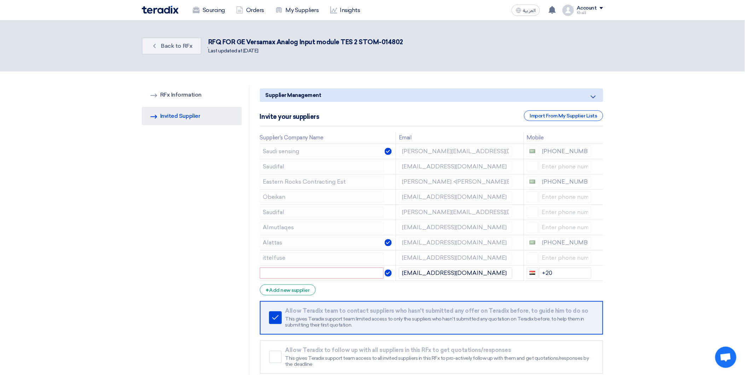
click at [473, 289] on form "Supplier Management Minimize/Maximize Category Invite your suppliers Import Fro…" at bounding box center [431, 241] width 343 height 307
click at [336, 273] on input "text" at bounding box center [322, 272] width 124 height 11
click at [290, 275] on input "text" at bounding box center [322, 272] width 124 height 11
paste input "Saudifal"
type input "Saudifal"
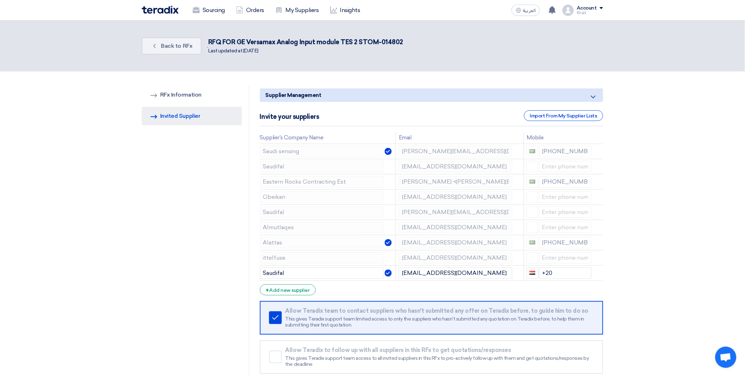
click at [363, 292] on form "Supplier Management Minimize/Maximize Category Invite your suppliers Import Fro…" at bounding box center [431, 241] width 343 height 307
click at [304, 291] on div "+ Add new supplier" at bounding box center [288, 289] width 56 height 11
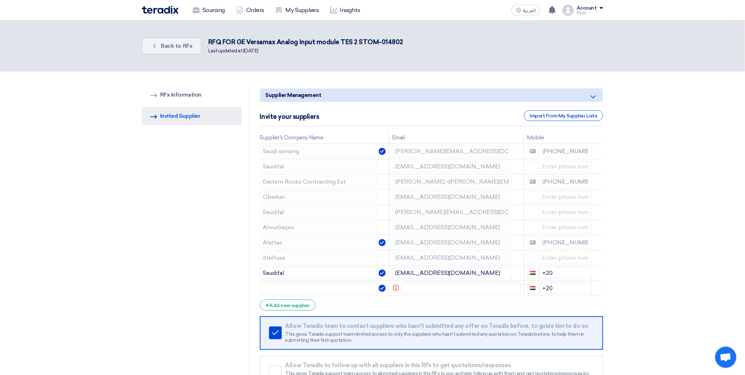
click at [698, 266] on section "RFQ Information RFx Information Invited Suppliers Invited Supplier Supplier Man…" at bounding box center [372, 247] width 745 height 353
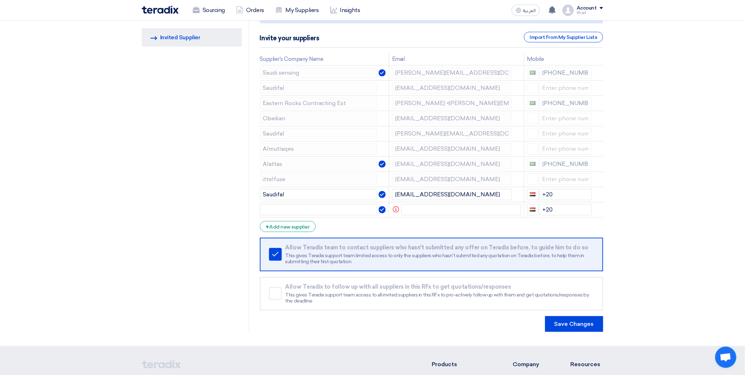
scroll to position [118, 0]
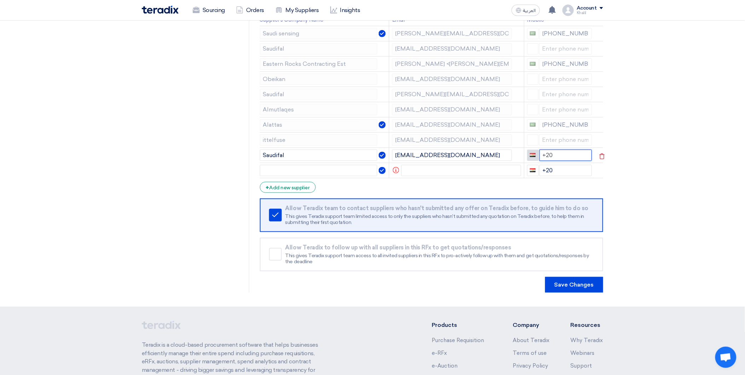
drag, startPoint x: 558, startPoint y: 156, endPoint x: 533, endPoint y: 152, distance: 25.0
click at [533, 152] on div "+20" at bounding box center [559, 155] width 65 height 11
drag, startPoint x: 558, startPoint y: 167, endPoint x: 536, endPoint y: 167, distance: 21.9
click at [536, 167] on div "+20" at bounding box center [559, 170] width 65 height 11
click at [664, 191] on section "RFQ Information RFx Information Invited Suppliers Invited Supplier Supplier Man…" at bounding box center [372, 130] width 745 height 353
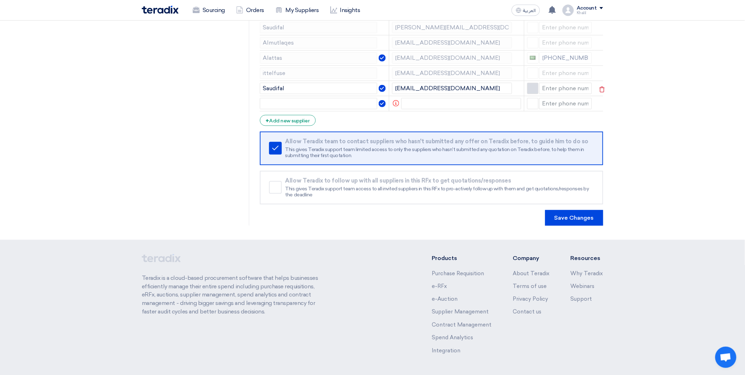
scroll to position [196, 0]
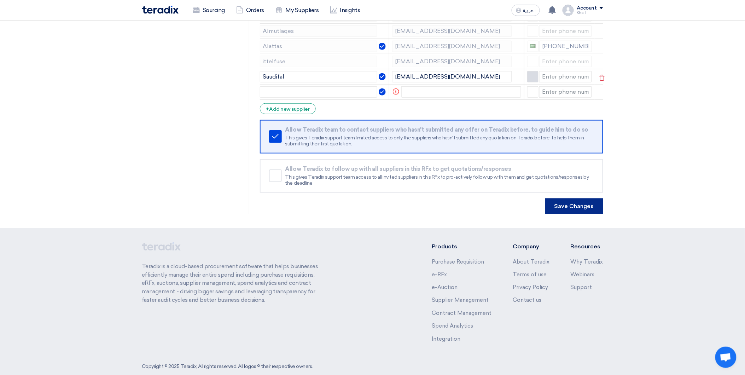
click at [568, 202] on button "Save Changes" at bounding box center [574, 206] width 58 height 16
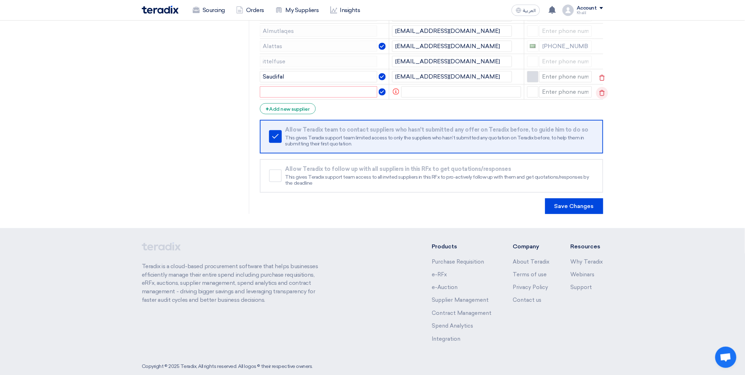
click at [604, 94] on icon at bounding box center [602, 93] width 12 height 12
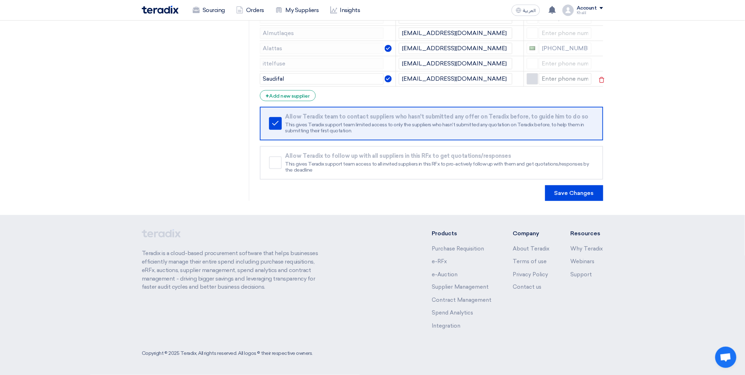
scroll to position [192, 0]
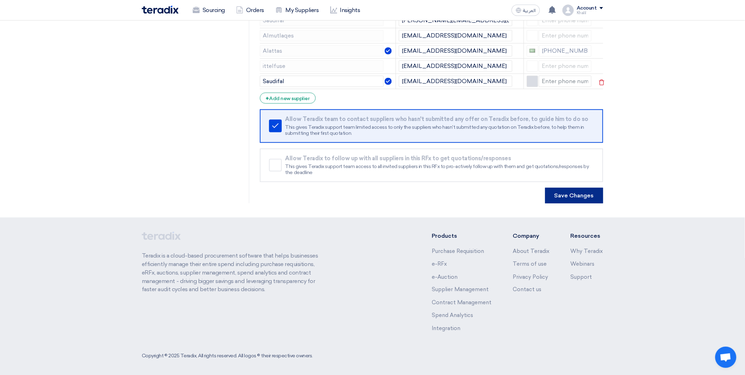
click at [575, 193] on button "Save Changes" at bounding box center [574, 196] width 58 height 16
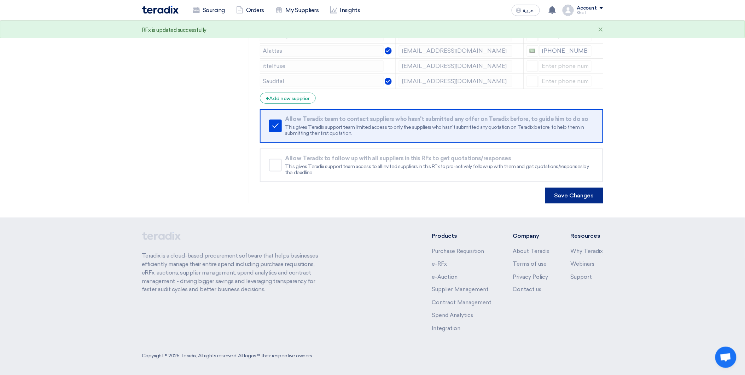
click at [566, 196] on button "Save Changes" at bounding box center [574, 196] width 58 height 16
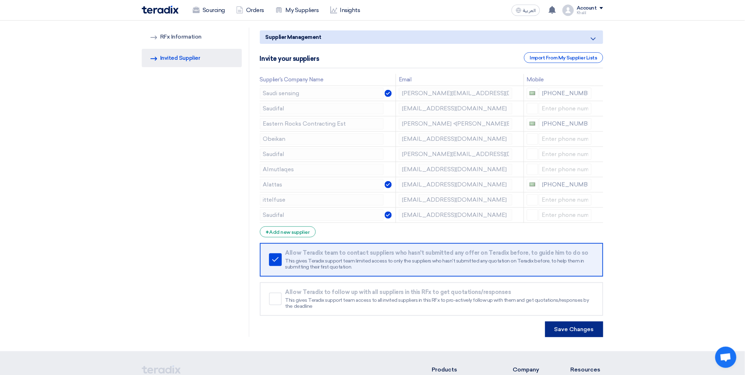
scroll to position [79, 0]
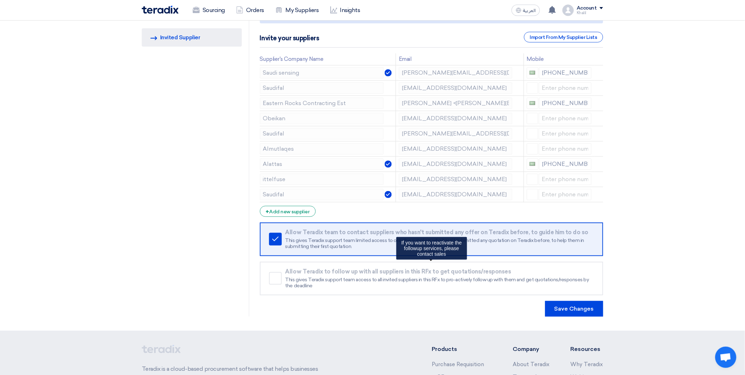
click at [421, 283] on div "This gives Teradix support team access to all invited suppliers in this RFx to …" at bounding box center [439, 283] width 308 height 12
click at [574, 308] on button "Save Changes" at bounding box center [574, 309] width 58 height 16
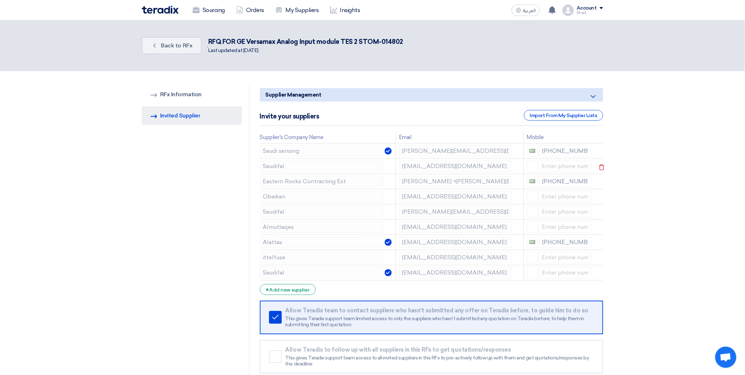
scroll to position [0, 0]
click at [208, 9] on link "Sourcing" at bounding box center [209, 10] width 44 height 16
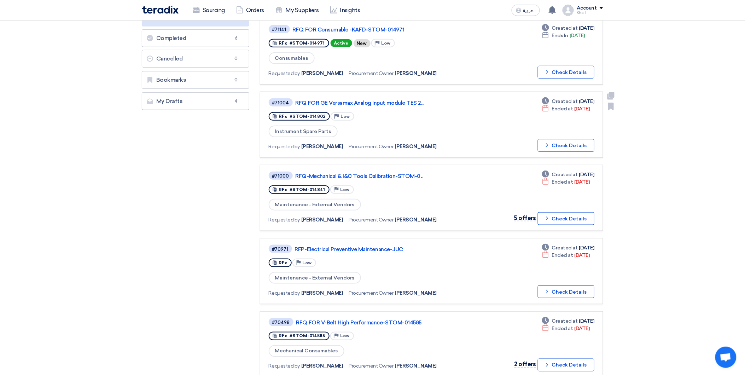
scroll to position [157, 0]
